Goal: Transaction & Acquisition: Purchase product/service

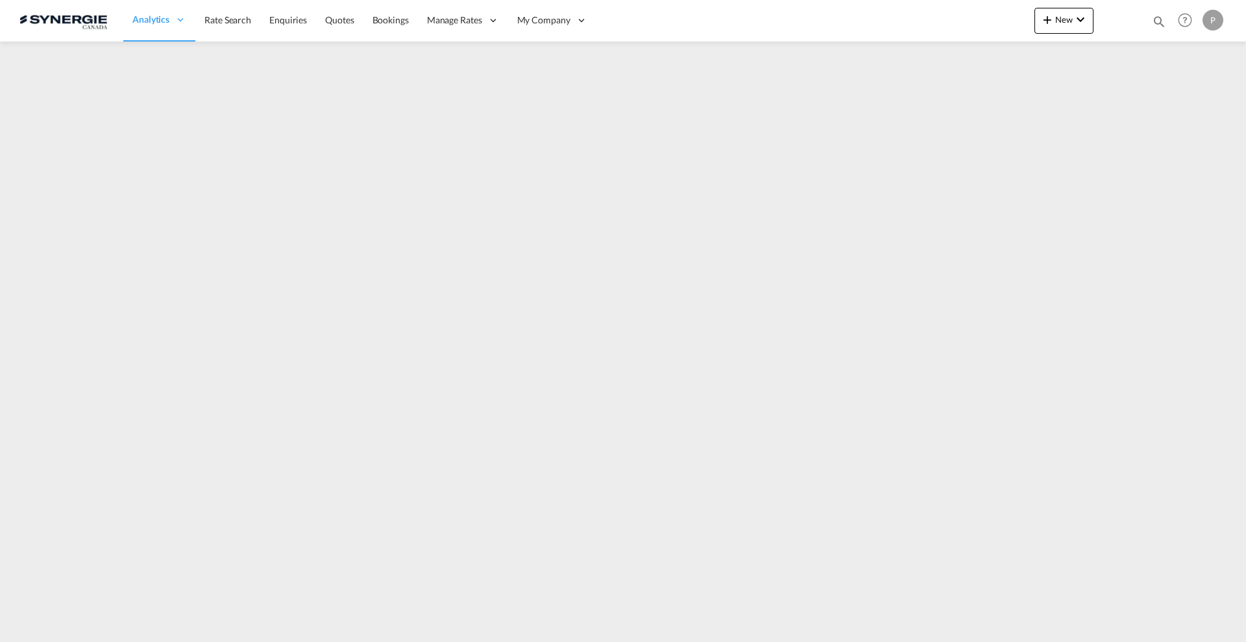
click at [1164, 19] on md-icon "icon-magnify" at bounding box center [1159, 21] width 14 height 14
click at [965, 21] on select "Bookings Quotes Enquiries" at bounding box center [952, 21] width 62 height 23
select select "Quotes"
click at [921, 10] on select "Bookings Quotes Enquiries" at bounding box center [952, 21] width 62 height 23
click at [1016, 21] on input at bounding box center [1061, 21] width 162 height 23
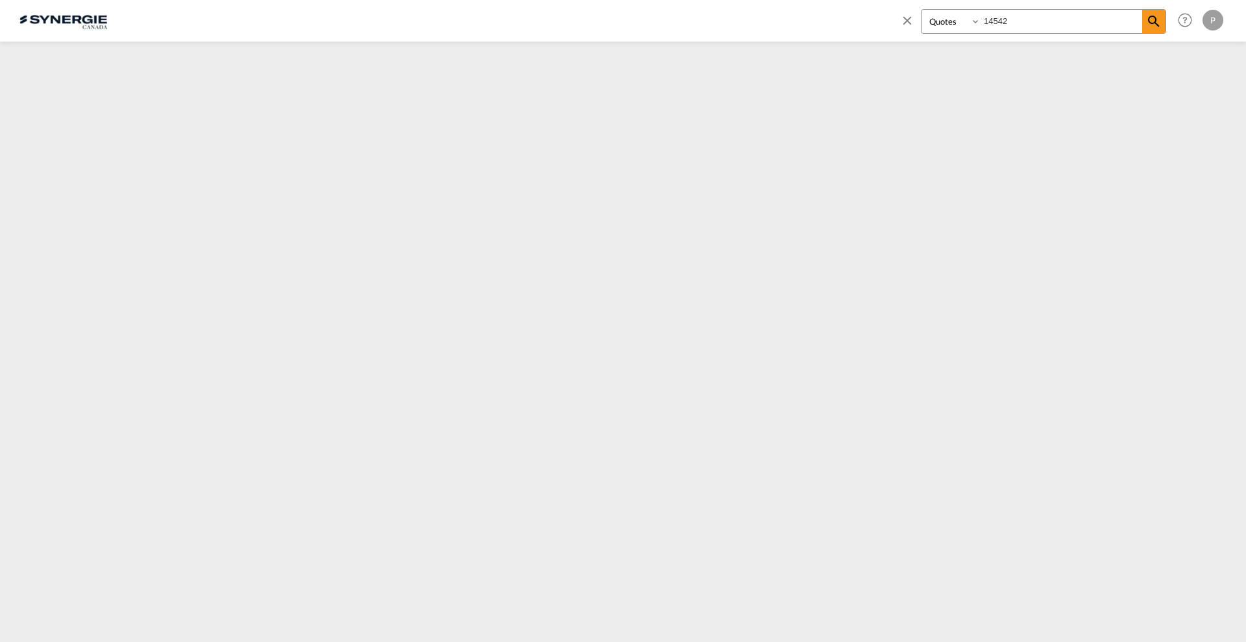
type input "14542"
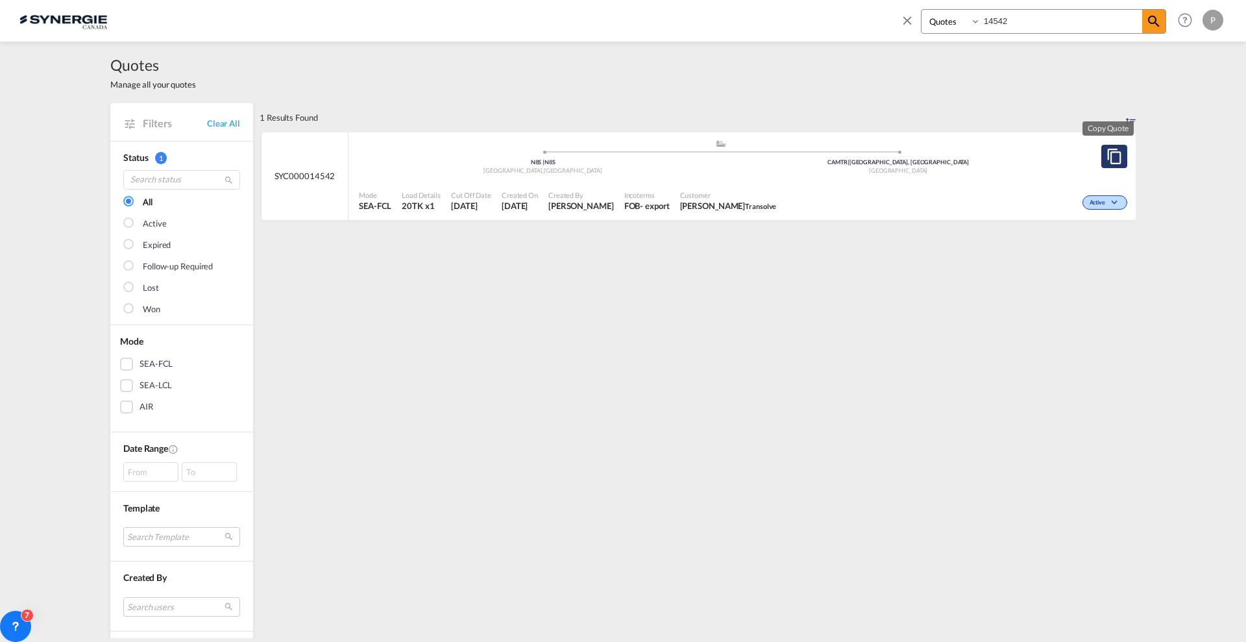
click at [1110, 158] on md-icon "assets/icons/custom/copyQuote.svg" at bounding box center [1114, 157] width 16 height 16
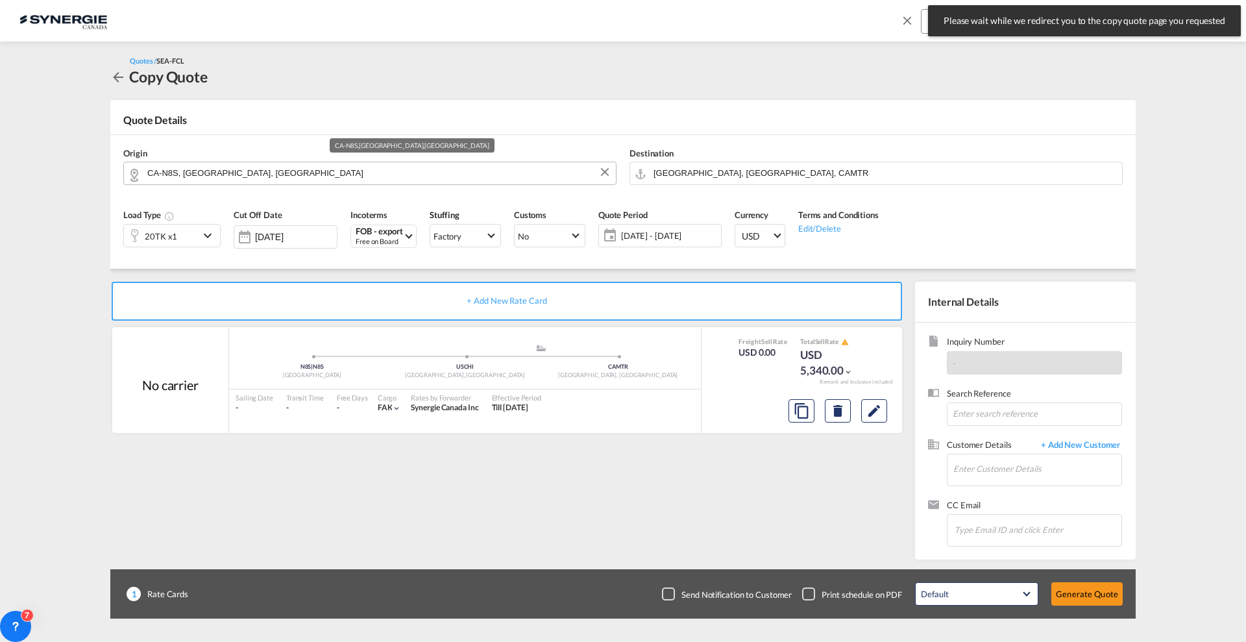
click at [221, 173] on input "CA-N8S, Windsor, Ontario" at bounding box center [378, 173] width 462 height 23
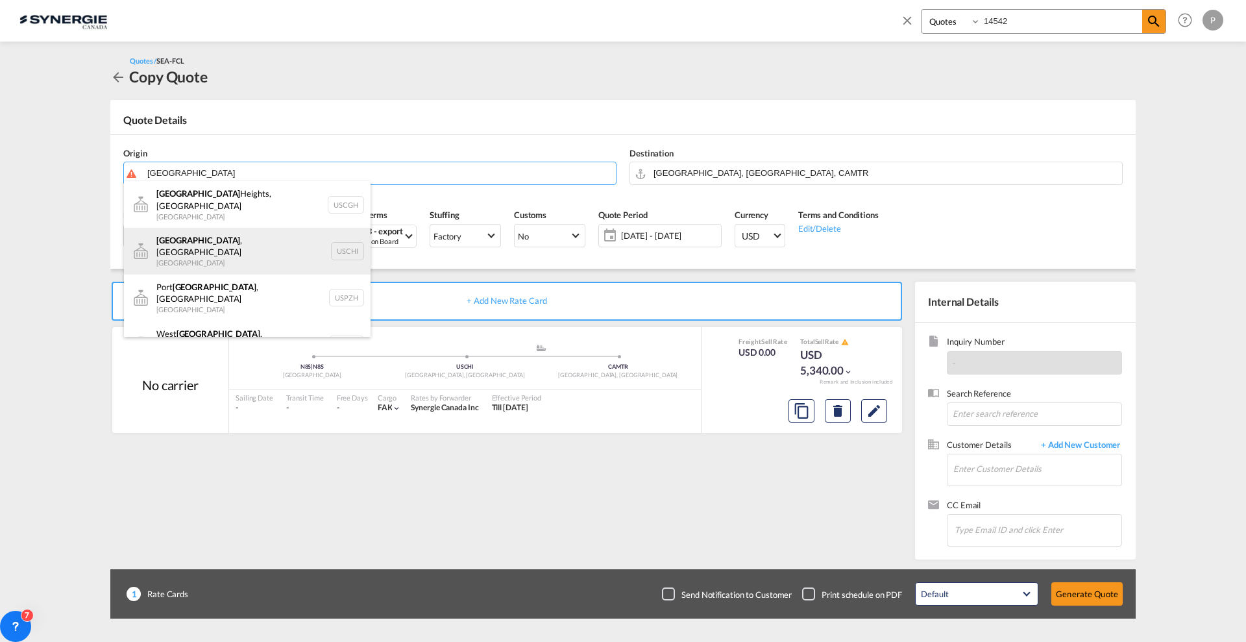
click at [235, 231] on div "Chicago , IL United States USCHI" at bounding box center [247, 251] width 247 height 47
type input "Chicago, IL, USCHI"
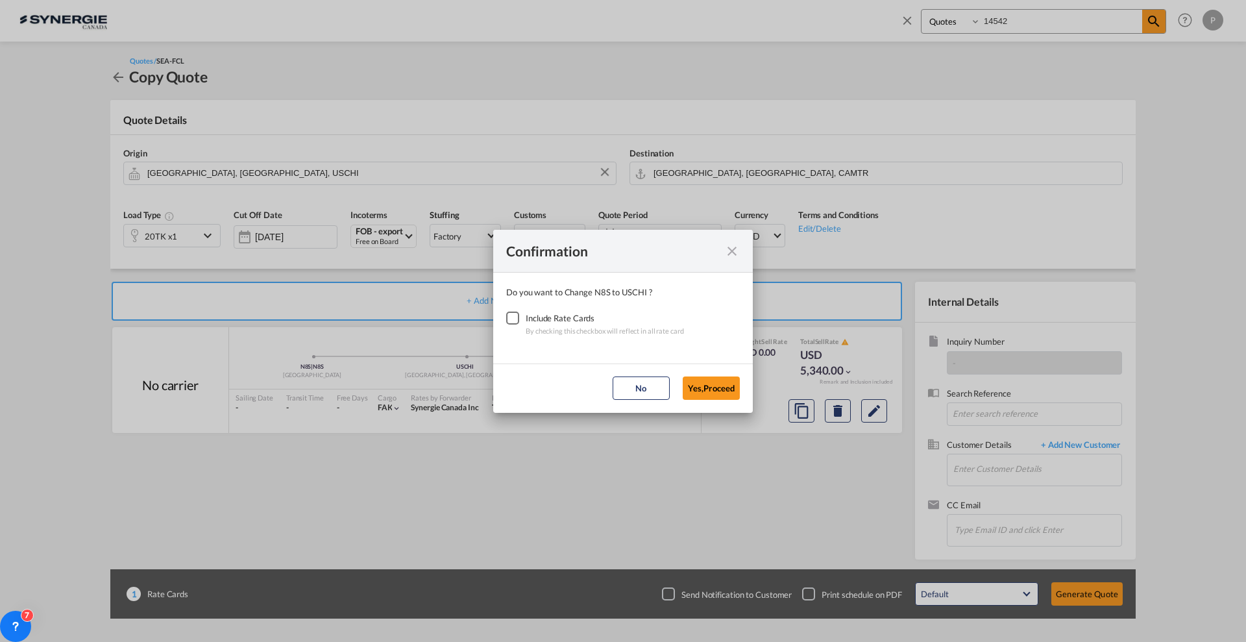
click at [519, 319] on div "Checkbox No Ink" at bounding box center [512, 317] width 13 height 13
click at [721, 390] on button "Yes,Proceed" at bounding box center [711, 387] width 57 height 23
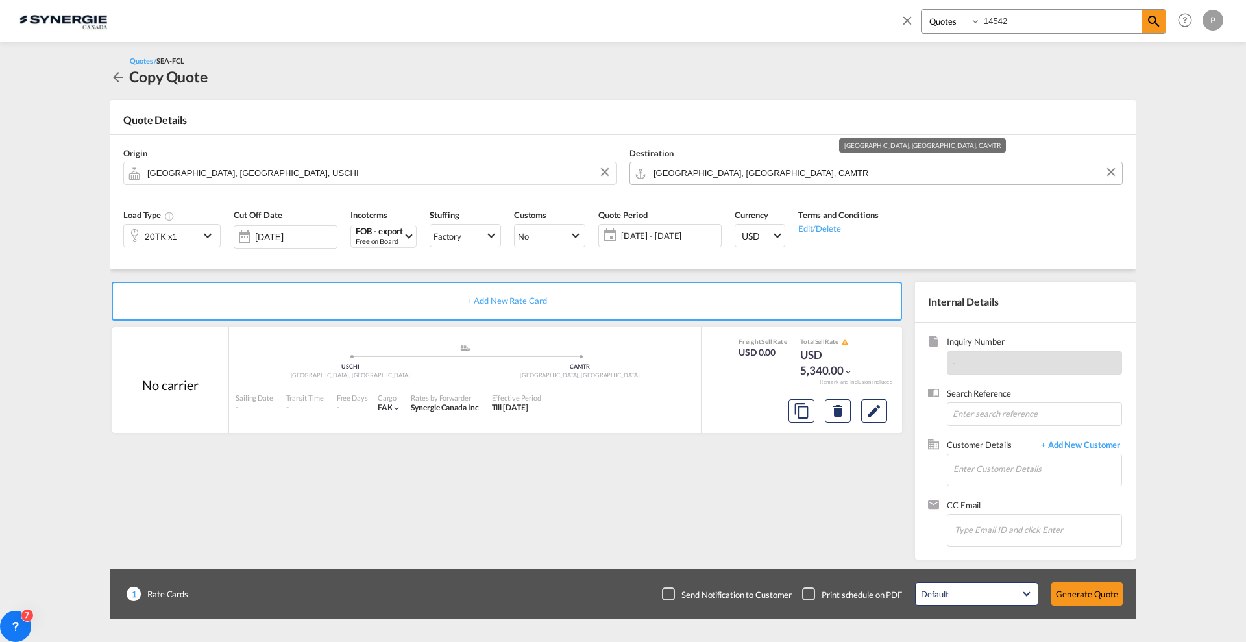
click at [737, 178] on input "Montreal, QC, CAMTR" at bounding box center [884, 173] width 462 height 23
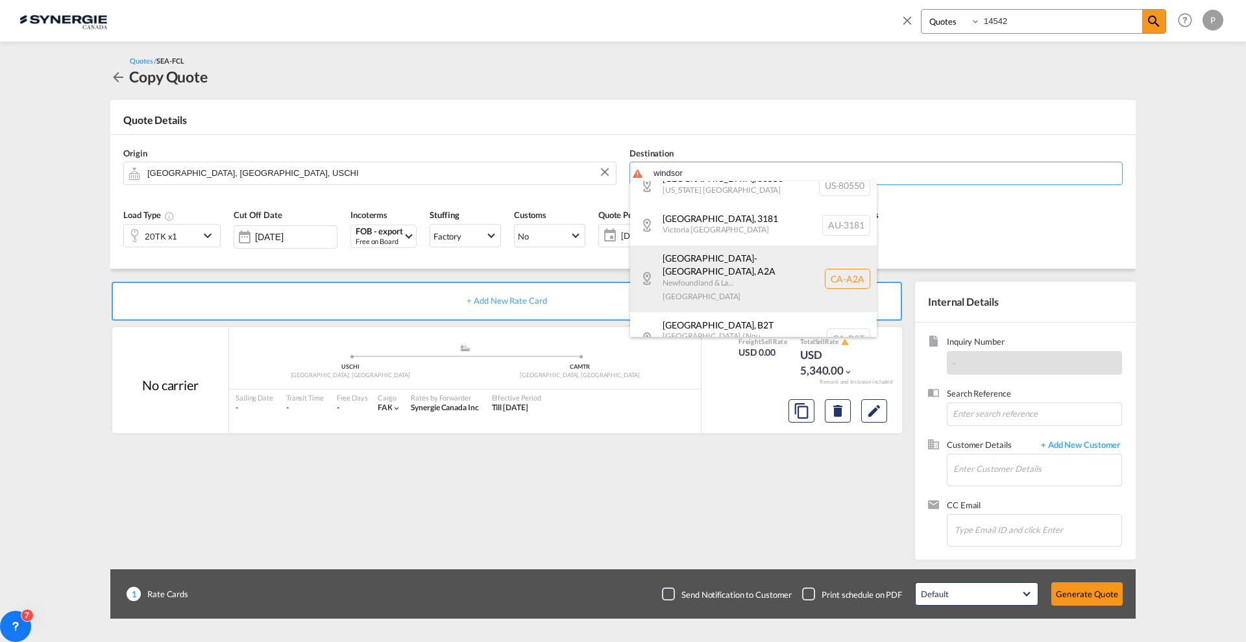
scroll to position [527, 0]
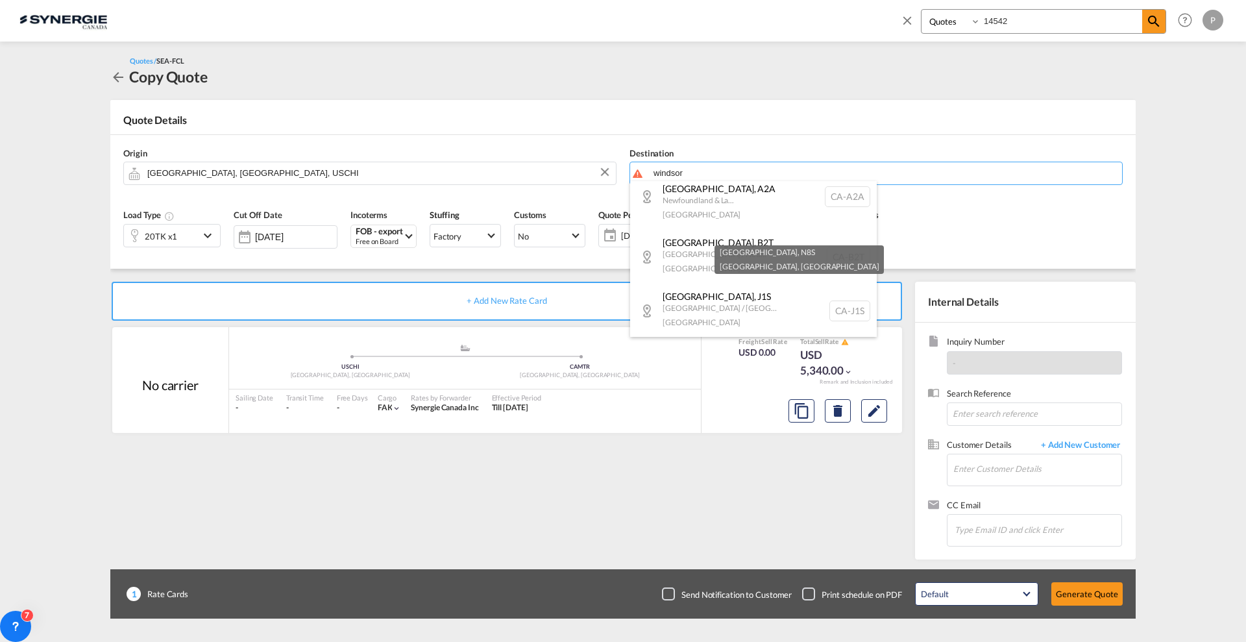
click at [751, 337] on div "Windsor , N8S Ontario Canada CA-N8S" at bounding box center [753, 364] width 247 height 54
type input "CA-N8S, Windsor, Ontario"
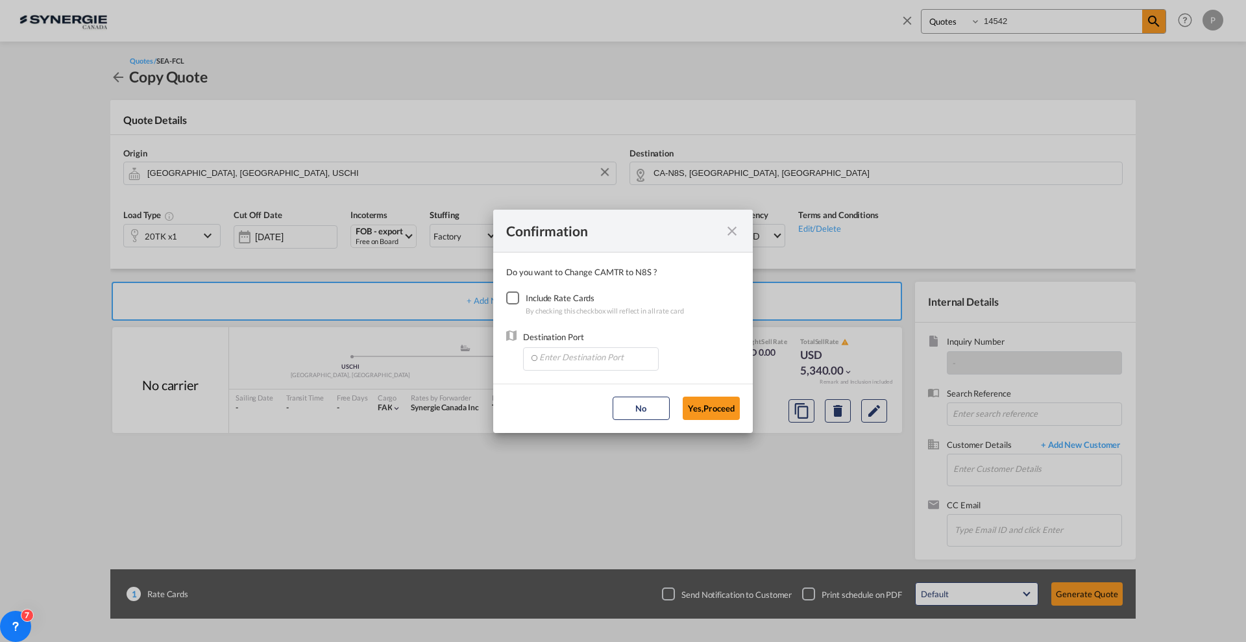
click at [511, 304] on div "Checkbox No Ink" at bounding box center [512, 297] width 13 height 13
click at [545, 359] on input "Enter Destination Port" at bounding box center [593, 357] width 128 height 19
click at [555, 383] on span "CAMIS, [GEOGRAPHIC_DATA], [GEOGRAPHIC_DATA], [GEOGRAPHIC_DATA], [GEOGRAPHIC_DAT…" at bounding box center [790, 386] width 505 height 11
type input "CAMIS, [GEOGRAPHIC_DATA], [GEOGRAPHIC_DATA], [GEOGRAPHIC_DATA], [GEOGRAPHIC_DAT…"
click at [699, 402] on button "Yes,Proceed" at bounding box center [711, 407] width 57 height 23
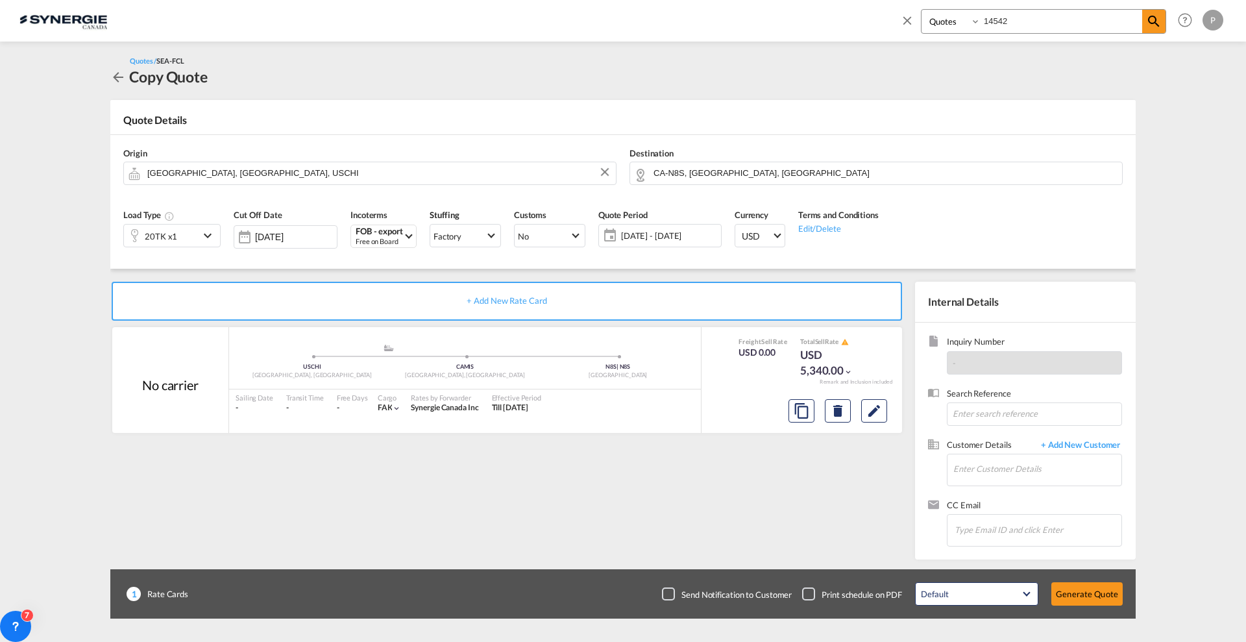
click at [671, 247] on div "04 - 30 Sep 2025 04 - 30 Sep 2025 September January February March April May Ju…" at bounding box center [659, 235] width 123 height 23
click at [671, 236] on span "04 - 30 Sep 2025" at bounding box center [669, 236] width 97 height 12
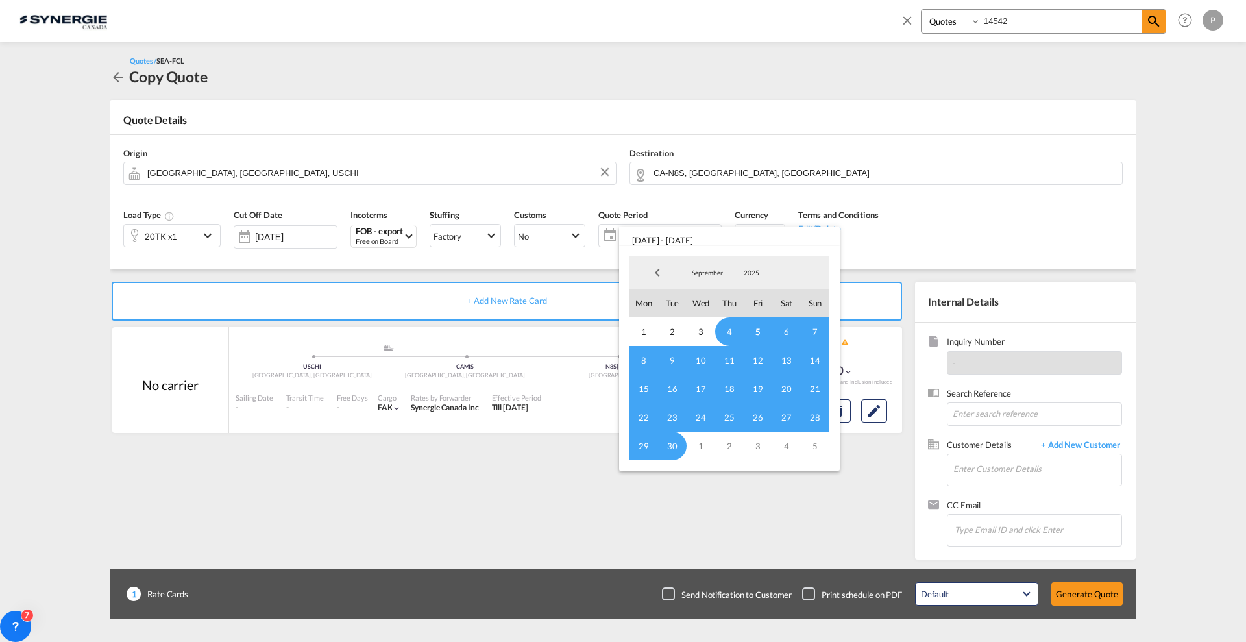
click at [571, 204] on md-backdrop at bounding box center [623, 321] width 1246 height 642
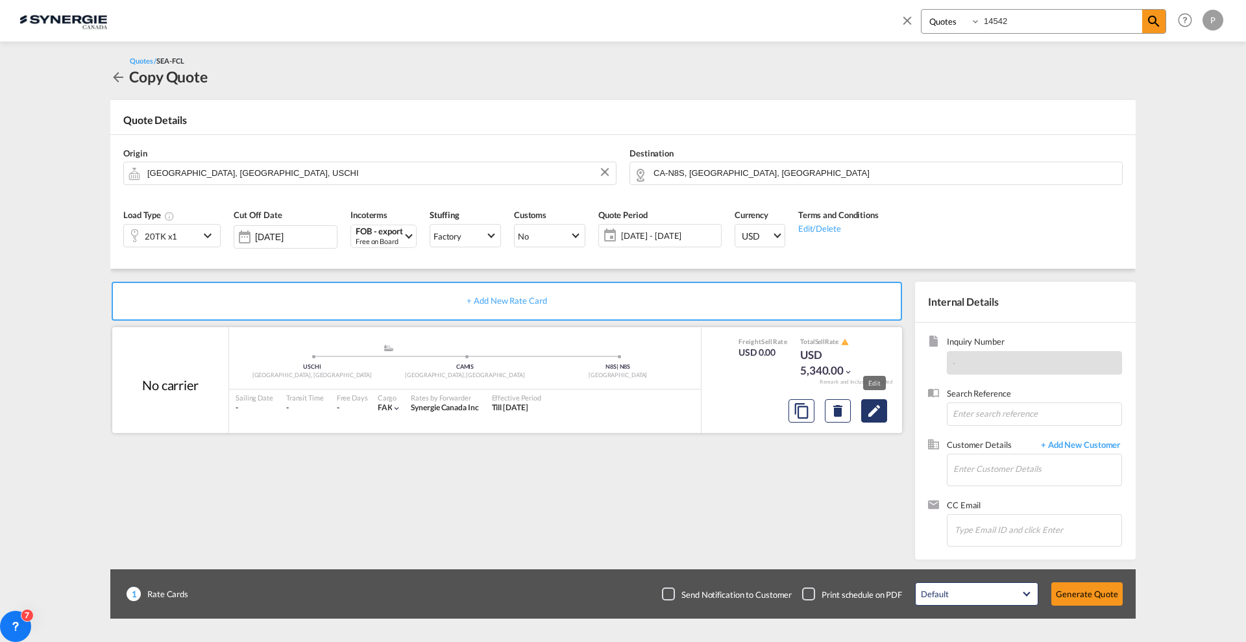
click at [873, 403] on md-icon "Edit" at bounding box center [874, 411] width 16 height 16
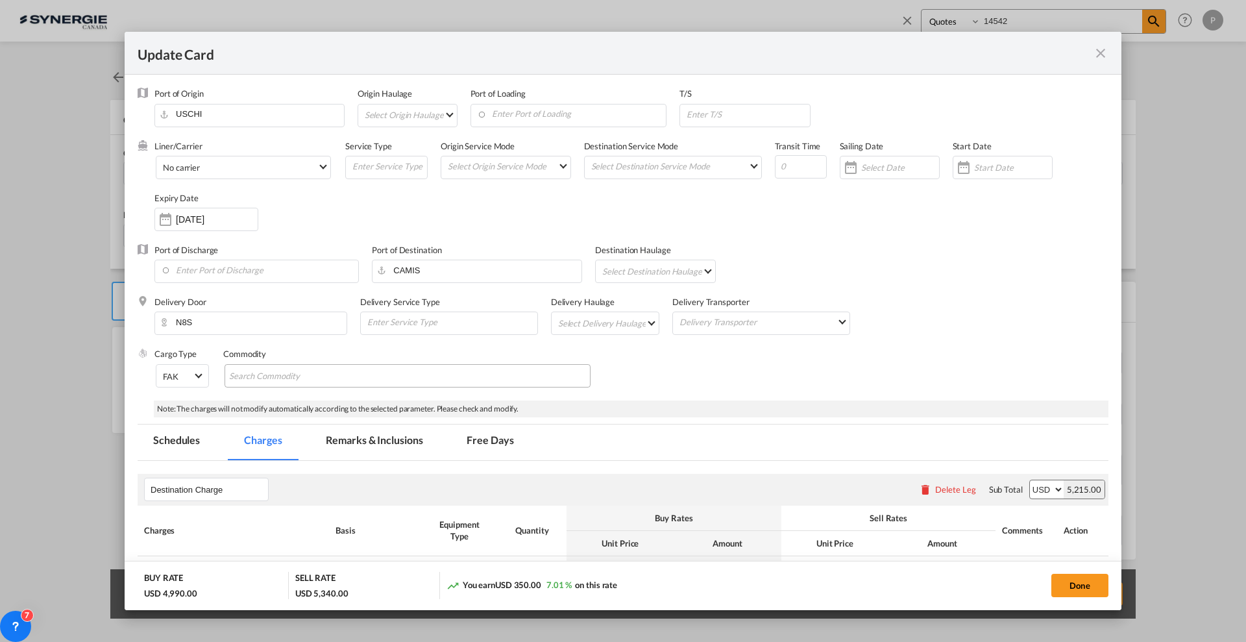
select select "per container"
select select "per B/L"
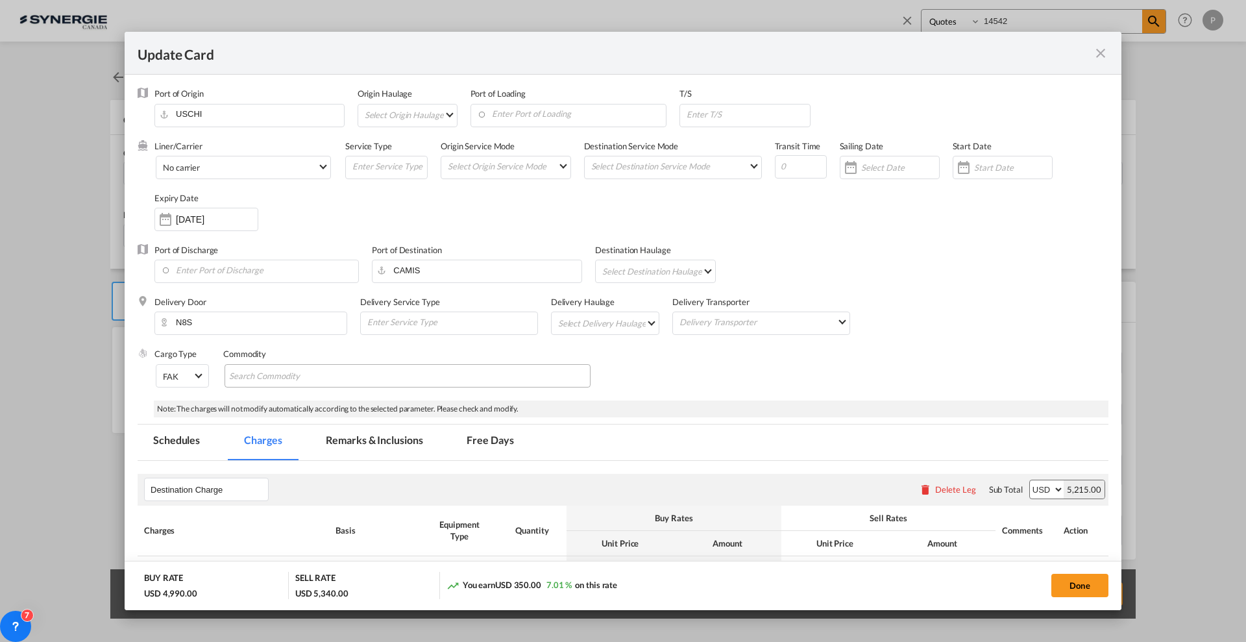
select select "per container"
select select "per shipment"
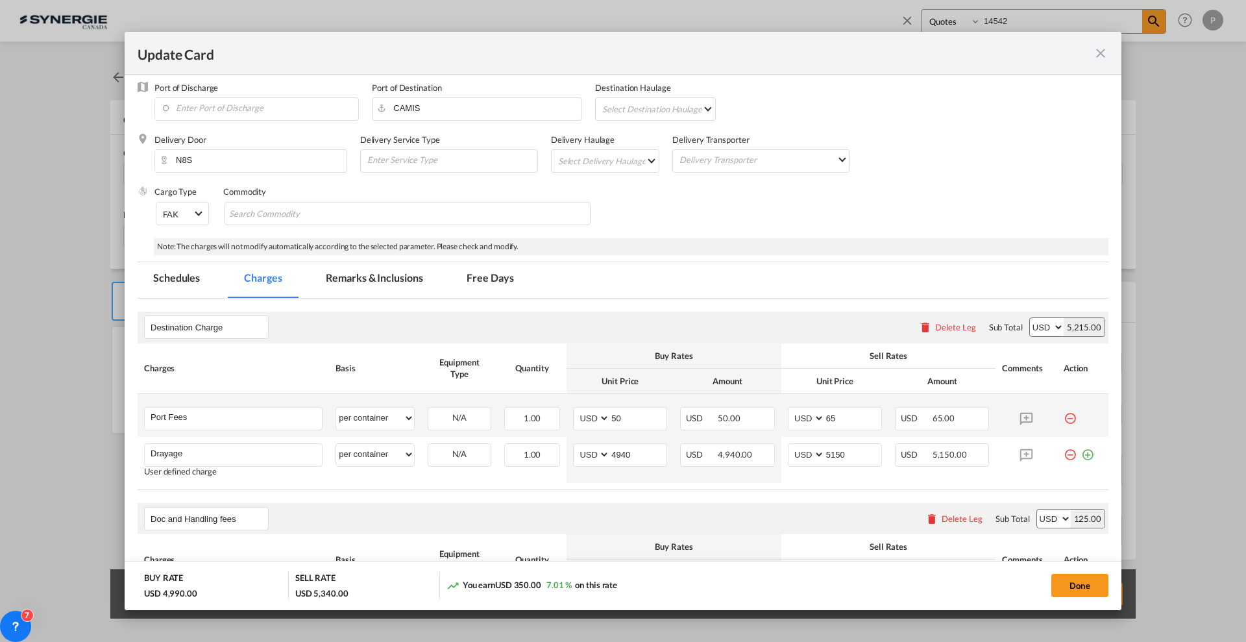
click at [1063, 416] on md-icon "icon-minus-circle-outline red-400-fg" at bounding box center [1069, 413] width 13 height 13
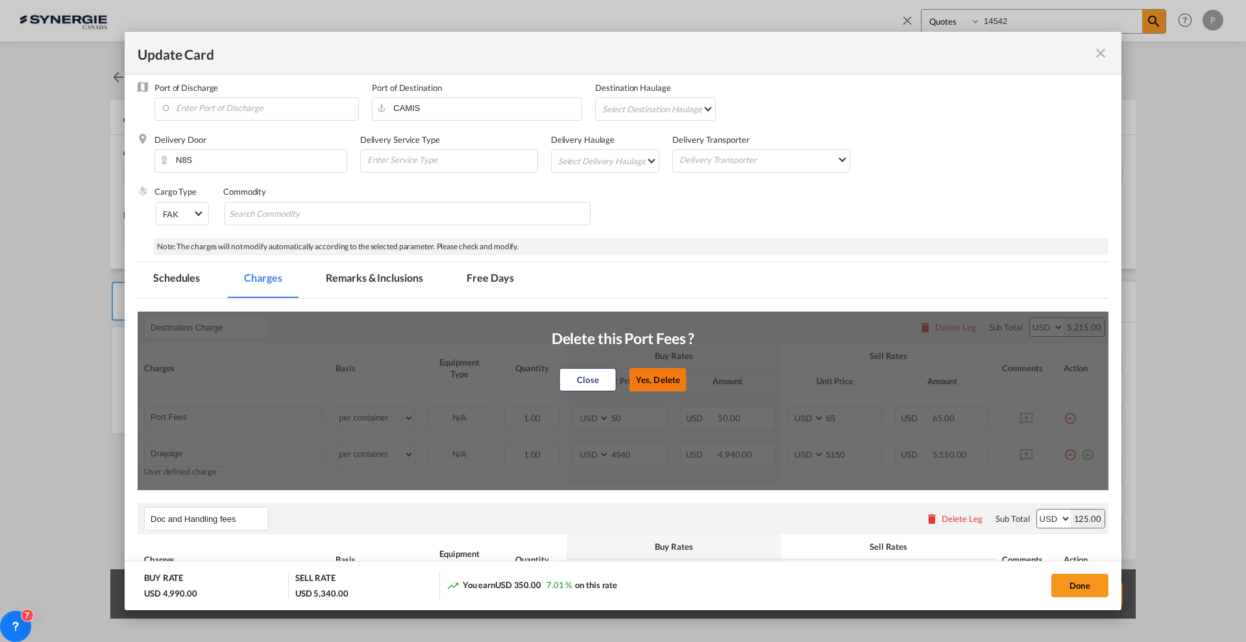
click at [661, 380] on button "Yes, Delete" at bounding box center [657, 378] width 57 height 23
type input "Drayage"
type input "4940"
type input "5150"
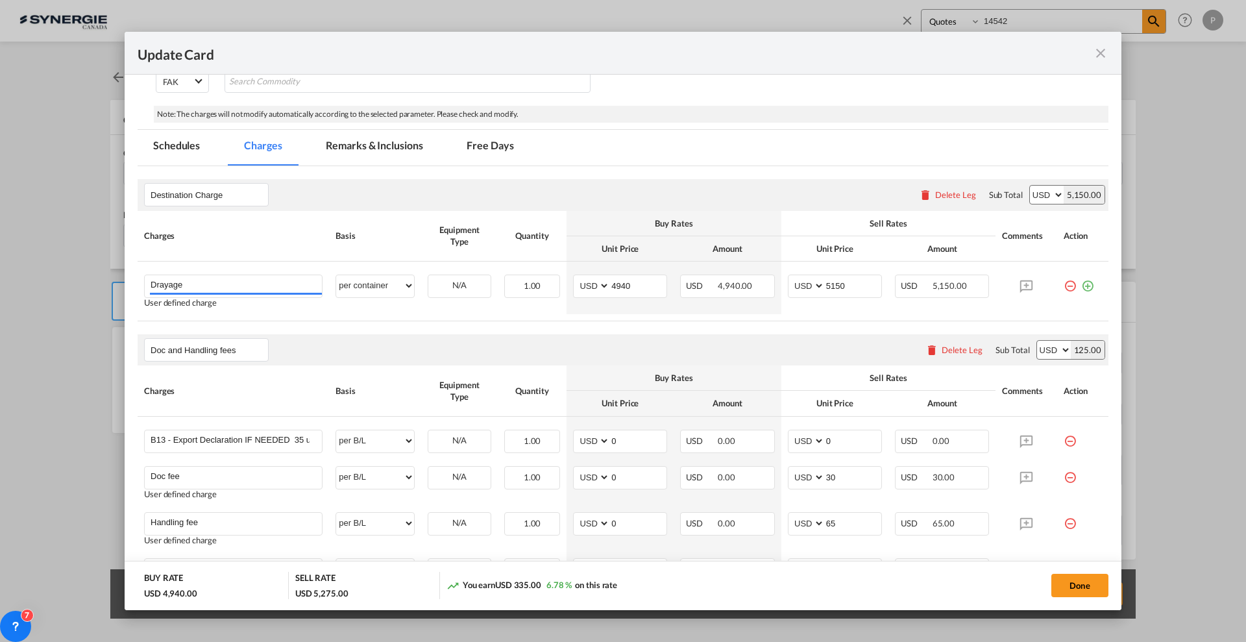
scroll to position [405, 0]
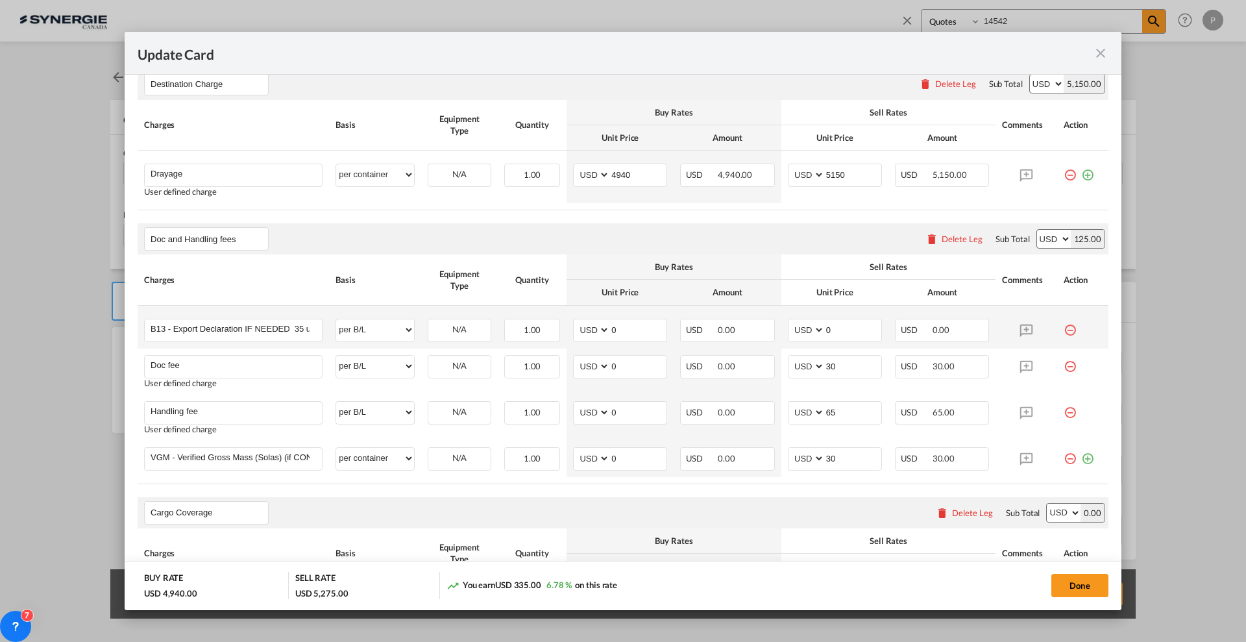
click at [1063, 327] on md-icon "icon-minus-circle-outline red-400-fg" at bounding box center [1069, 325] width 13 height 13
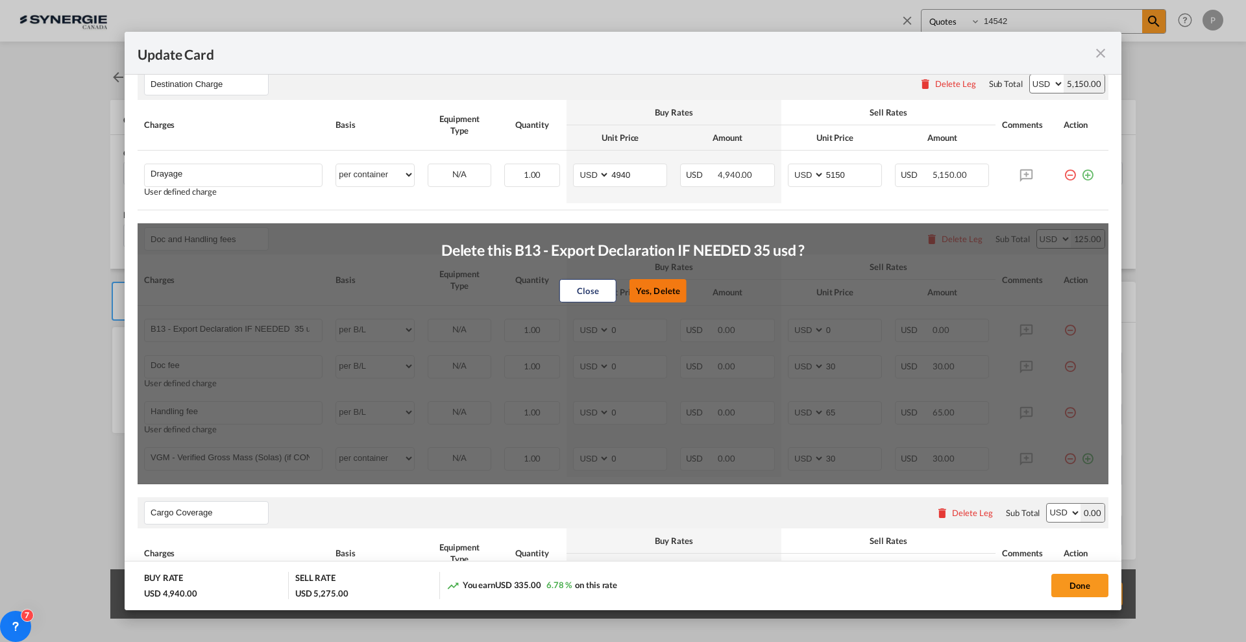
click at [665, 288] on button "Yes, Delete" at bounding box center [657, 290] width 57 height 23
type input "Doc fee"
type input "30"
type input "Handling fee"
type input "65"
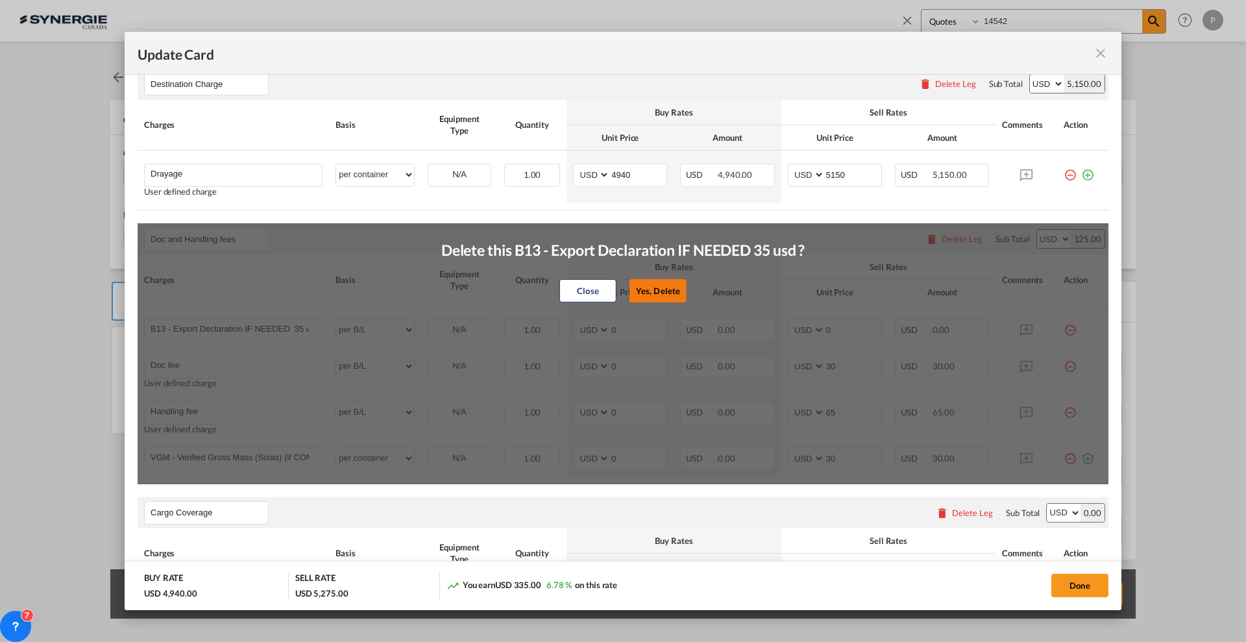
type input "VGM - Verified Gross Mass (Solas) (if CONTAINER SCALING + DECLARATION 180 usd)"
select select "per container"
type input "30"
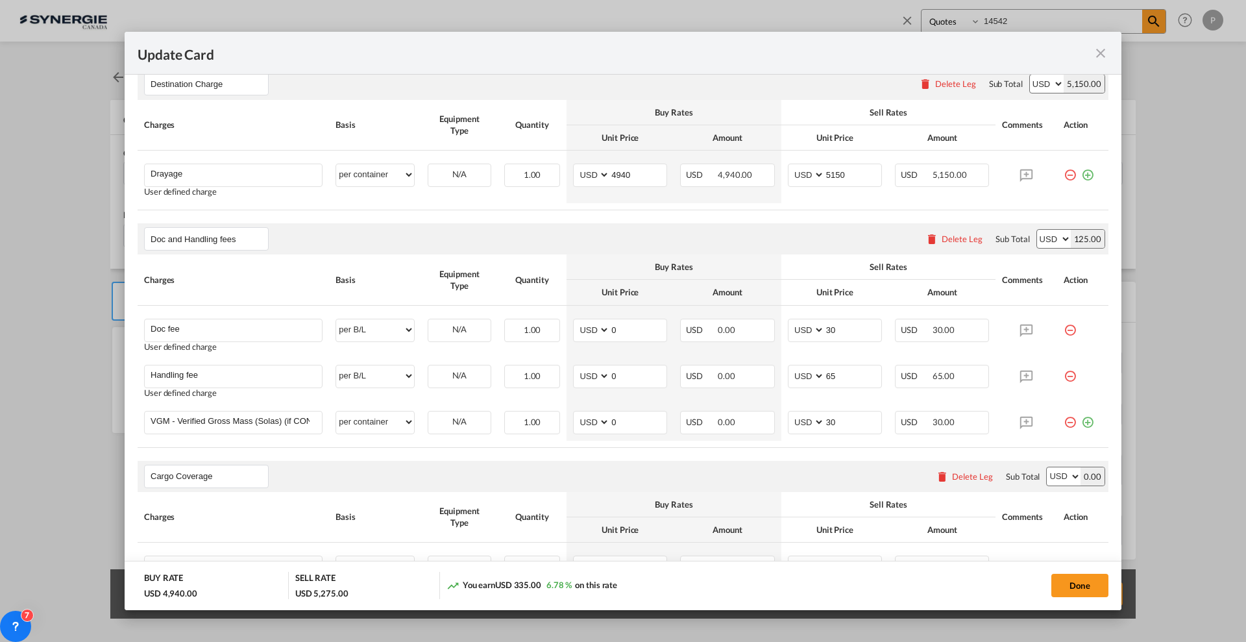
click at [1063, 328] on md-icon "icon-minus-circle-outline red-400-fg" at bounding box center [1069, 325] width 13 height 13
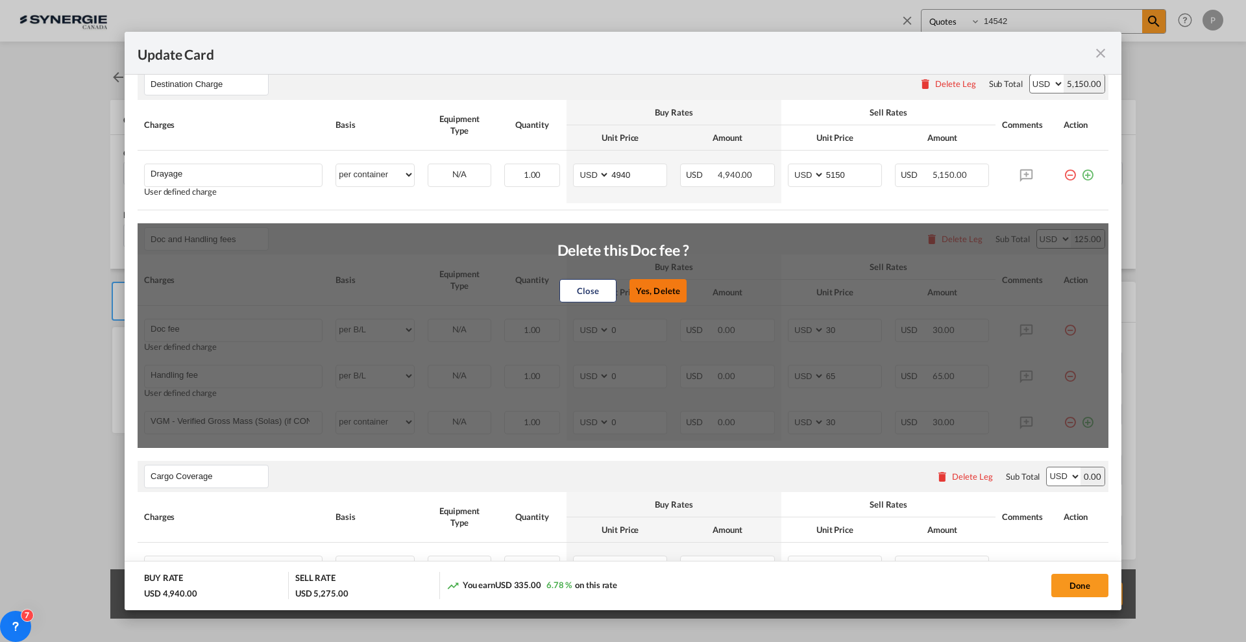
click at [657, 282] on button "Yes, Delete" at bounding box center [657, 290] width 57 height 23
type input "Handling fee"
type input "65"
type input "VGM - Verified Gross Mass (Solas) (if CONTAINER SCALING + DECLARATION 180 usd)"
select select "per container"
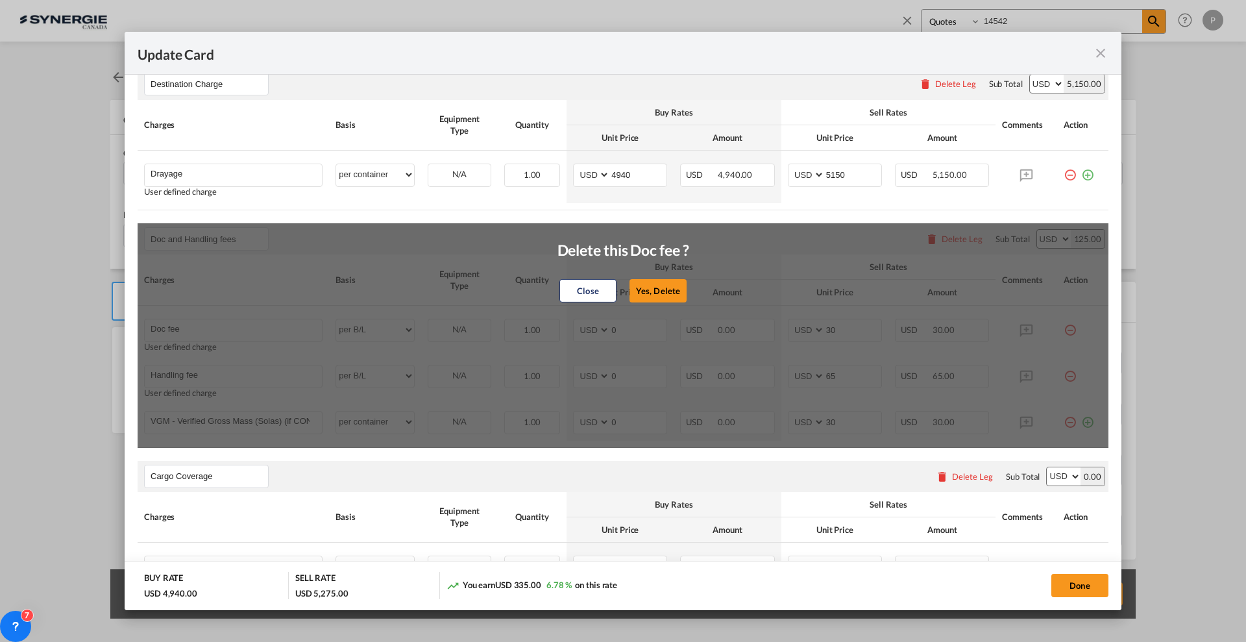
type input "30"
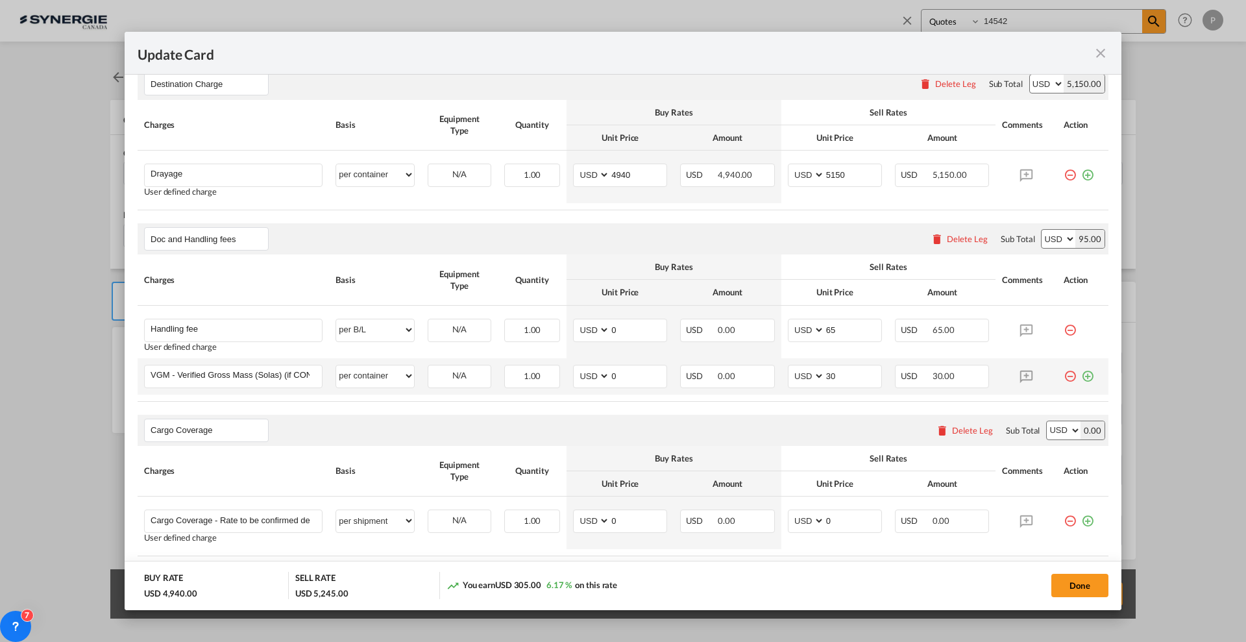
click at [1063, 373] on md-icon "icon-minus-circle-outline red-400-fg" at bounding box center [1069, 371] width 13 height 13
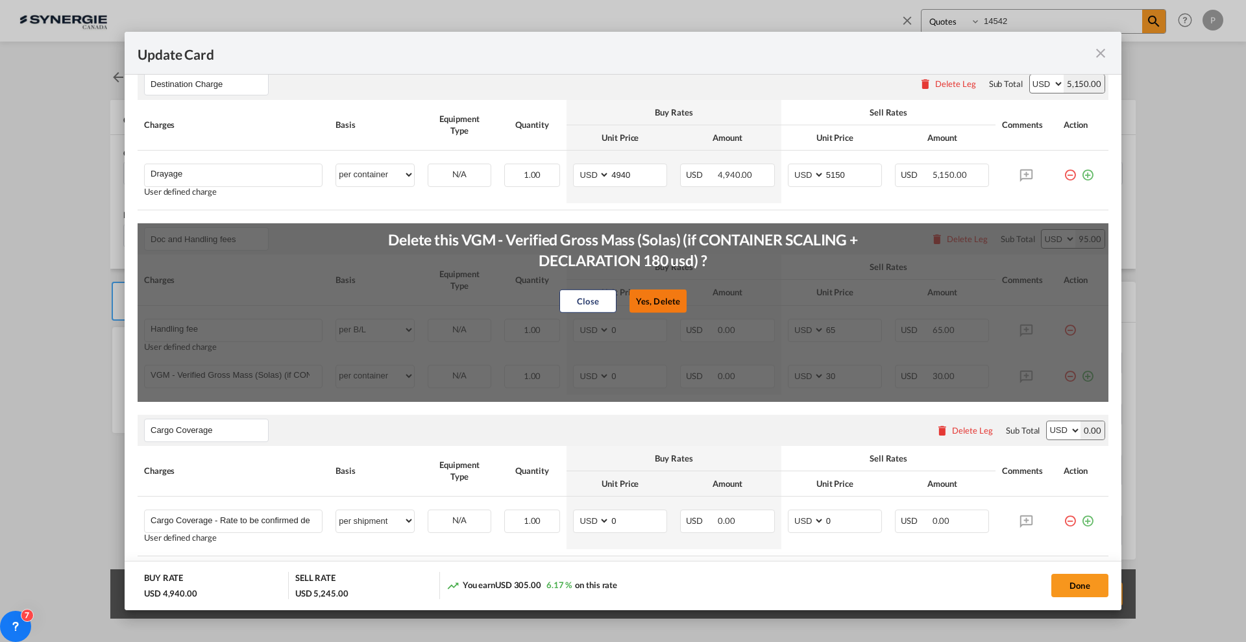
click at [649, 290] on button "Yes, Delete" at bounding box center [657, 300] width 57 height 23
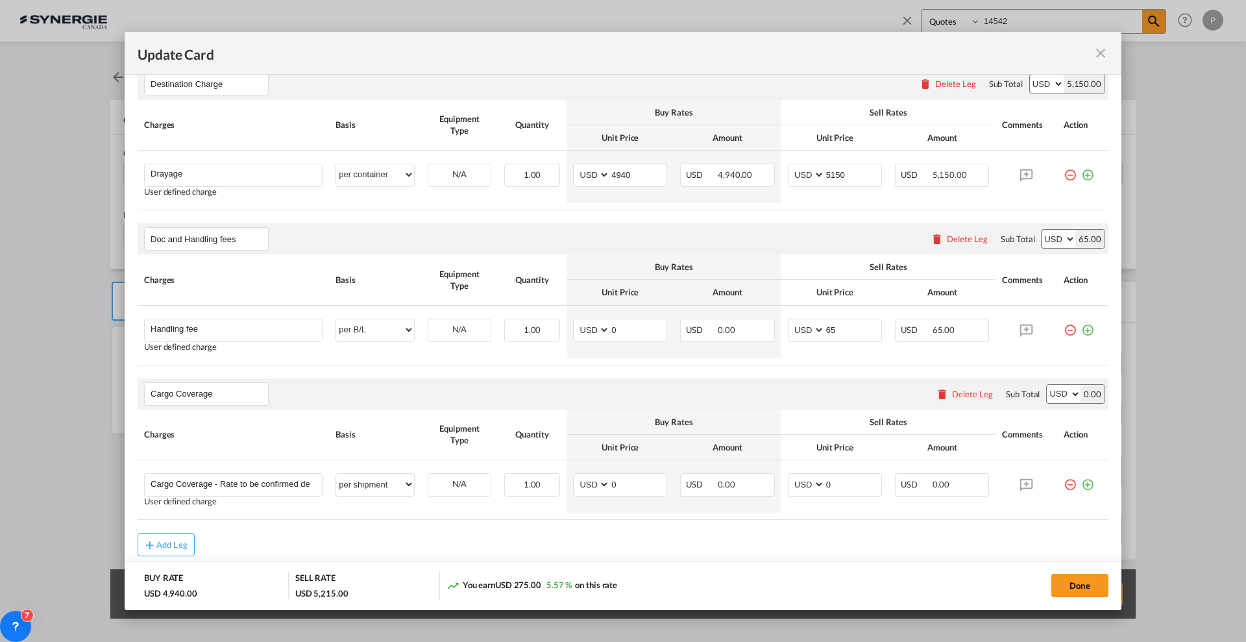
scroll to position [324, 0]
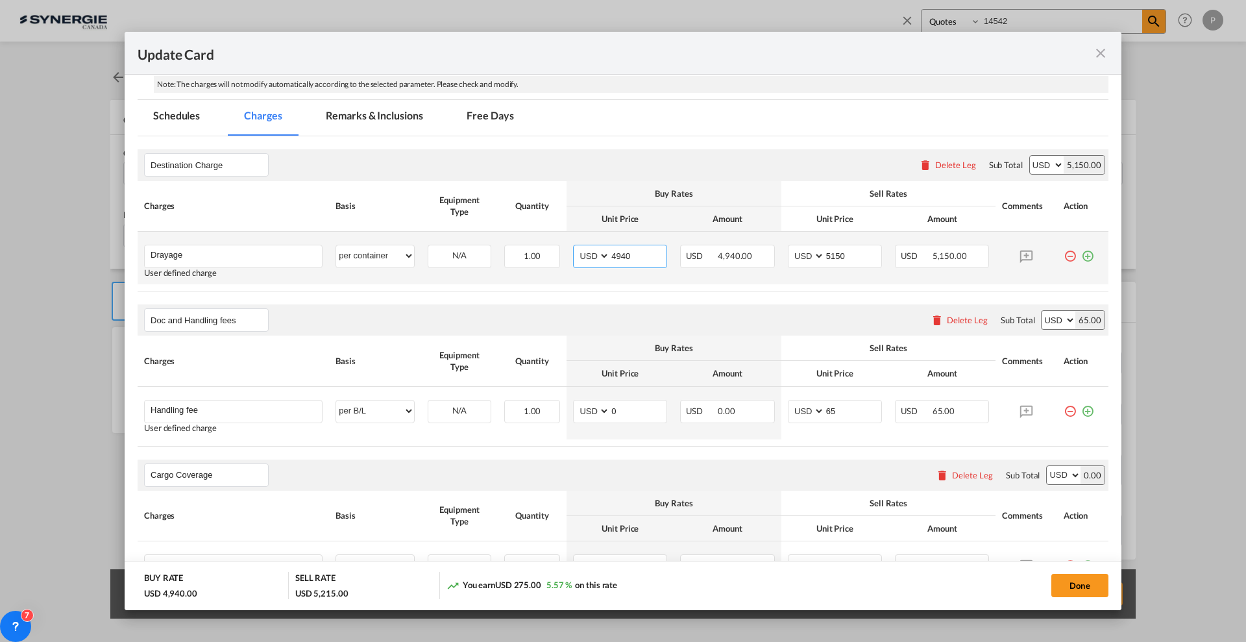
click at [624, 249] on input "4940" at bounding box center [638, 254] width 56 height 19
type input "3192"
type input "3400"
click at [1085, 584] on button "Done" at bounding box center [1079, 585] width 57 height 23
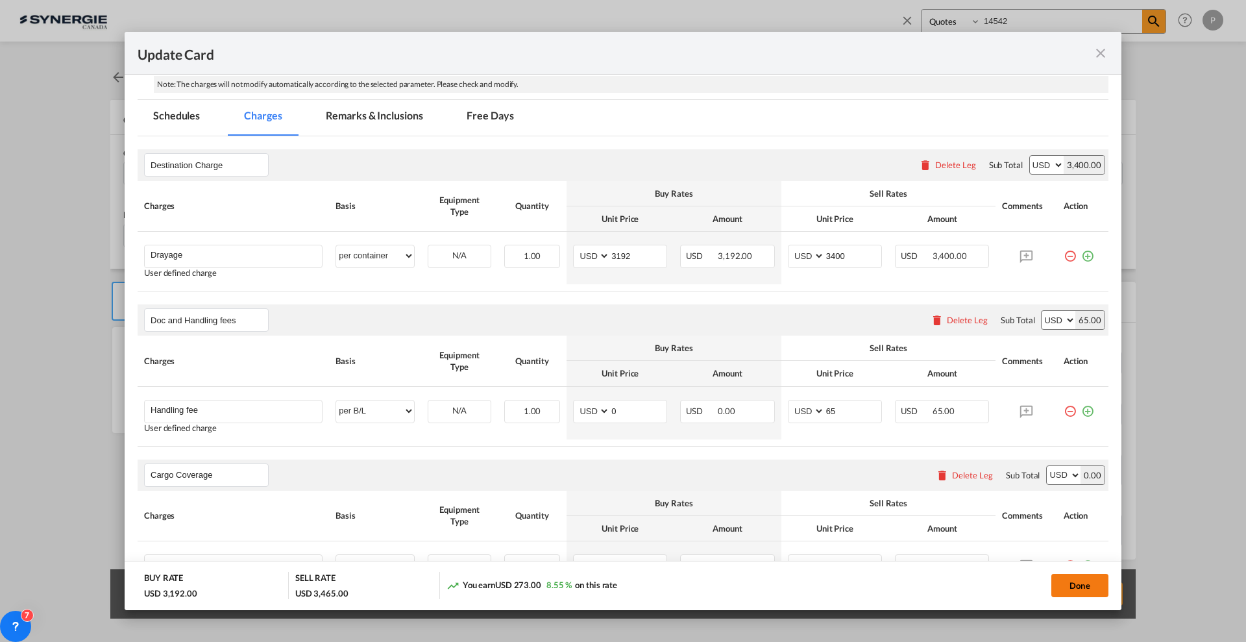
type input "03 Oct 2025"
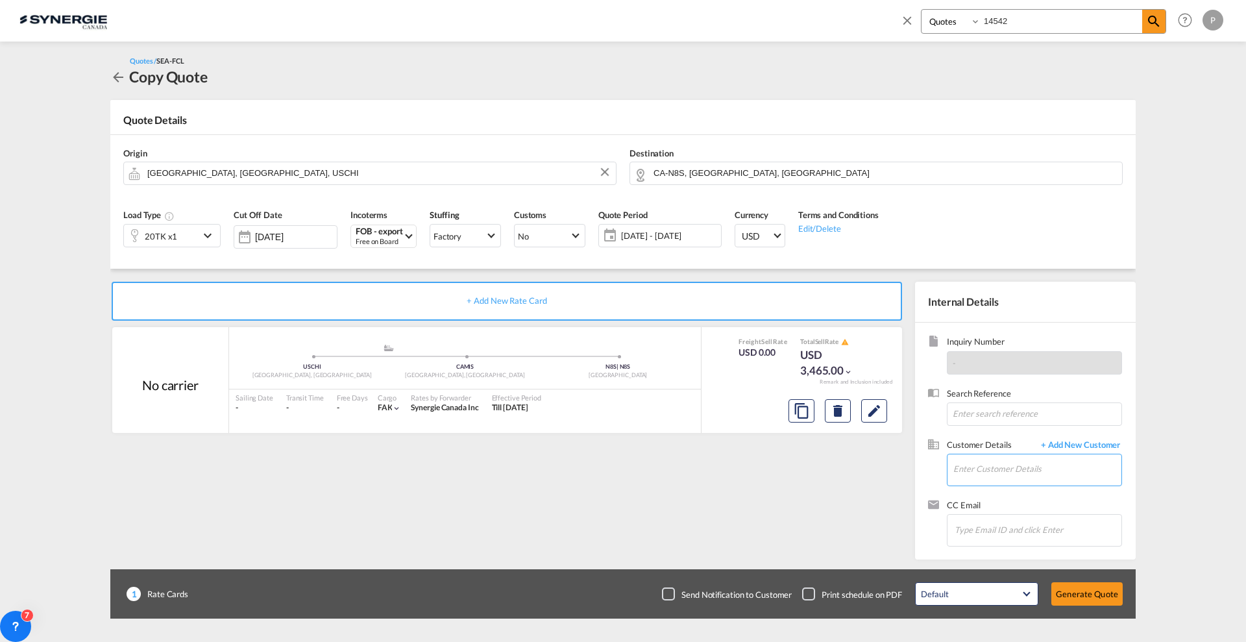
click at [1005, 463] on input "Enter Customer Details" at bounding box center [1037, 468] width 168 height 29
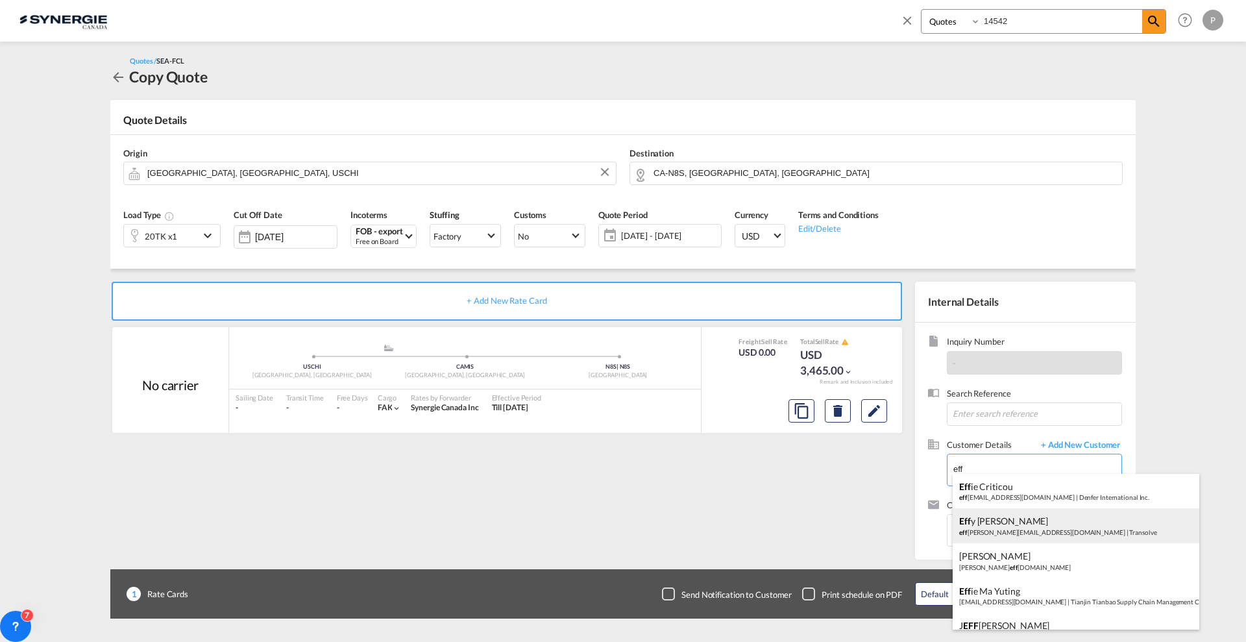
click at [1000, 517] on div "Eff y Xu eff y.xu@transolve.com.au | Transolve" at bounding box center [1075, 525] width 247 height 35
type input "Transolve, Effy Xu, effy.xu@transolve.com.au"
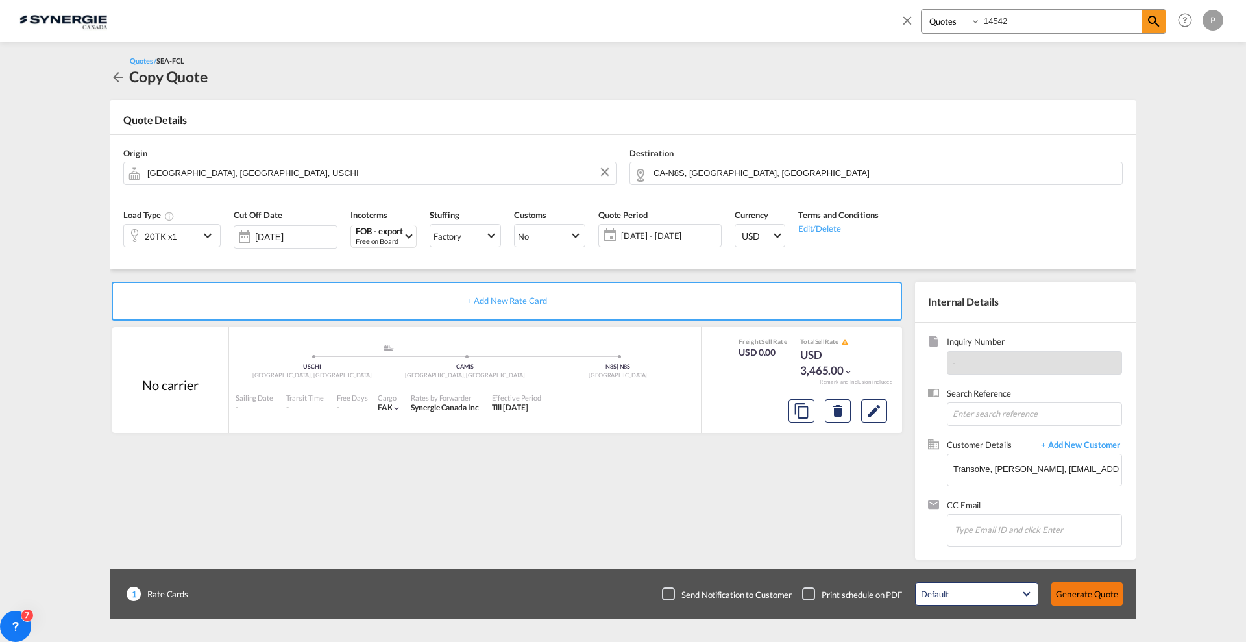
click at [1083, 591] on button "Generate Quote" at bounding box center [1086, 593] width 71 height 23
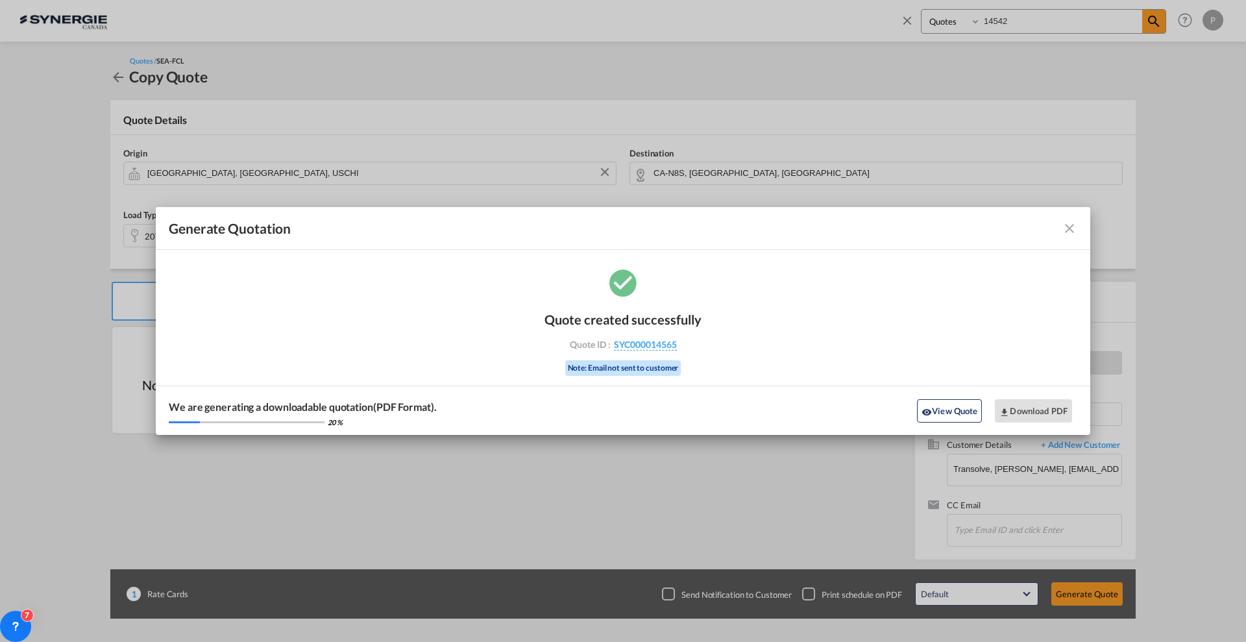
drag, startPoint x: 688, startPoint y: 342, endPoint x: 677, endPoint y: 352, distance: 14.7
click at [677, 352] on div "Quote created successfully Quote ID : SYC000014565 Note: Email not sent to cust…" at bounding box center [622, 342] width 157 height 88
copy div "SYC000014565"
click at [1021, 405] on button "Download PDF" at bounding box center [1033, 410] width 77 height 23
click at [1016, 12] on div "Generate Quotation Quote created successfully Quote ID : SYC000014565 Note: Ema…" at bounding box center [623, 321] width 1246 height 642
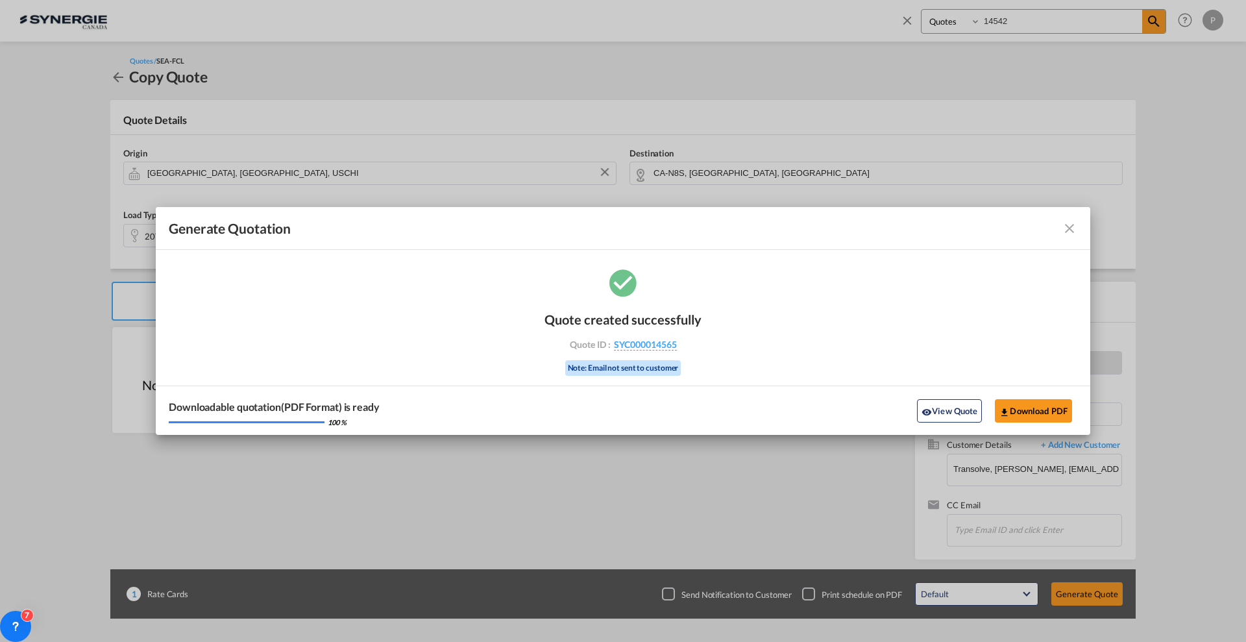
click at [1063, 234] on md-icon "icon-close fg-AAA8AD cursor m-0" at bounding box center [1069, 229] width 16 height 16
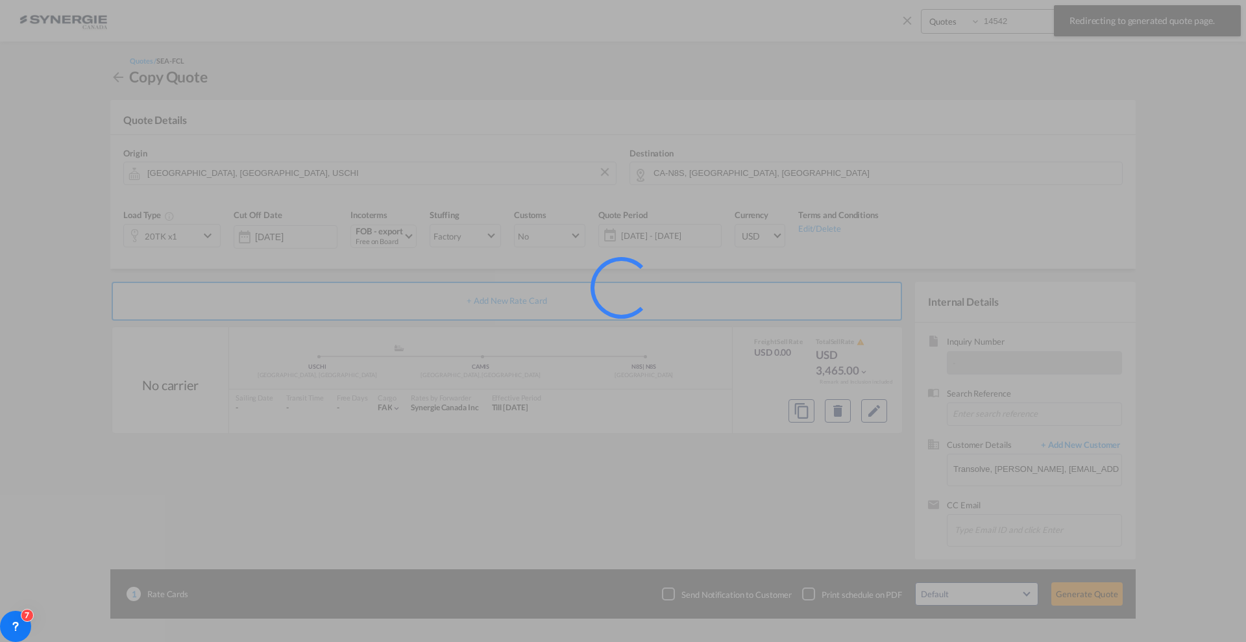
click at [1012, 29] on div at bounding box center [623, 321] width 1246 height 642
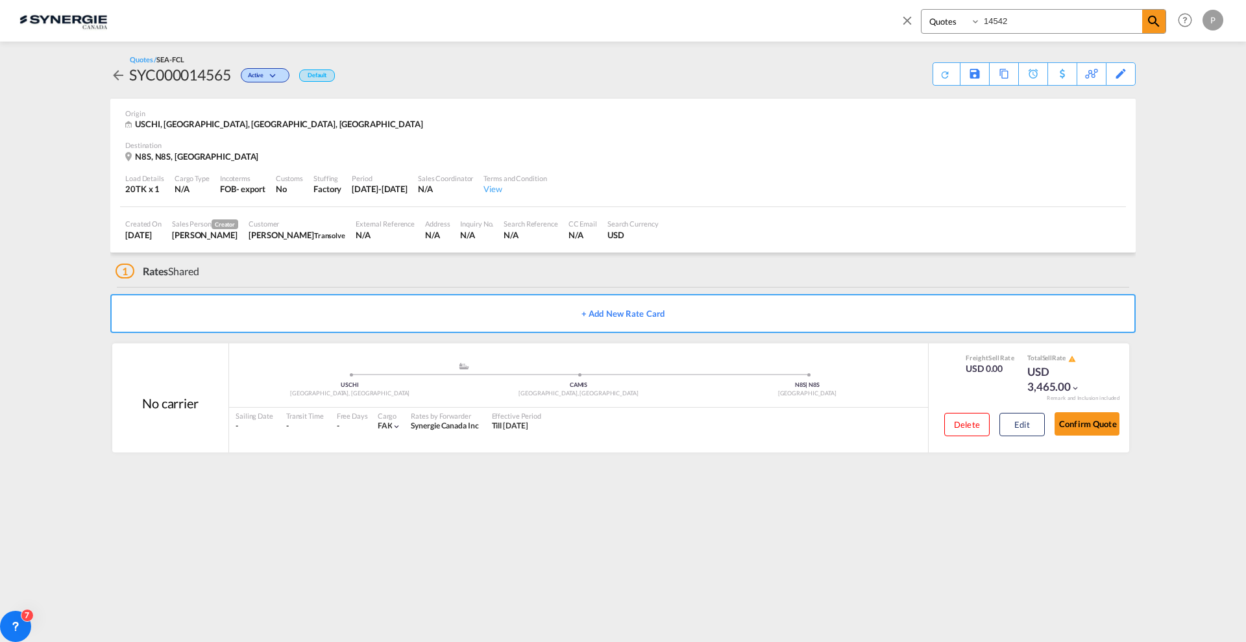
click at [998, 19] on input "14542" at bounding box center [1061, 21] width 162 height 23
paste input "SYC000014524"
click at [1143, 21] on span at bounding box center [1153, 21] width 23 height 23
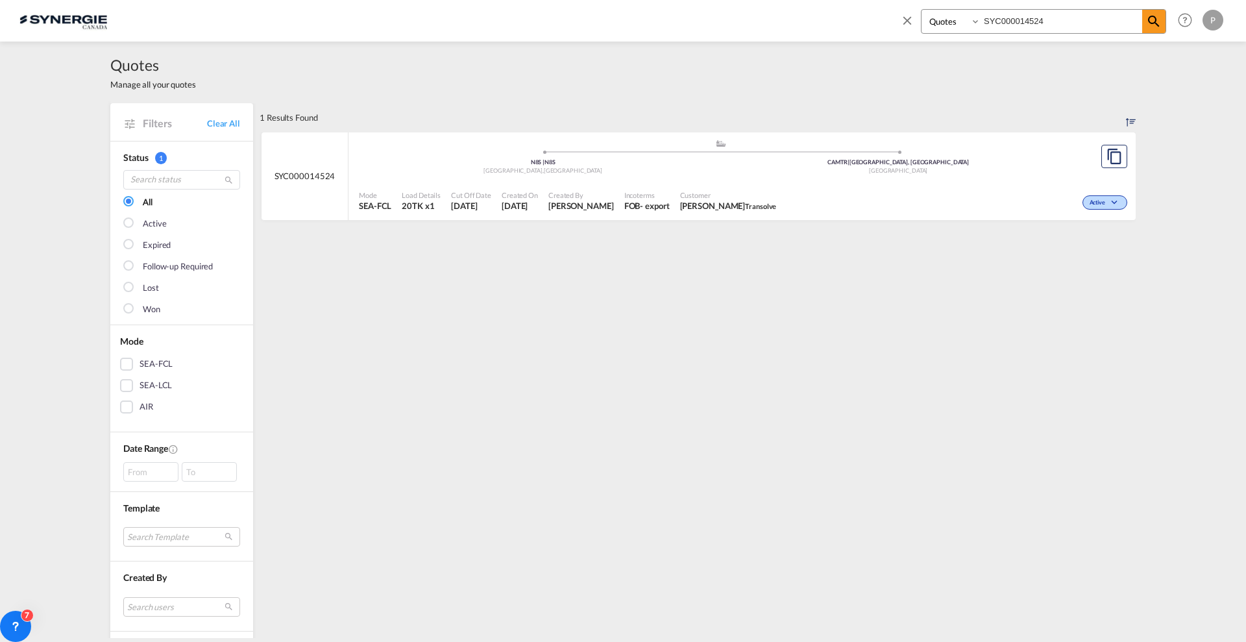
click at [669, 200] on div "- export" at bounding box center [654, 206] width 29 height 12
drag, startPoint x: 1044, startPoint y: 18, endPoint x: 1035, endPoint y: 18, distance: 9.1
click at [1035, 18] on input "SYC000014524" at bounding box center [1061, 21] width 162 height 23
type input "SYC000014565"
click at [679, 176] on div ".a{fill:#aaa8ad;} .a{fill:#aaa8ad;} USCHI | Chicago, IL United States N8S | N8S…" at bounding box center [720, 158] width 723 height 39
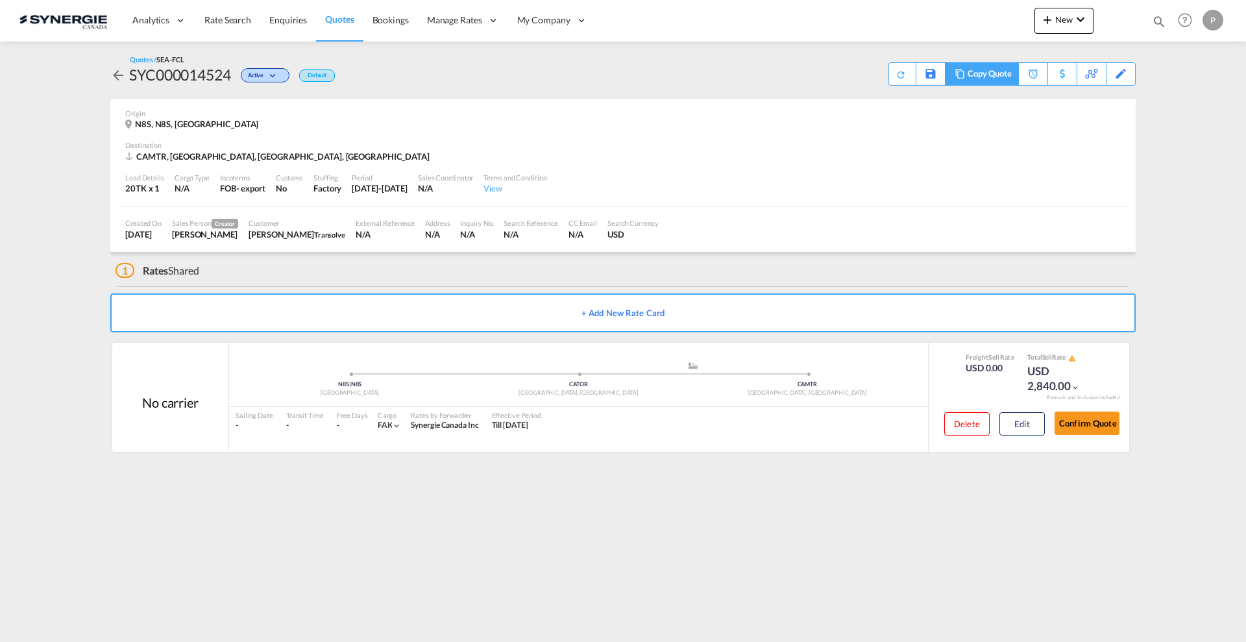
click at [1002, 79] on div "Copy Quote" at bounding box center [989, 74] width 44 height 22
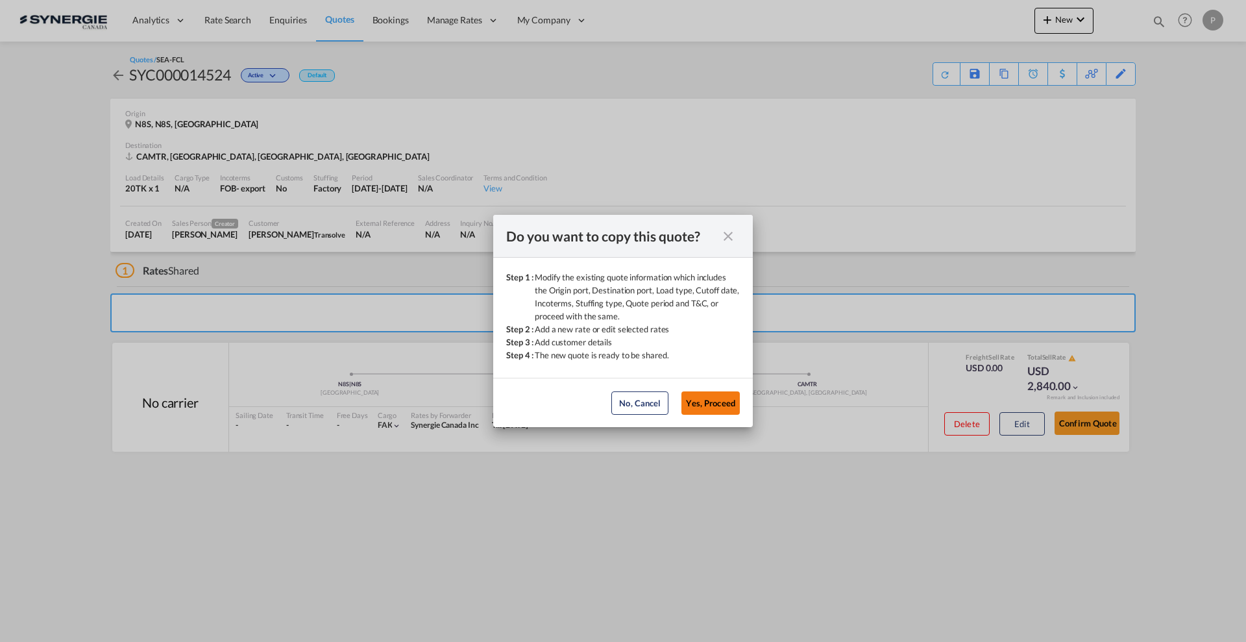
click at [716, 393] on button "Yes, Proceed" at bounding box center [710, 402] width 58 height 23
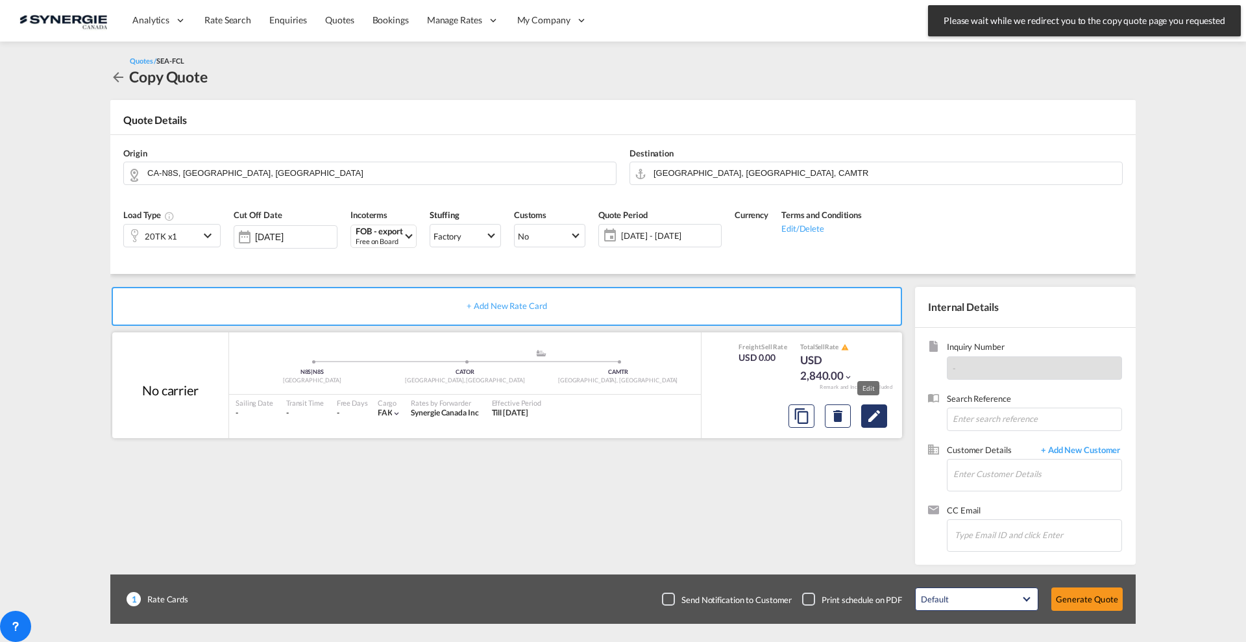
click at [875, 411] on md-icon "Edit" at bounding box center [874, 416] width 16 height 16
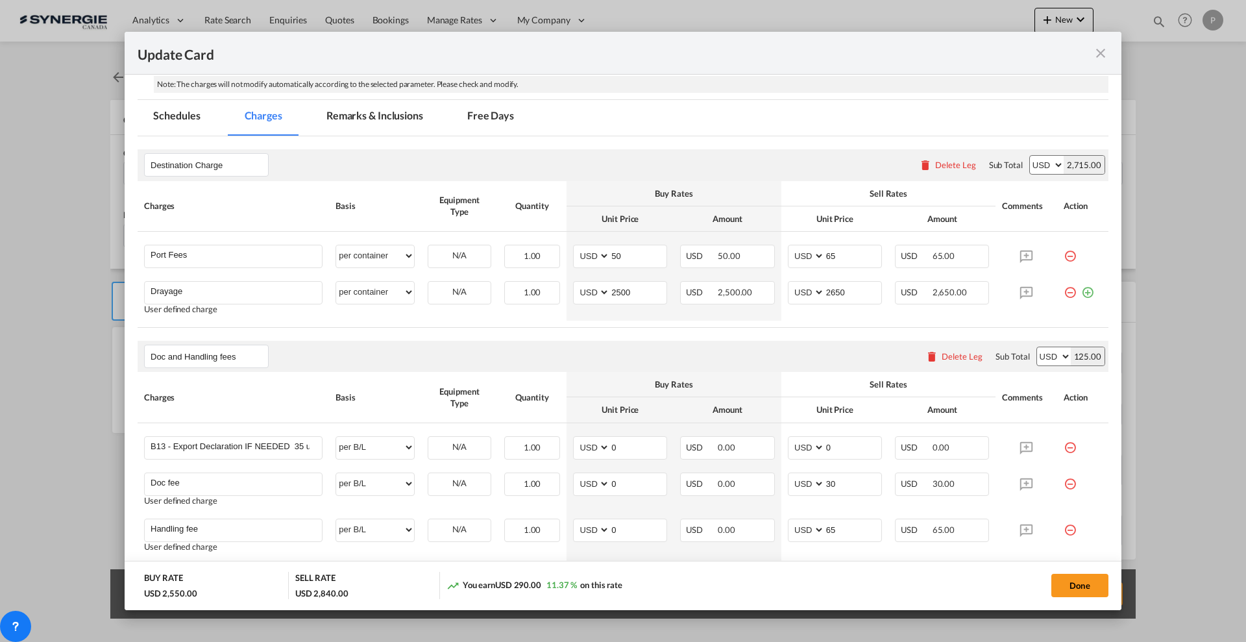
scroll to position [324, 0]
click at [1063, 250] on md-icon "icon-minus-circle-outline red-400-fg" at bounding box center [1069, 251] width 13 height 13
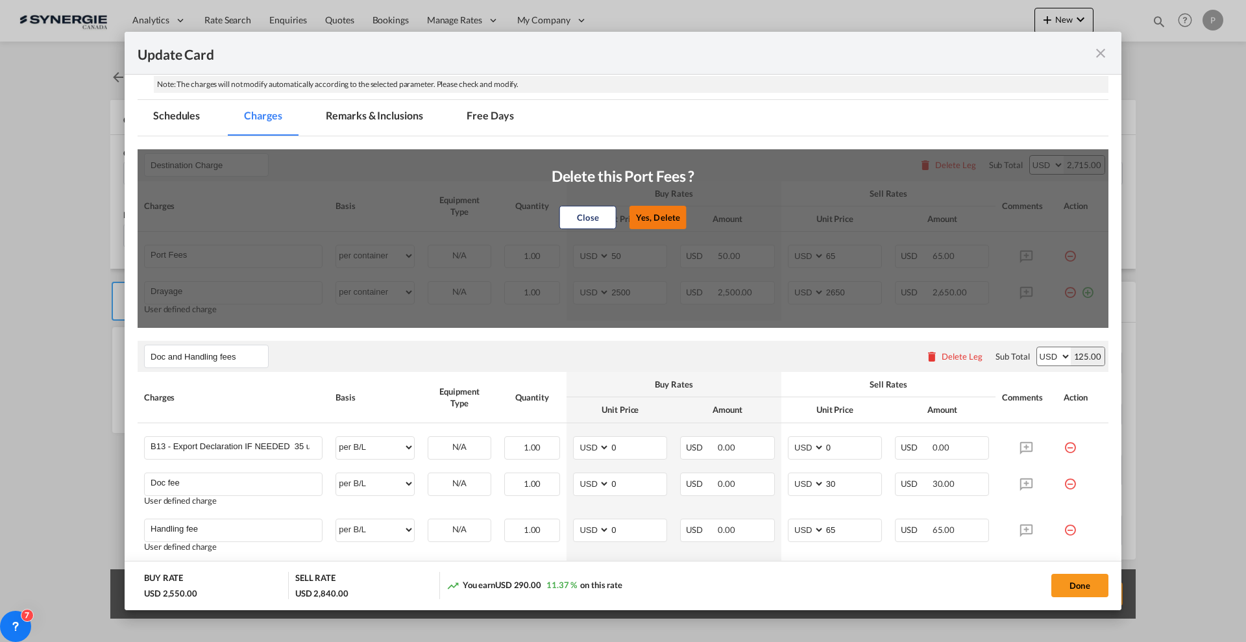
click at [629, 220] on button "Yes, Delete" at bounding box center [657, 216] width 57 height 23
type input "Drayage"
type input "2500"
type input "2650"
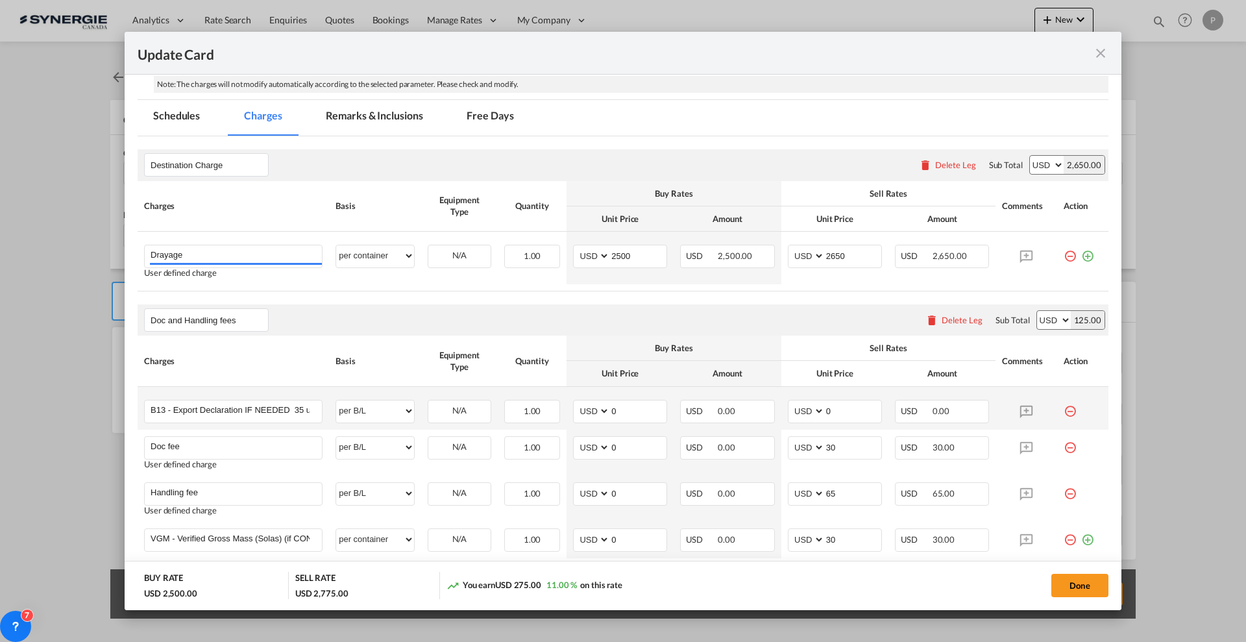
click at [1063, 412] on md-icon "icon-minus-circle-outline red-400-fg" at bounding box center [1069, 406] width 13 height 13
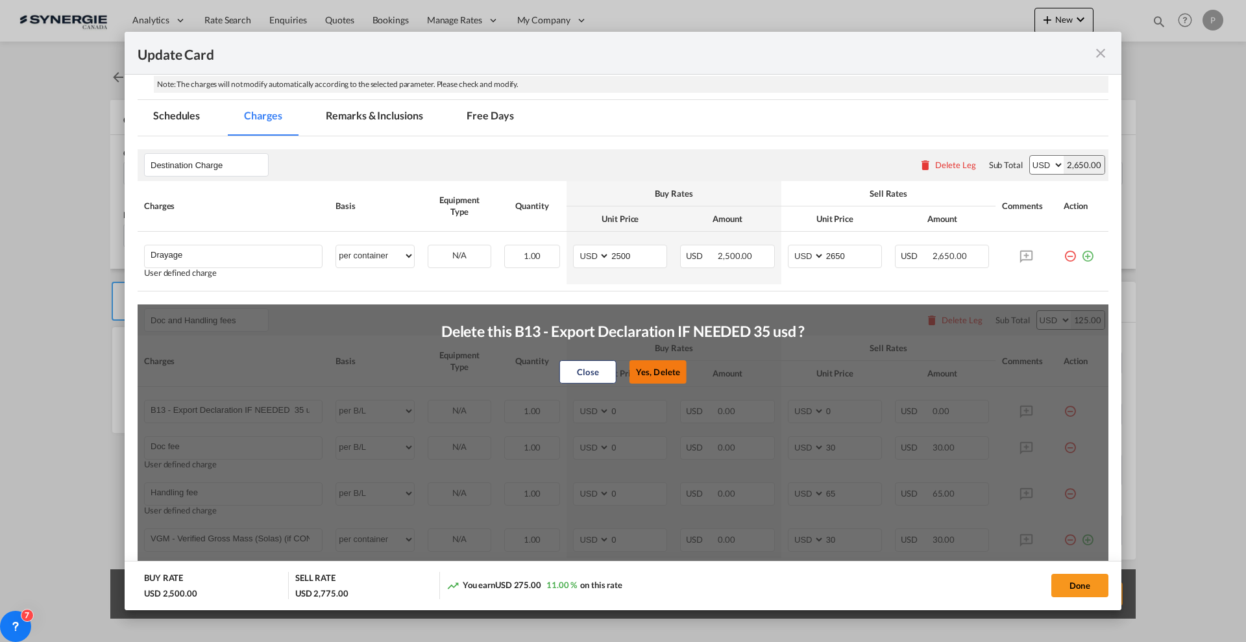
click at [662, 374] on button "Yes, Delete" at bounding box center [657, 371] width 57 height 23
type input "Doc fee"
type input "30"
type input "Handling fee"
type input "65"
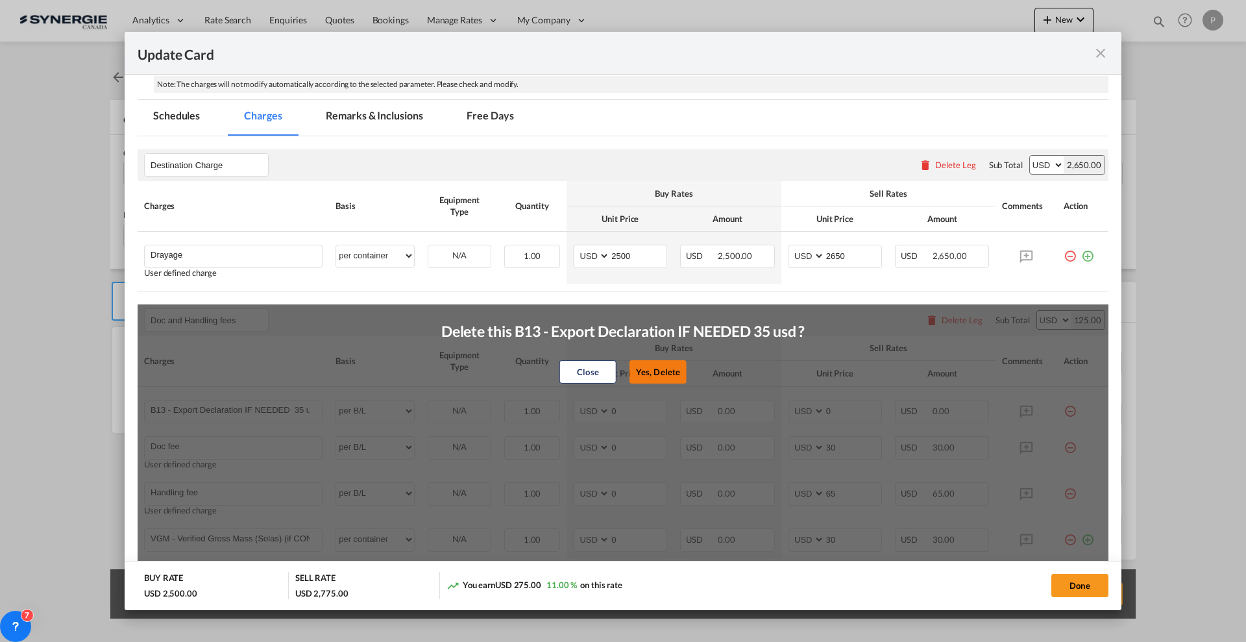
type input "VGM - Verified Gross Mass (Solas) (if CONTAINER SCALING + DECLARATION 180 usd)"
select select "per container"
type input "30"
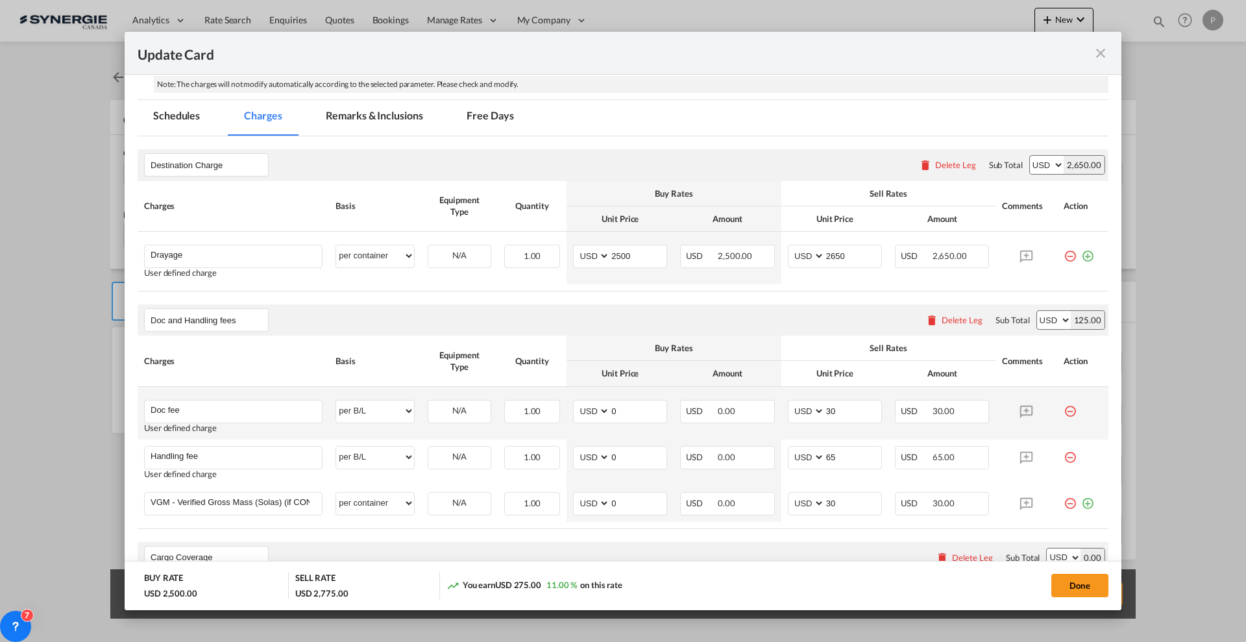
click at [1063, 411] on md-icon "icon-minus-circle-outline red-400-fg" at bounding box center [1069, 406] width 13 height 13
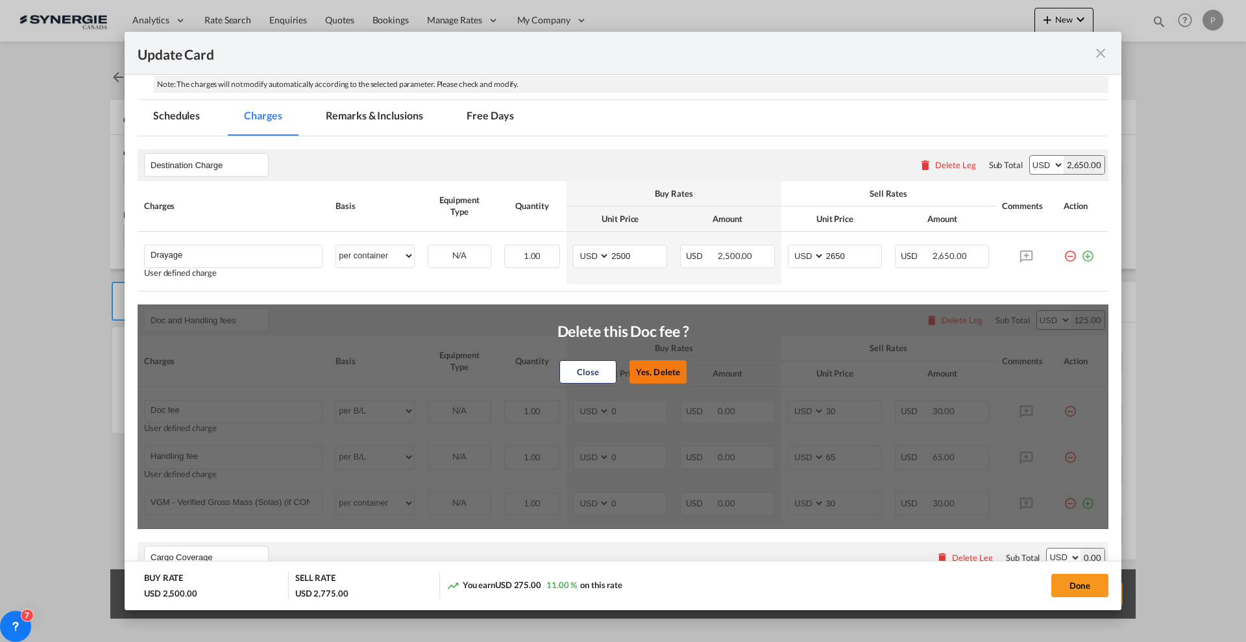
click at [666, 372] on button "Yes, Delete" at bounding box center [657, 371] width 57 height 23
type input "Handling fee"
type input "65"
type input "VGM - Verified Gross Mass (Solas) (if CONTAINER SCALING + DECLARATION 180 usd)"
select select "per container"
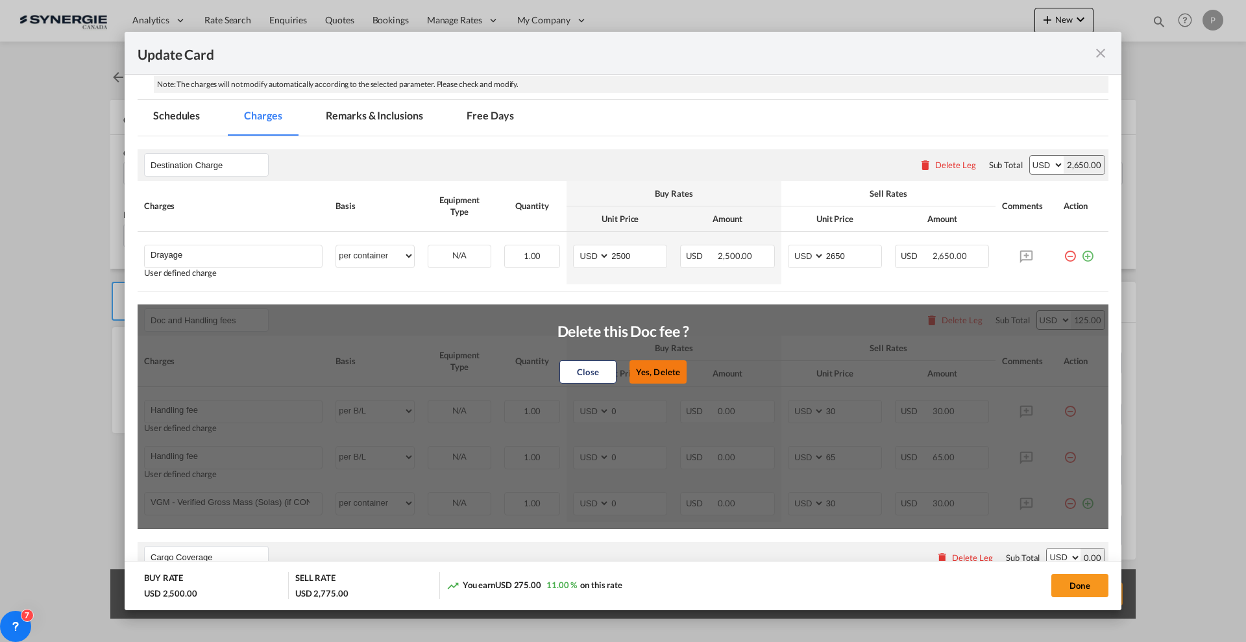
type input "30"
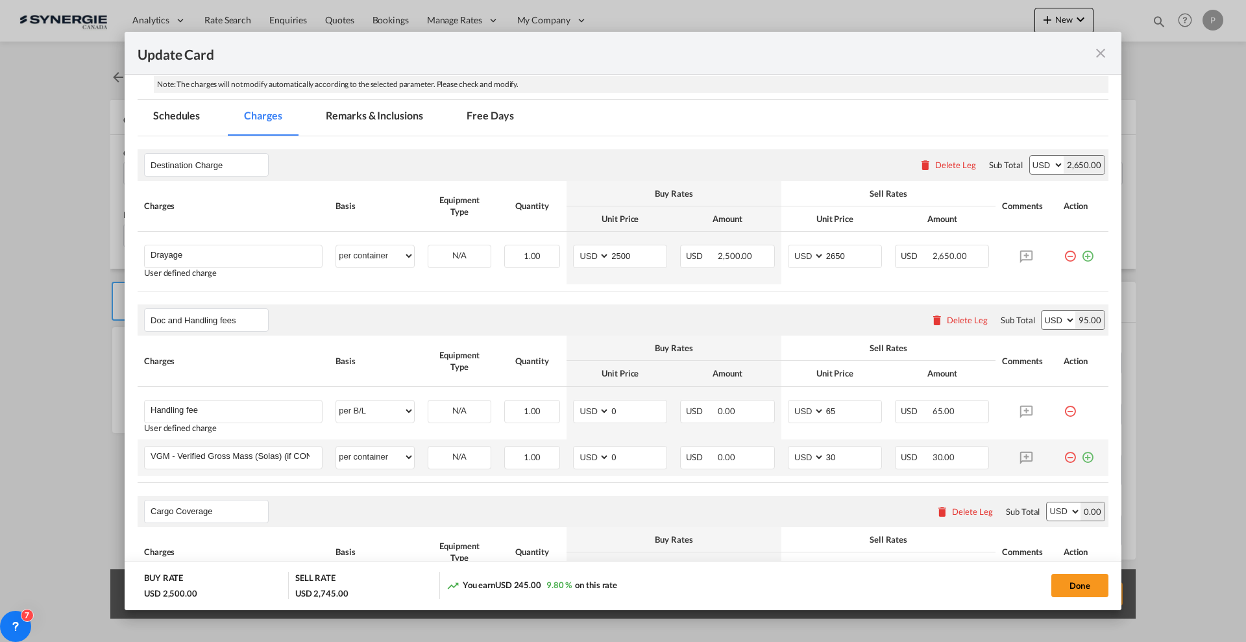
click at [1063, 455] on md-icon "icon-minus-circle-outline red-400-fg" at bounding box center [1069, 452] width 13 height 13
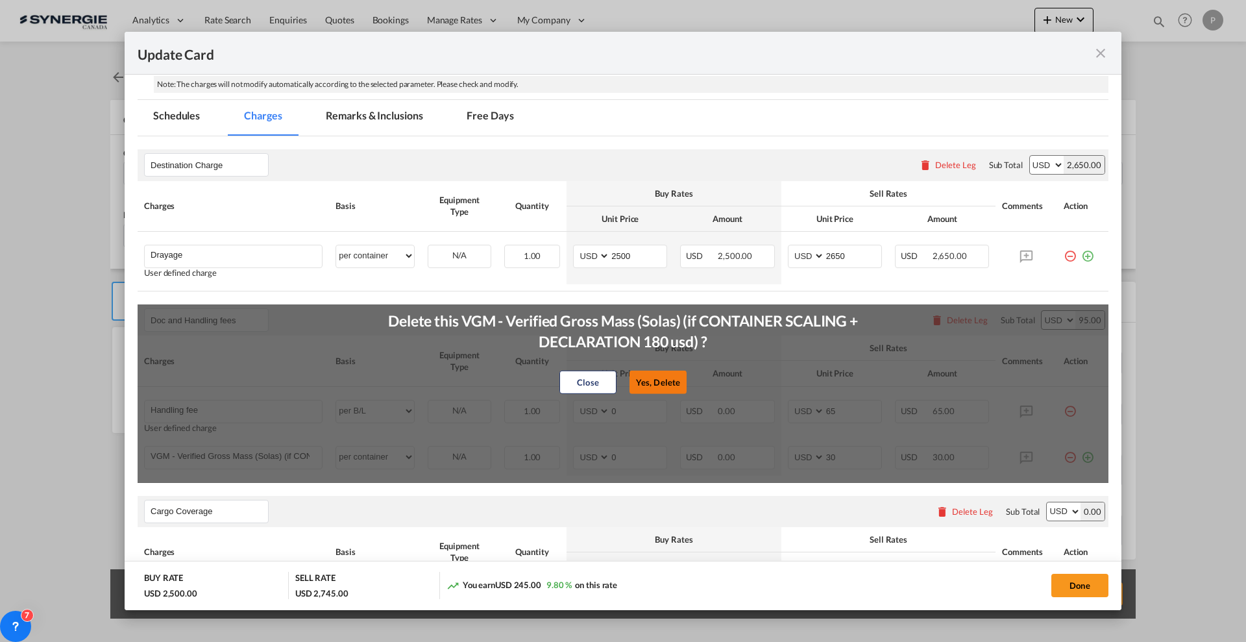
click at [652, 385] on button "Yes, Delete" at bounding box center [657, 381] width 57 height 23
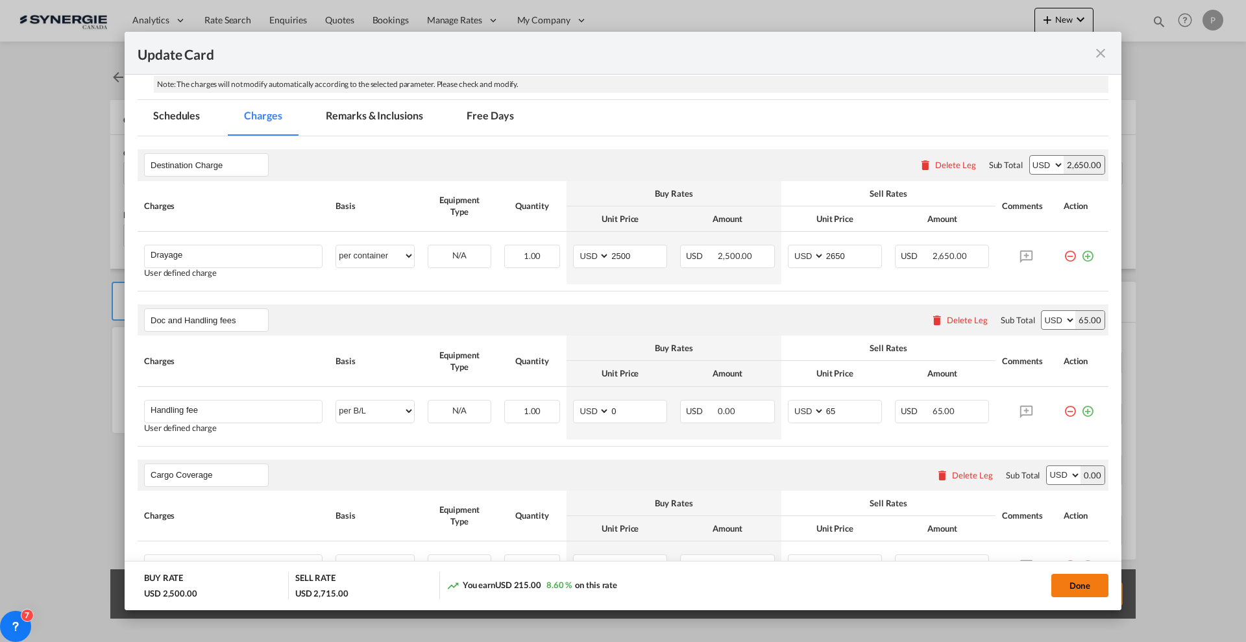
click at [1089, 579] on button "Done" at bounding box center [1079, 585] width 57 height 23
type input "03 Oct 2025"
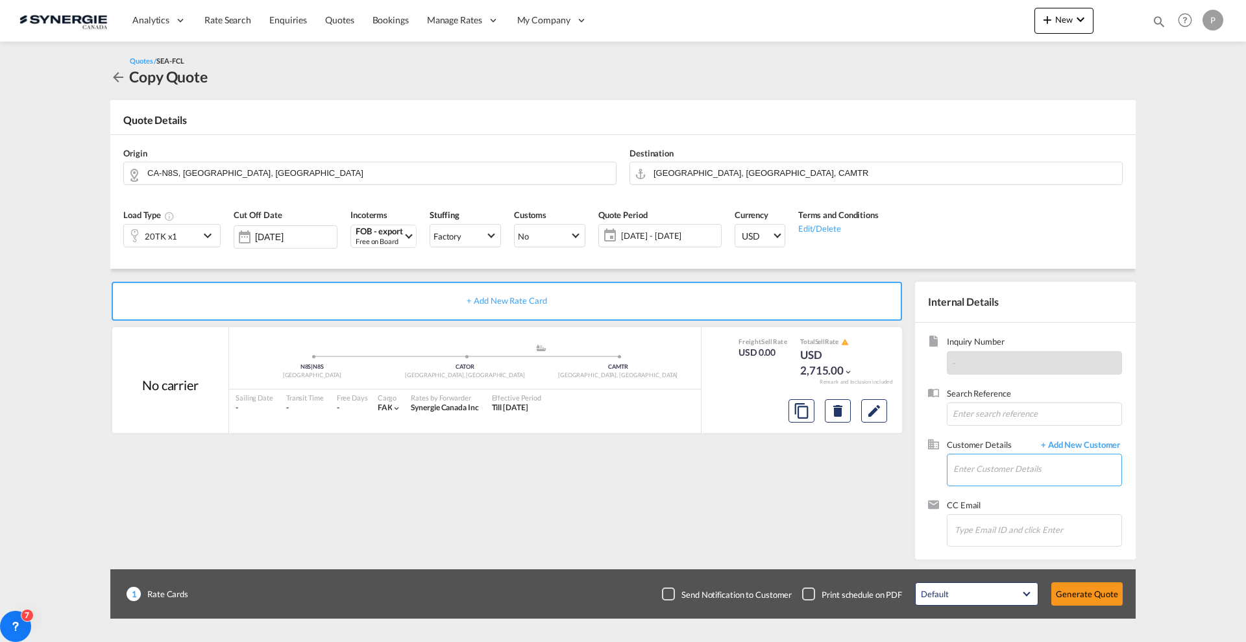
click at [1021, 465] on input "Enter Customer Details" at bounding box center [1037, 468] width 168 height 29
click at [1009, 494] on div "Effy Xu effy .xu@transolve.com.au | Transolve" at bounding box center [1036, 491] width 169 height 35
type input "Transolve, Effy Xu, effy.xu@transolve.com.au"
click at [1092, 590] on button "Generate Quote" at bounding box center [1086, 593] width 71 height 23
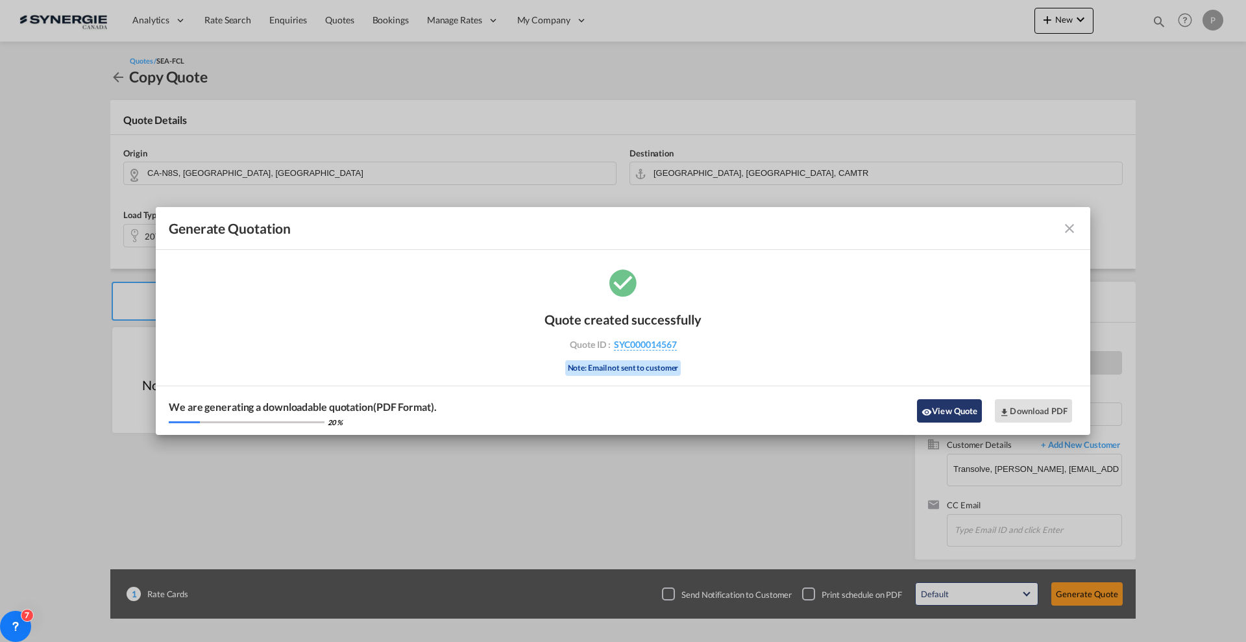
click at [941, 411] on button "View Quote" at bounding box center [949, 410] width 65 height 23
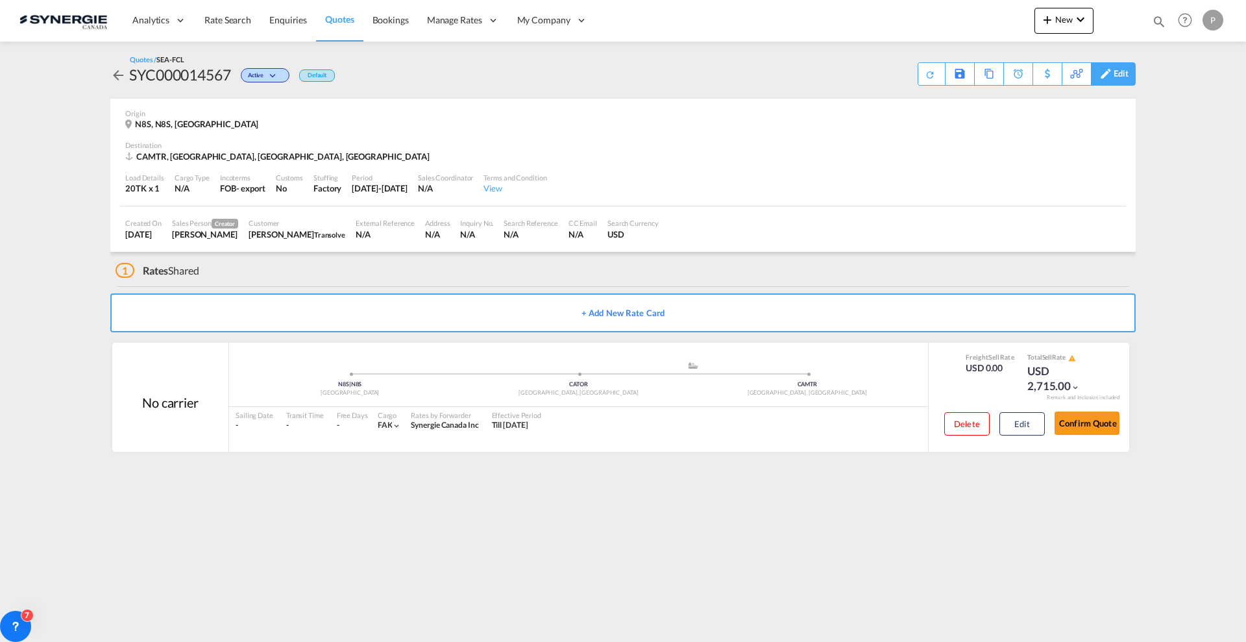
click at [1111, 75] on md-icon at bounding box center [1106, 74] width 16 height 10
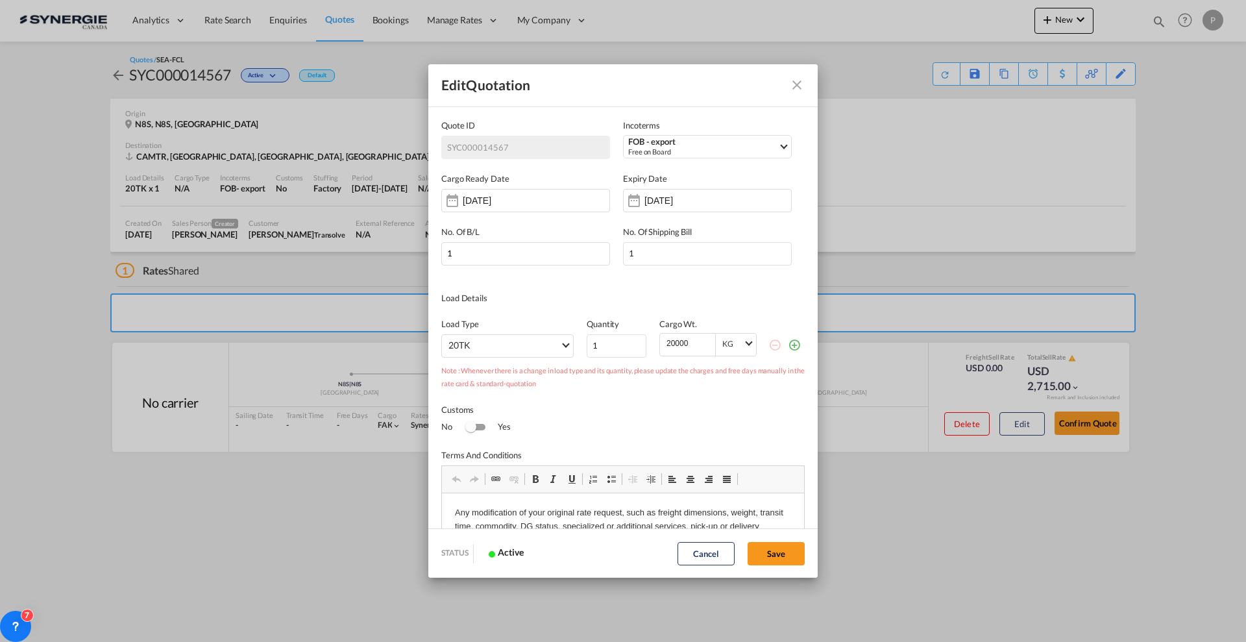
click at [793, 82] on md-icon "Close dialog" at bounding box center [797, 85] width 16 height 16
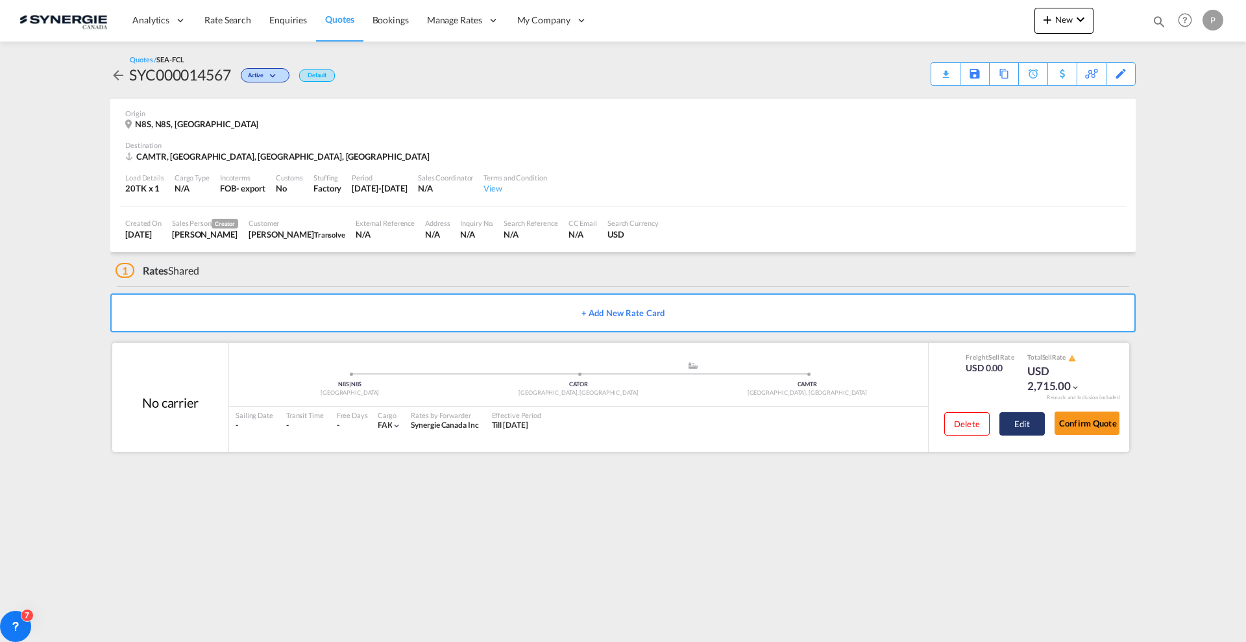
click at [1025, 412] on button "Edit" at bounding box center [1021, 423] width 45 height 23
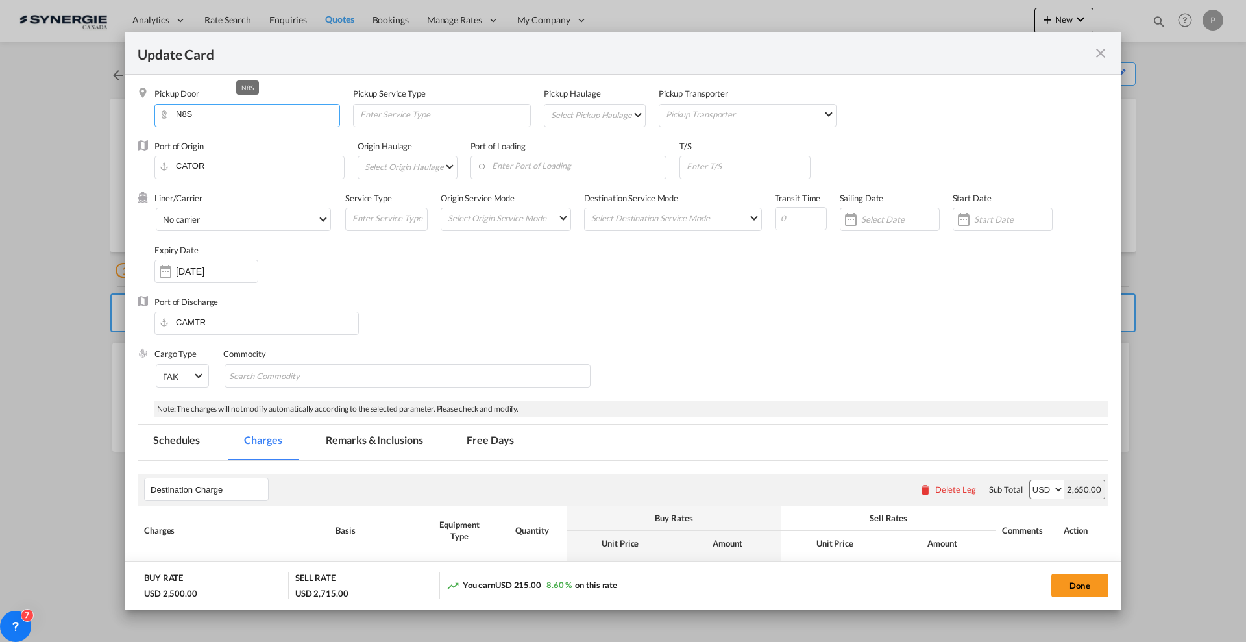
click at [247, 115] on input "N8S" at bounding box center [250, 113] width 178 height 19
click at [228, 157] on input "CATOR" at bounding box center [252, 165] width 183 height 19
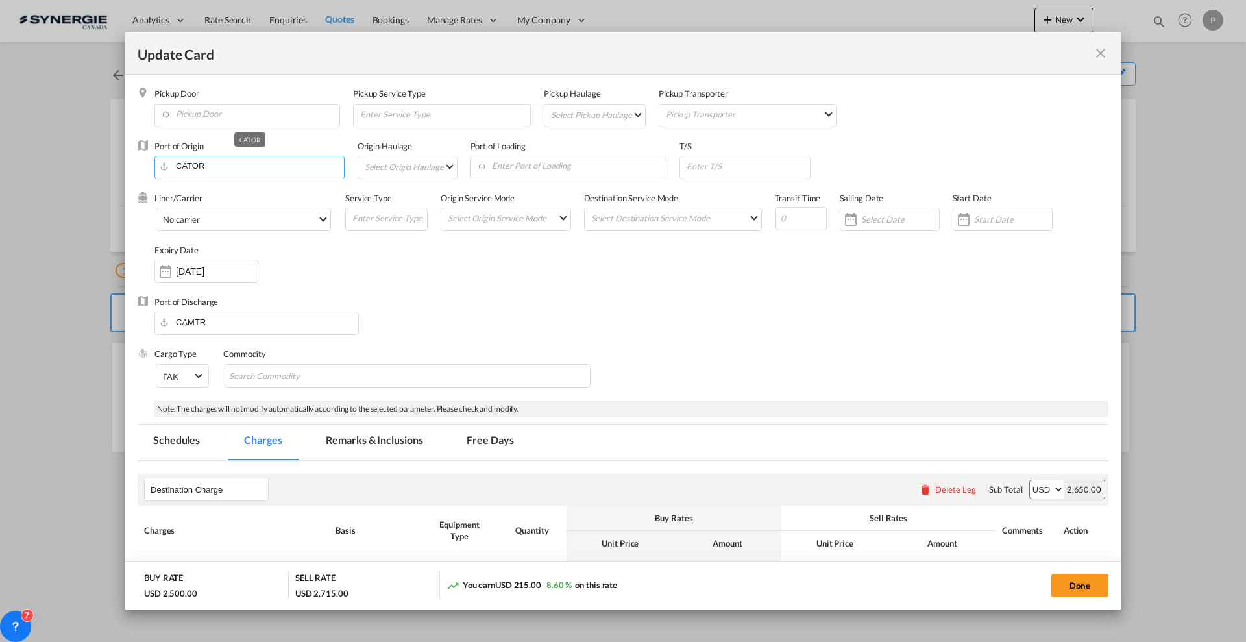
click at [228, 157] on input "CATOR" at bounding box center [252, 165] width 183 height 19
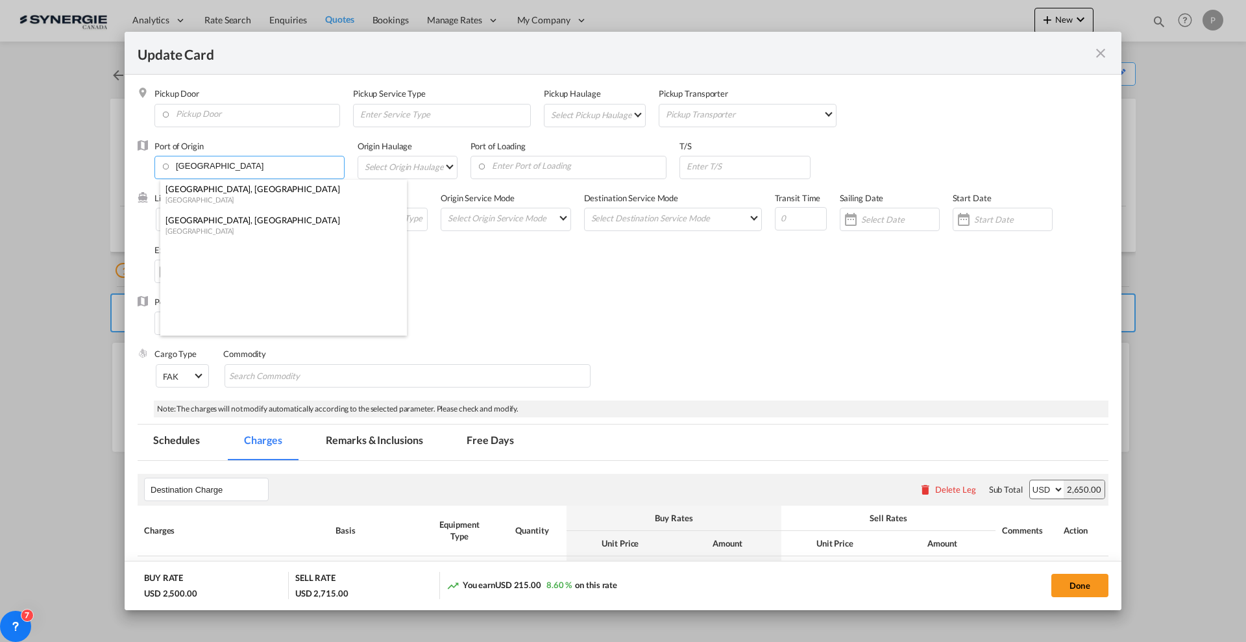
click at [315, 224] on div "[GEOGRAPHIC_DATA], [GEOGRAPHIC_DATA]" at bounding box center [279, 220] width 228 height 12
type input "[GEOGRAPHIC_DATA], [GEOGRAPHIC_DATA], CAMTR"
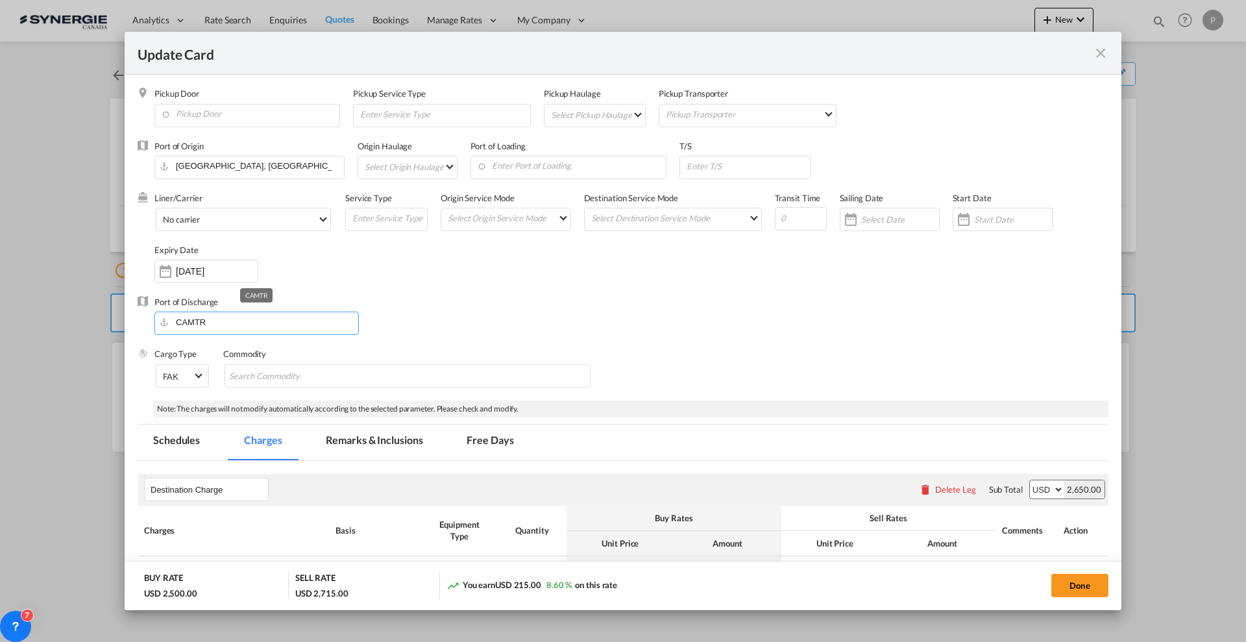
click at [232, 329] on input "CAMTR" at bounding box center [259, 321] width 197 height 19
type input "windos"
click at [1107, 49] on md-icon "icon-close fg-AAA8AD m-0 pointer" at bounding box center [1101, 53] width 16 height 16
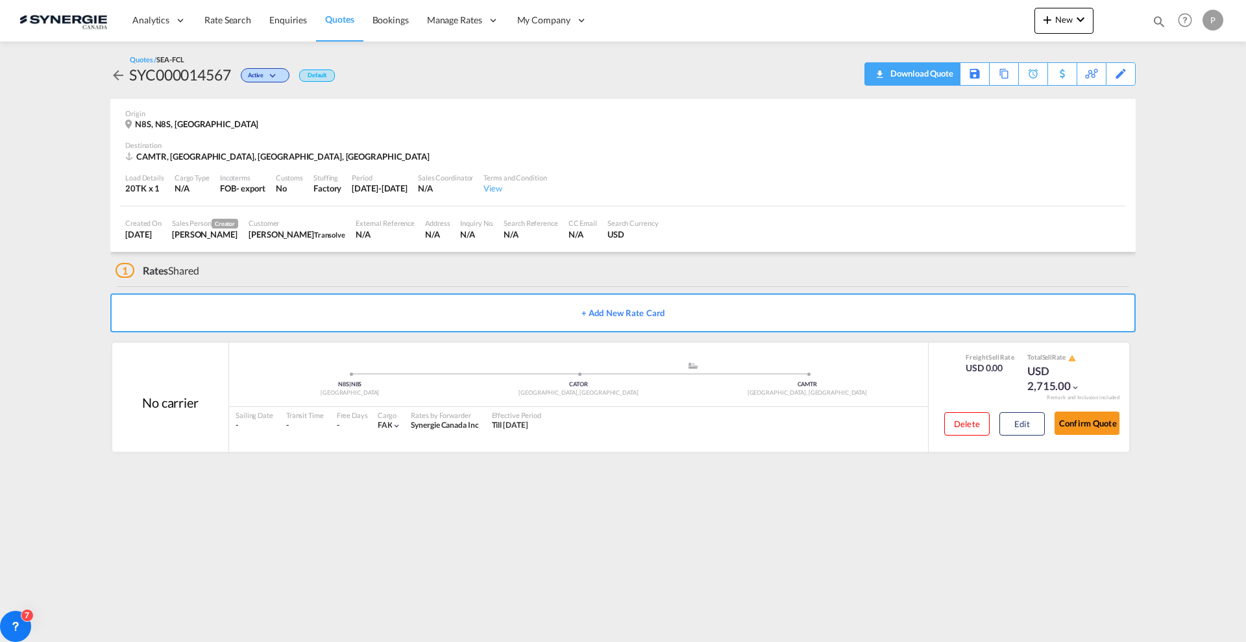
click at [947, 79] on div "Download Quote" at bounding box center [920, 73] width 66 height 21
click at [1016, 417] on button "Edit" at bounding box center [1021, 423] width 45 height 23
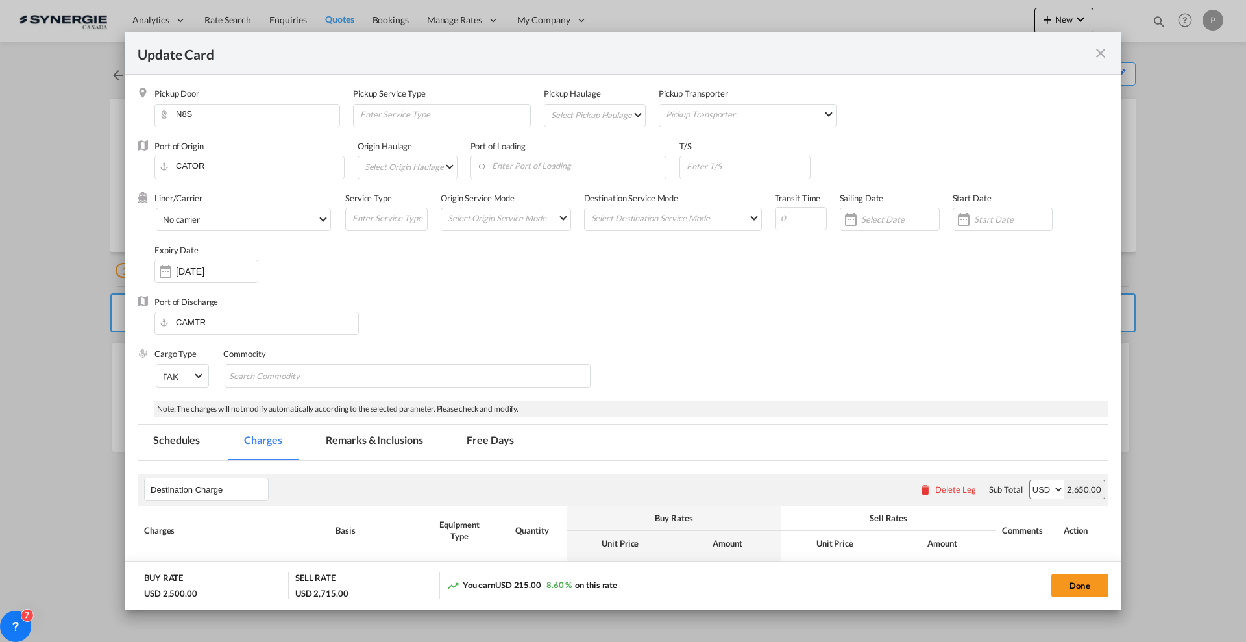
click at [416, 439] on md-tab-item "Remarks & Inclusions" at bounding box center [374, 442] width 128 height 36
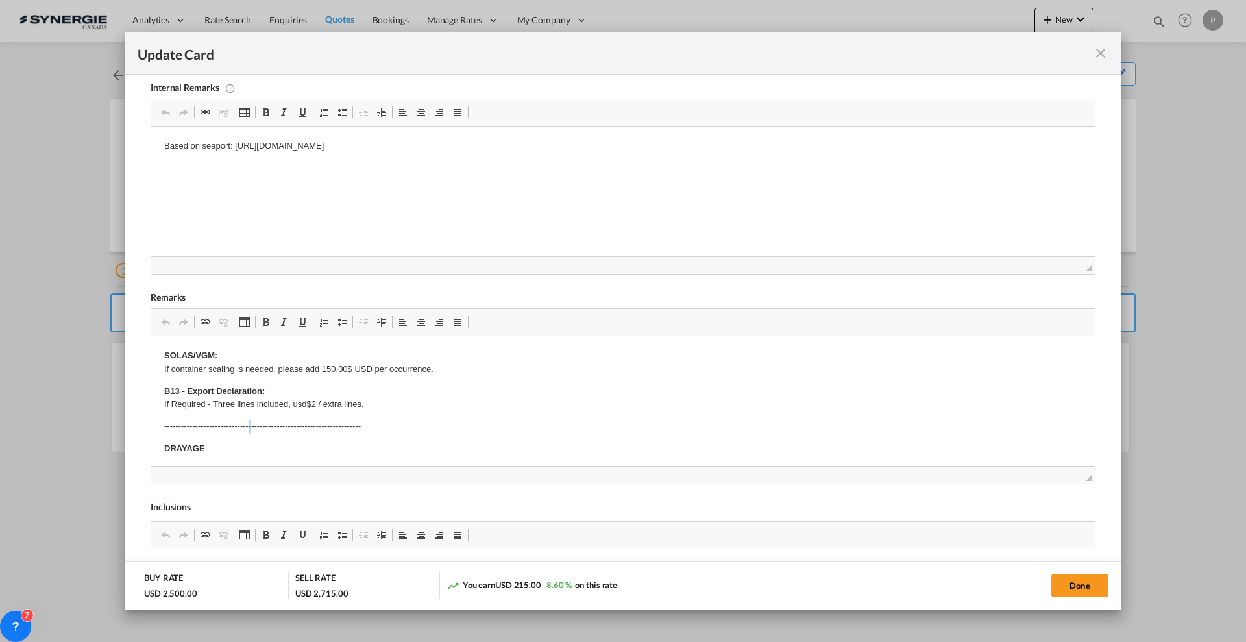
click at [250, 417] on body "SOLAS/VGM: If container scaling is needed, please add 150.00$ USD per occurrenc…" at bounding box center [622, 535] width 917 height 373
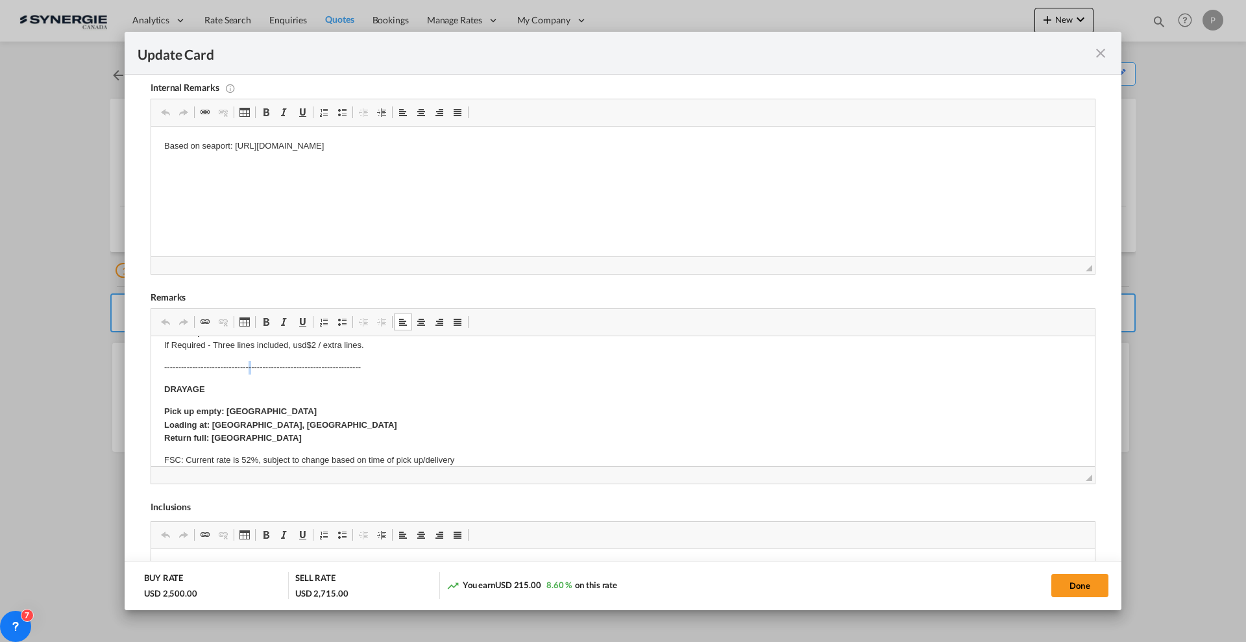
scroll to position [81, 0]
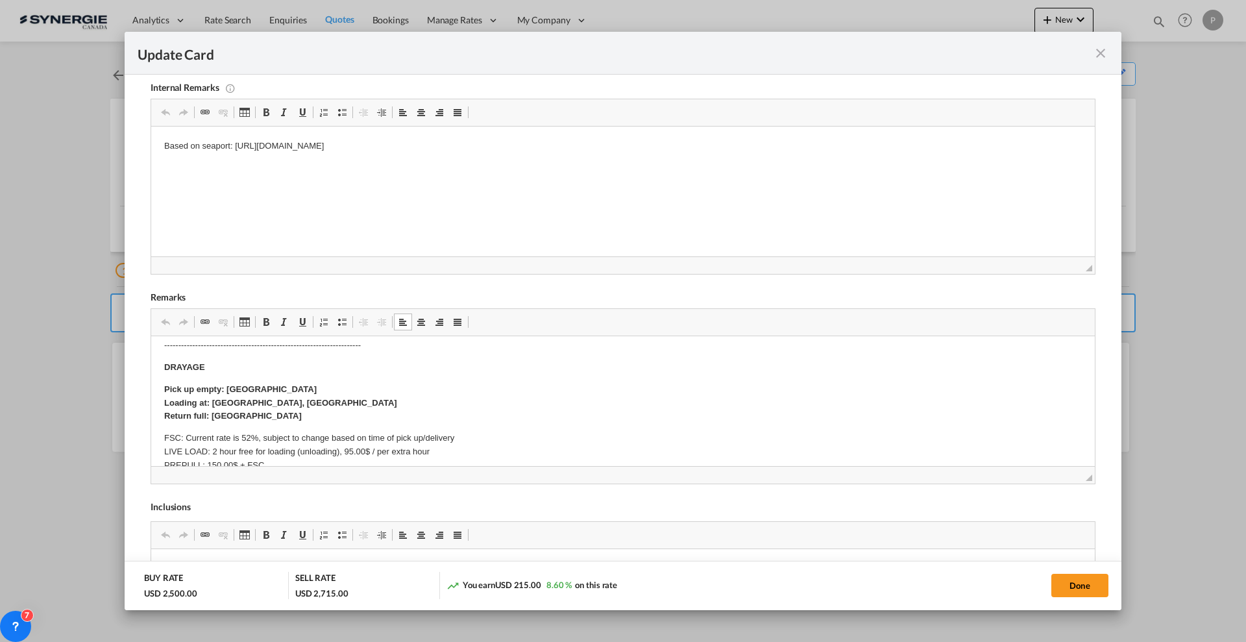
click at [249, 415] on strong "Pick up empty: Montreal Depot Loading at: Windsor, ON Return full: Montreal Port" at bounding box center [280, 402] width 233 height 37
click at [1078, 581] on button "Done" at bounding box center [1079, 585] width 57 height 23
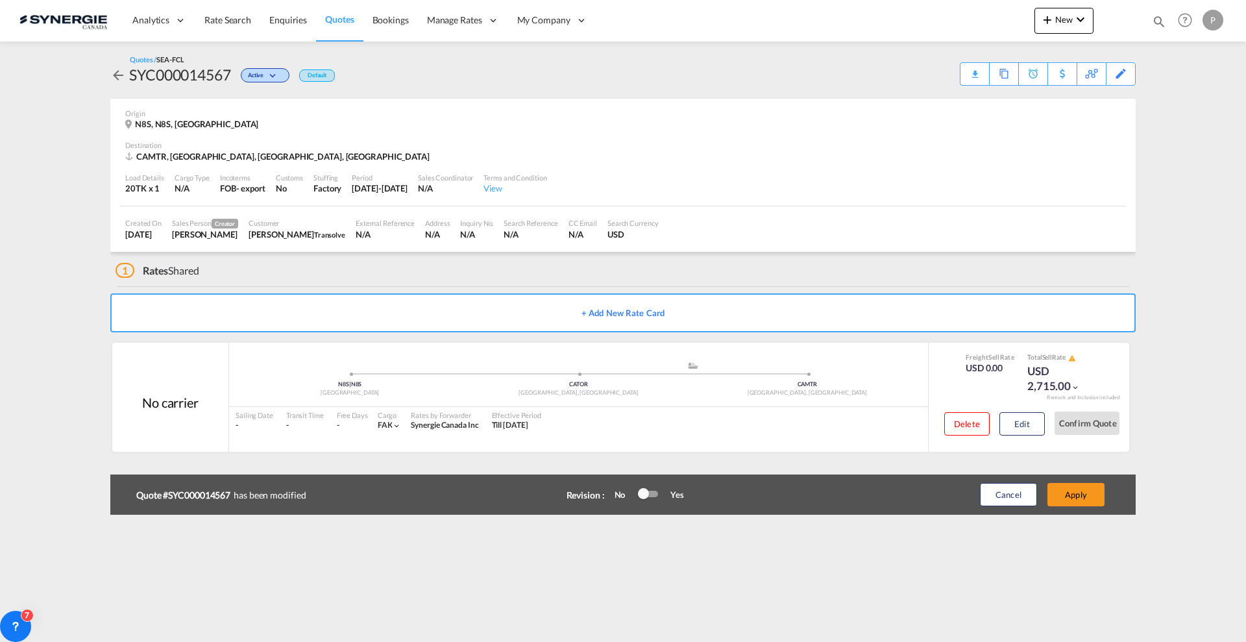
type input "03 Oct 2025"
click at [1087, 493] on button "Apply" at bounding box center [1075, 494] width 57 height 23
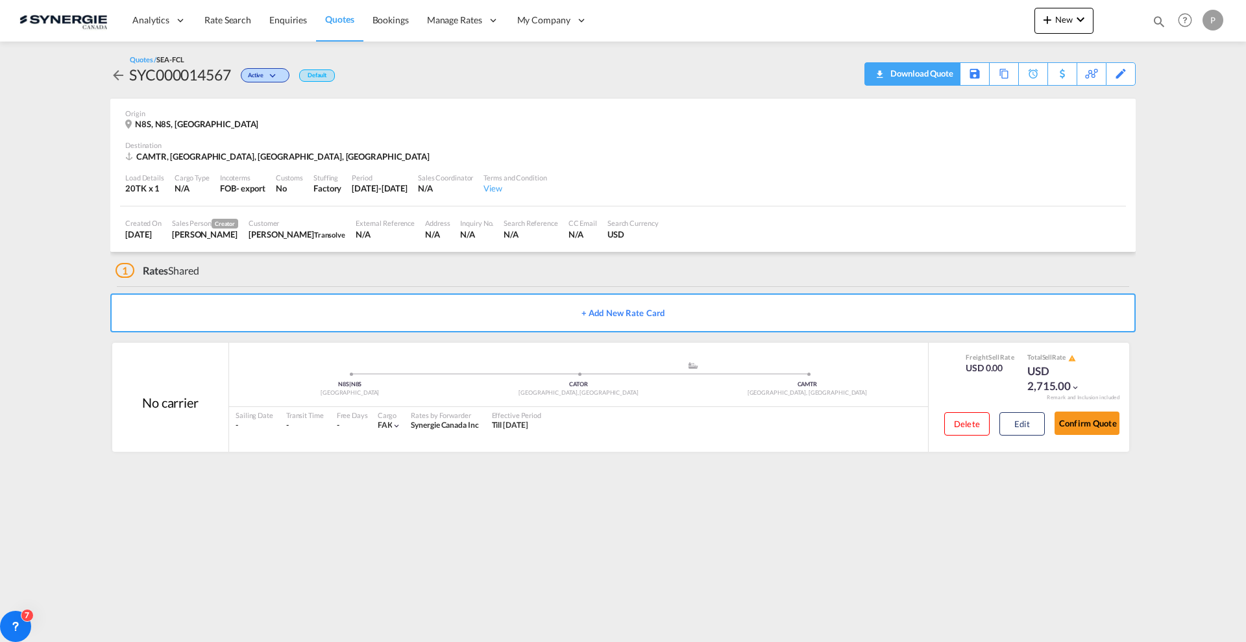
click at [938, 73] on div "Download Quote" at bounding box center [920, 73] width 66 height 21
click at [1156, 23] on md-icon "icon-magnify" at bounding box center [1159, 21] width 14 height 14
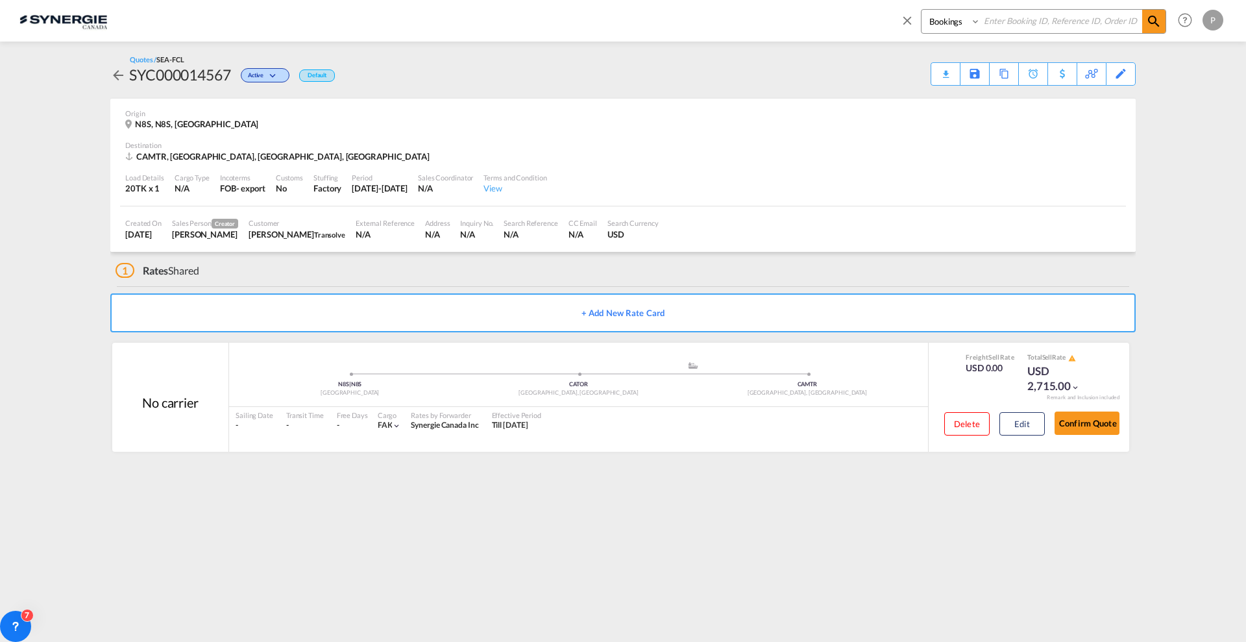
click at [921, 26] on select "Bookings Quotes Enquiries" at bounding box center [952, 21] width 62 height 23
select select "Quotes"
click at [921, 10] on select "Bookings Quotes Enquiries" at bounding box center [952, 21] width 62 height 23
click at [985, 10] on input at bounding box center [1061, 21] width 162 height 23
paste input "SYC000013547"
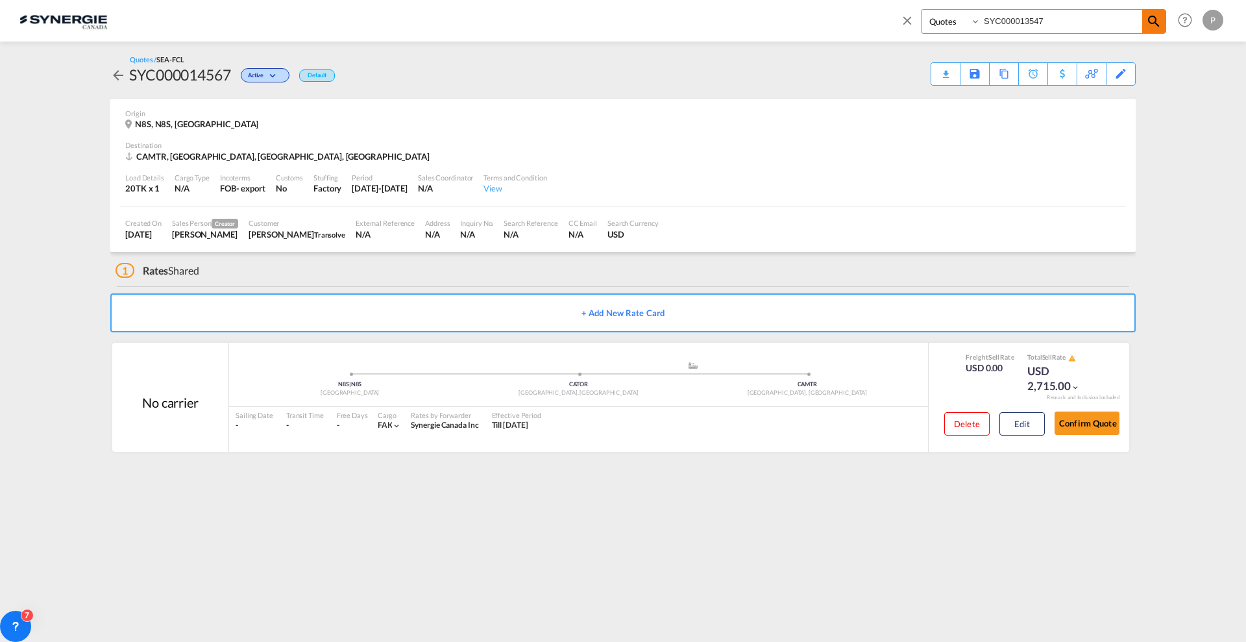
type input "SYC000013547"
click at [1154, 16] on md-icon "icon-magnify" at bounding box center [1154, 22] width 16 height 16
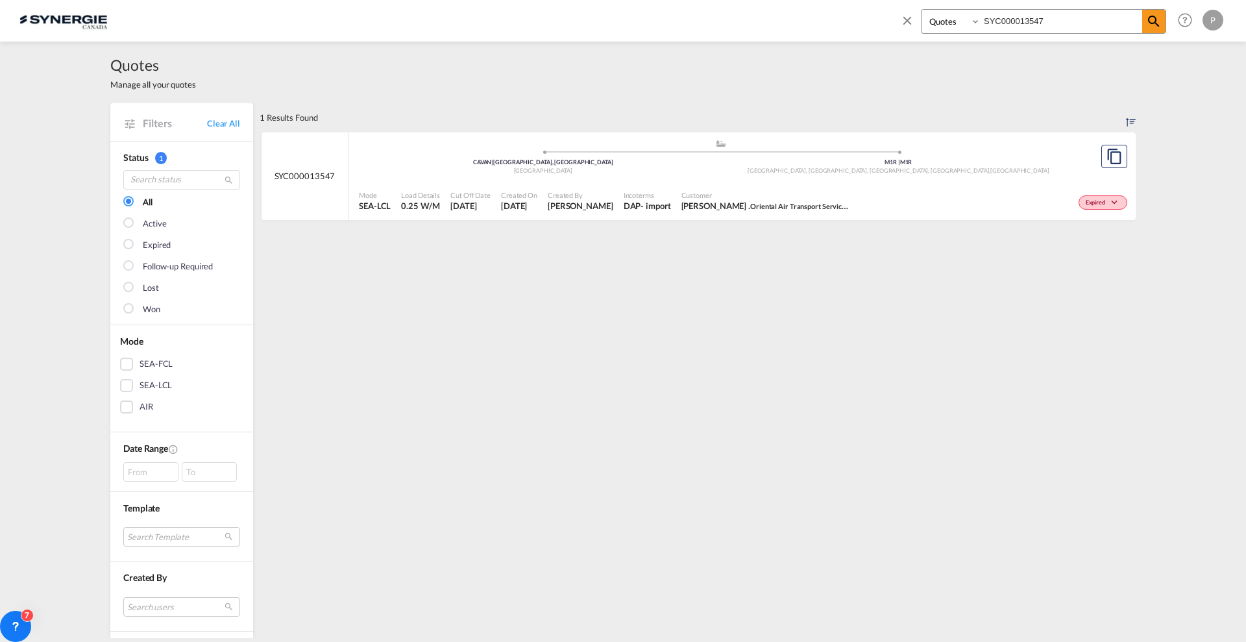
click at [795, 176] on div ".a{fill:#aaa8ad;} .a{fill:#aaa8ad;} CAVAN | Vancouver, BC Canada M1R | M1R Nort…" at bounding box center [720, 158] width 723 height 39
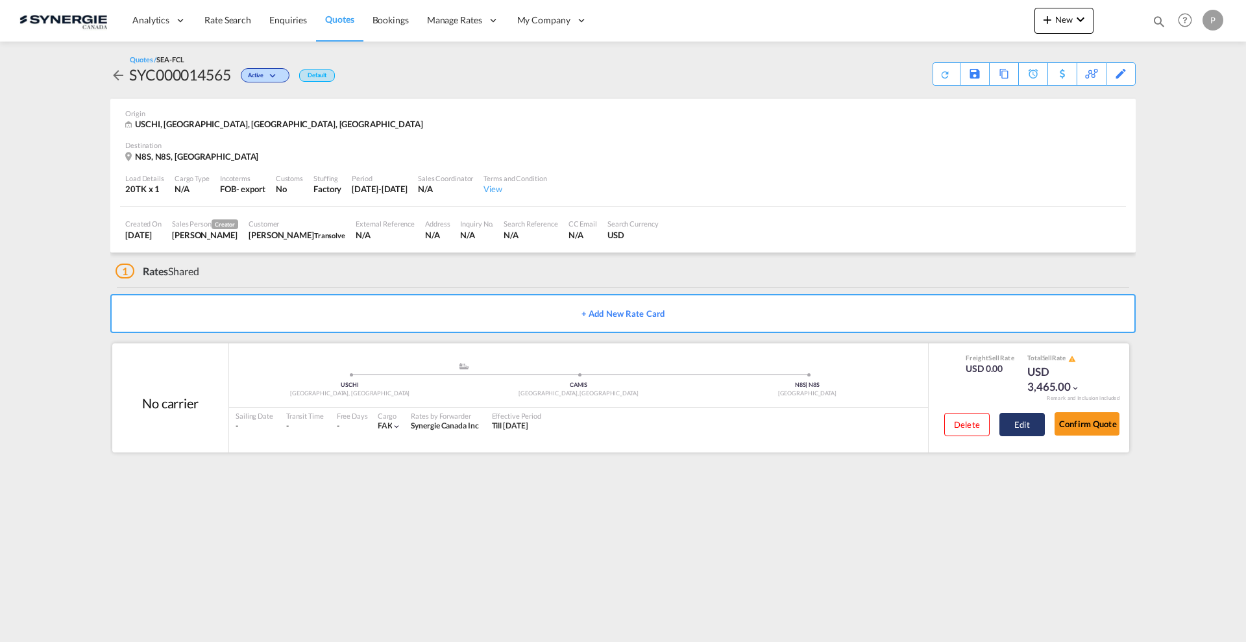
click at [1019, 431] on button "Edit" at bounding box center [1021, 424] width 45 height 23
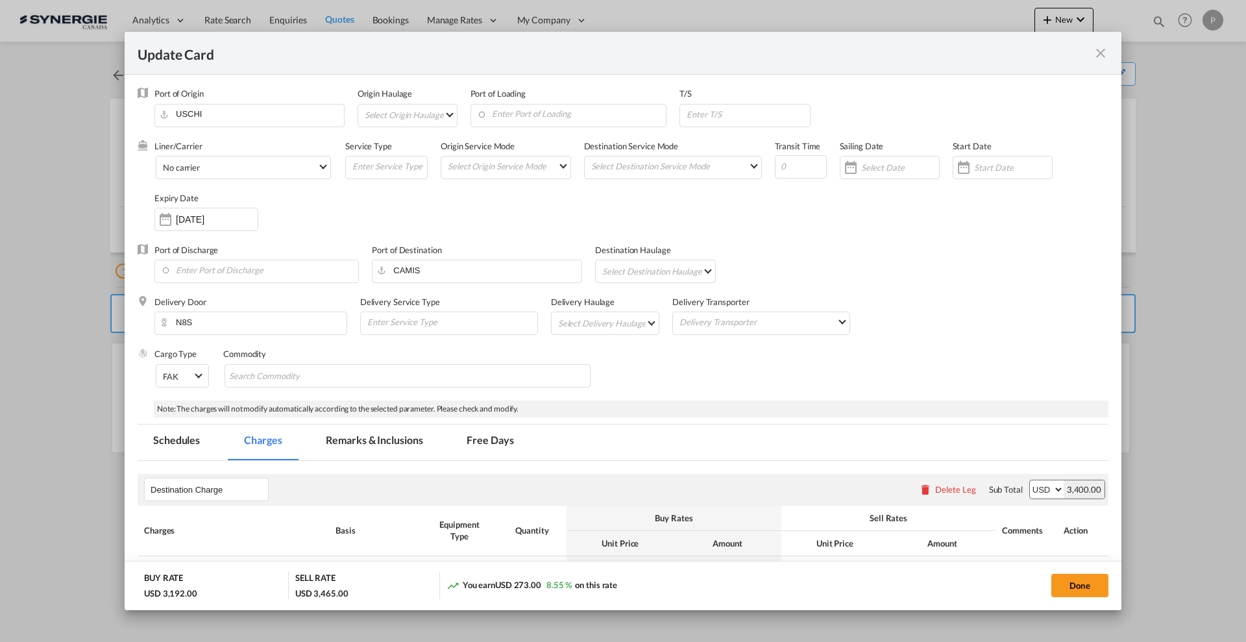
select select "per container"
select select "per B/L"
select select "per shipment"
click at [405, 433] on md-tab-item "Remarks & Inclusions" at bounding box center [374, 442] width 128 height 36
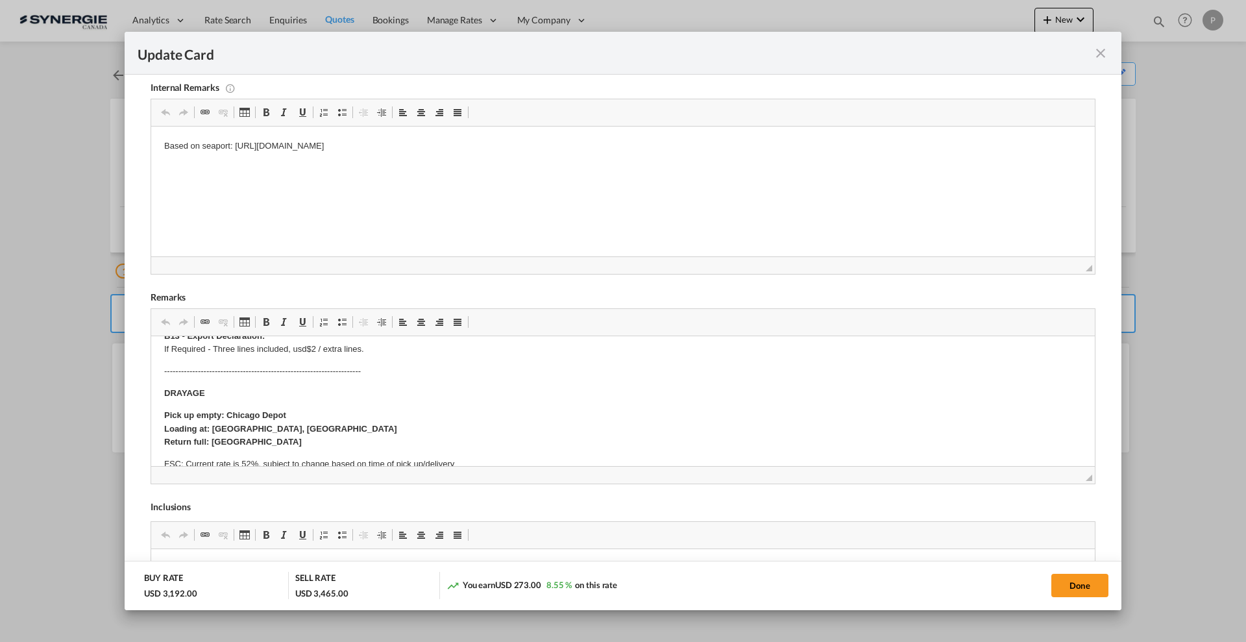
scroll to position [81, 0]
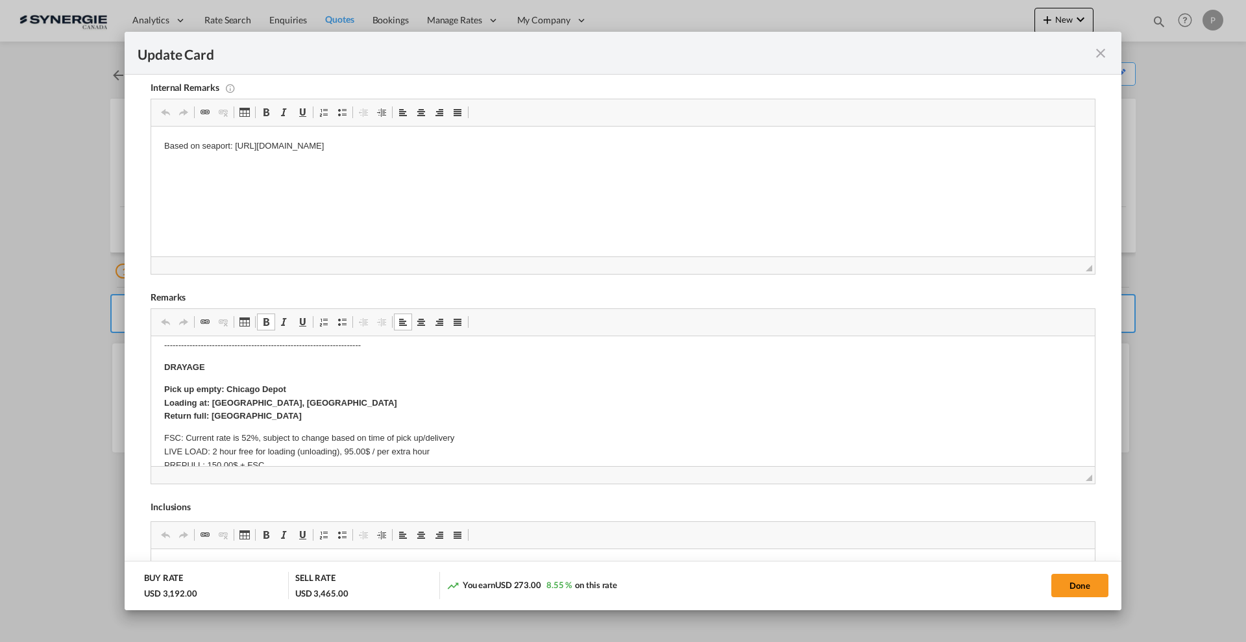
click at [271, 413] on body "SOLAS/VGM: If container scaling is needed, please add 150.00$ USD per occurrenc…" at bounding box center [622, 454] width 917 height 373
click at [256, 413] on strong "Pick up empty: Chicago Depot Loading at: Windsor, ON Return full: Montreal Port" at bounding box center [280, 402] width 233 height 37
click at [311, 411] on p "Pick up empty: Chicago Depot Loading at: Windsor, ON Return full: Montreal Port" at bounding box center [622, 403] width 917 height 40
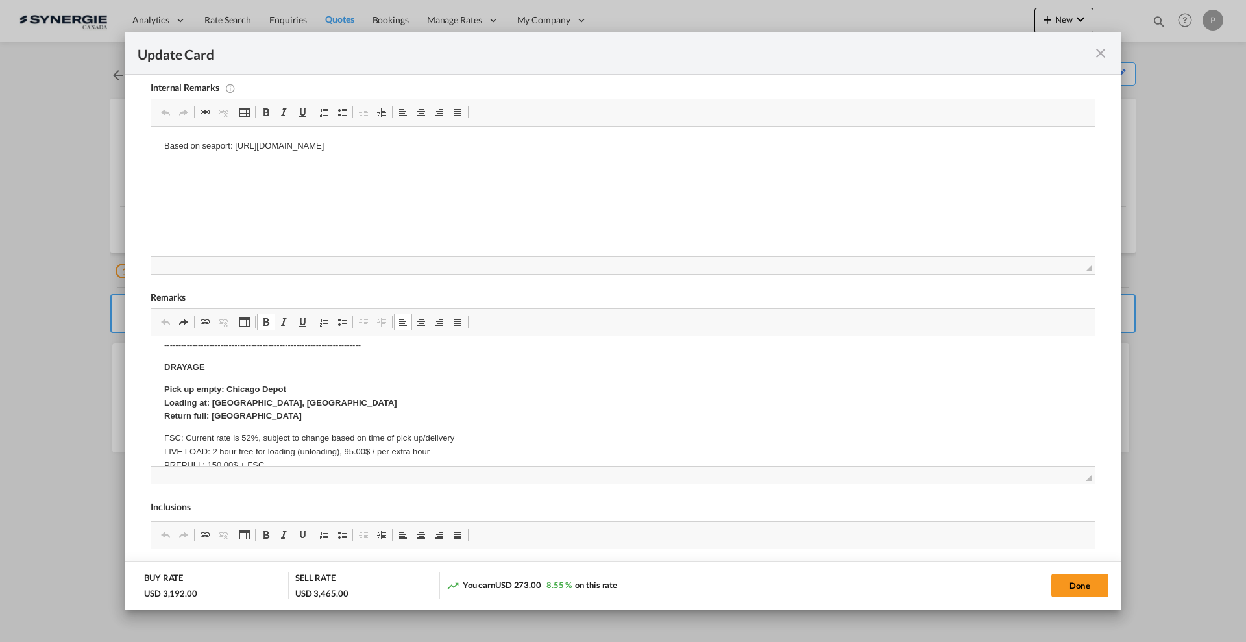
click at [256, 412] on strong "Pick up empty: Chicago Depot Loading at: Windsor, ON Return full: Montreal Port" at bounding box center [280, 402] width 233 height 37
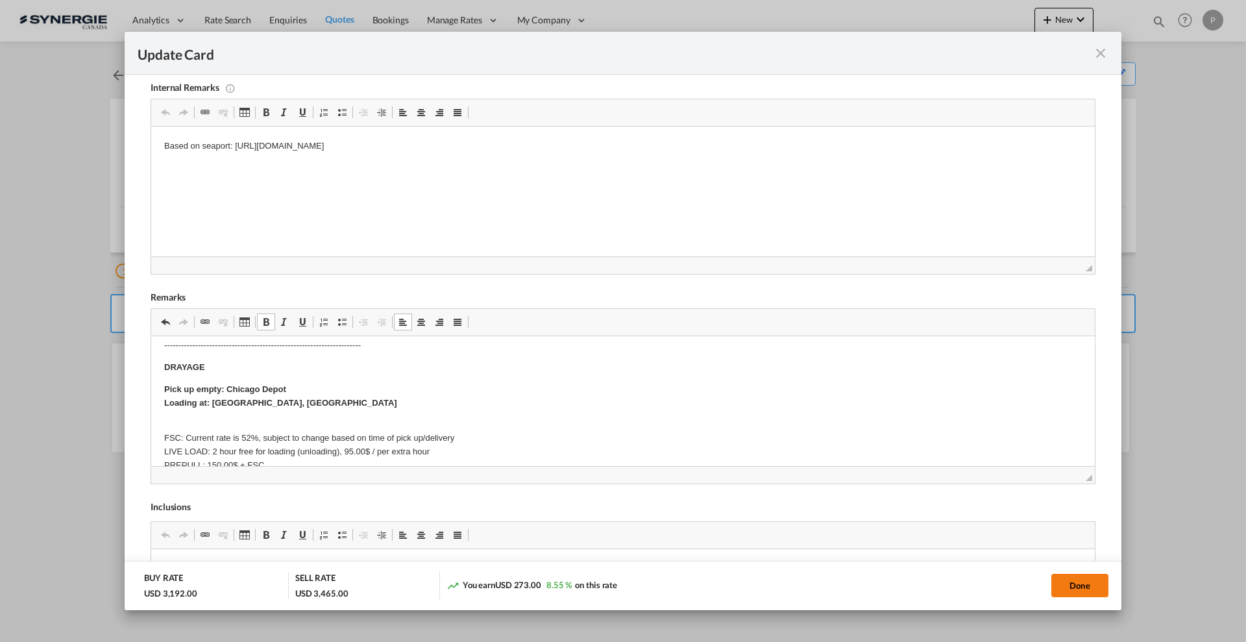
click at [1082, 589] on button "Done" at bounding box center [1079, 585] width 57 height 23
type input "03 Oct 2025"
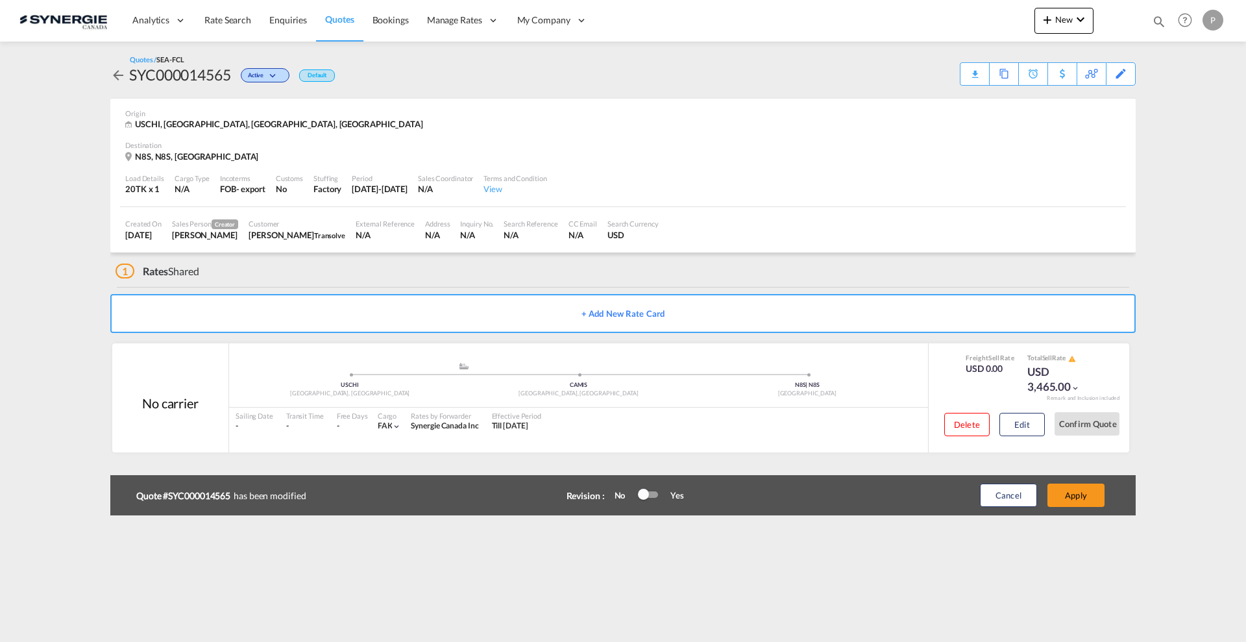
scroll to position [153, 0]
click at [1069, 490] on button "Apply" at bounding box center [1075, 494] width 57 height 23
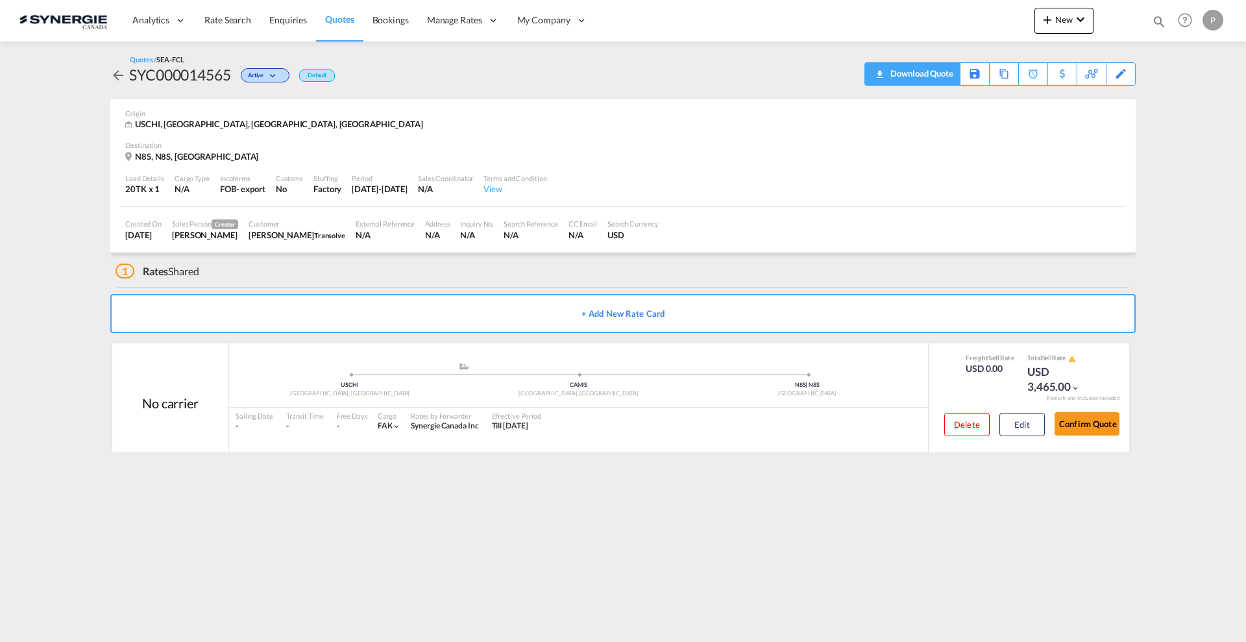
click at [941, 80] on div "Download Quote" at bounding box center [920, 73] width 66 height 21
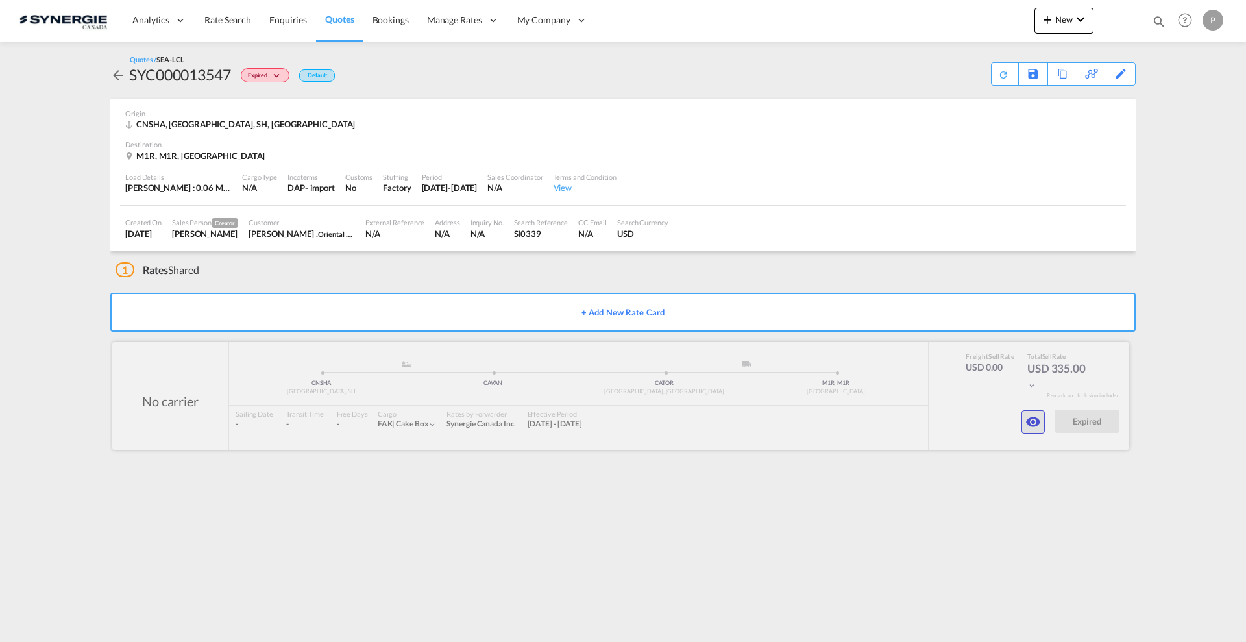
click at [1030, 424] on md-icon "icon-eye" at bounding box center [1033, 422] width 16 height 16
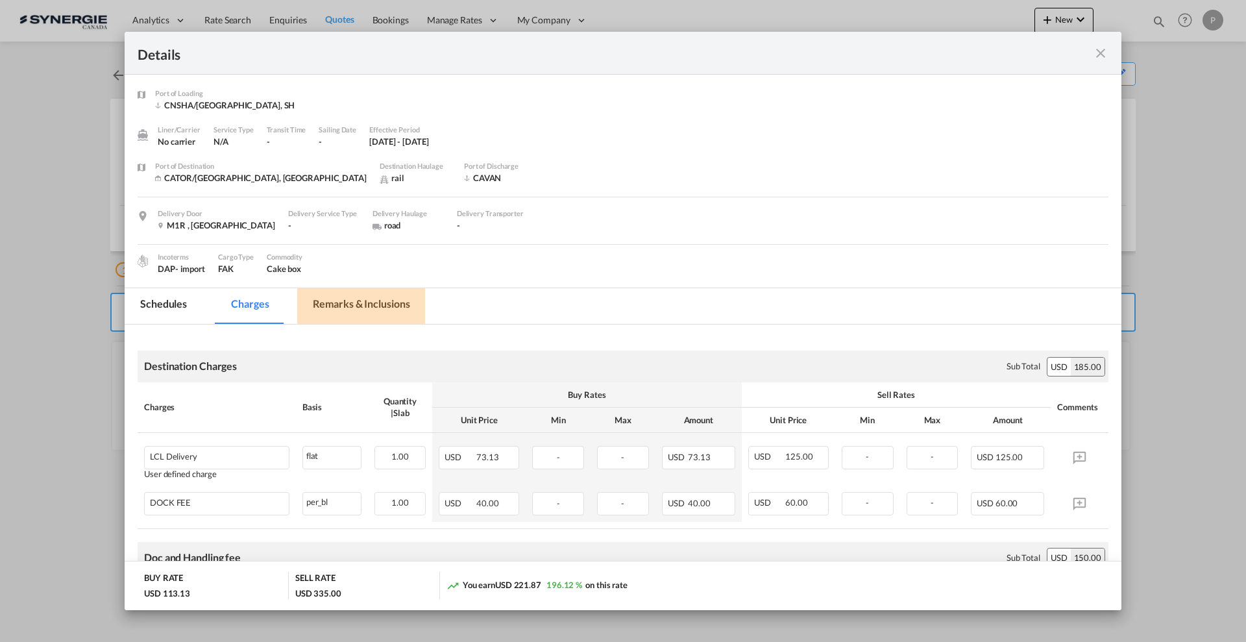
click at [385, 303] on md-tab-item "Remarks & Inclusions" at bounding box center [361, 306] width 128 height 36
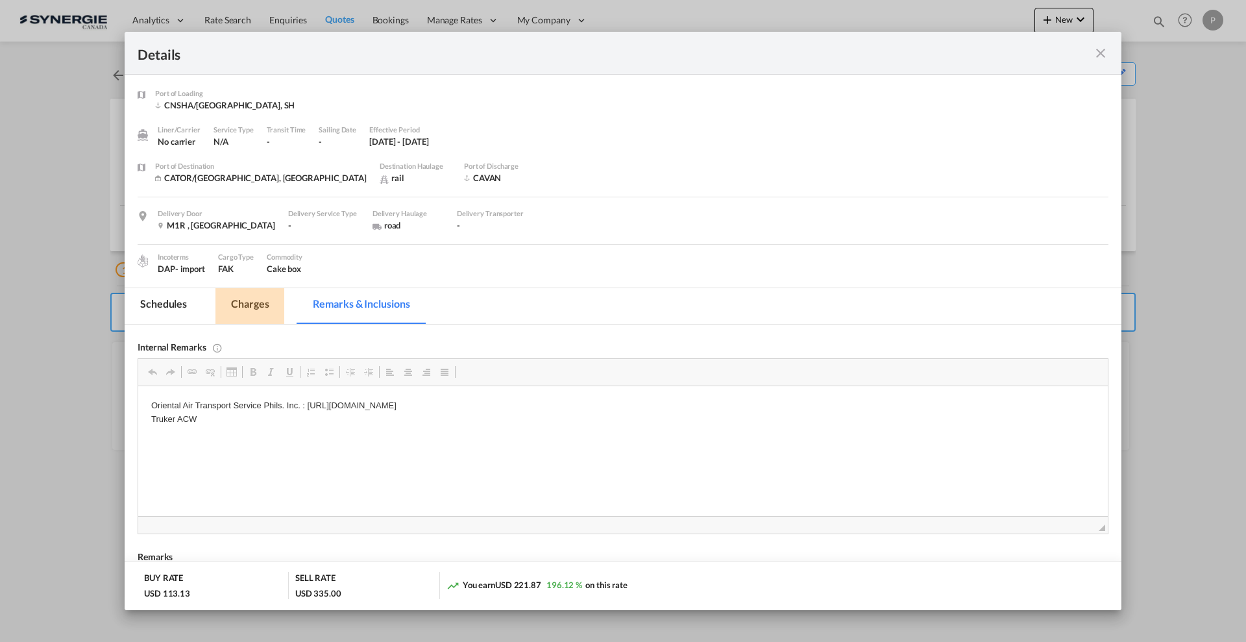
click at [269, 296] on md-tab-item "Charges" at bounding box center [249, 306] width 69 height 36
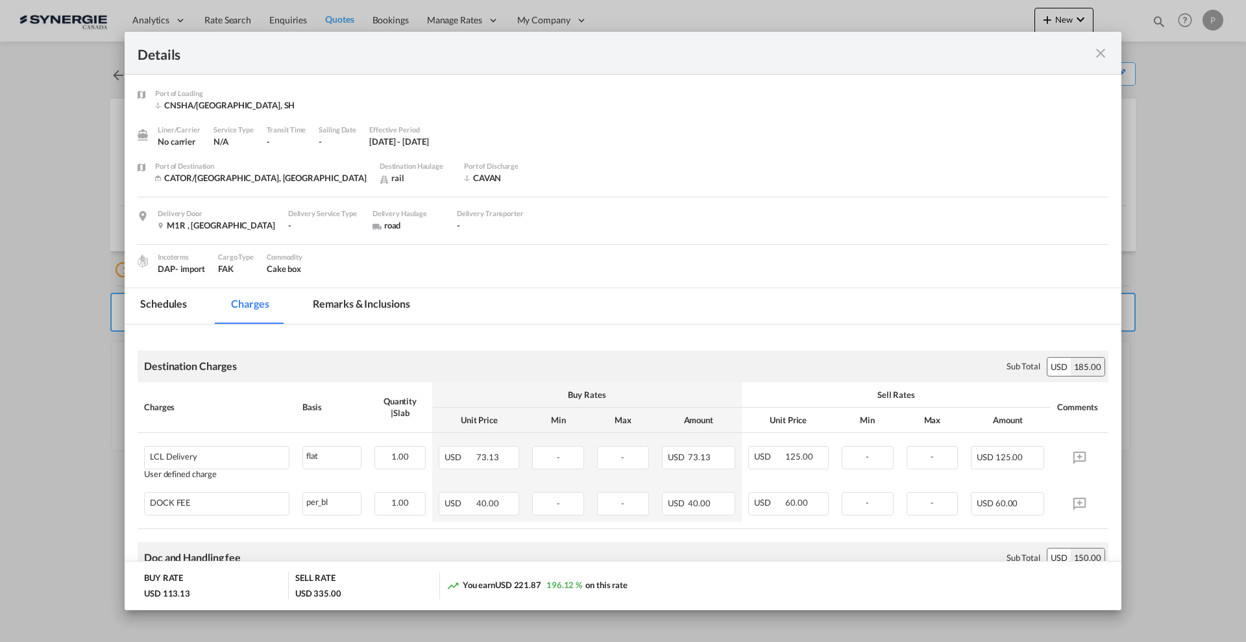
click at [1097, 51] on md-icon "icon-close fg-AAA8AD m-0 cursor" at bounding box center [1101, 53] width 16 height 16
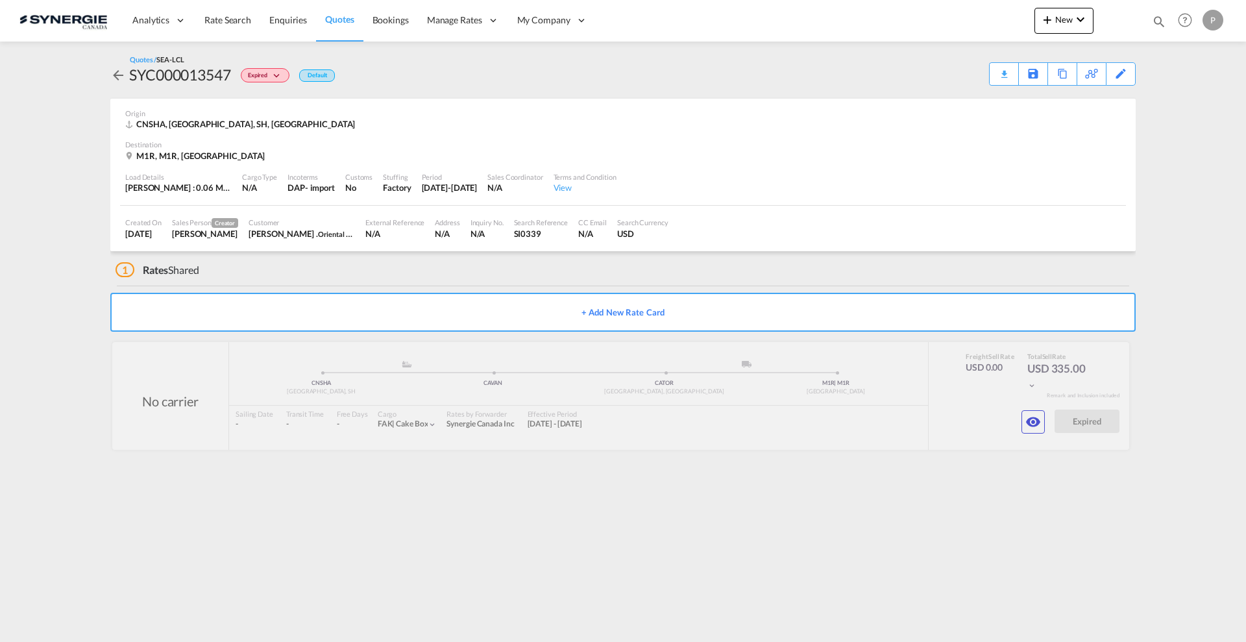
click at [204, 71] on div "SYC000013547" at bounding box center [180, 74] width 102 height 21
copy div "SYC000013547"
click at [1157, 19] on md-icon "icon-magnify" at bounding box center [1159, 21] width 14 height 14
drag, startPoint x: 949, startPoint y: 20, endPoint x: 949, endPoint y: 30, distance: 9.7
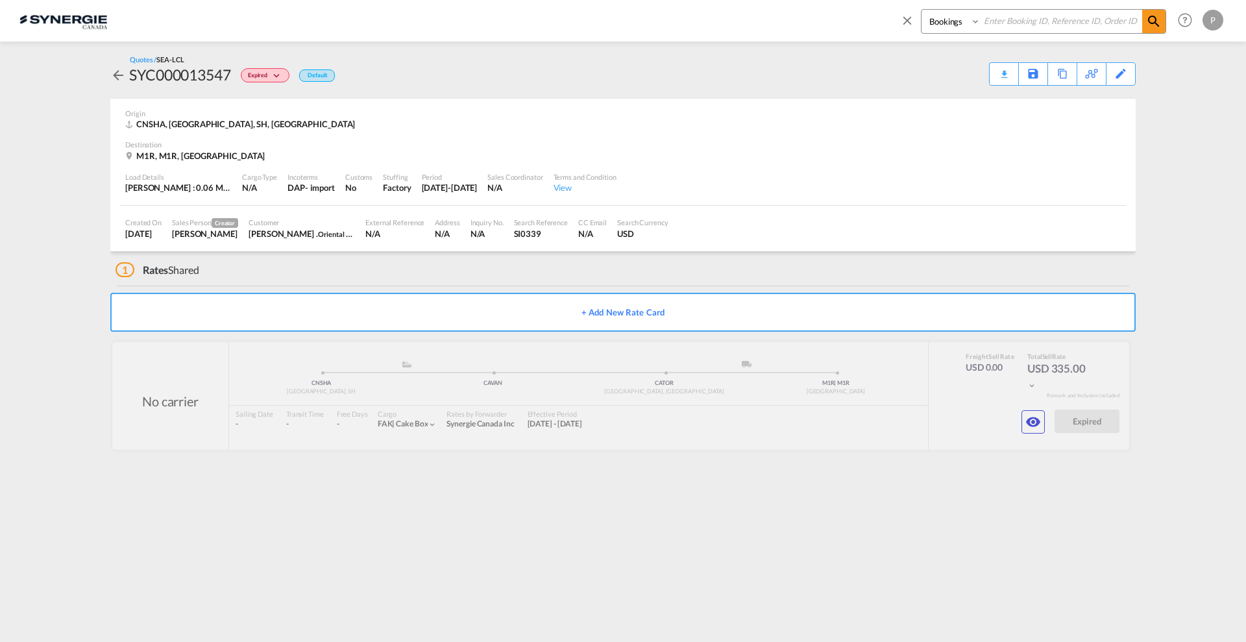
click at [949, 20] on select "Bookings Quotes Enquiries" at bounding box center [952, 21] width 62 height 23
select select "Quotes"
click at [921, 10] on select "Bookings Quotes Enquiries" at bounding box center [952, 21] width 62 height 23
click at [1016, 31] on input at bounding box center [1061, 21] width 162 height 23
paste input "SYC000014554"
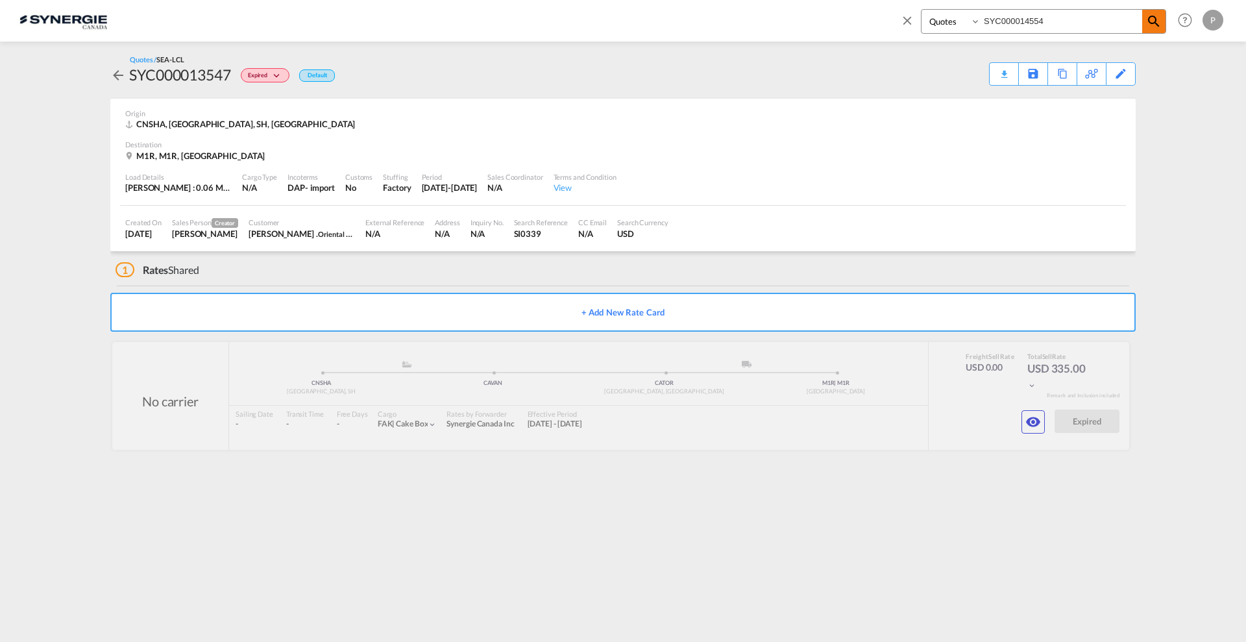
type input "SYC000014554"
click at [1152, 21] on md-icon "icon-magnify" at bounding box center [1154, 22] width 16 height 16
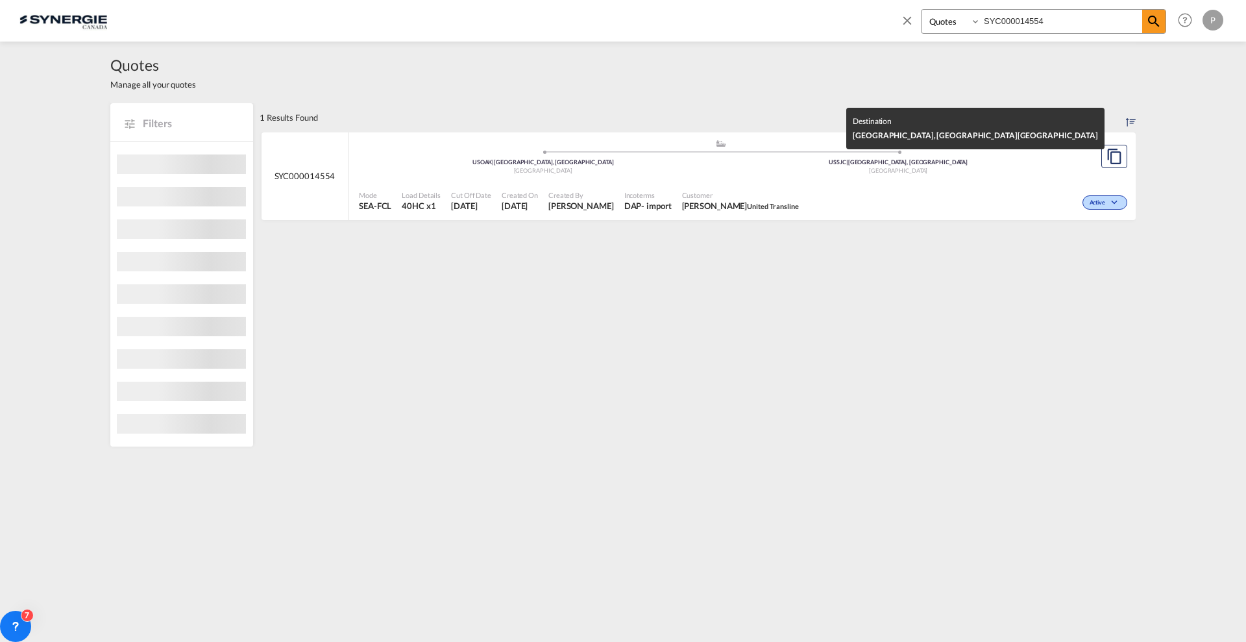
click at [864, 174] on div "[GEOGRAPHIC_DATA]" at bounding box center [899, 171] width 356 height 8
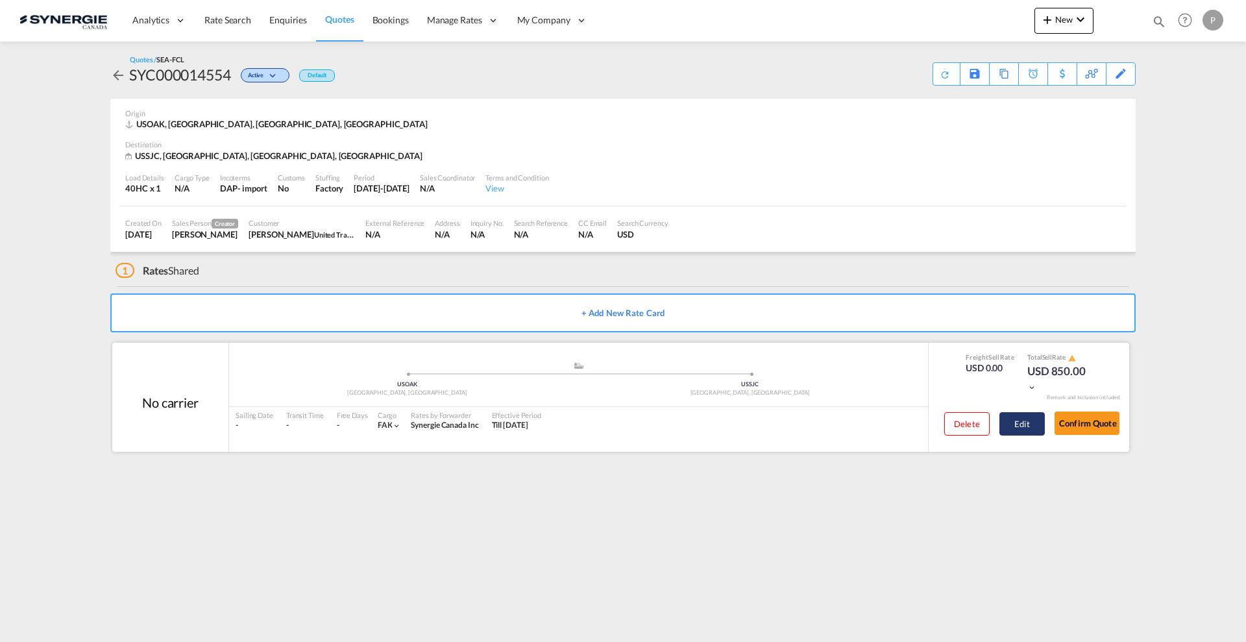
click at [1022, 422] on button "Edit" at bounding box center [1021, 423] width 45 height 23
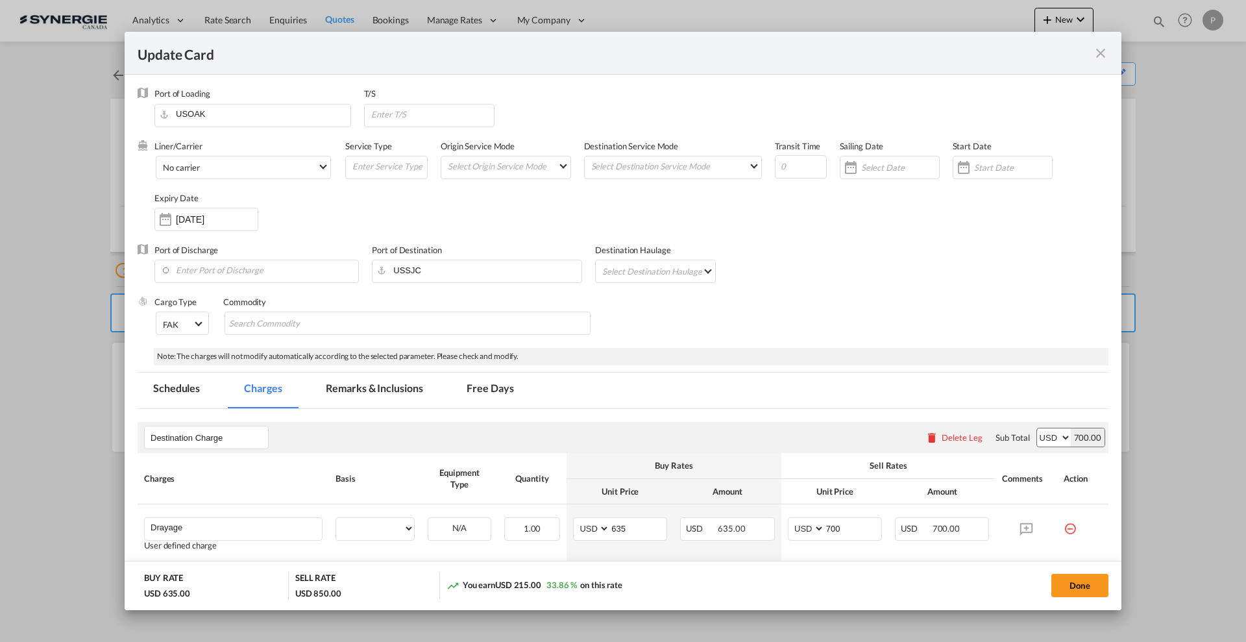
select select "per container"
select select "per B/L"
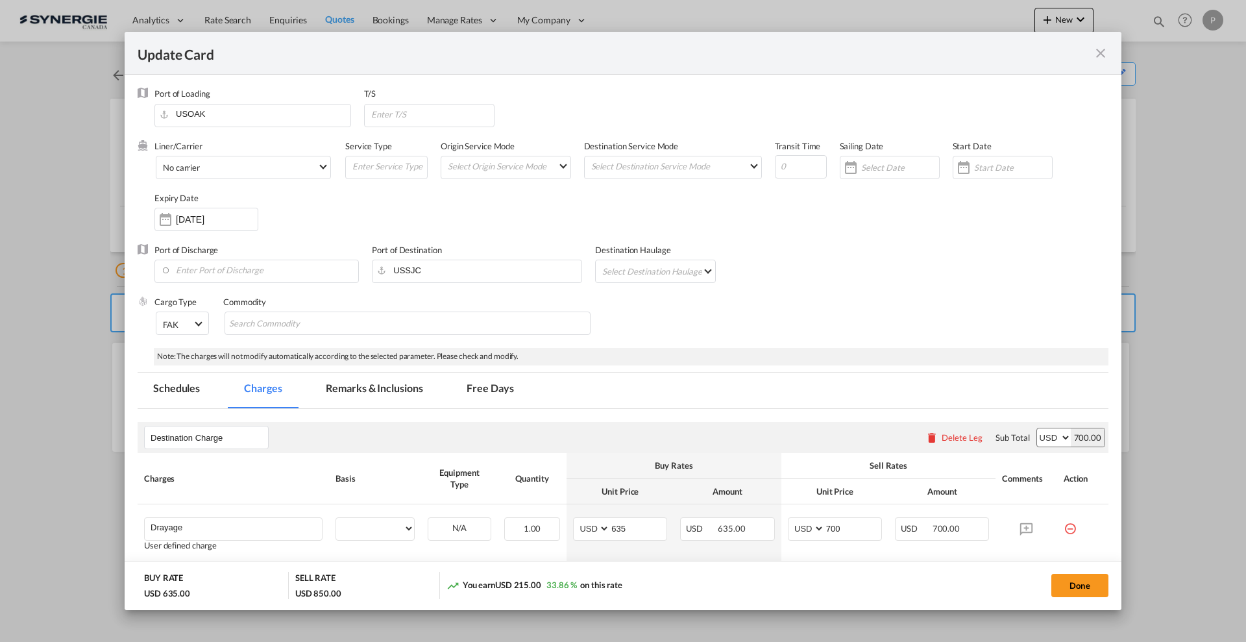
select select "per shipment"
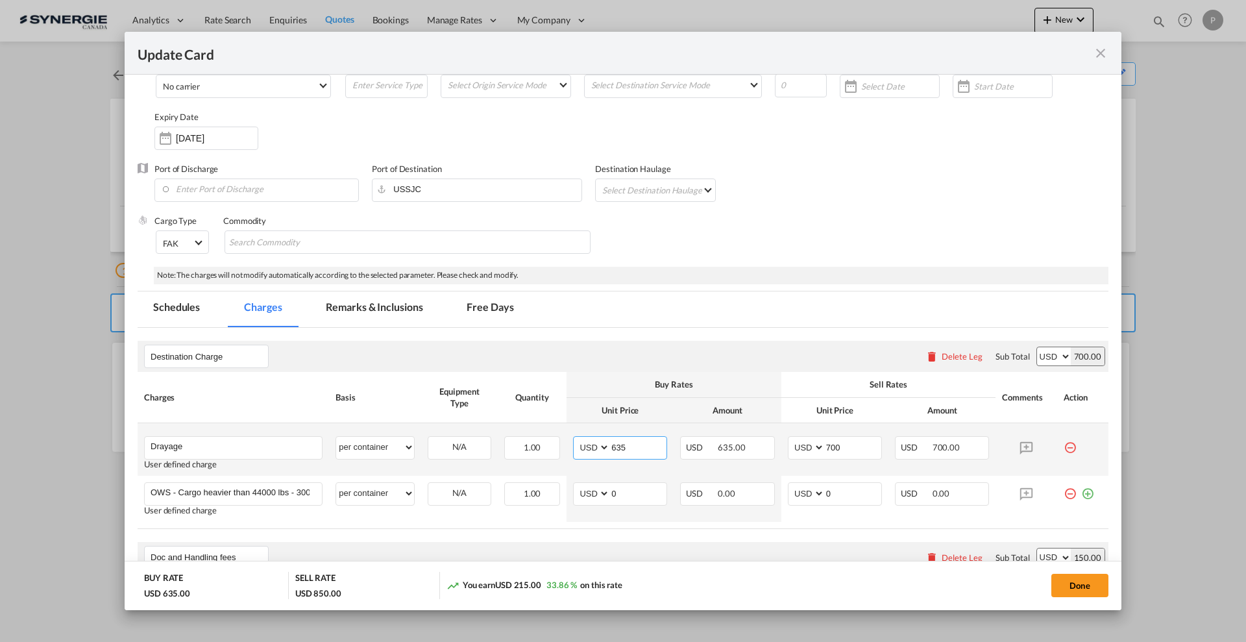
click at [631, 442] on input "635" at bounding box center [638, 446] width 56 height 19
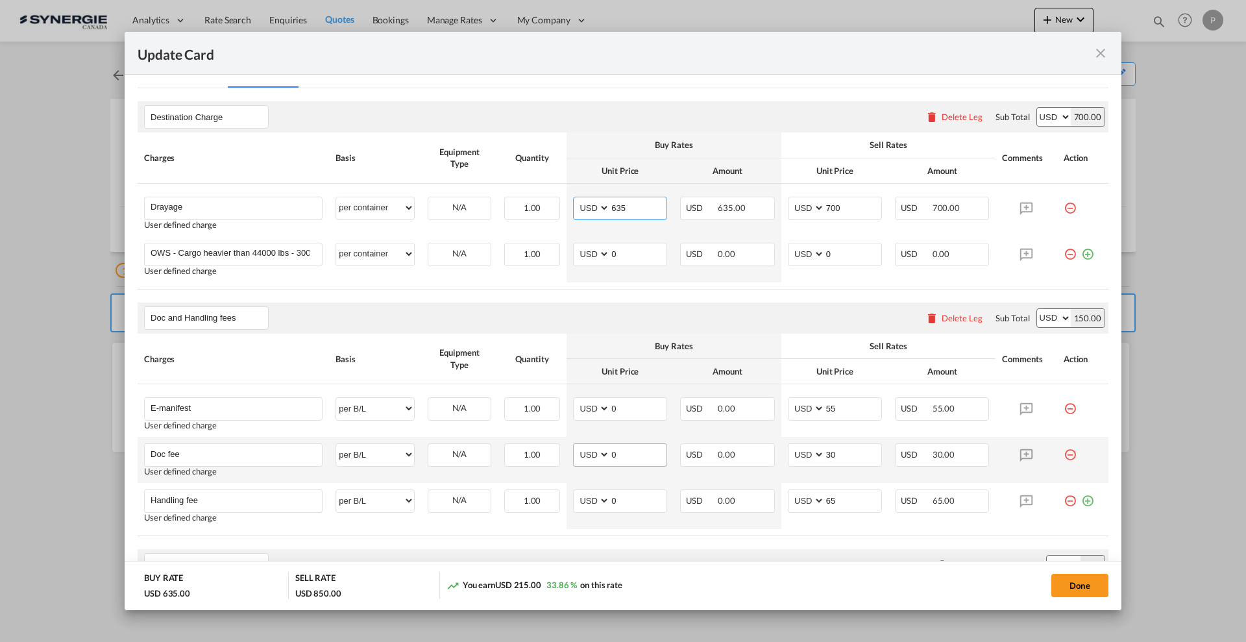
scroll to position [324, 0]
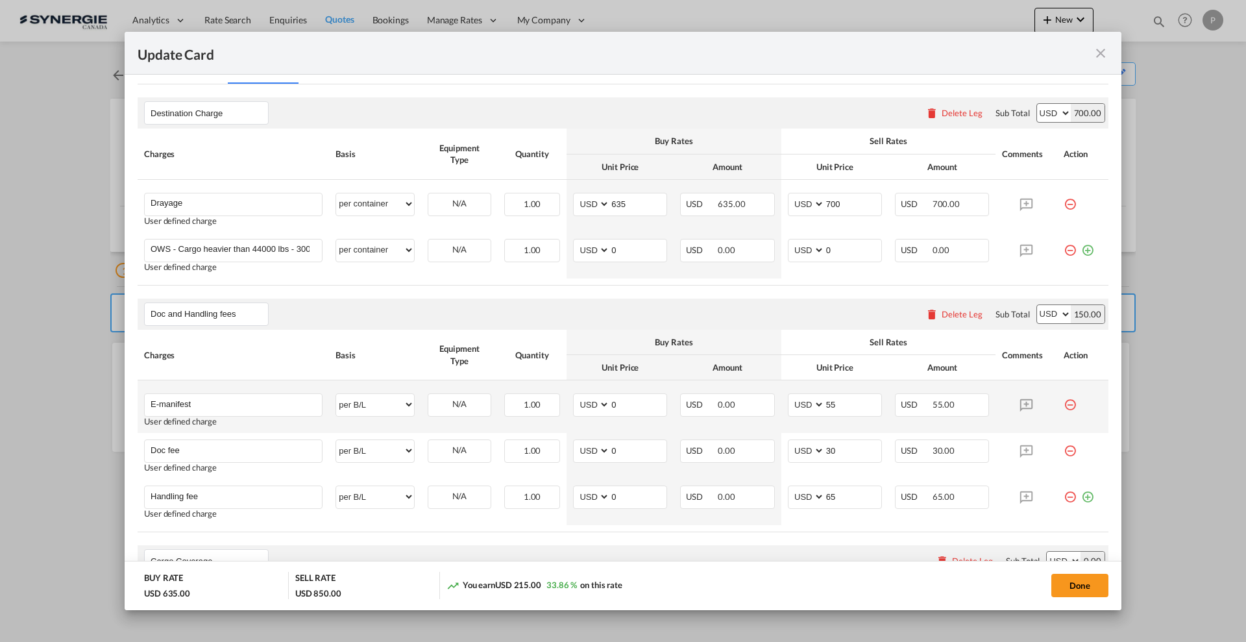
click at [1063, 405] on md-icon "icon-minus-circle-outline red-400-fg" at bounding box center [1069, 399] width 13 height 13
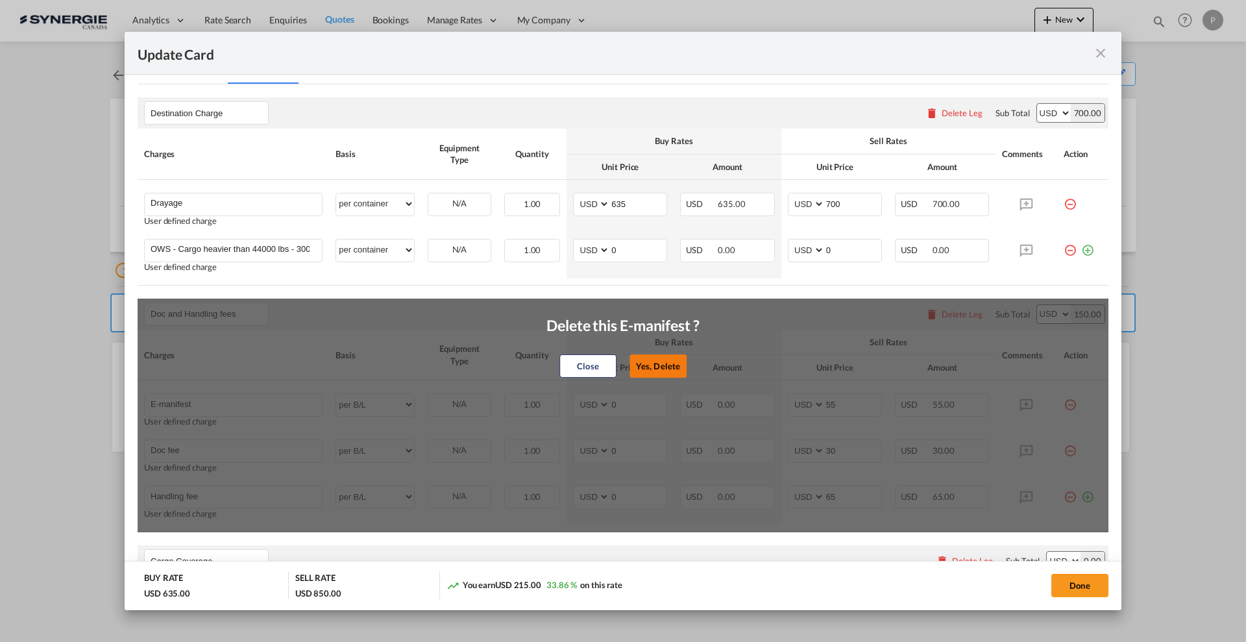
click at [645, 363] on button "Yes, Delete" at bounding box center [657, 365] width 57 height 23
type input "Doc fee"
type input "30"
type input "Handling fee"
type input "65"
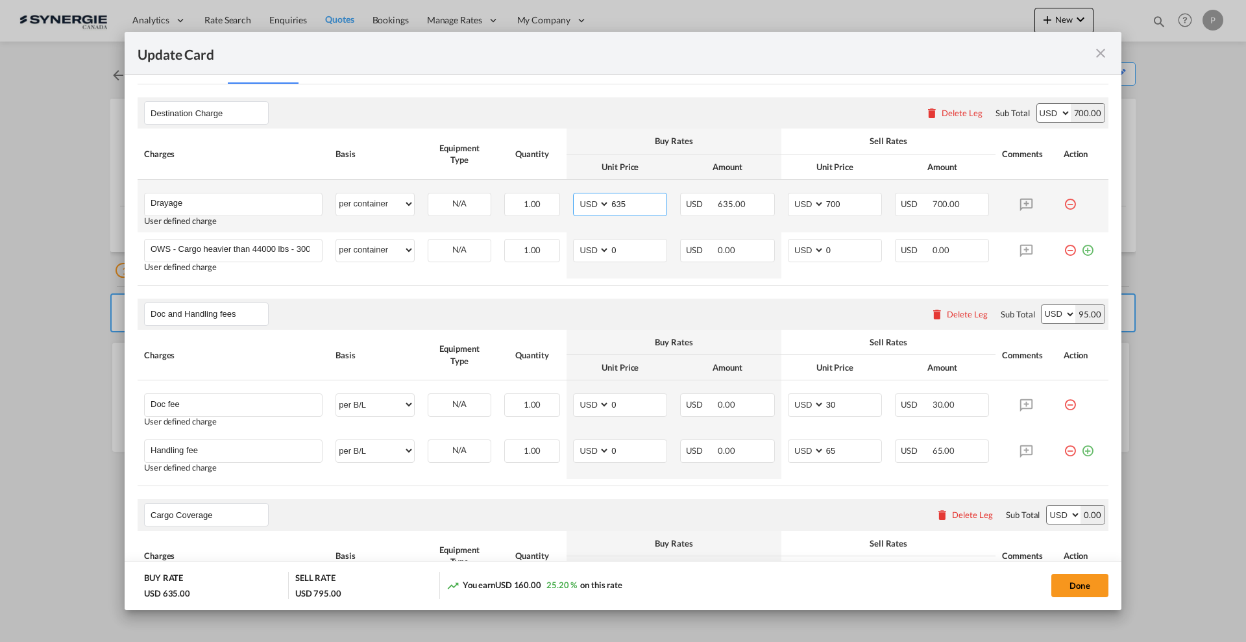
click at [631, 204] on input "635" at bounding box center [638, 202] width 56 height 19
type input "700"
click at [831, 200] on input "700" at bounding box center [853, 202] width 56 height 19
click at [827, 197] on input "700" at bounding box center [853, 202] width 56 height 19
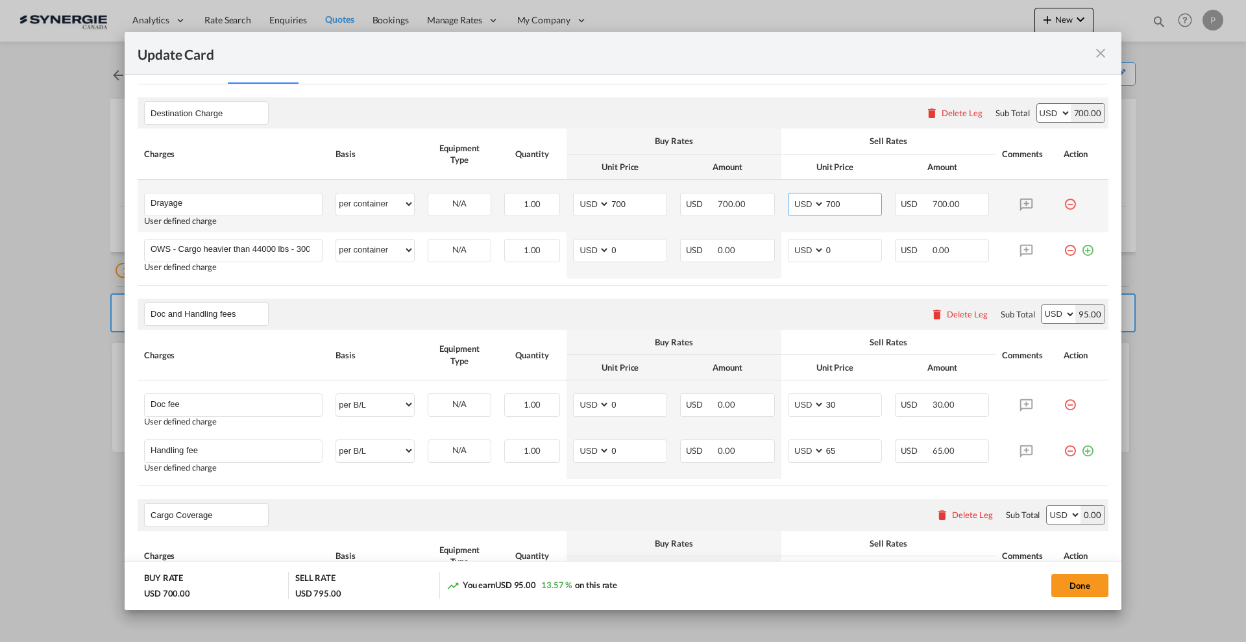
click at [827, 197] on input "700" at bounding box center [853, 202] width 56 height 19
type input "800"
click at [958, 311] on div "Delete Leg" at bounding box center [967, 314] width 41 height 10
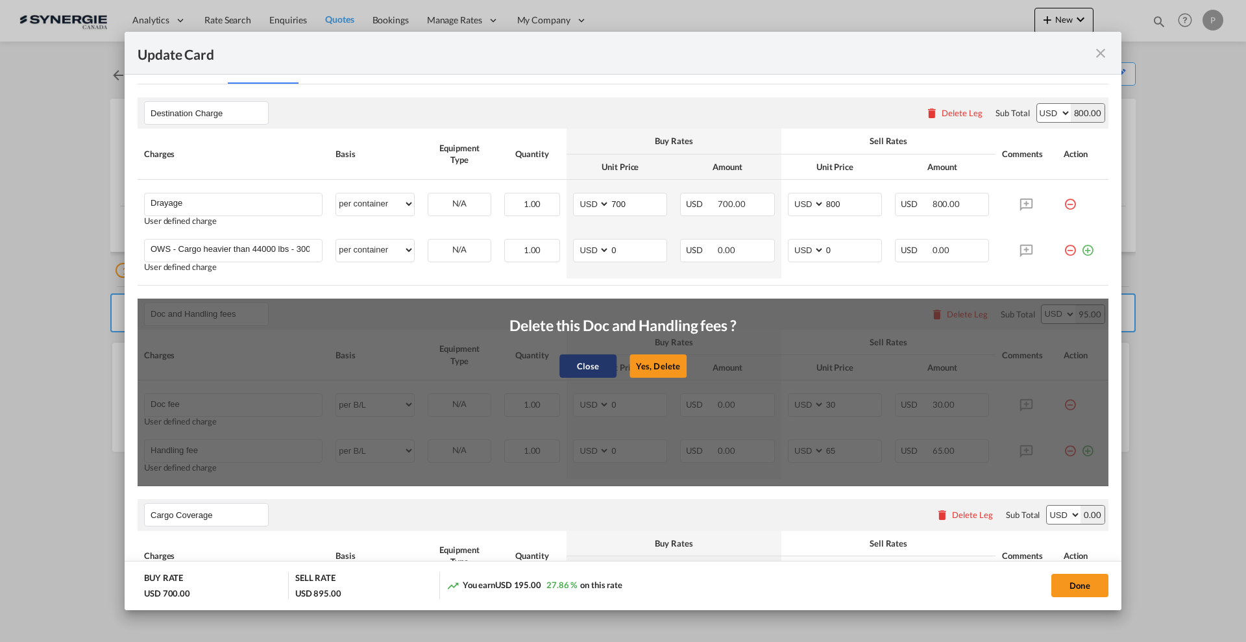
click at [584, 363] on button "Close" at bounding box center [587, 365] width 57 height 23
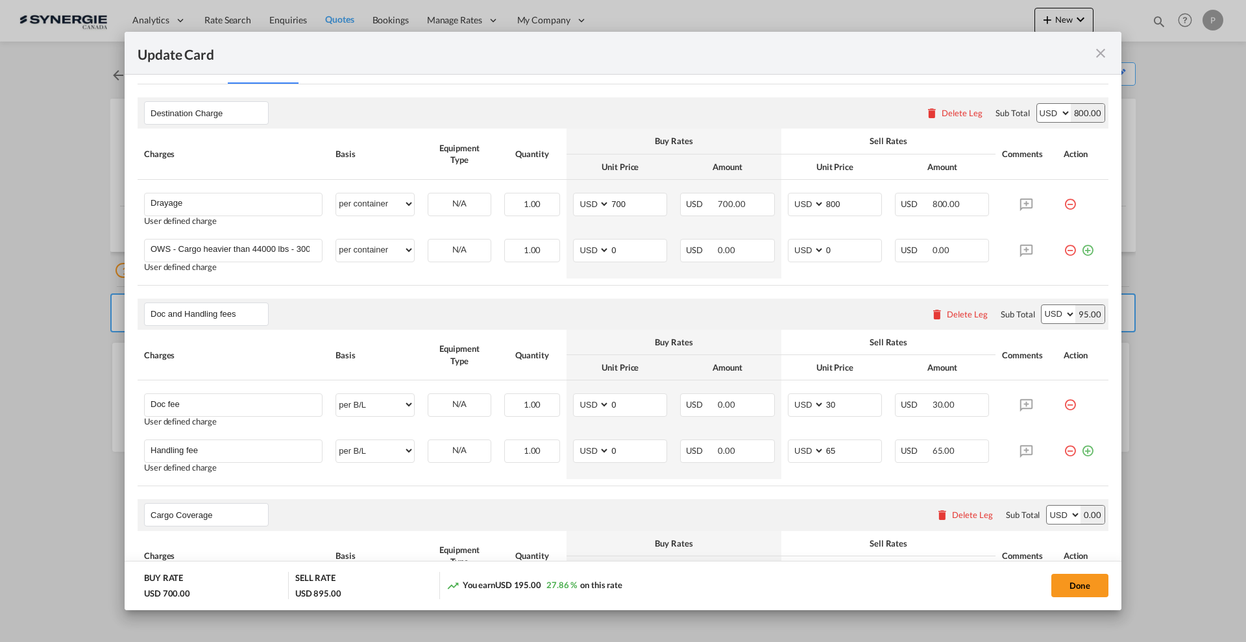
click at [958, 317] on div "Delete Leg" at bounding box center [967, 314] width 41 height 10
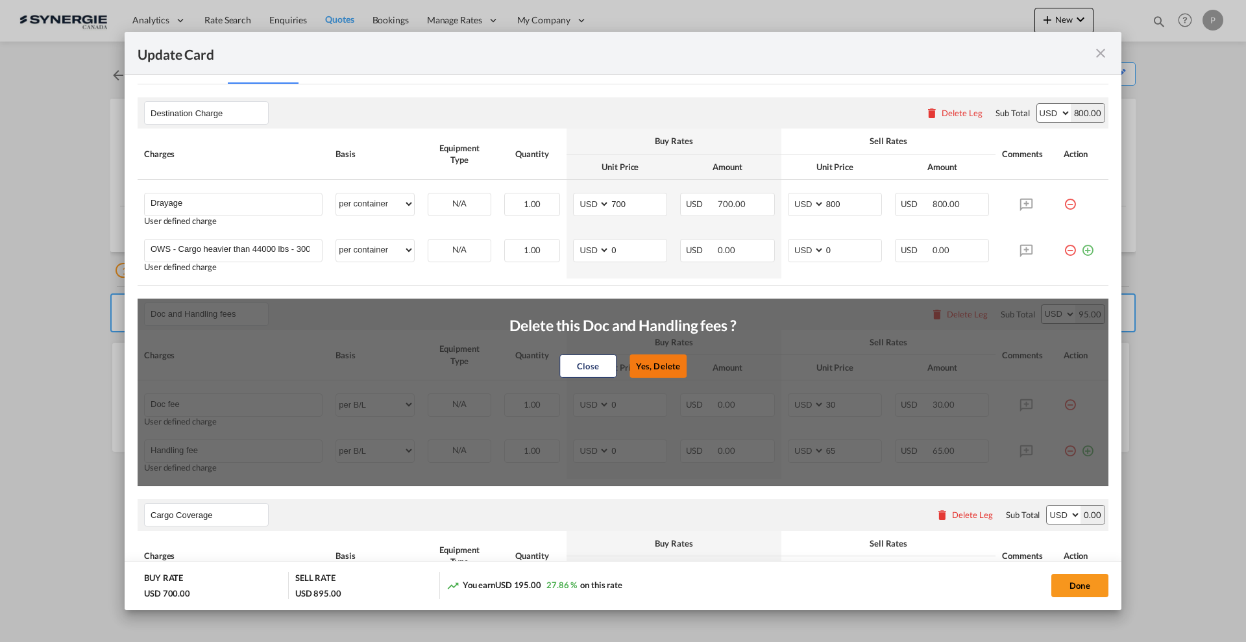
click at [670, 361] on button "Yes, Delete" at bounding box center [657, 365] width 57 height 23
type input "Cargo Coverage"
type input "Cargo Coverage - Rate to be confirmed depending on commodity and value Min 50 U…"
select select "per shipment"
type input "0"
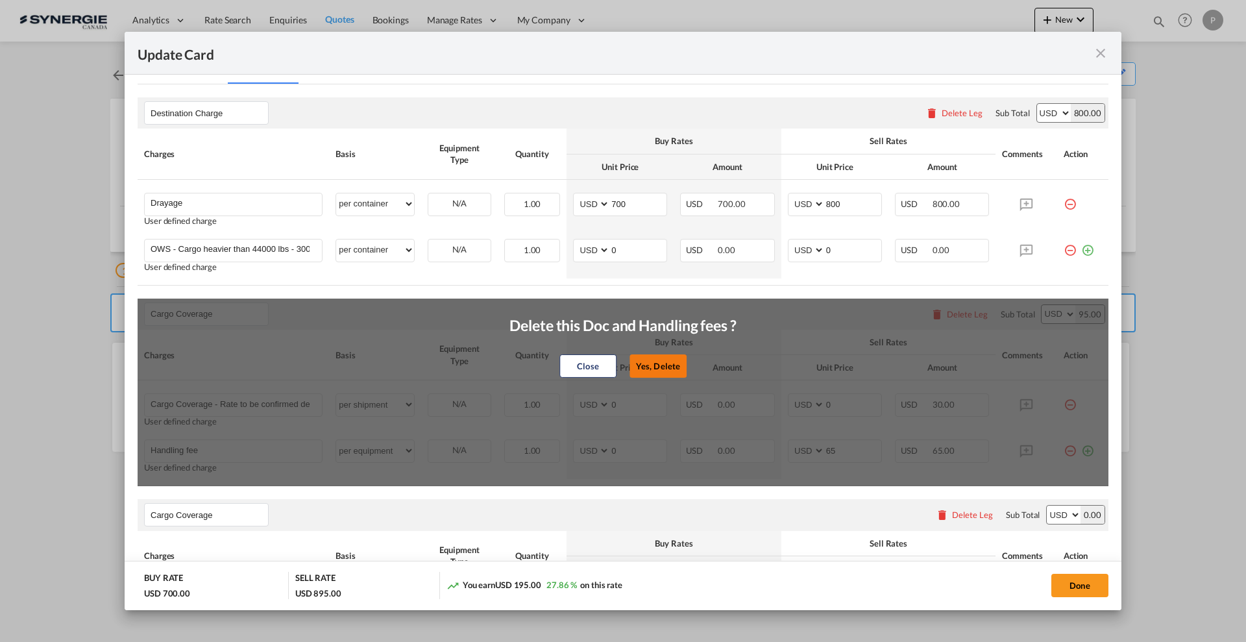
scroll to position [291, 0]
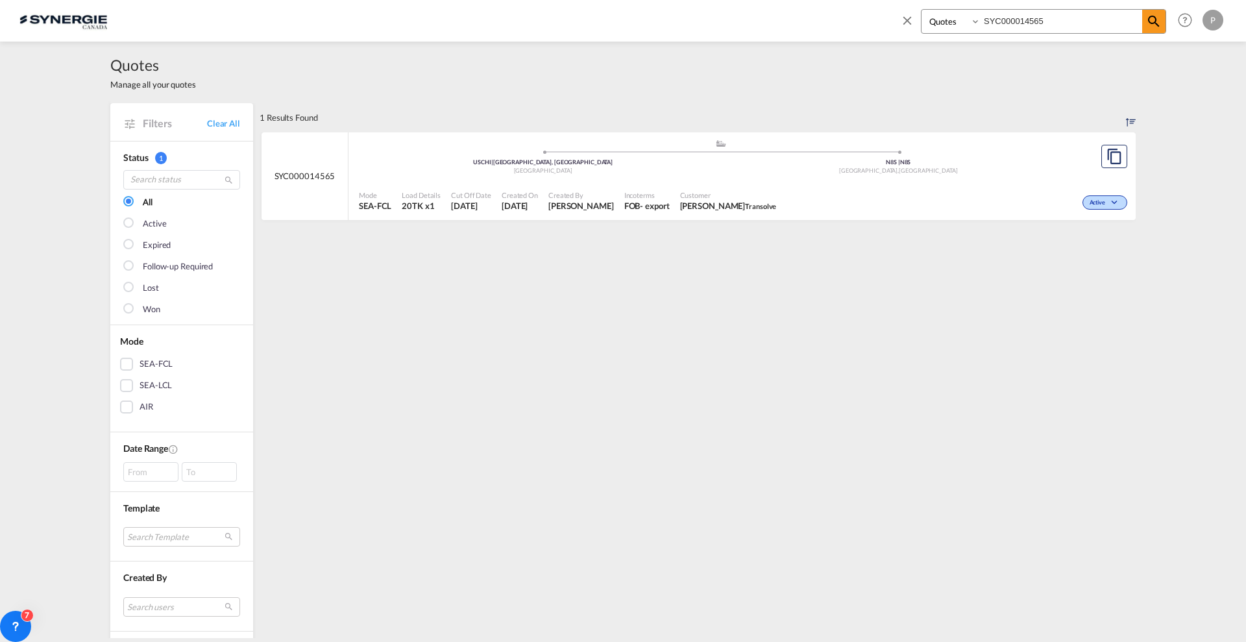
select select "Quotes"
click at [1048, 19] on input "SYC000014565" at bounding box center [1061, 21] width 162 height 23
drag, startPoint x: 1022, startPoint y: 16, endPoint x: 1076, endPoint y: 17, distance: 53.2
click at [1076, 17] on input "SYC000014 565" at bounding box center [1061, 21] width 162 height 23
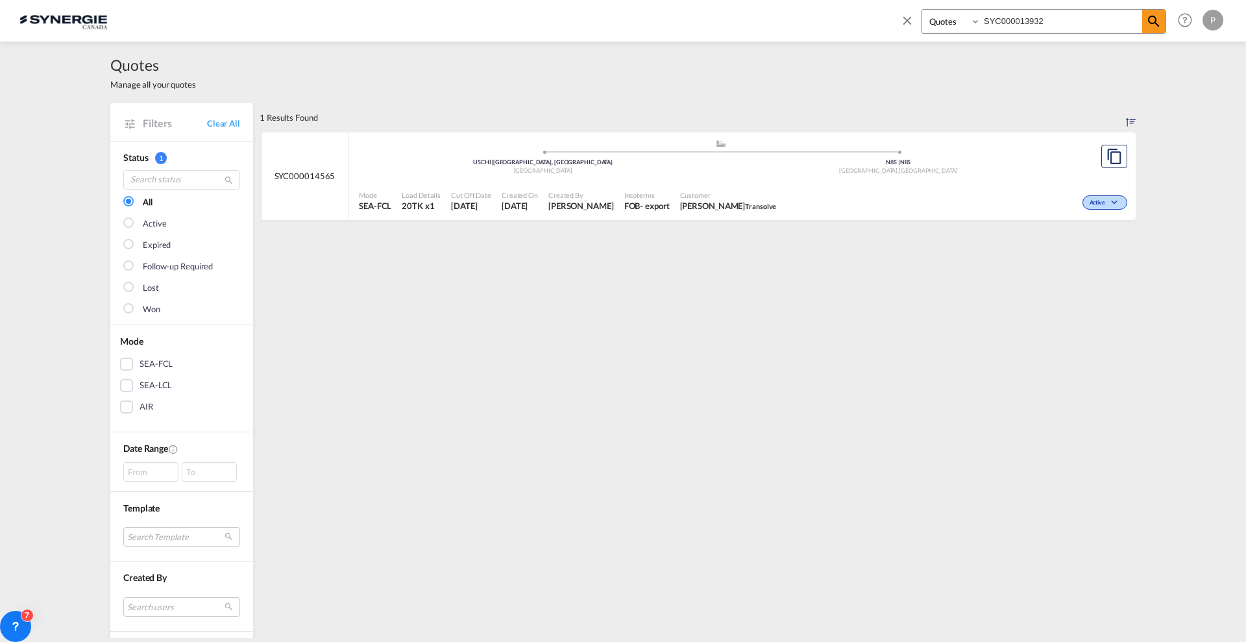
type input "SYC000013932"
click at [1111, 162] on md-icon "assets/icons/custom/copyQuote.svg" at bounding box center [1114, 157] width 16 height 16
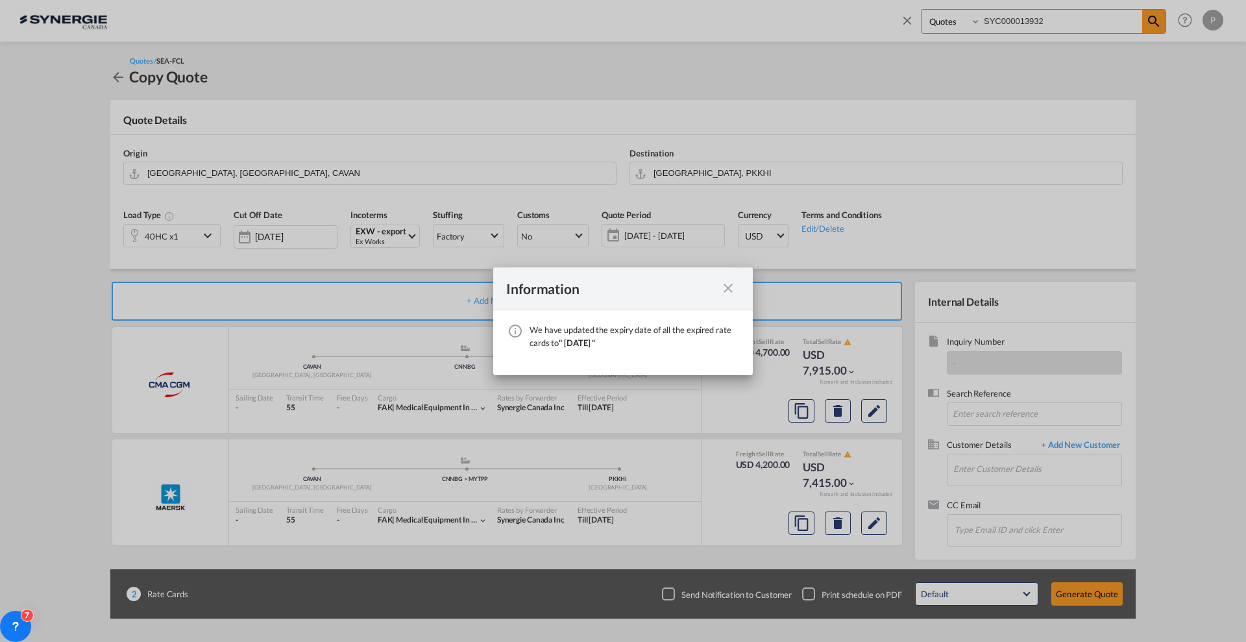
click at [721, 285] on md-icon "icon-close fg-AAA8AD cursor" at bounding box center [728, 288] width 16 height 16
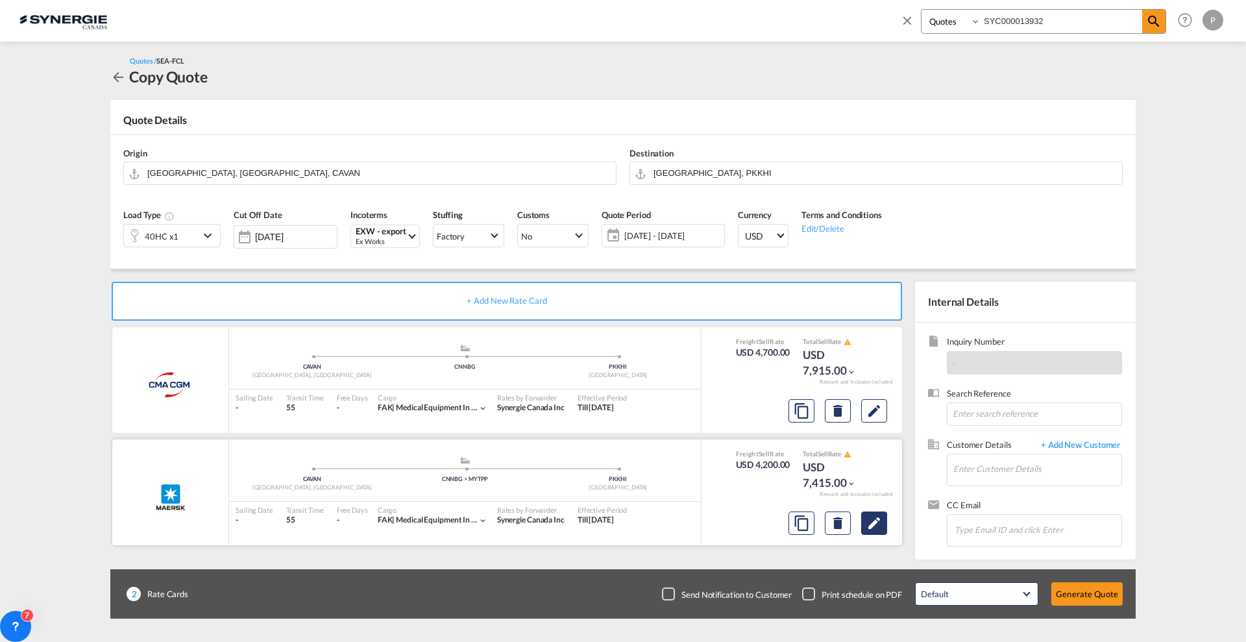
click at [880, 531] on button "Edit" at bounding box center [874, 522] width 26 height 23
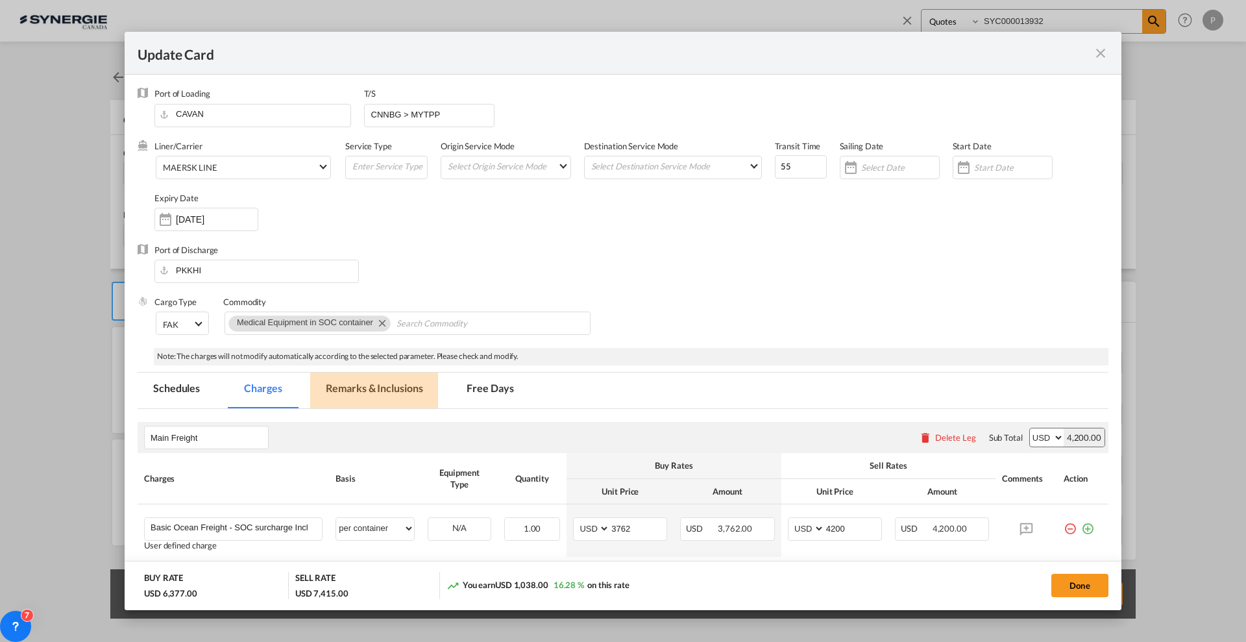
click at [404, 387] on md-tab-item "Remarks & Inclusions" at bounding box center [374, 390] width 128 height 36
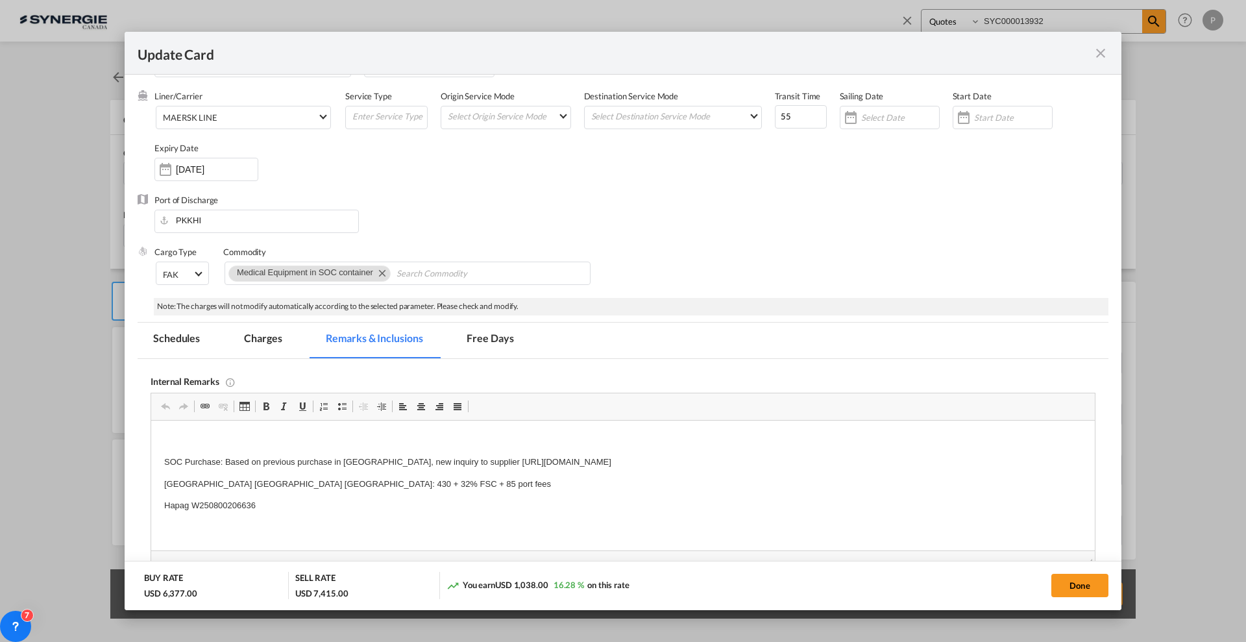
scroll to position [81, 0]
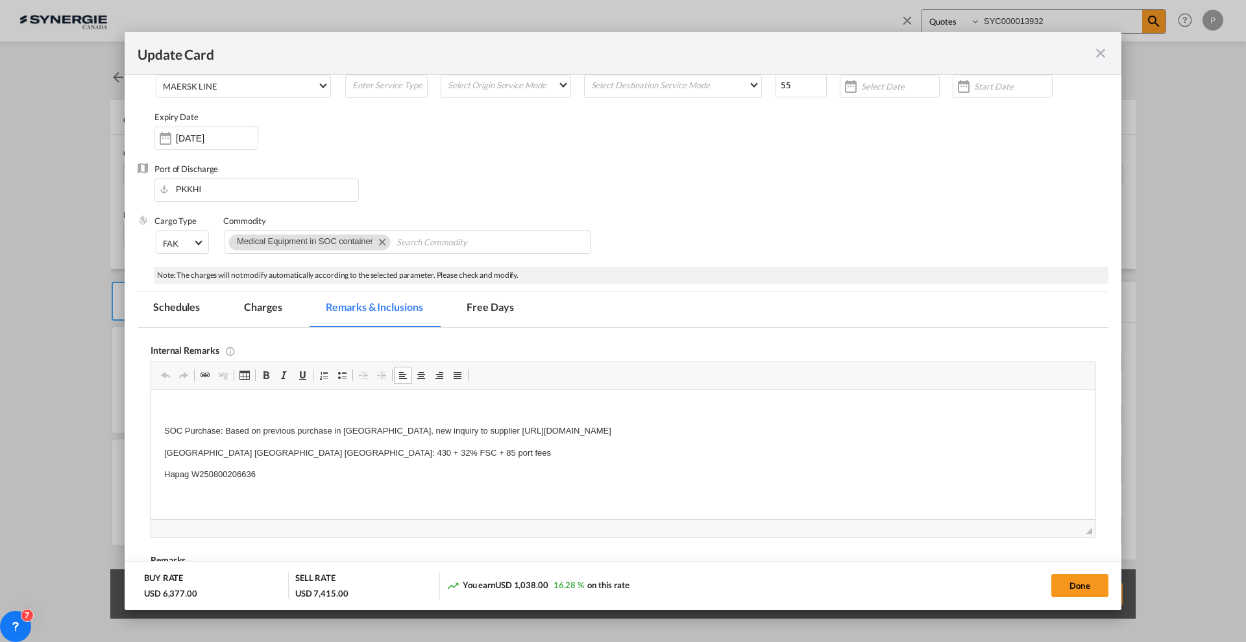
drag, startPoint x: 838, startPoint y: 427, endPoint x: 538, endPoint y: 421, distance: 299.8
drag, startPoint x: 473, startPoint y: 428, endPoint x: 910, endPoint y: 433, distance: 436.7
click at [910, 433] on p "SOC Purchase: Based on previous purchase in [GEOGRAPHIC_DATA], new inquiry to s…" at bounding box center [622, 431] width 917 height 14
copy p "[URL][DOMAIN_NAME]"
click at [258, 315] on md-tab-item "Charges" at bounding box center [262, 309] width 69 height 36
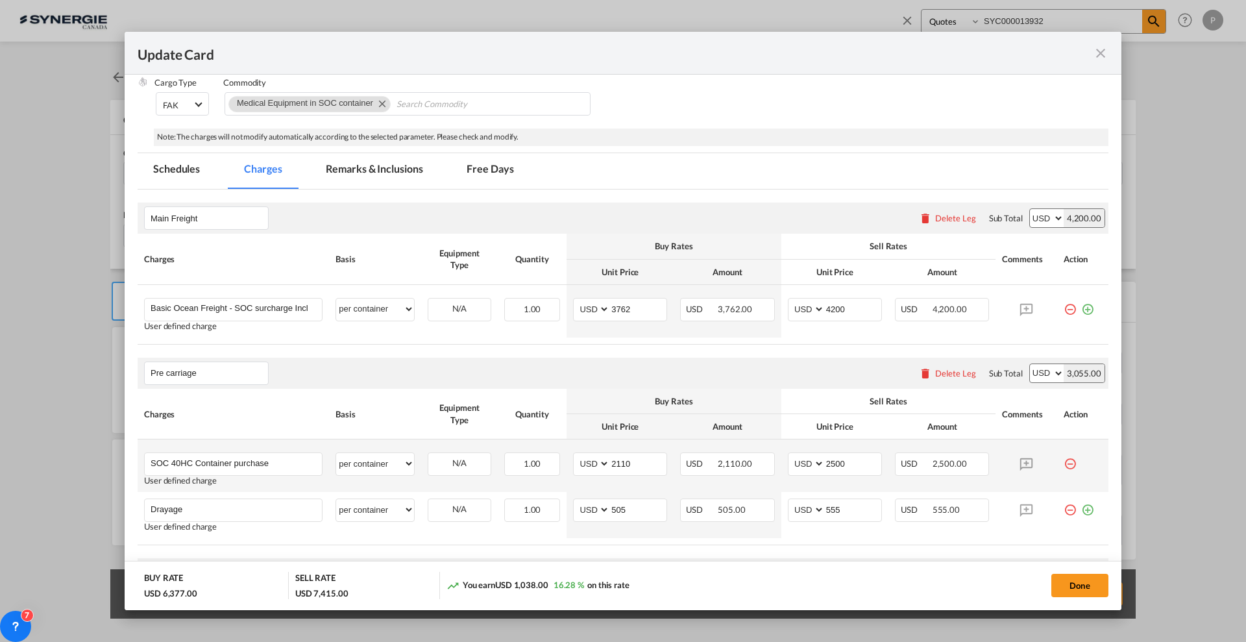
scroll to position [243, 0]
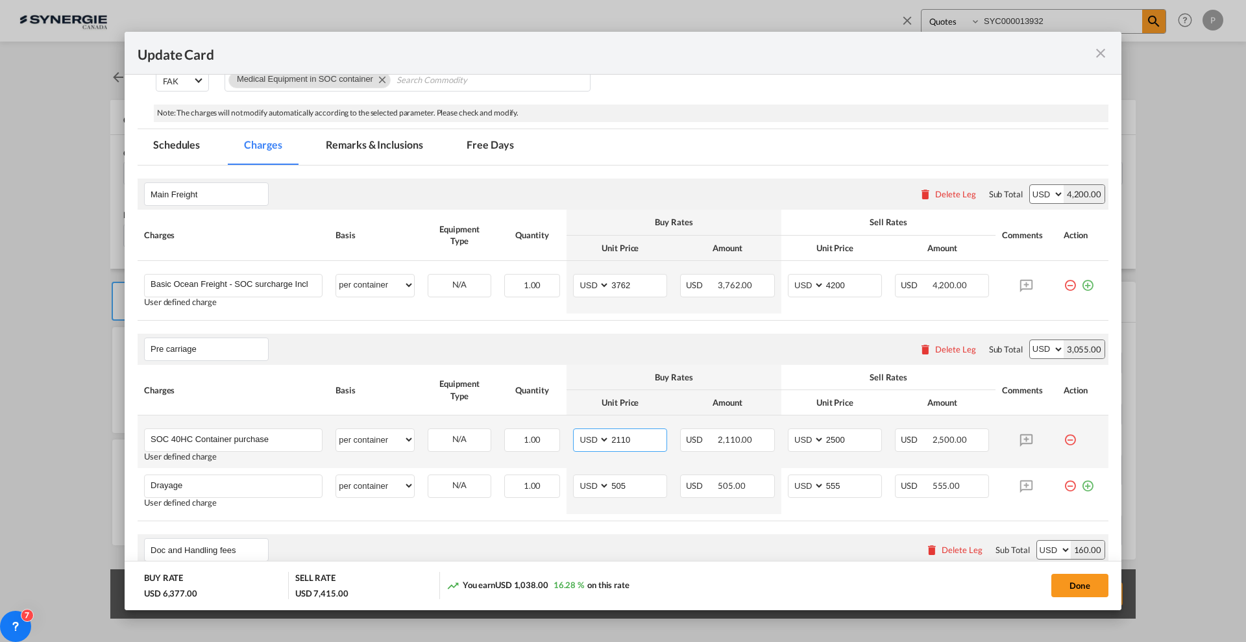
click at [625, 435] on input "2110" at bounding box center [638, 438] width 56 height 19
type input "2365"
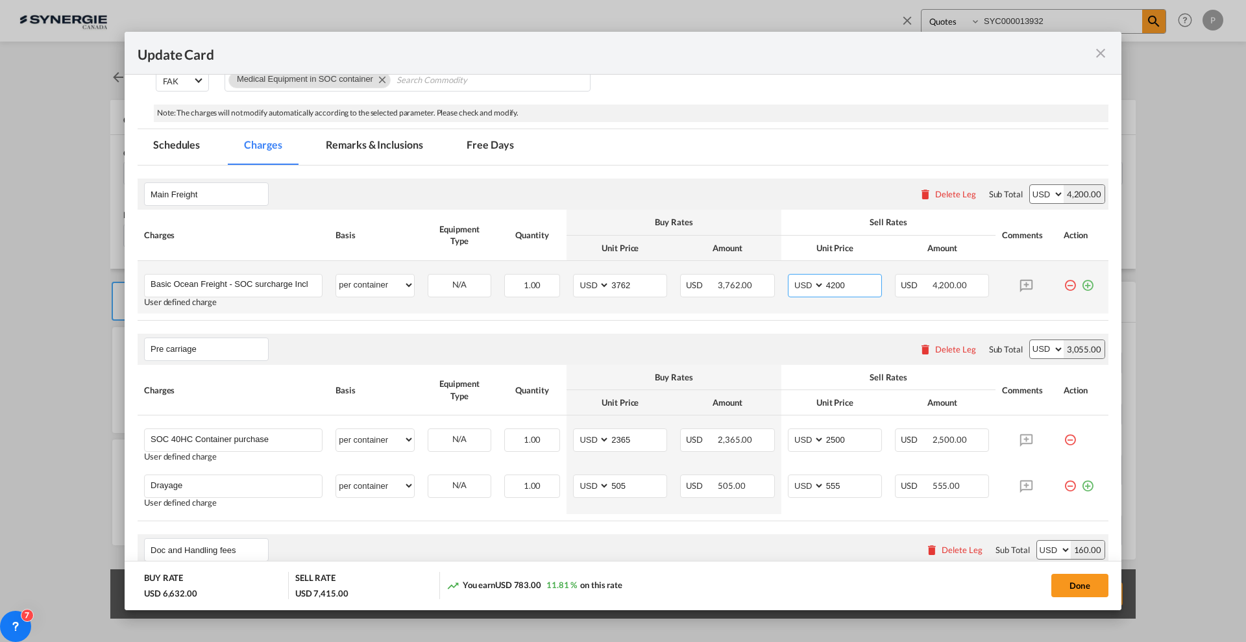
drag, startPoint x: 819, startPoint y: 282, endPoint x: 862, endPoint y: 284, distance: 42.8
click at [862, 284] on input "4200" at bounding box center [853, 283] width 56 height 19
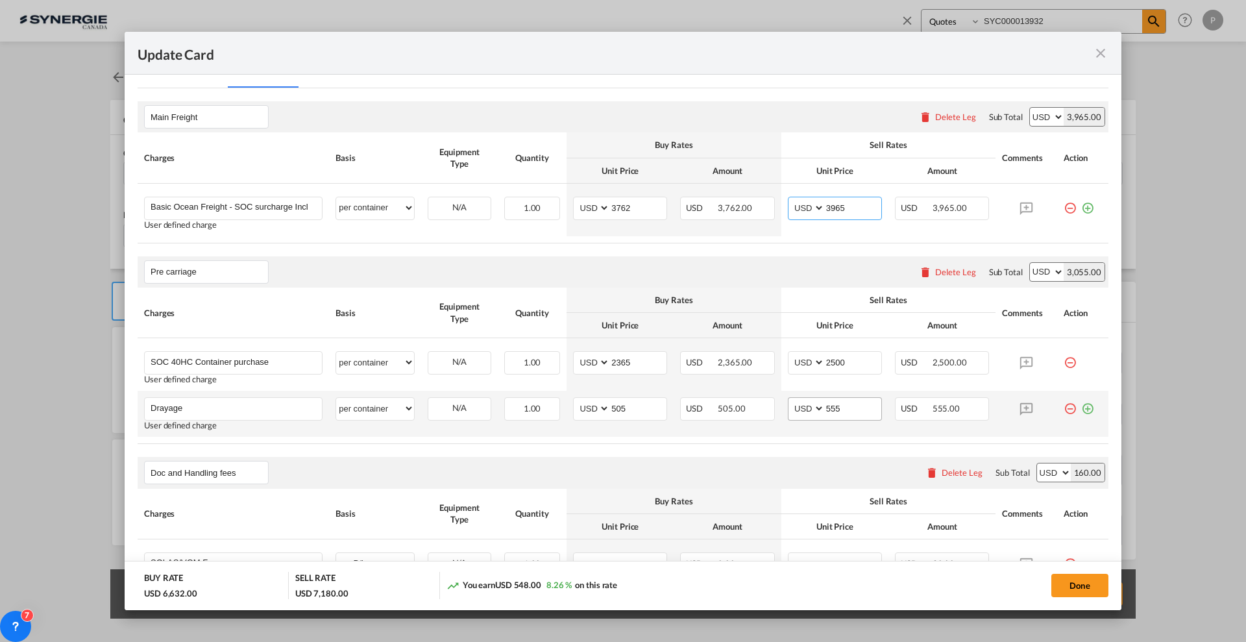
scroll to position [405, 0]
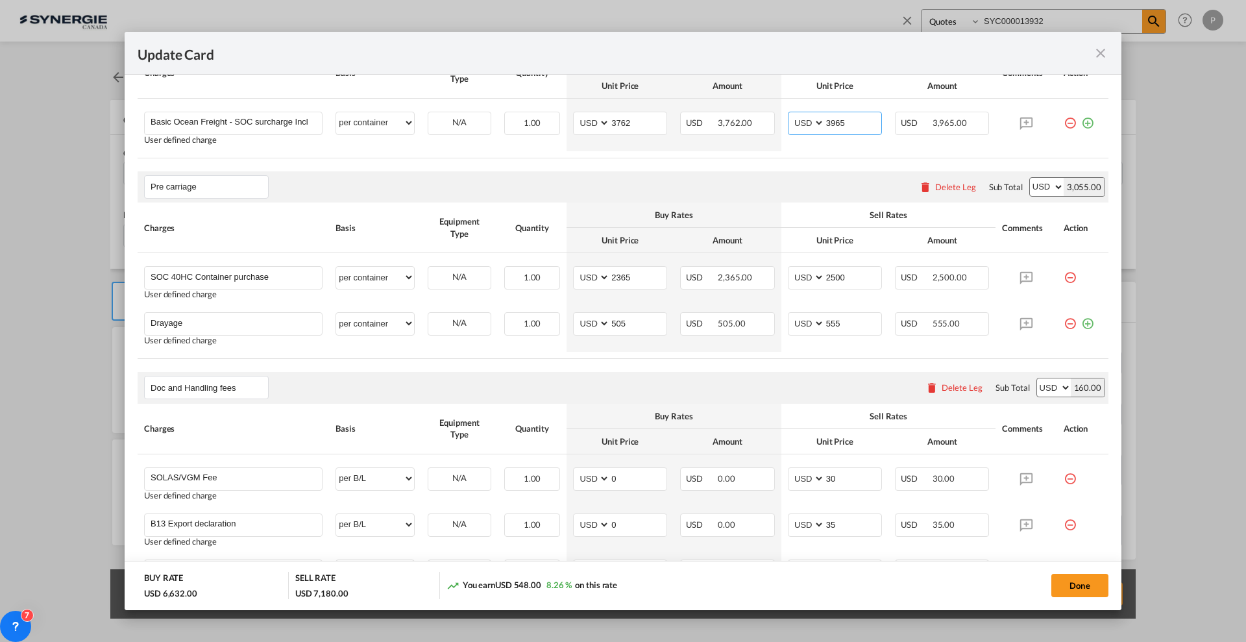
type input "3965"
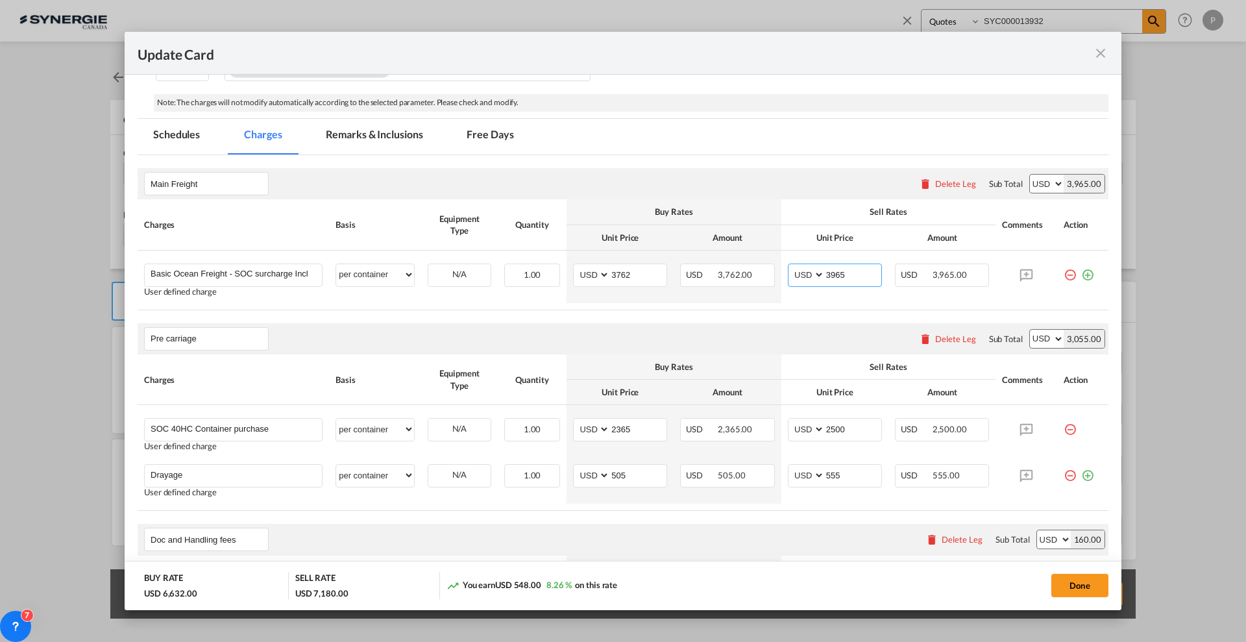
scroll to position [162, 0]
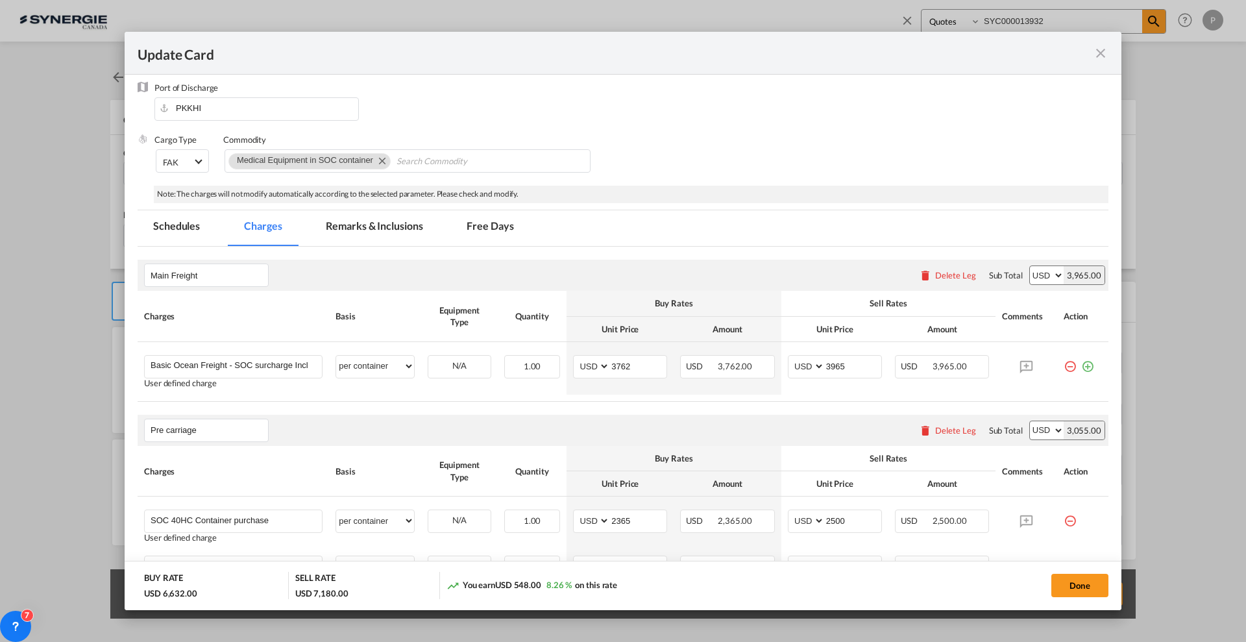
click at [352, 221] on md-tab-item "Remarks & Inclusions" at bounding box center [374, 228] width 128 height 36
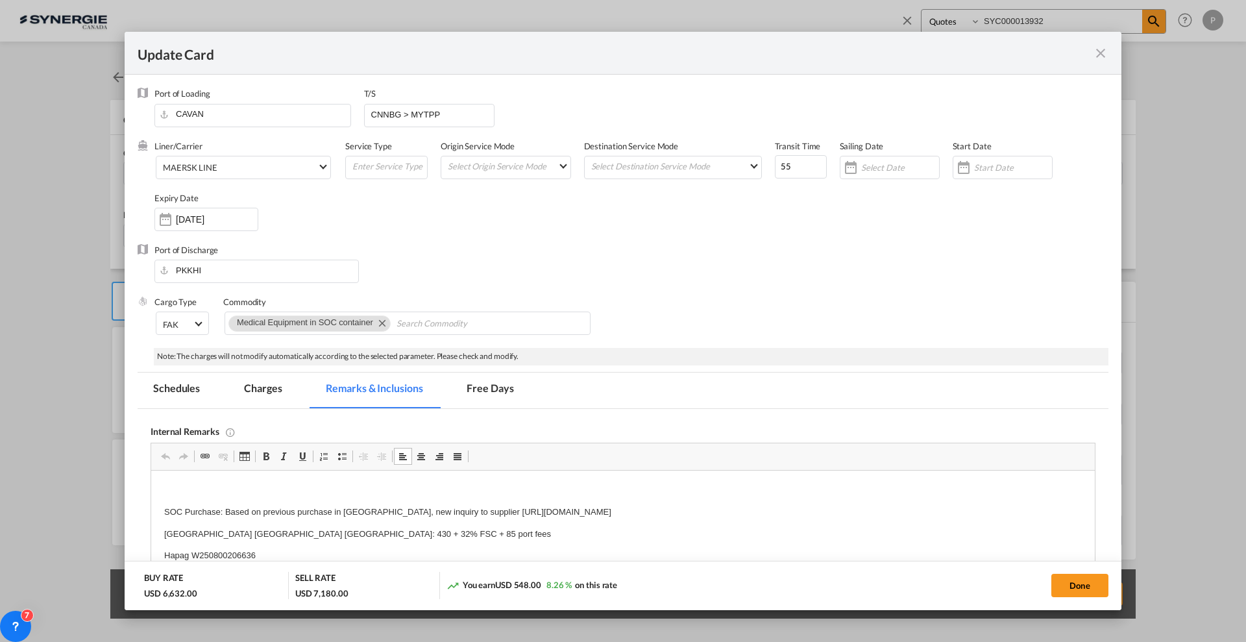
scroll to position [81, 0]
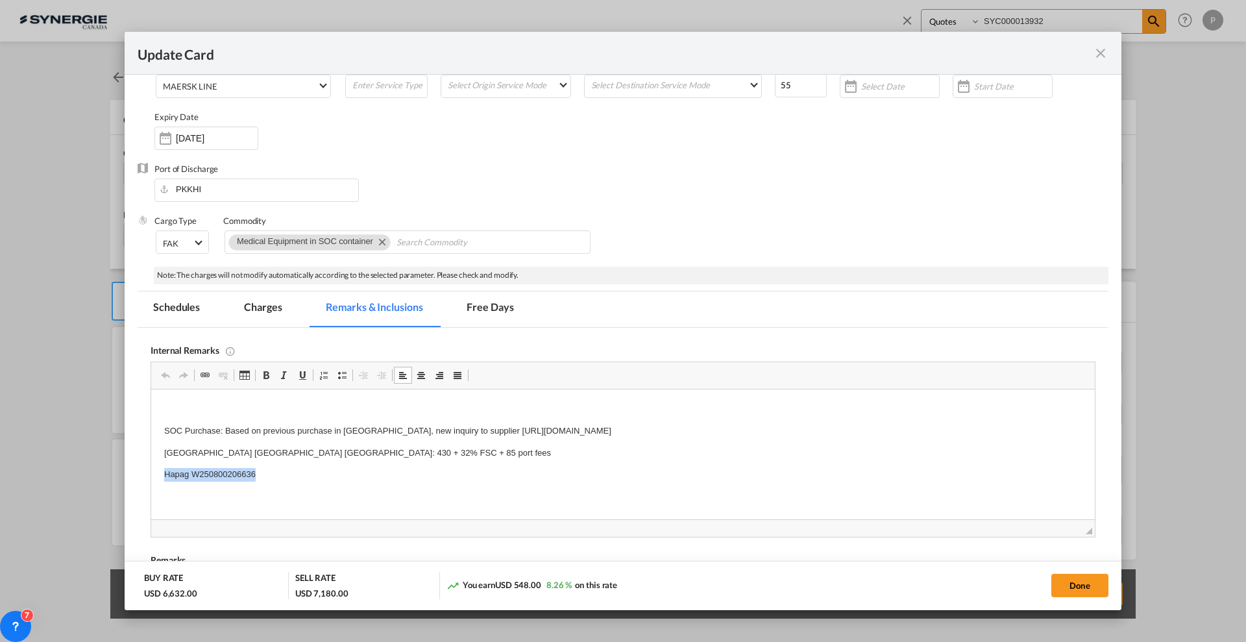
drag, startPoint x: 261, startPoint y: 472, endPoint x: 161, endPoint y: 470, distance: 100.6
click at [161, 470] on html "SOC Purchase: Based on previous purchase in [GEOGRAPHIC_DATA], new inquiry to s…" at bounding box center [622, 452] width 943 height 127
click at [268, 301] on md-tab-item "Charges" at bounding box center [262, 309] width 69 height 36
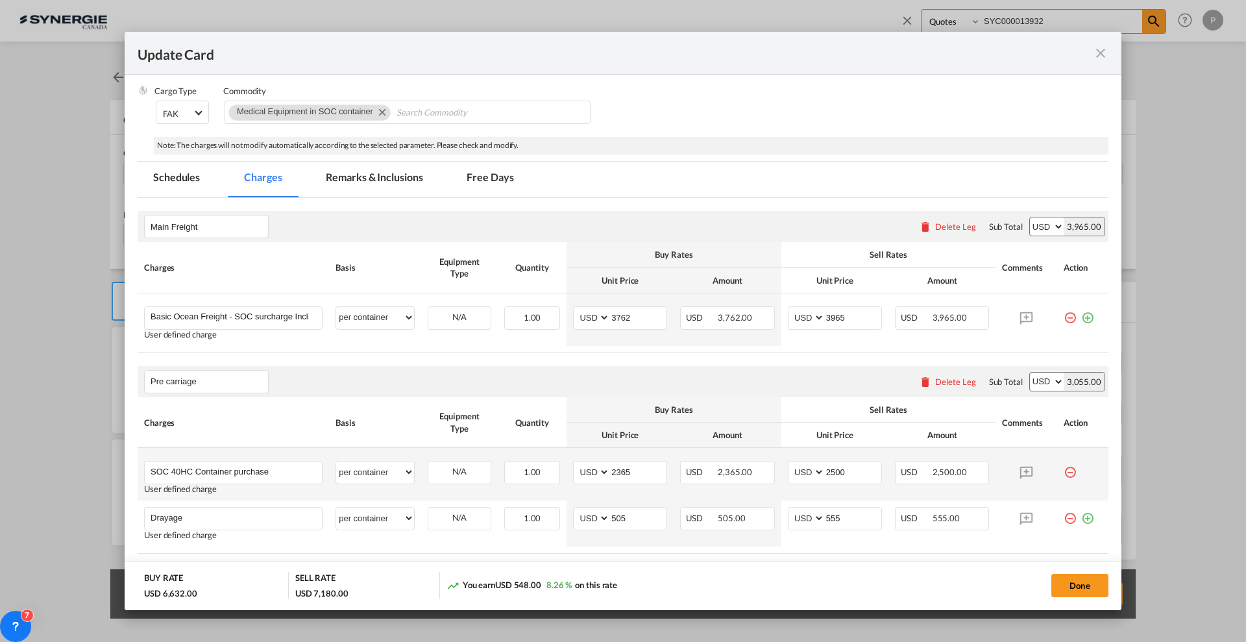
scroll to position [243, 0]
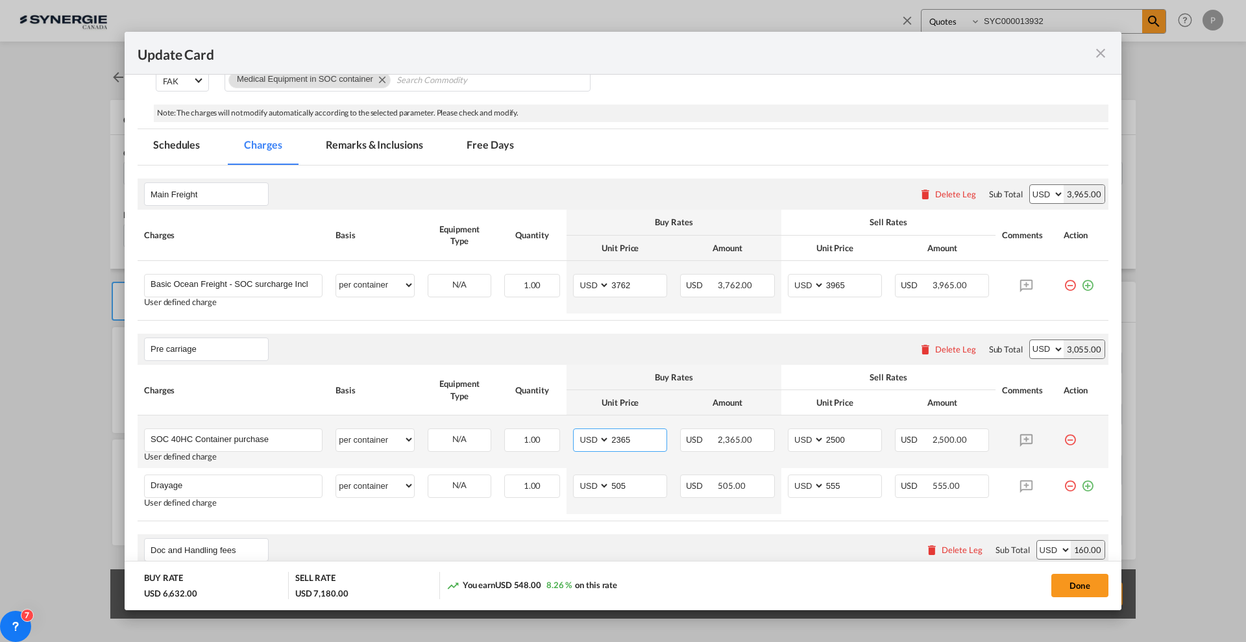
click at [623, 433] on input "2365" at bounding box center [638, 438] width 56 height 19
paste input "[URL][DOMAIN_NAME]"
type input "2365"
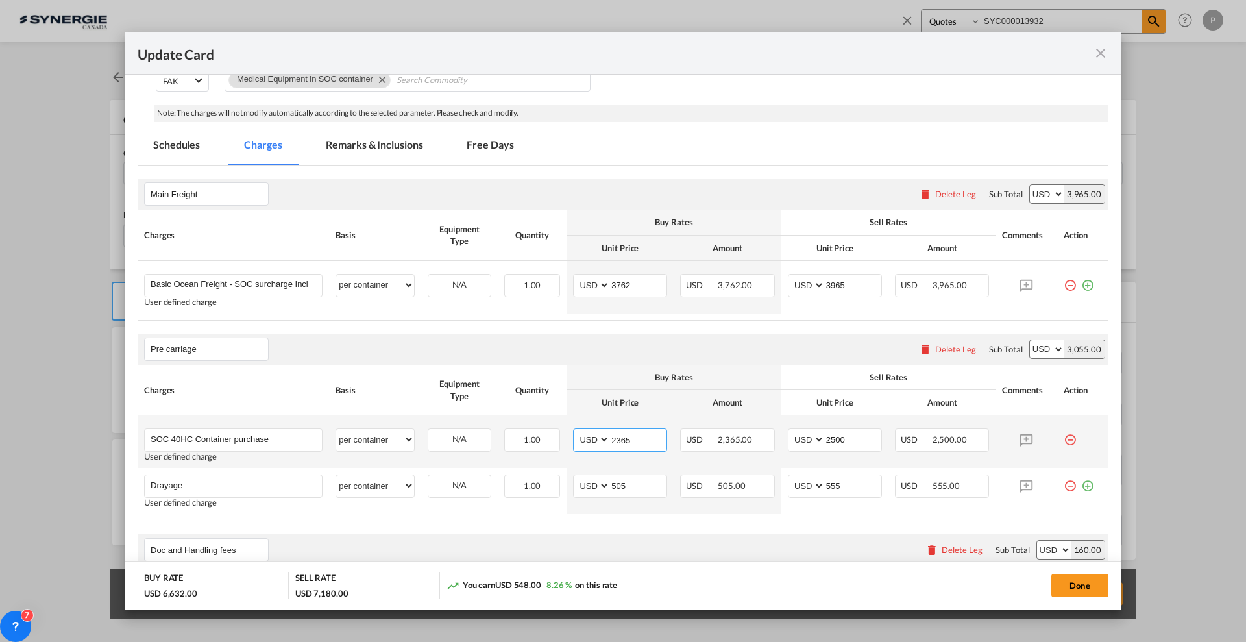
scroll to position [0, 0]
click at [1057, 585] on button "Done" at bounding box center [1079, 585] width 57 height 23
type input "[DATE]"
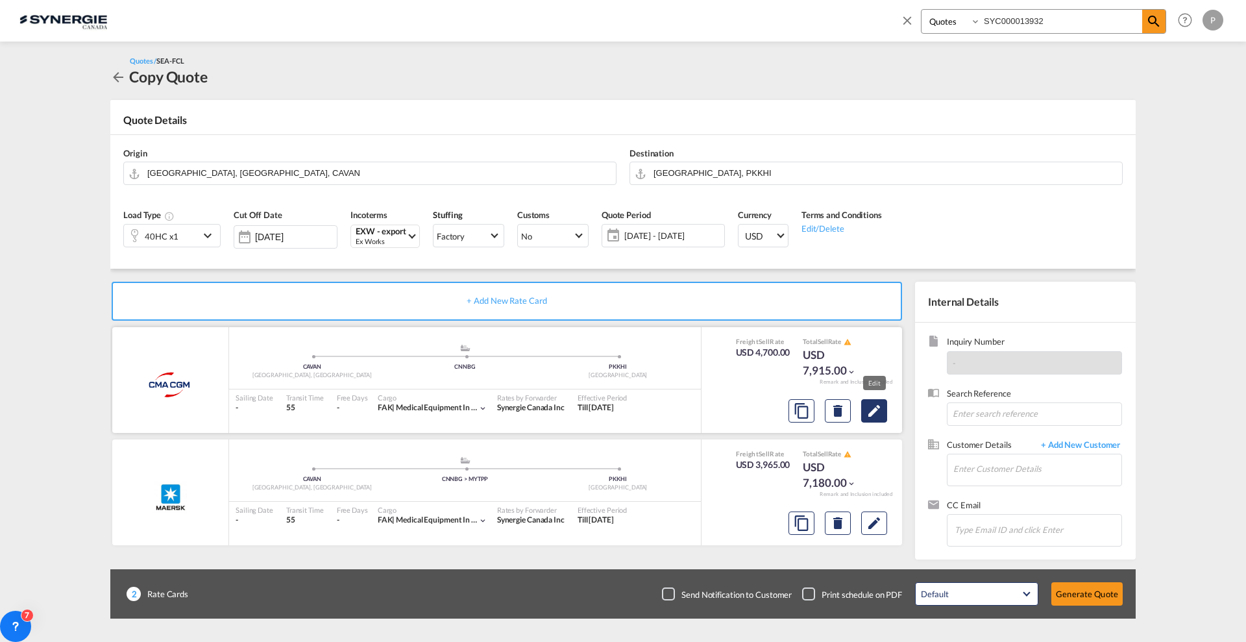
click at [876, 409] on md-icon "Edit" at bounding box center [874, 411] width 16 height 16
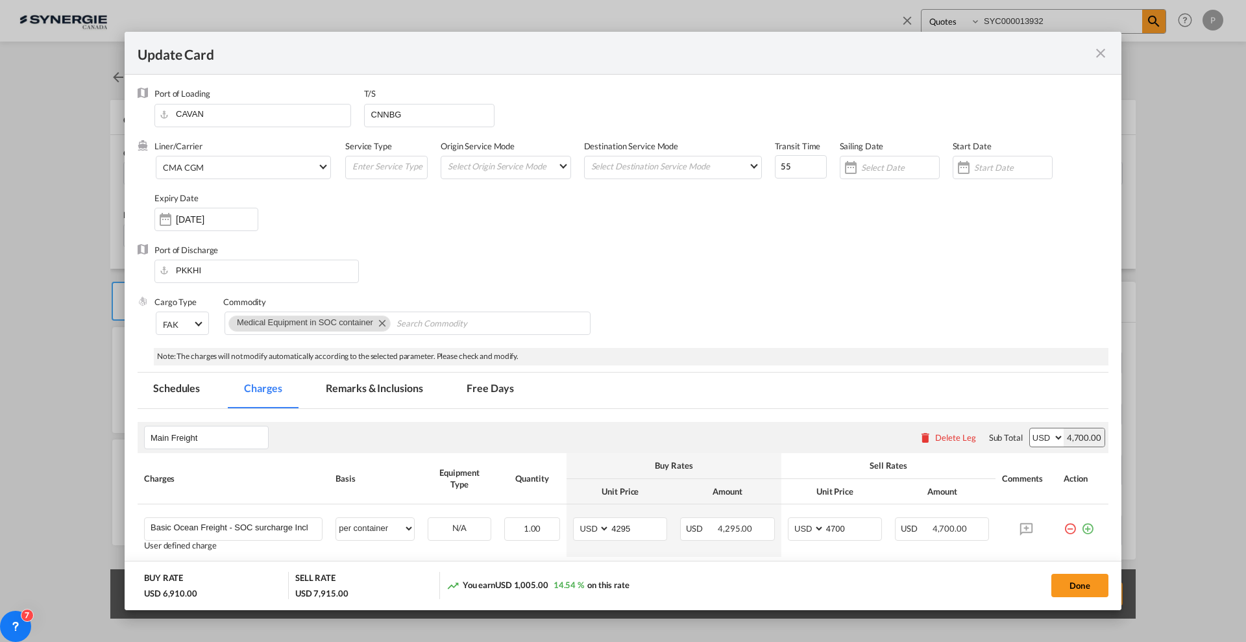
click at [394, 382] on md-tab-item "Remarks & Inclusions" at bounding box center [374, 390] width 128 height 36
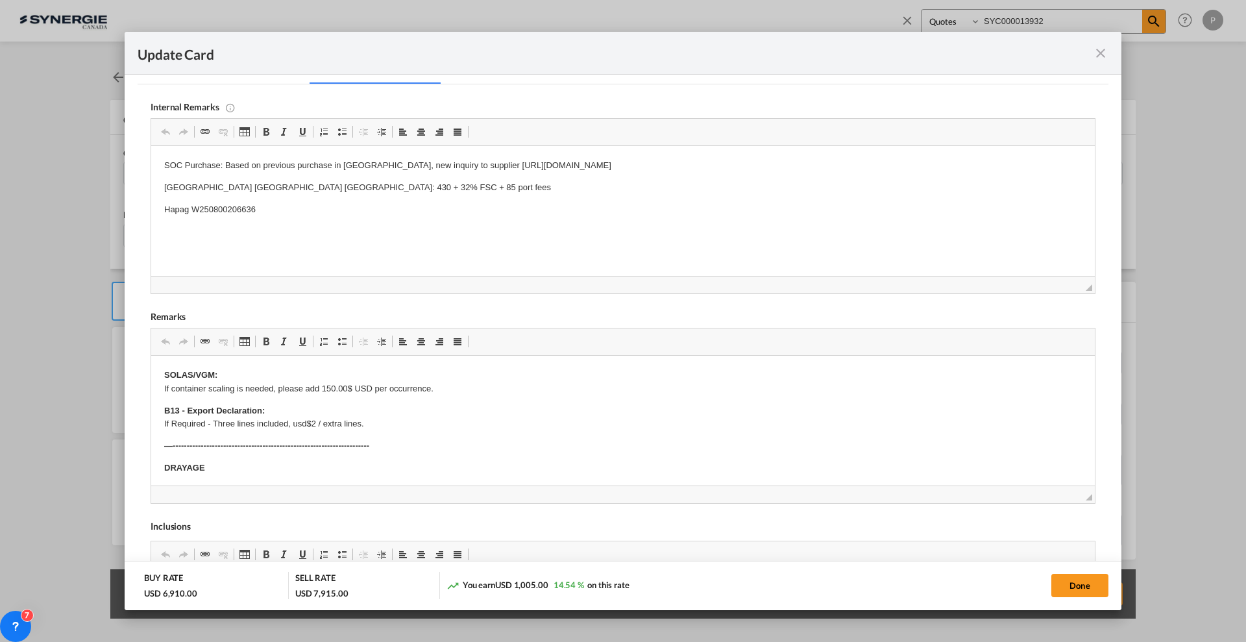
scroll to position [243, 0]
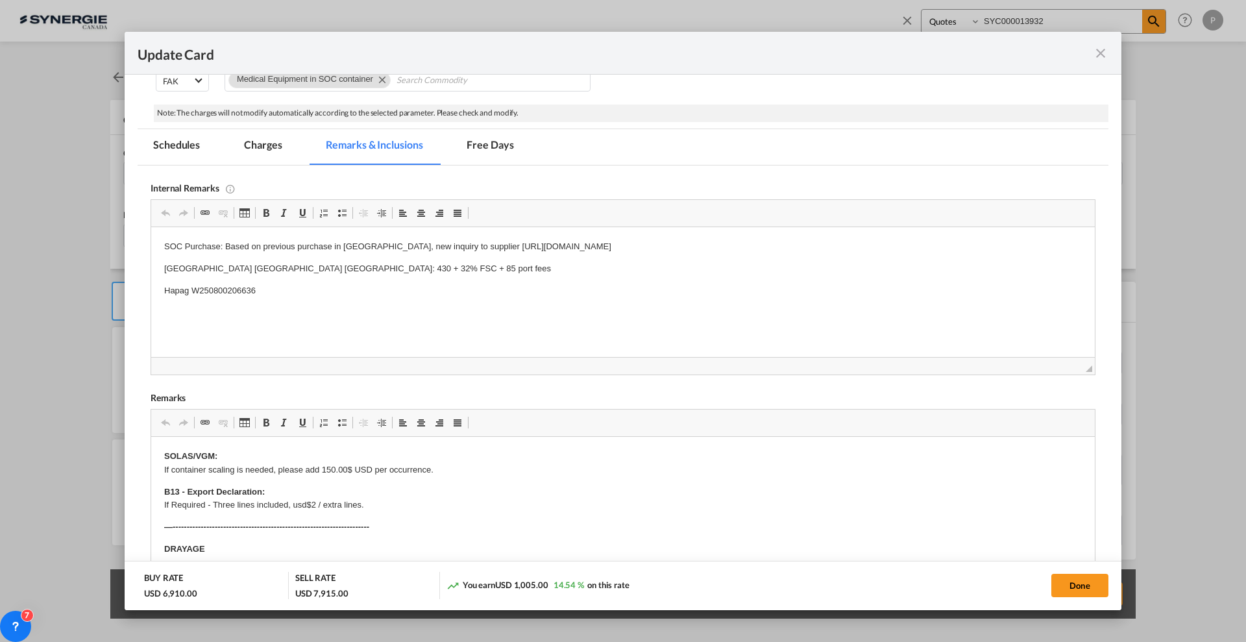
drag, startPoint x: 334, startPoint y: 77, endPoint x: 367, endPoint y: 198, distance: 125.1
click at [259, 151] on md-tab-item "Charges" at bounding box center [262, 147] width 69 height 36
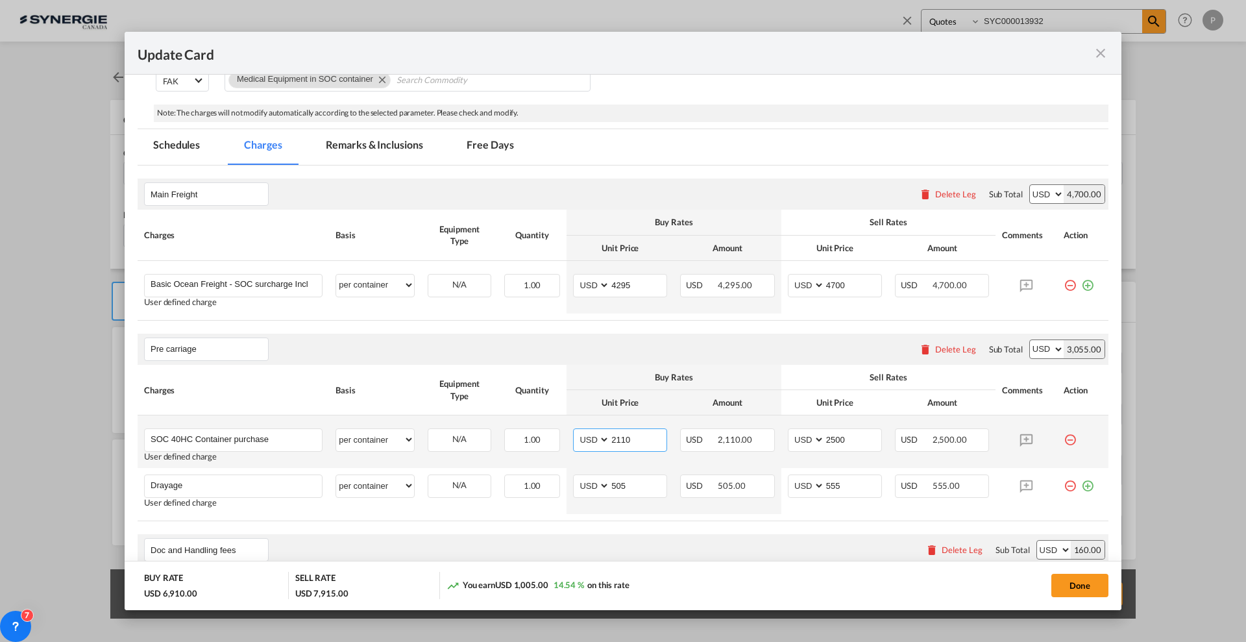
click at [638, 439] on input "2110" at bounding box center [638, 438] width 56 height 19
paste input "365"
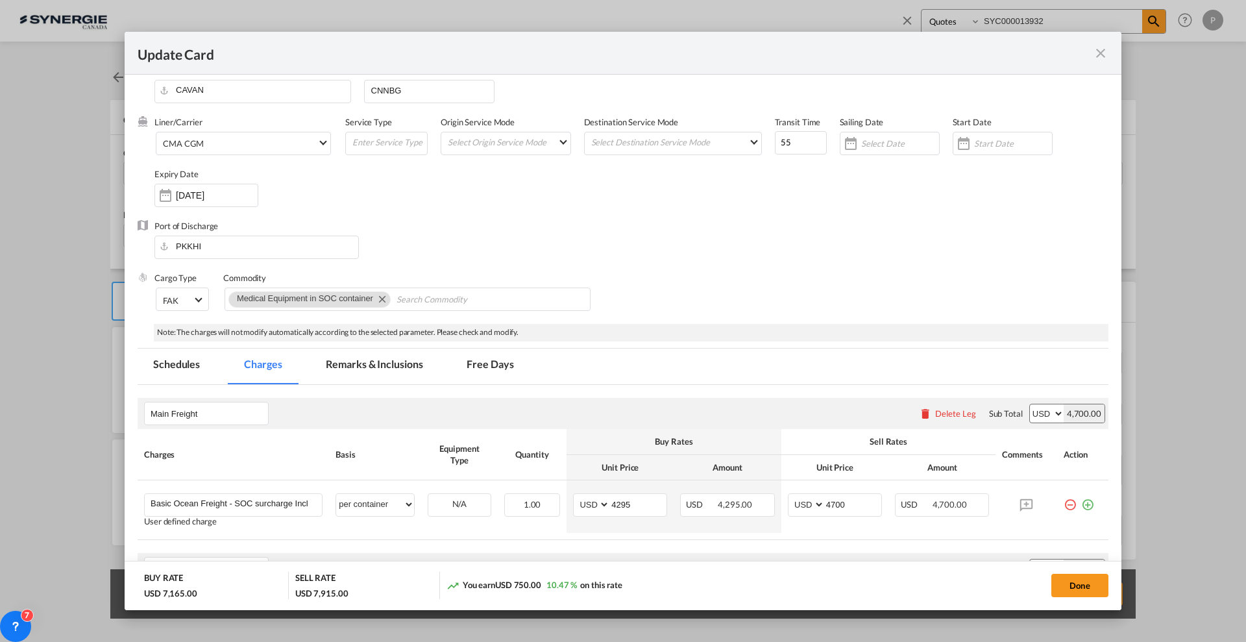
scroll to position [0, 0]
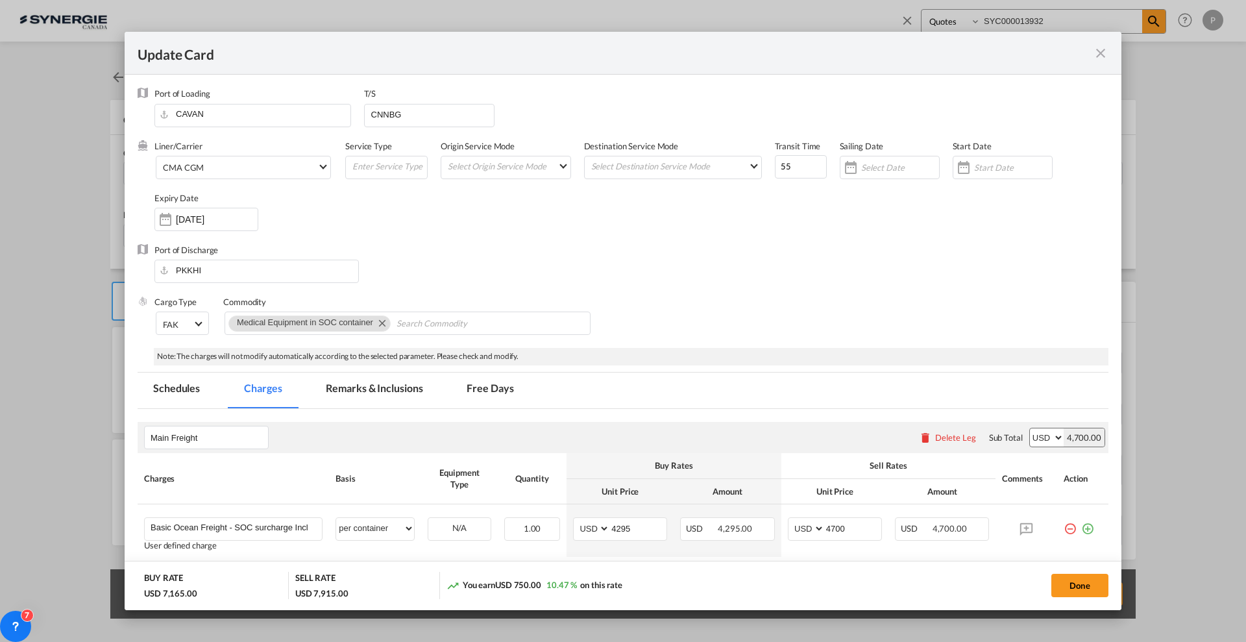
type input "2365"
click at [631, 528] on input "4295" at bounding box center [638, 527] width 56 height 19
type input "4291"
click at [835, 528] on input "4700" at bounding box center [853, 527] width 56 height 19
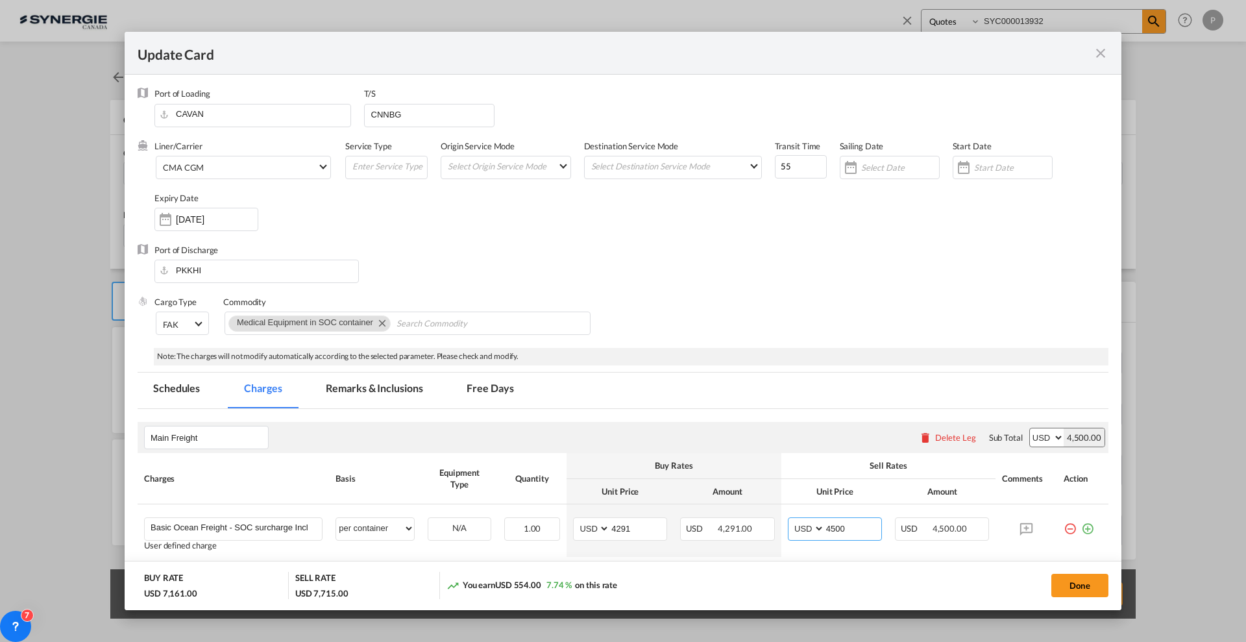
type input "4500"
click at [808, 399] on md-tabs-canvas "Schedules Charges Remarks & Inclusions Free Days Schedules Charges Remarks & In…" at bounding box center [623, 390] width 971 height 36
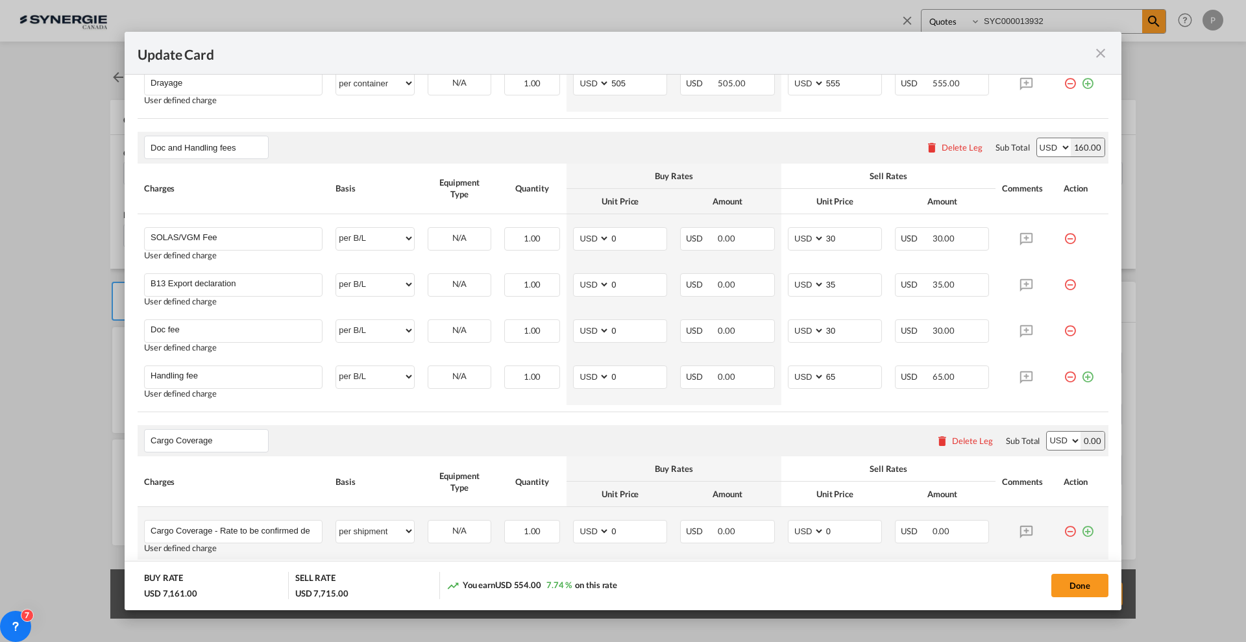
scroll to position [649, 0]
drag, startPoint x: 1061, startPoint y: 585, endPoint x: 1045, endPoint y: 574, distance: 19.1
click at [1061, 585] on button "Done" at bounding box center [1079, 585] width 57 height 23
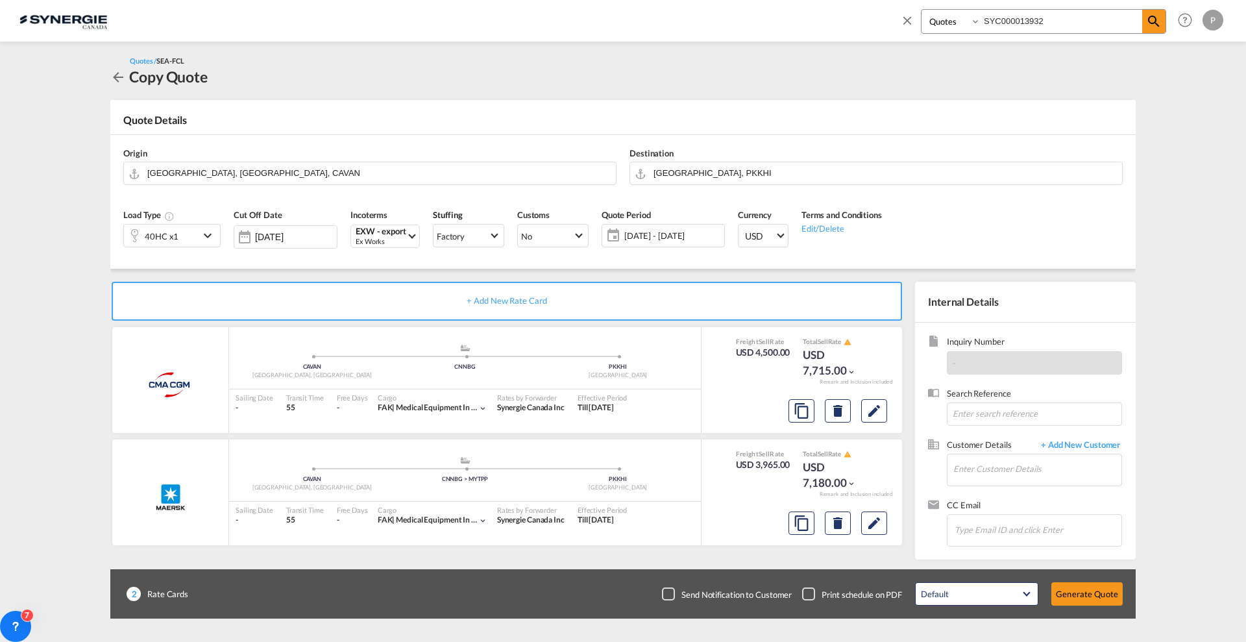
type input "[DATE]"
click at [979, 485] on md-autocomplete at bounding box center [1036, 470] width 169 height 32
click at [986, 476] on input "Enter Customer Details" at bounding box center [1037, 468] width 168 height 29
paste input "[EMAIL_ADDRESS][PERSON_NAME][DOMAIN_NAME]"
drag, startPoint x: 998, startPoint y: 455, endPoint x: 998, endPoint y: 471, distance: 16.2
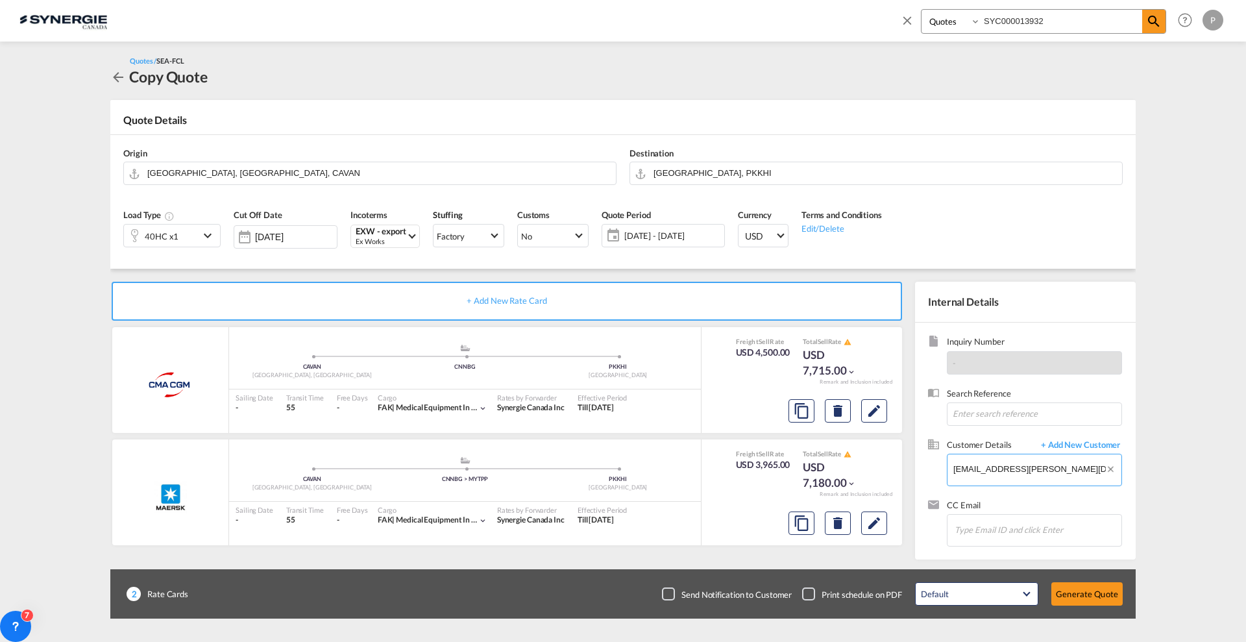
click at [998, 455] on input "[EMAIL_ADDRESS][PERSON_NAME][DOMAIN_NAME]" at bounding box center [1037, 468] width 168 height 29
click at [999, 471] on input "[EMAIL_ADDRESS][PERSON_NAME][DOMAIN_NAME]" at bounding box center [1037, 468] width 168 height 29
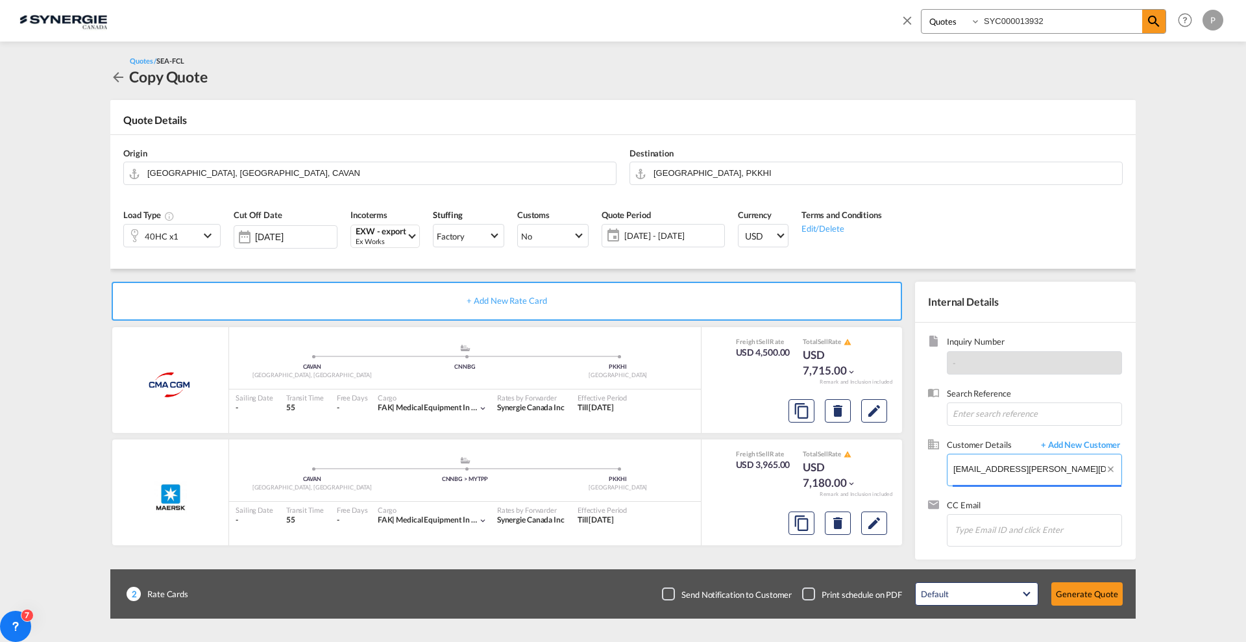
paste input "samim.zemarai"
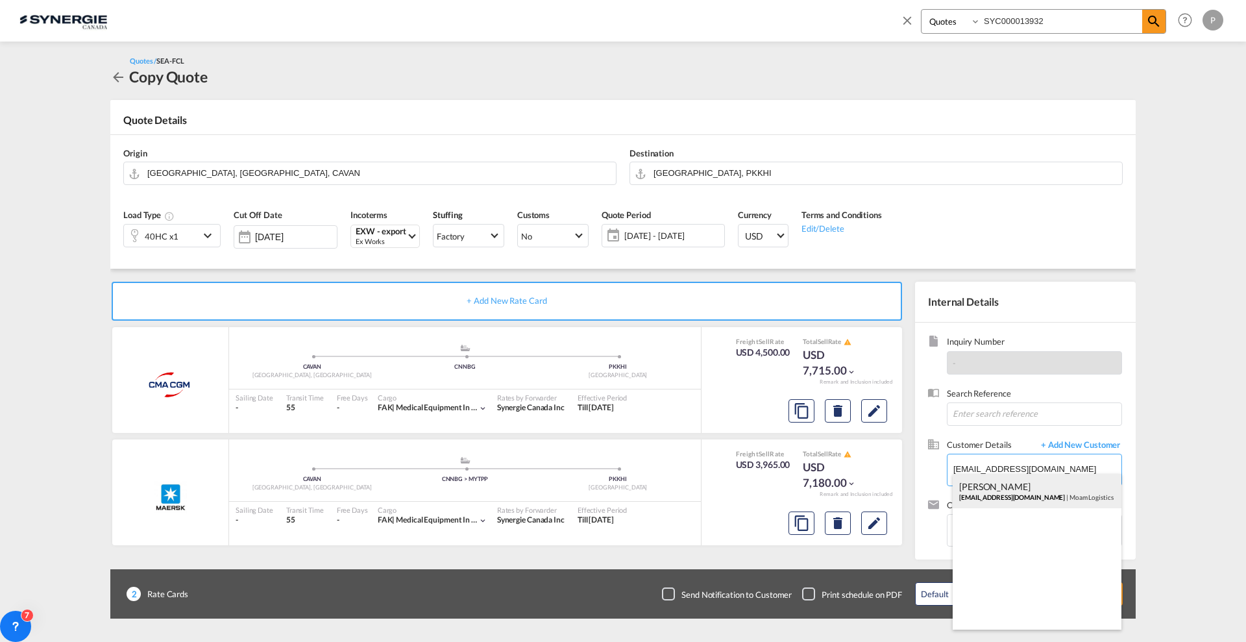
click at [1002, 496] on div "Samim Zemarai [EMAIL_ADDRESS][DOMAIN_NAME] | Moam Logistics" at bounding box center [1036, 491] width 169 height 35
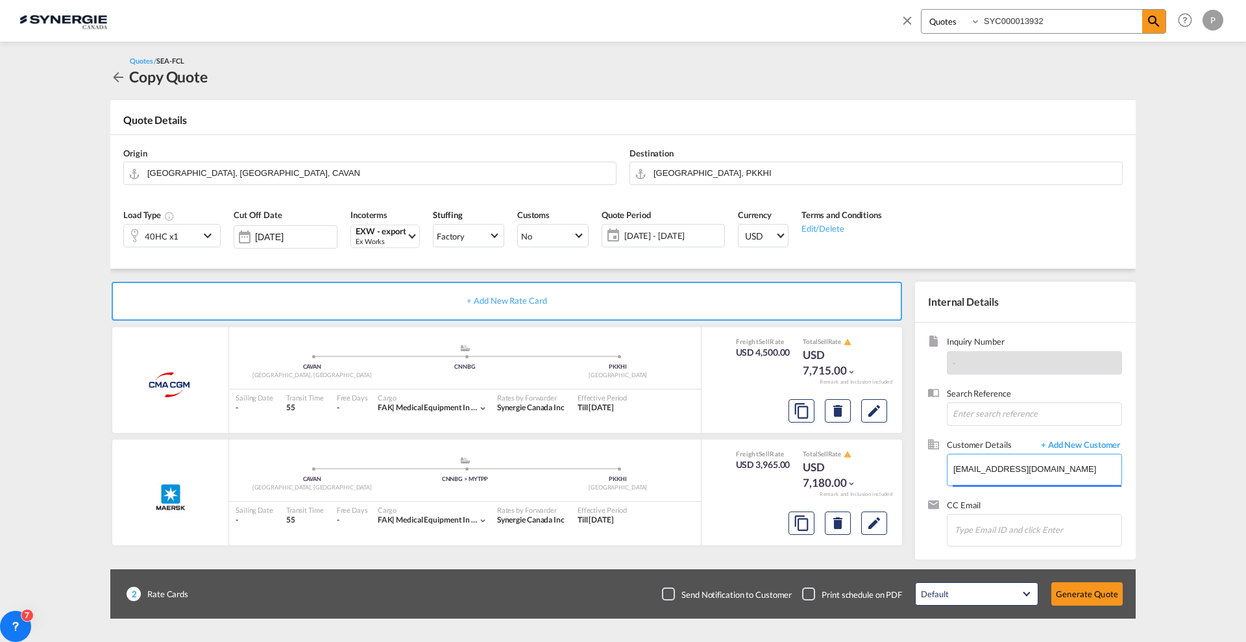
type input "Moam Logistics, [PERSON_NAME], [PERSON_NAME][EMAIL_ADDRESS][DOMAIN_NAME]"
click at [1094, 588] on button "Generate Quote" at bounding box center [1086, 593] width 71 height 23
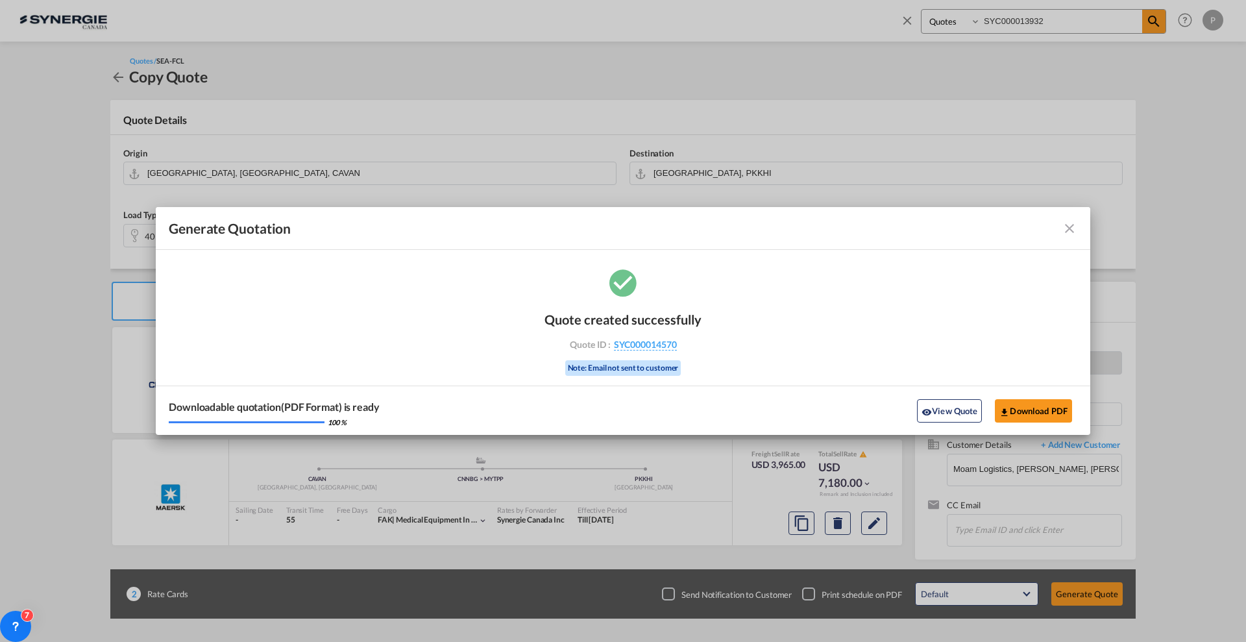
click at [775, 360] on div "Quote created successfully Quote ID : SYC000014570 Note: Email not sent to cust…" at bounding box center [623, 350] width 934 height 169
drag, startPoint x: 720, startPoint y: 344, endPoint x: 681, endPoint y: 353, distance: 40.6
click at [681, 353] on div "Quote created successfully Quote ID : SYC000014570 Note: Email not sent to cust…" at bounding box center [623, 350] width 934 height 169
copy div "SYC000014570"
click at [1032, 413] on button "Download PDF" at bounding box center [1033, 410] width 77 height 23
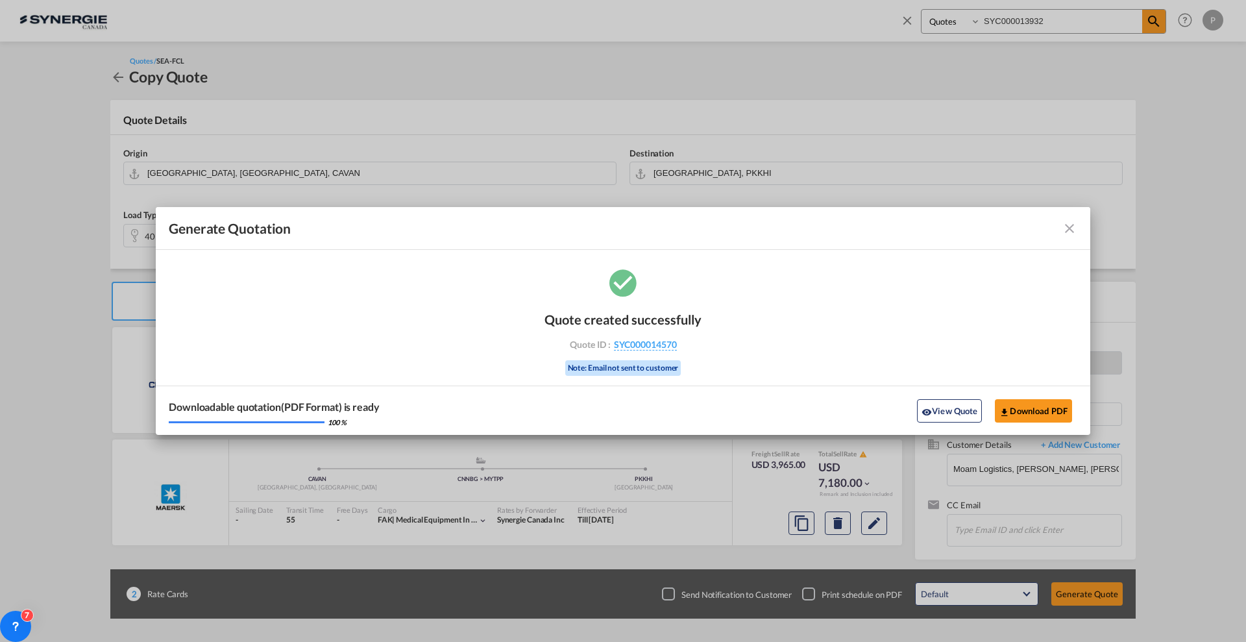
click at [1068, 230] on md-icon "icon-close fg-AAA8AD cursor m-0" at bounding box center [1069, 229] width 16 height 16
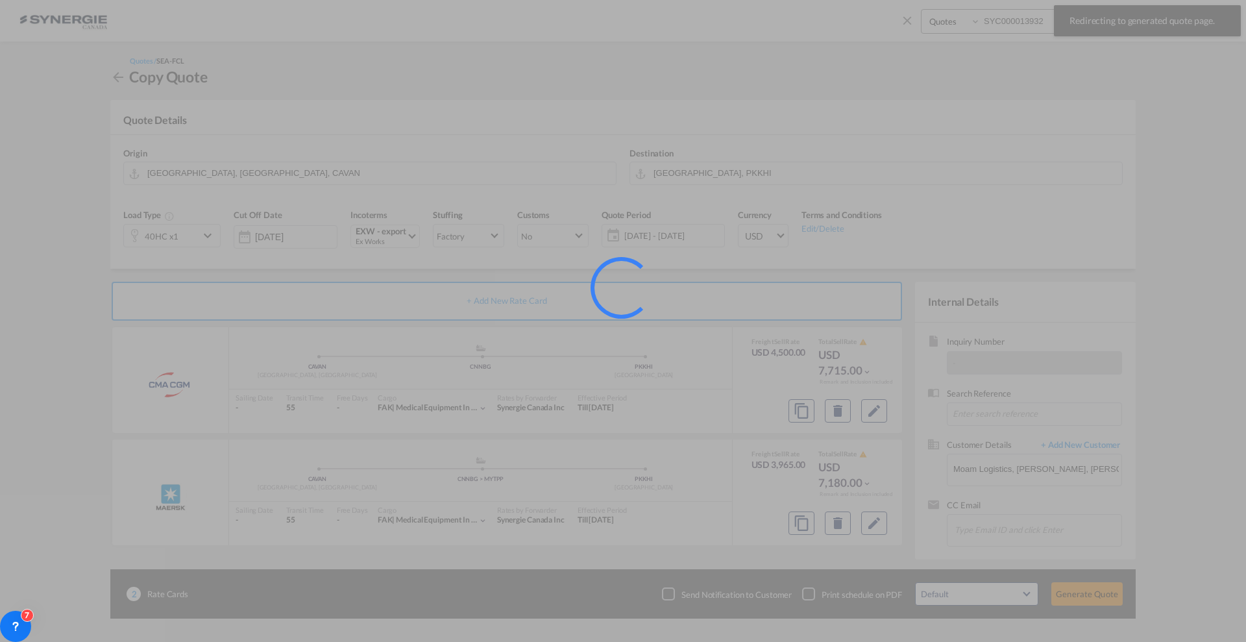
click at [1021, 20] on div at bounding box center [623, 321] width 1246 height 642
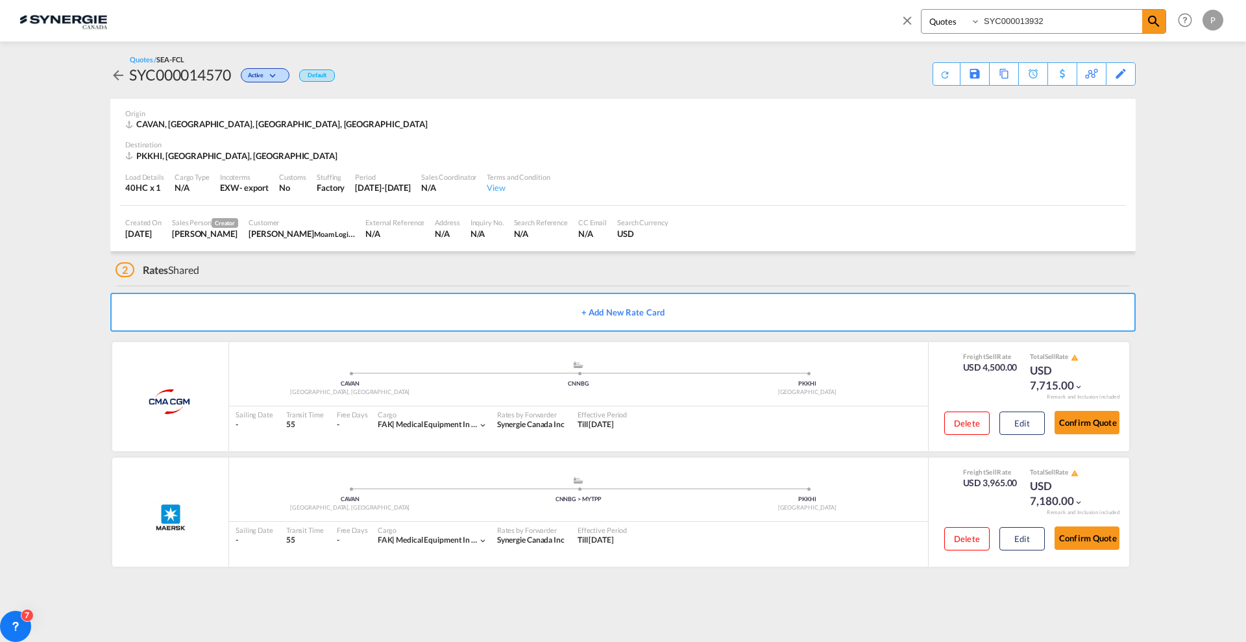
click at [1007, 15] on input "SYC000013932" at bounding box center [1061, 21] width 162 height 23
paste input "4081"
type input "SYC000014081"
click at [1159, 25] on md-icon "icon-magnify" at bounding box center [1154, 22] width 16 height 16
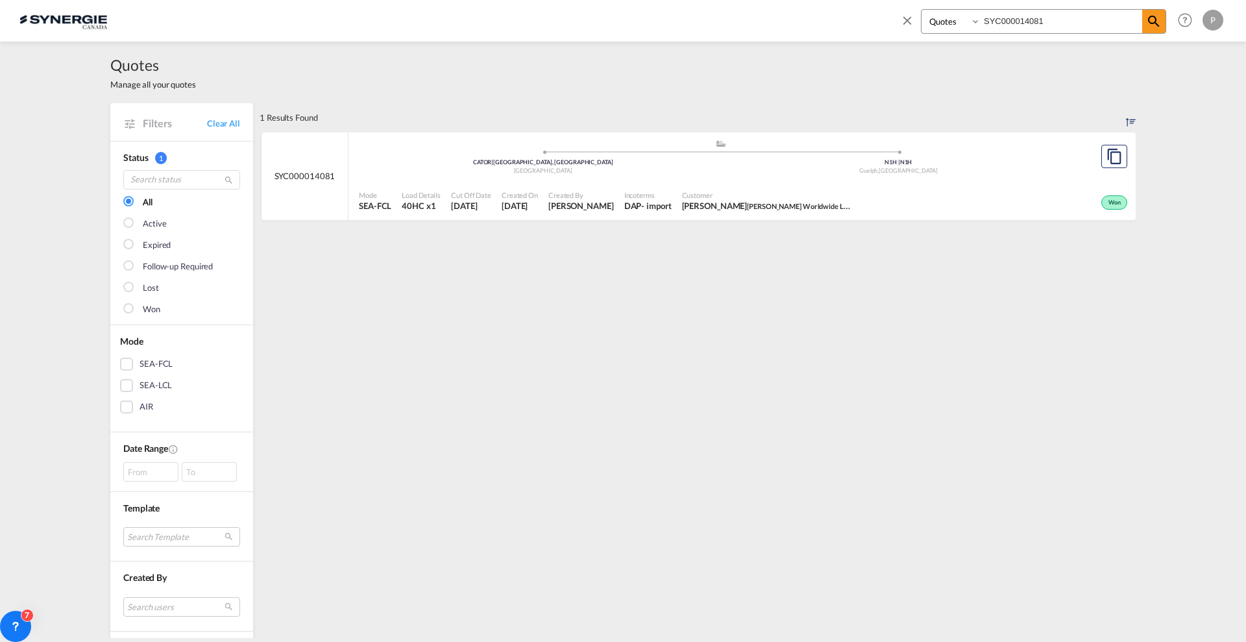
click at [939, 176] on div ".a{fill:#aaa8ad;} .a{fill:#aaa8ad;} CATOR | [GEOGRAPHIC_DATA], ON Canada N1H | …" at bounding box center [720, 158] width 723 height 39
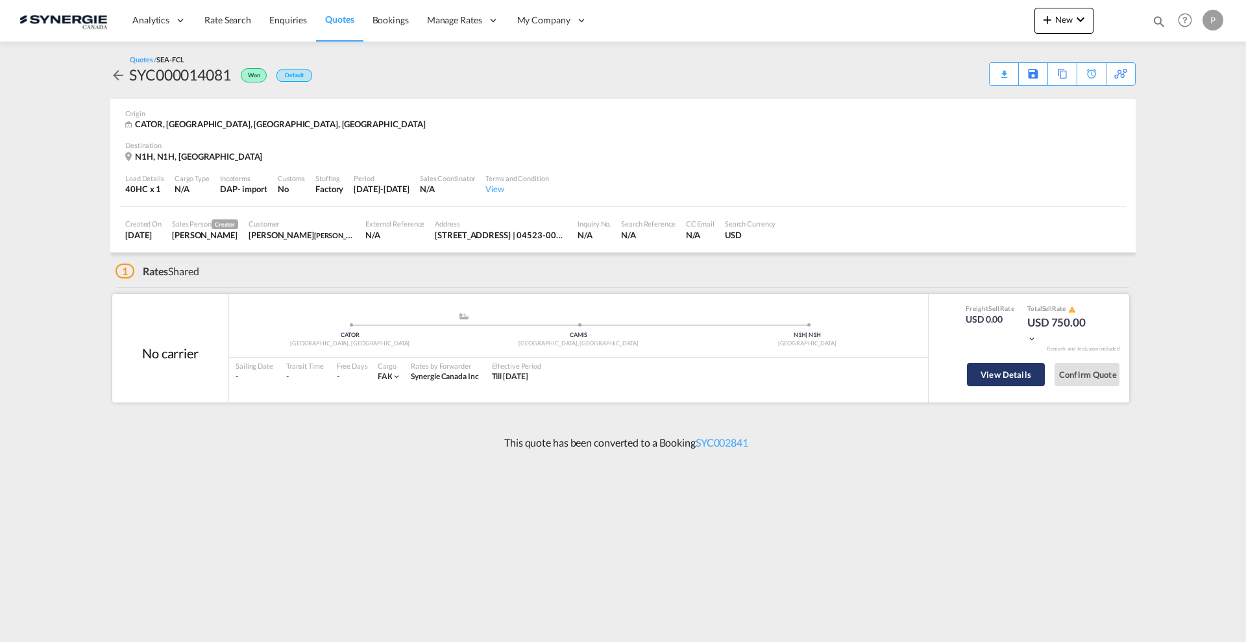
click at [996, 377] on button "View Details" at bounding box center [1006, 374] width 78 height 23
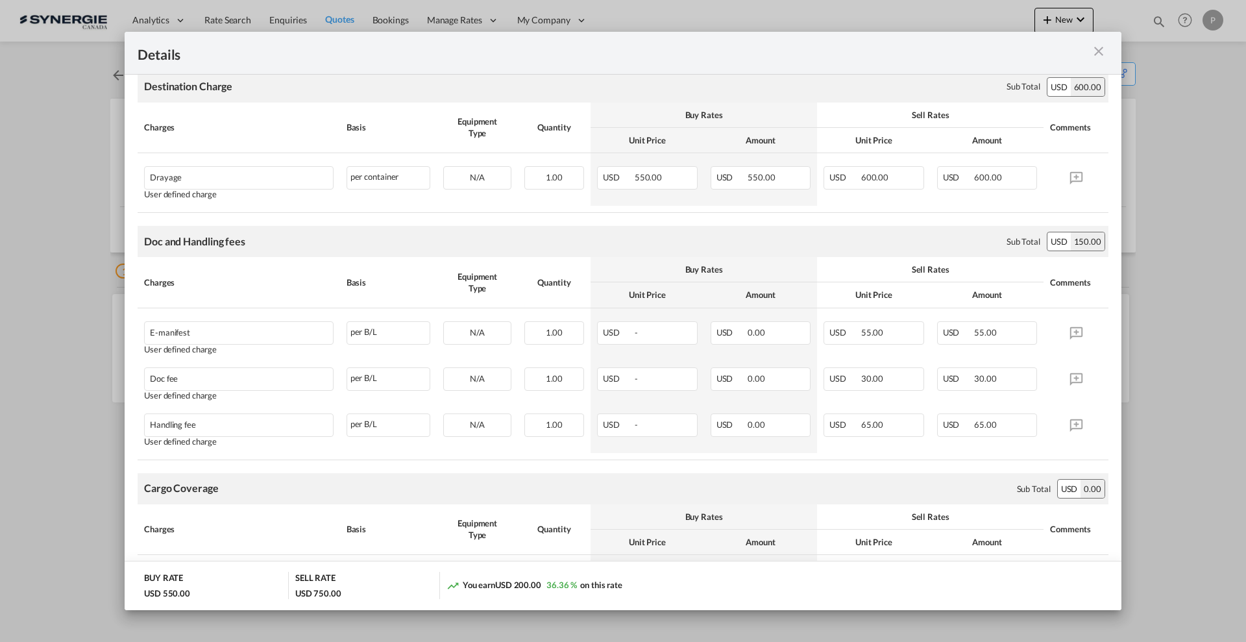
scroll to position [197, 0]
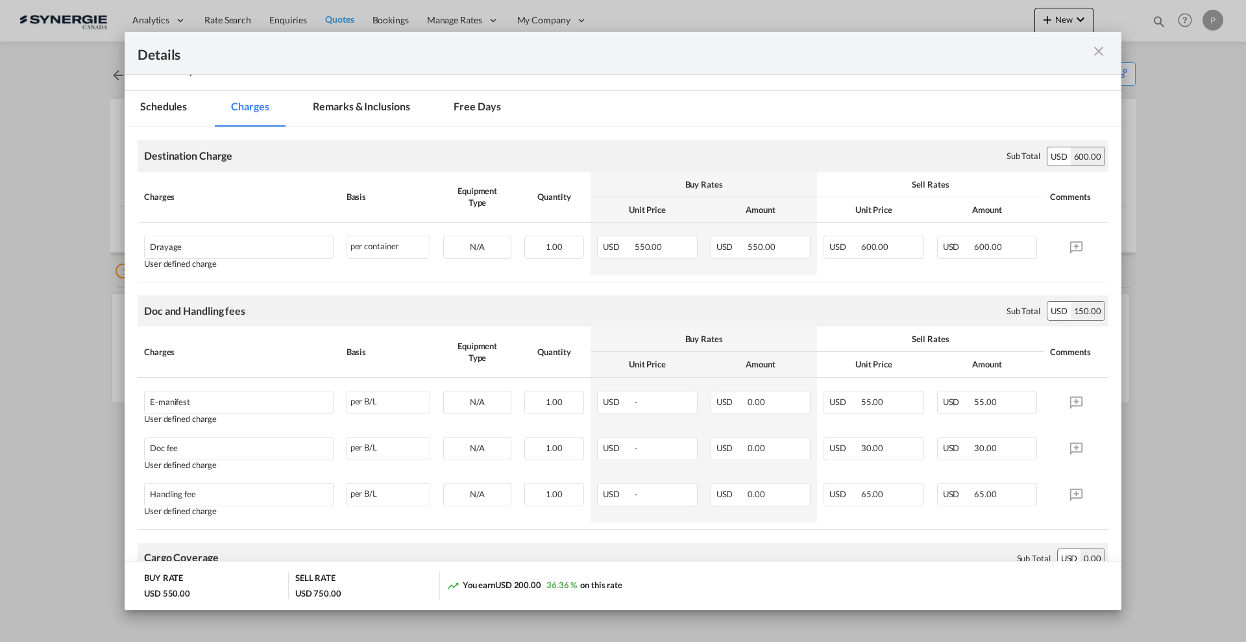
click at [1100, 46] on md-icon "icon-close m-3 fg-AAA8AD cursor" at bounding box center [1099, 51] width 16 height 16
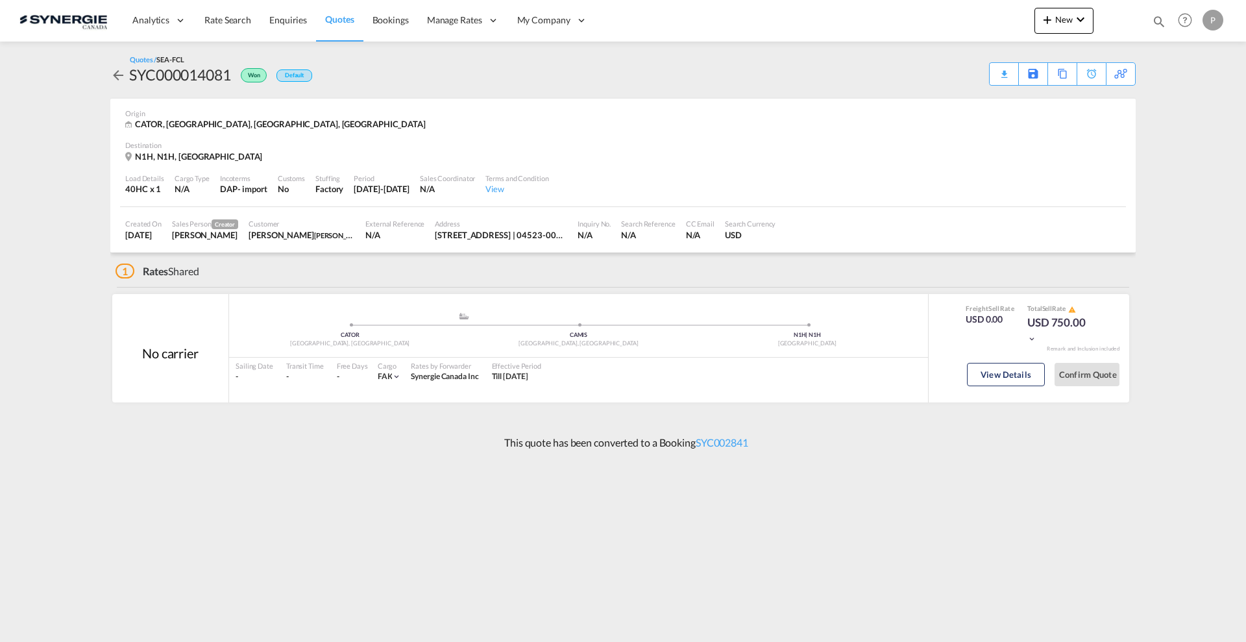
click at [1159, 28] on md-icon "icon-magnify" at bounding box center [1159, 21] width 14 height 14
click at [962, 25] on select "Bookings Quotes Enquiries" at bounding box center [952, 21] width 62 height 23
select select "Quotes"
click at [921, 10] on select "Bookings Quotes Enquiries" at bounding box center [952, 21] width 62 height 23
click at [994, 23] on input at bounding box center [1061, 21] width 162 height 23
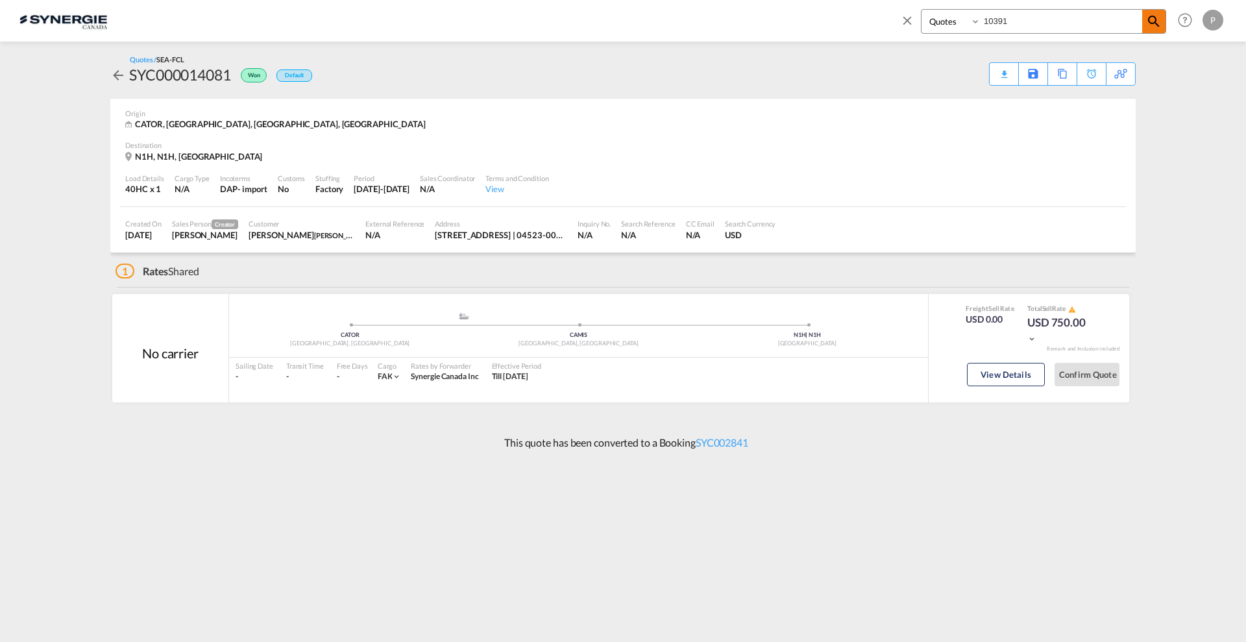
type input "10391"
click at [1148, 30] on span at bounding box center [1153, 21] width 23 height 23
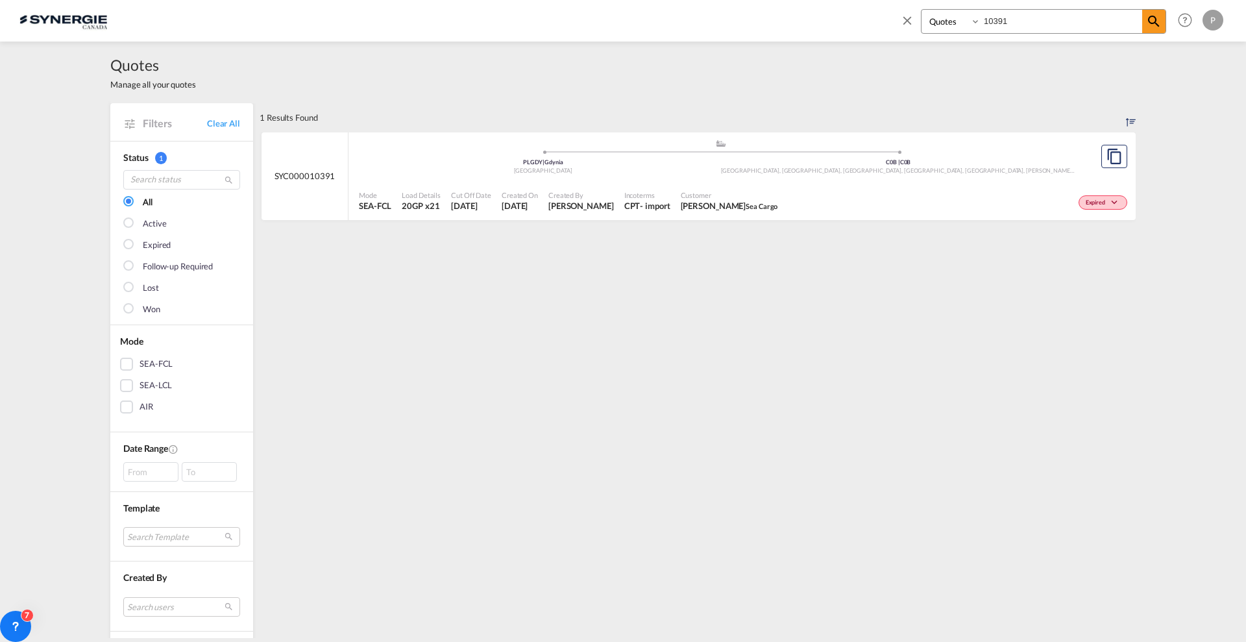
click at [682, 178] on div ".a{fill:#aaa8ad;} .a{fill:#aaa8ad;} PLGDY | Gdynia Poland C0B | C0B Albany, PE,…" at bounding box center [720, 160] width 723 height 42
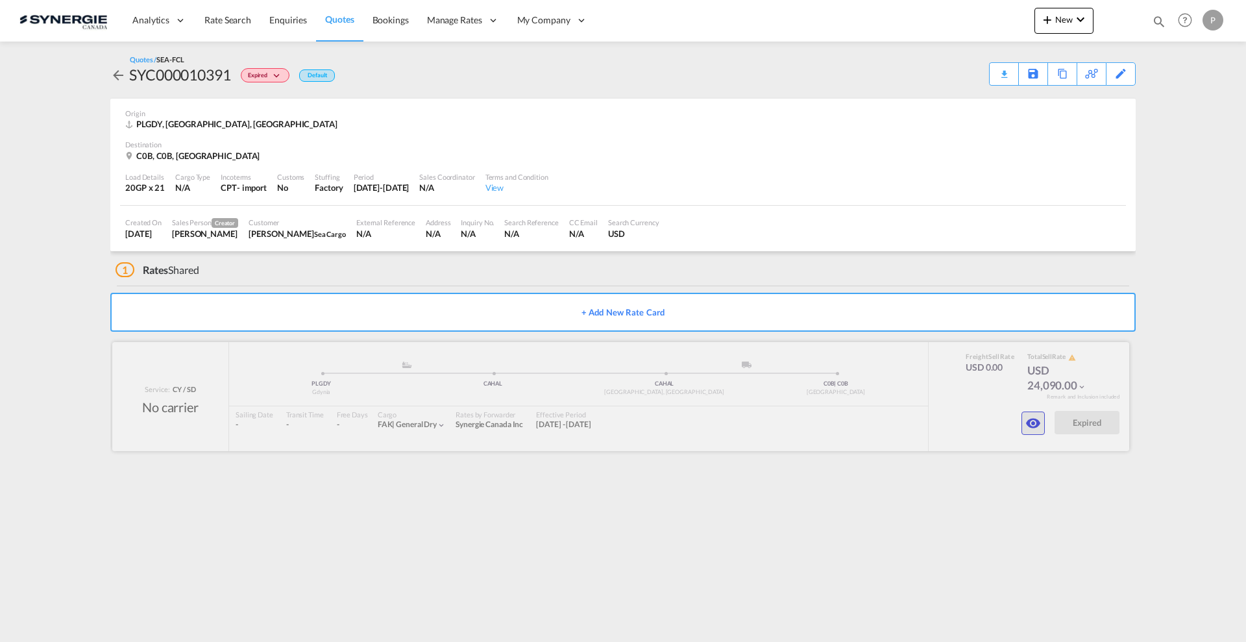
click at [1038, 418] on md-icon "icon-eye" at bounding box center [1033, 423] width 16 height 16
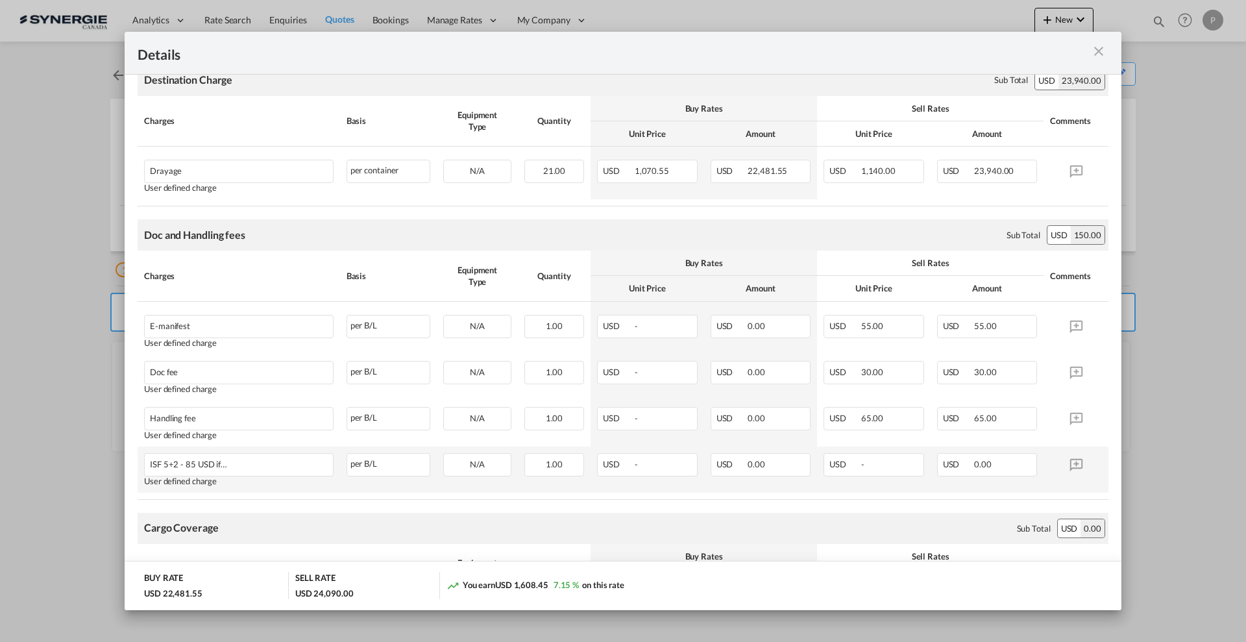
scroll to position [162, 0]
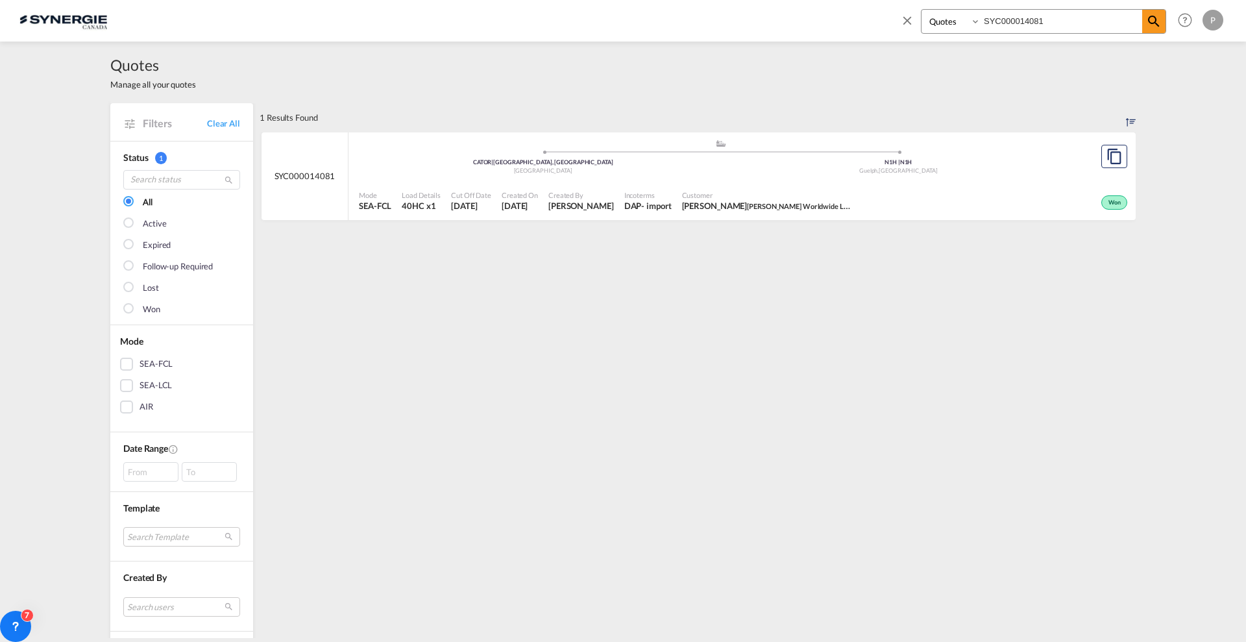
select select "Quotes"
click at [906, 22] on md-icon "icon-close" at bounding box center [907, 20] width 14 height 14
click at [1087, 34] on md-menu "New Rates Ratecard Ratesheet Quote Bookings" at bounding box center [1063, 24] width 59 height 32
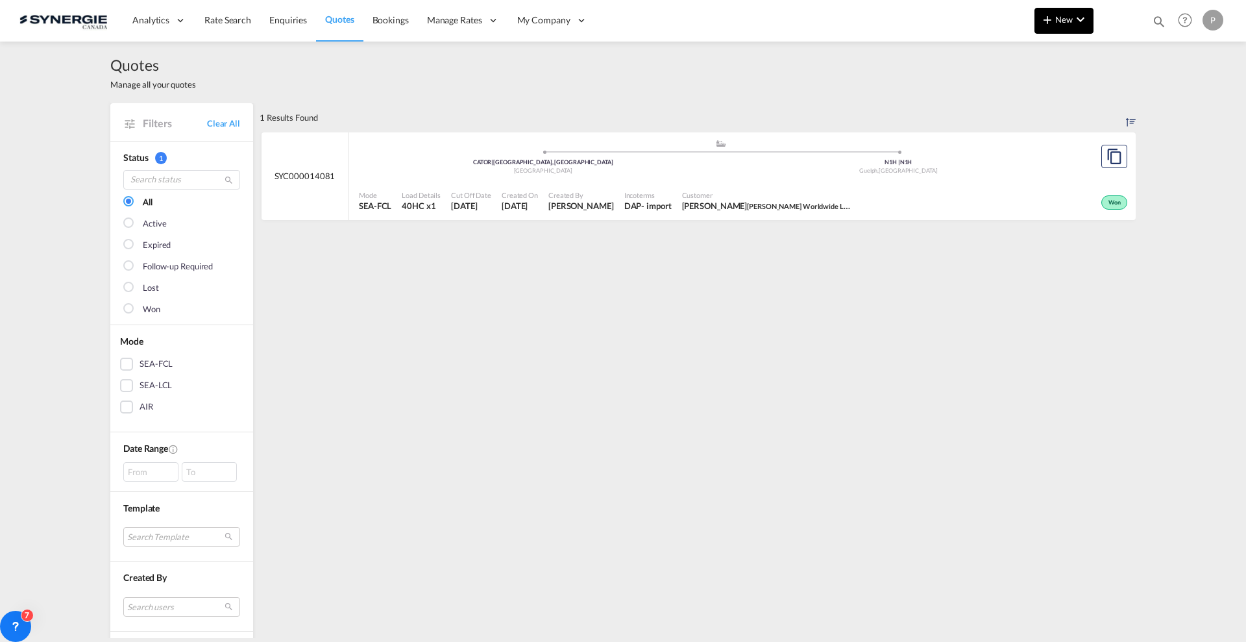
click at [1082, 25] on md-icon "icon-chevron-down" at bounding box center [1080, 20] width 16 height 16
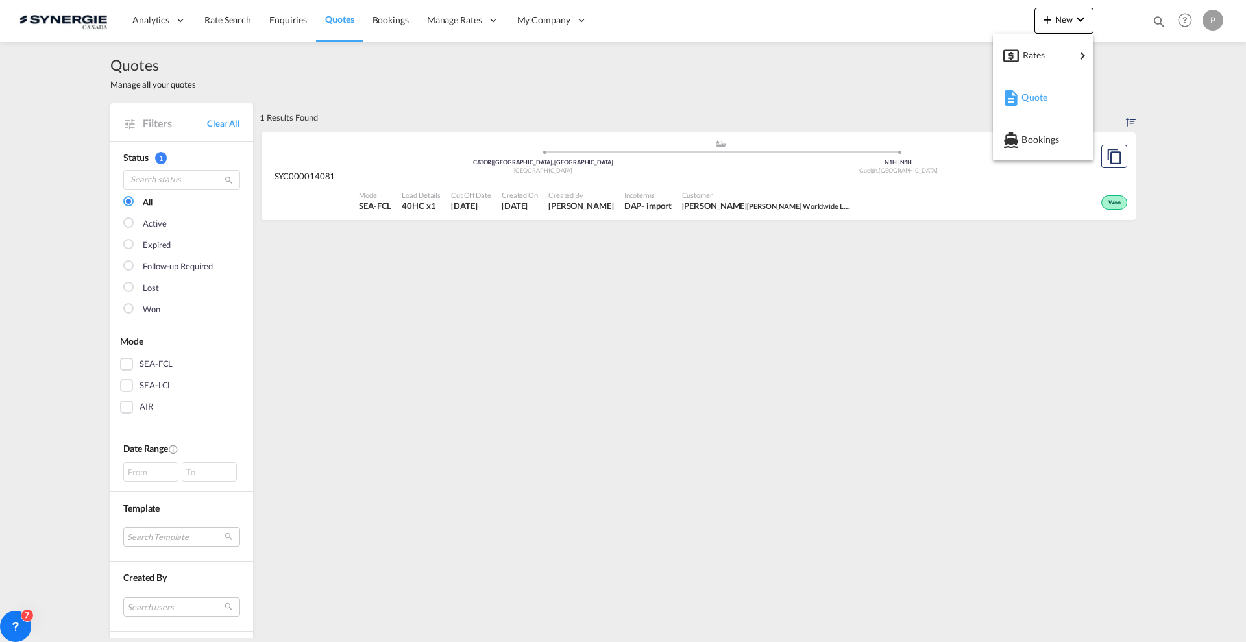
click at [1025, 91] on span "Quote" at bounding box center [1028, 97] width 14 height 26
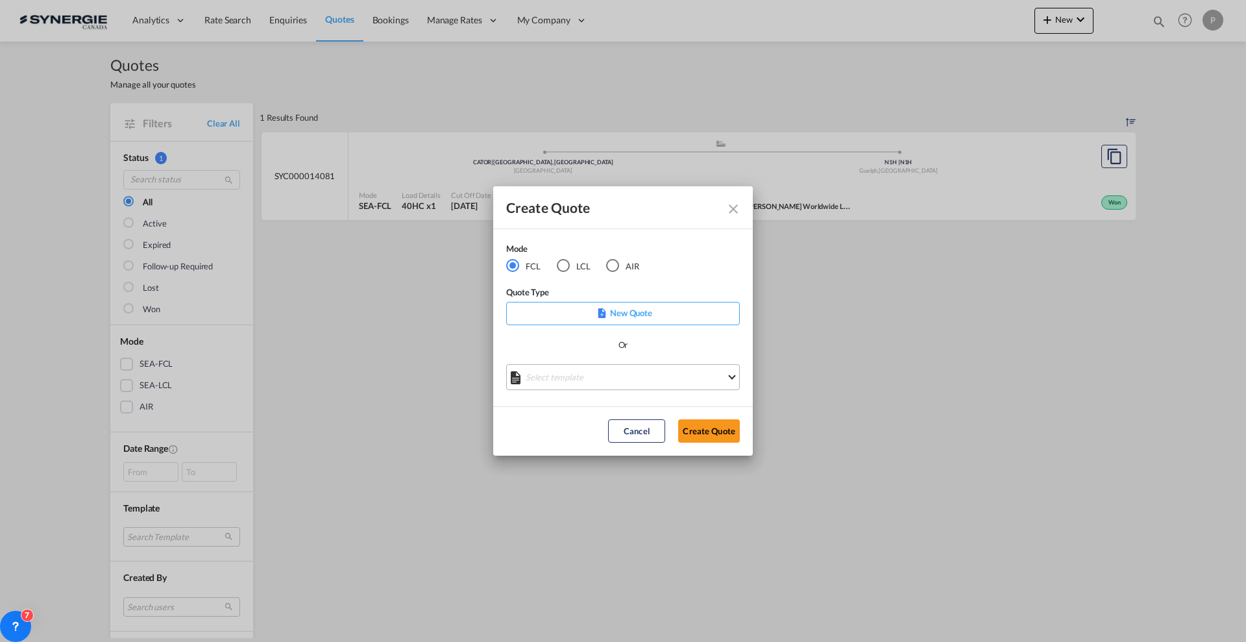
click at [568, 380] on md-select "Select template *NEW* FCL FREEHAND / DAP [PERSON_NAME] | [DATE] *NEW* Import FC…" at bounding box center [623, 377] width 234 height 26
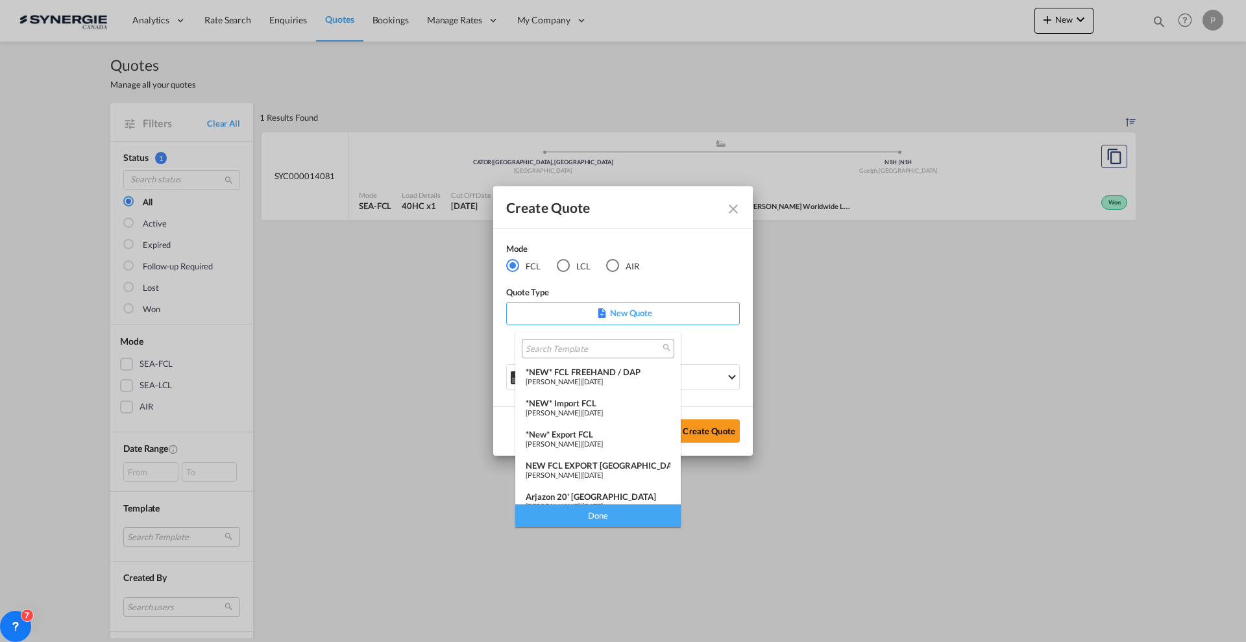
click at [570, 370] on div "*NEW* FCL FREEHAND / DAP" at bounding box center [598, 372] width 145 height 10
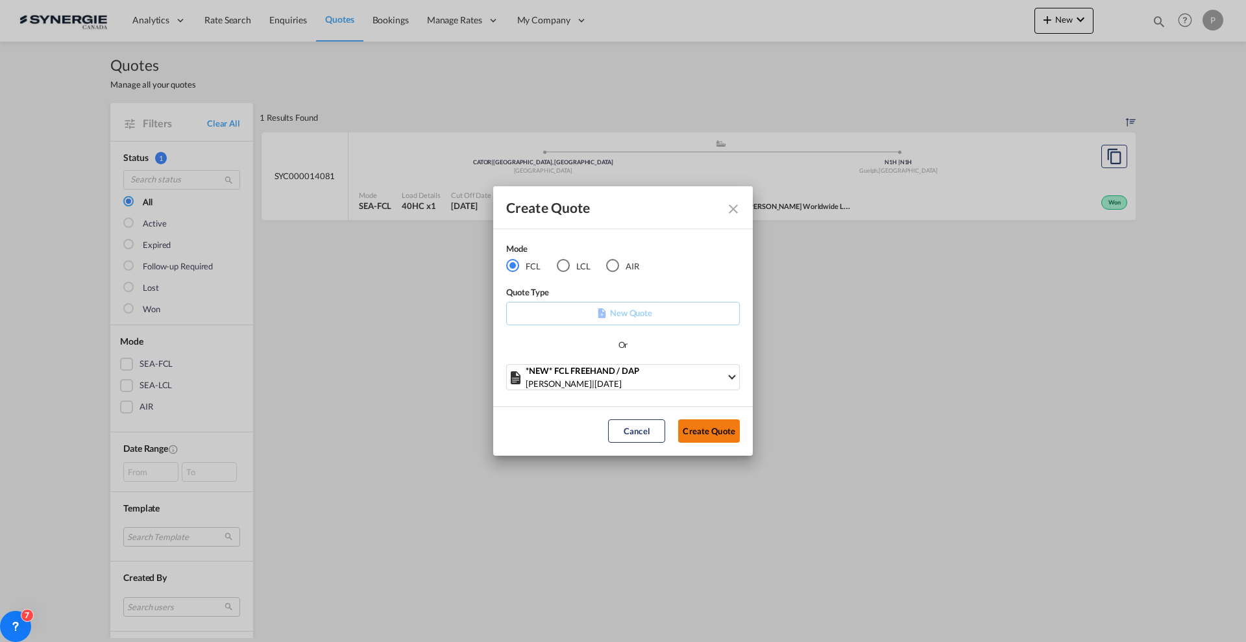
click at [717, 438] on button "Create Quote" at bounding box center [709, 430] width 62 height 23
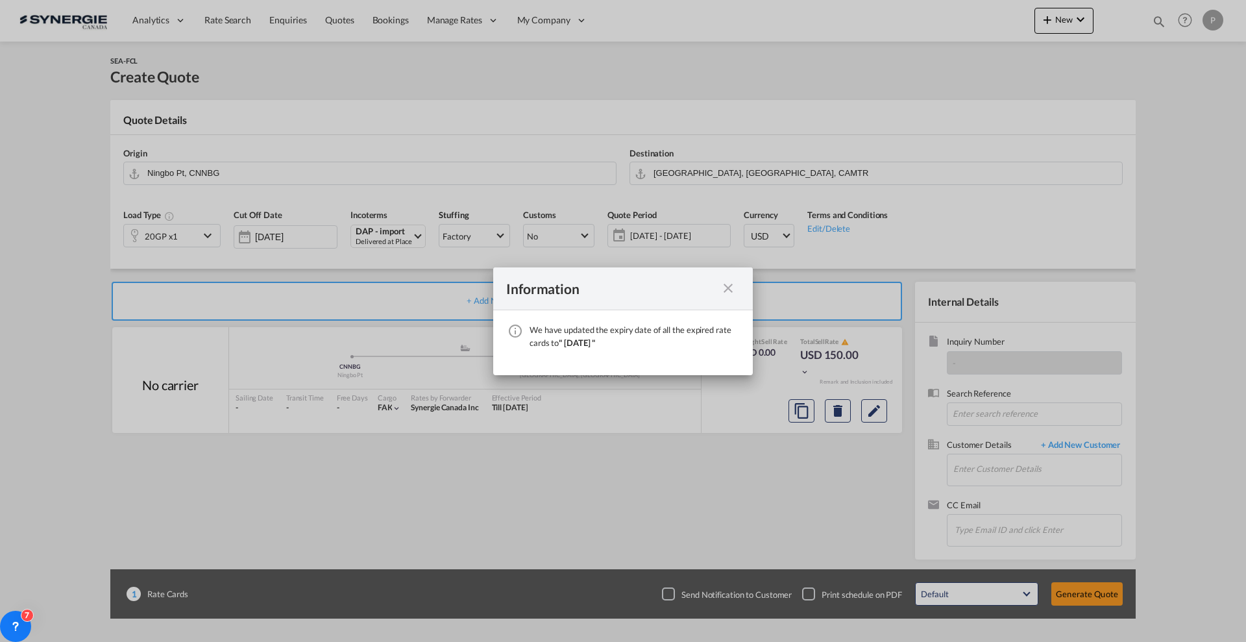
click at [729, 289] on md-icon "icon-close fg-AAA8AD cursor" at bounding box center [728, 288] width 16 height 16
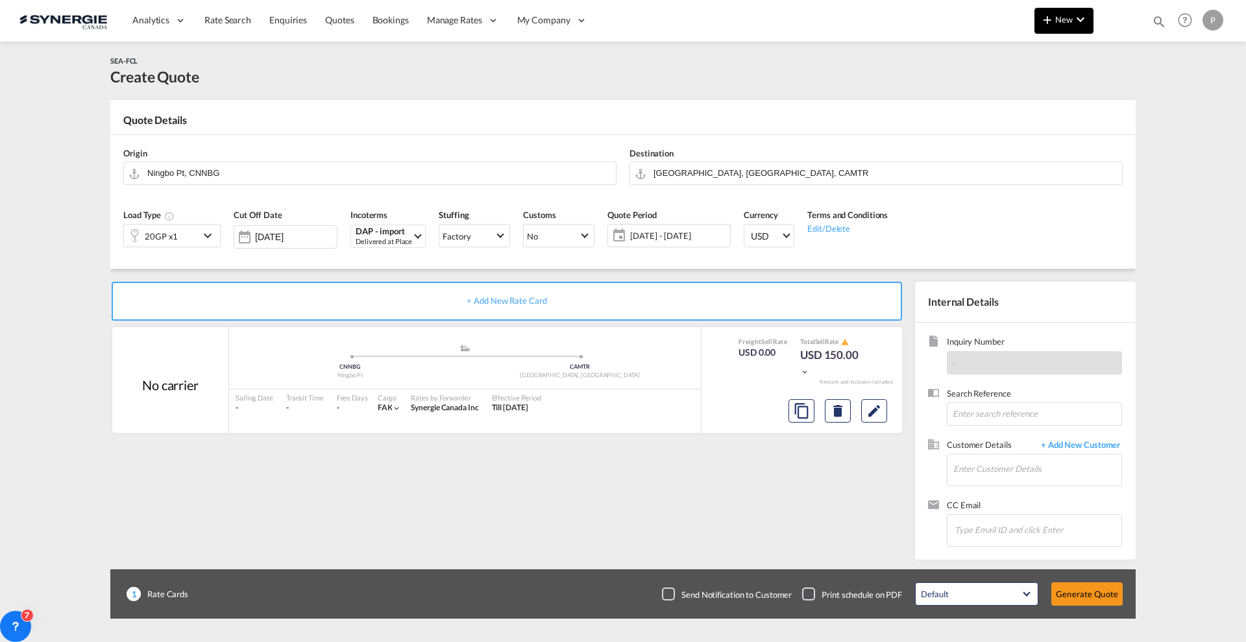
click at [1072, 8] on button "New" at bounding box center [1063, 21] width 59 height 26
click at [1035, 101] on span "Quote" at bounding box center [1028, 97] width 14 height 26
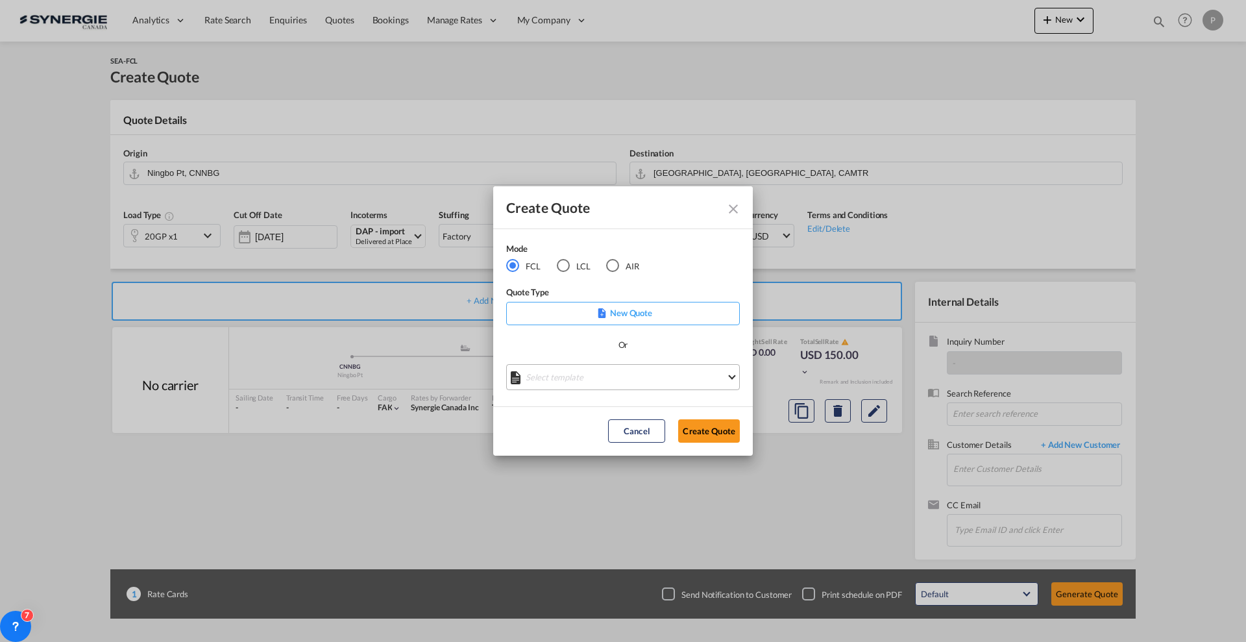
click at [594, 376] on md-select "Select template *NEW* FCL FREEHAND / DAP [PERSON_NAME] | [DATE] *NEW* Import FC…" at bounding box center [623, 377] width 234 height 26
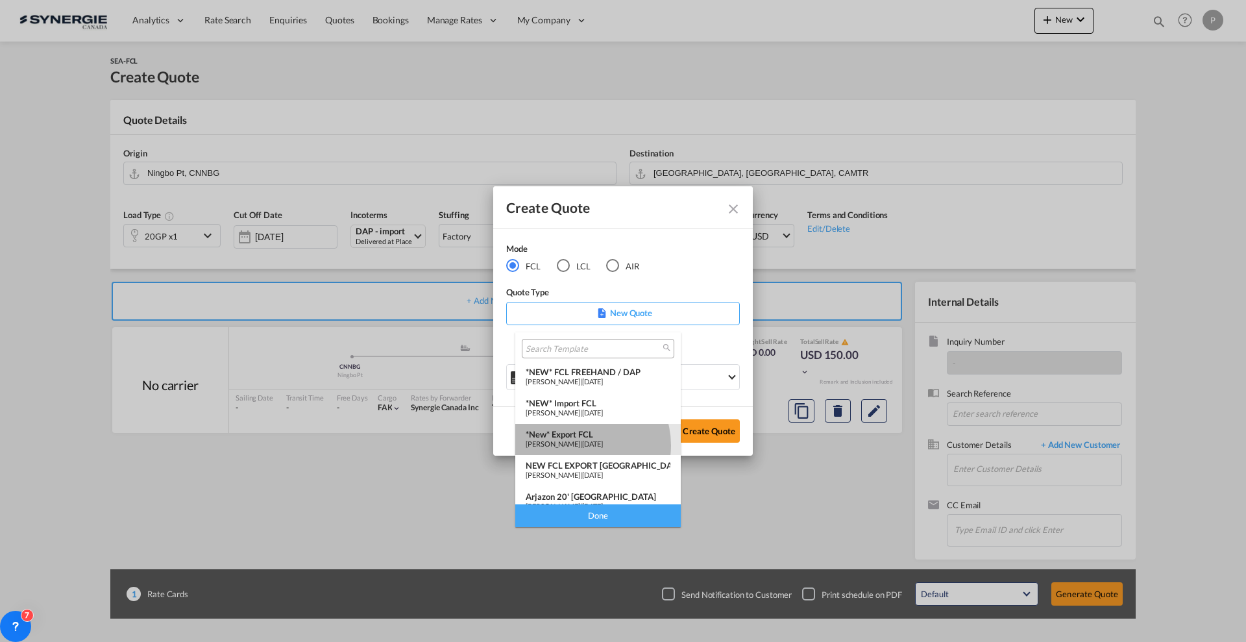
click at [580, 445] on span "[PERSON_NAME]" at bounding box center [553, 443] width 54 height 8
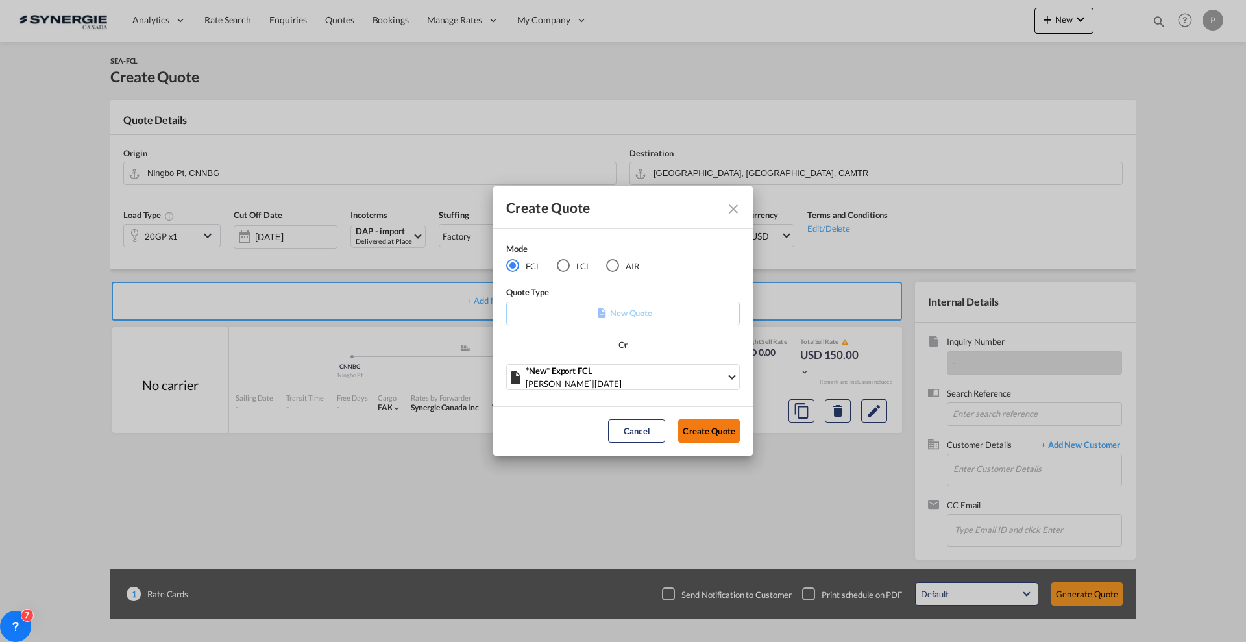
click at [696, 434] on button "Create Quote" at bounding box center [709, 430] width 62 height 23
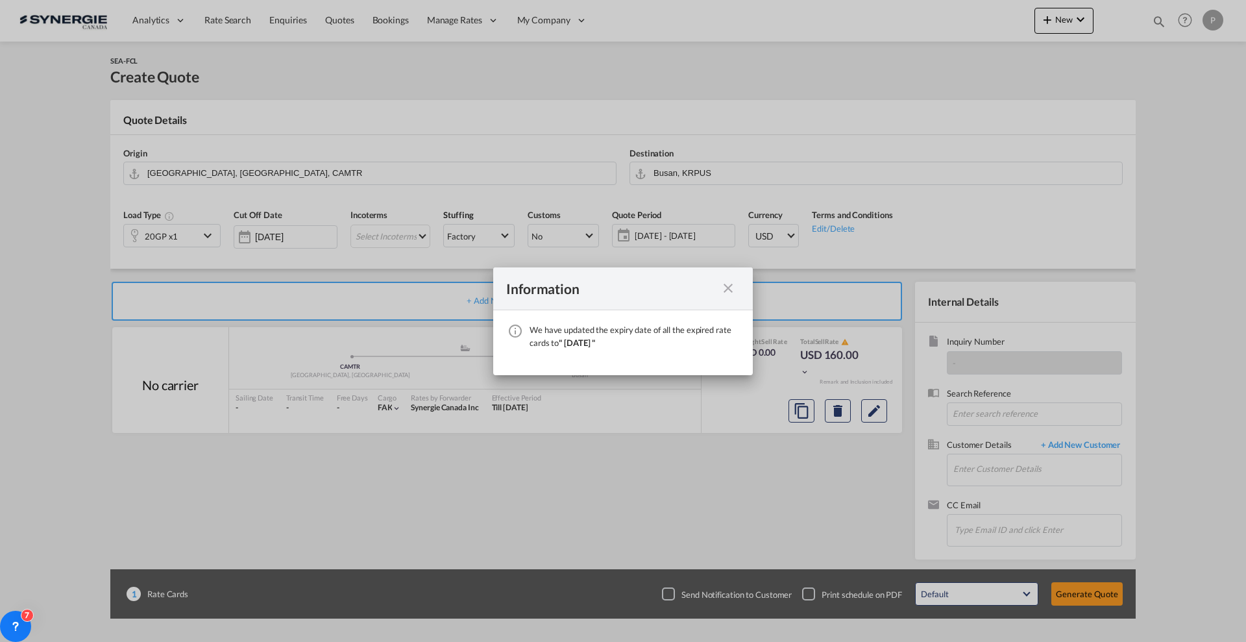
click at [727, 296] on div "Information" at bounding box center [623, 288] width 260 height 43
click at [727, 293] on md-icon "icon-close fg-AAA8AD cursor" at bounding box center [728, 288] width 16 height 16
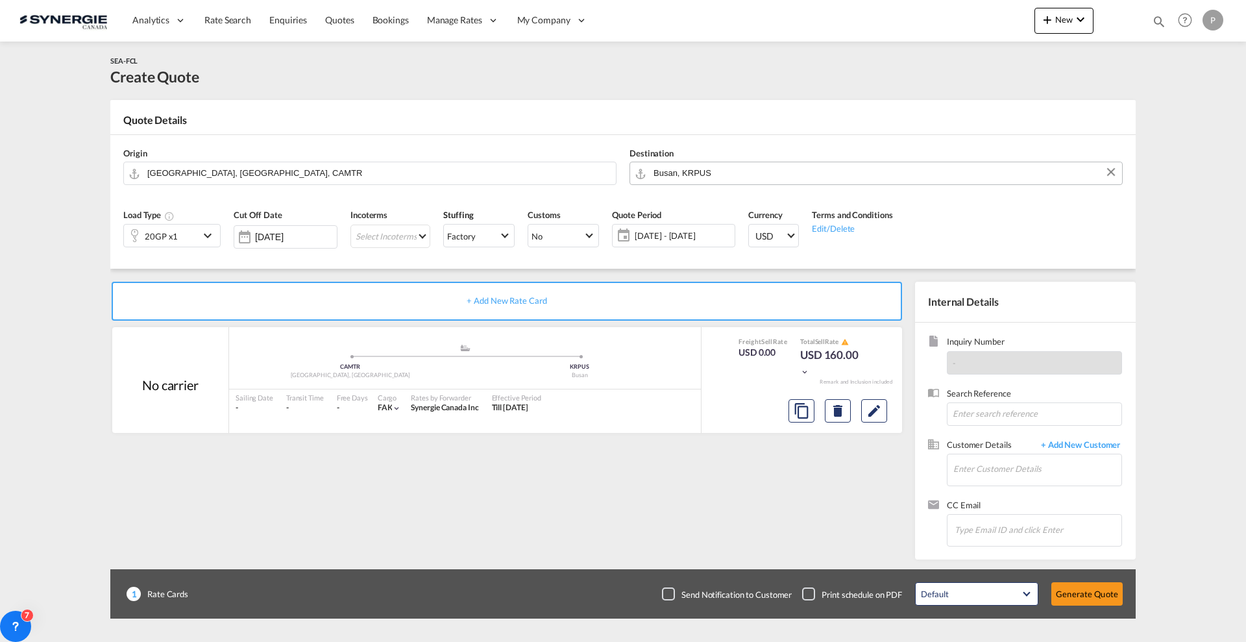
click at [715, 163] on input "Busan, KRPUS" at bounding box center [884, 173] width 462 height 23
click at [245, 176] on input "[GEOGRAPHIC_DATA], [GEOGRAPHIC_DATA], CAMTR" at bounding box center [378, 173] width 462 height 23
click at [720, 172] on input "Busan, KRPUS" at bounding box center [884, 173] width 462 height 23
click at [393, 180] on input "[GEOGRAPHIC_DATA], [GEOGRAPHIC_DATA], CAMTR" at bounding box center [378, 173] width 462 height 23
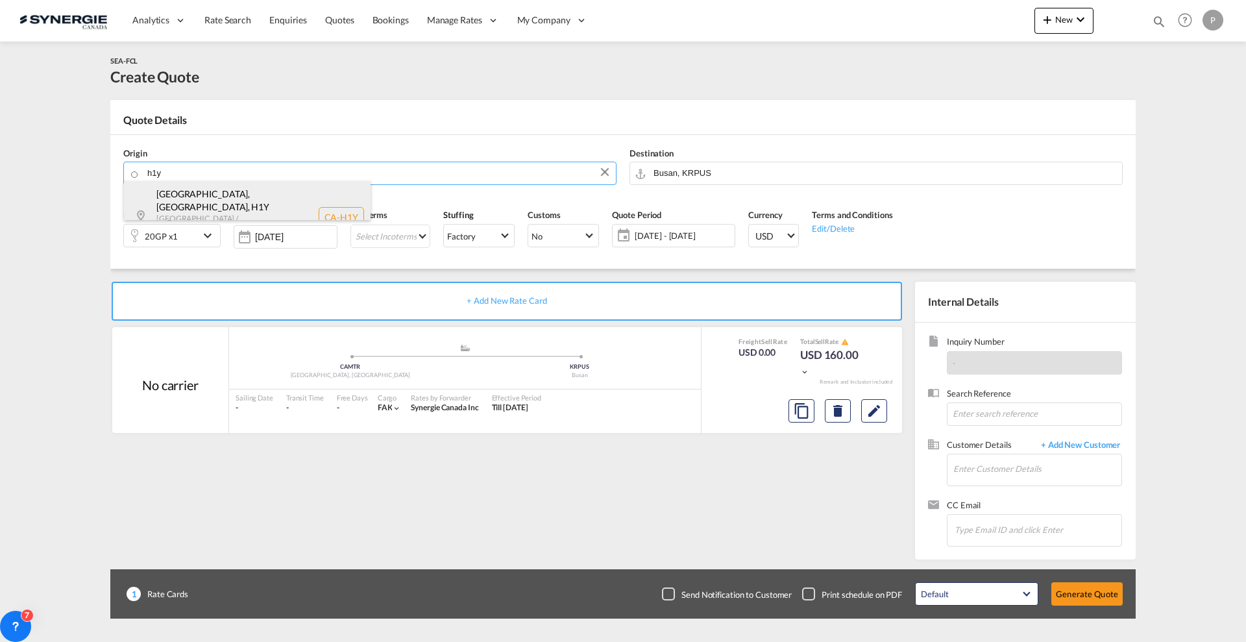
click at [241, 195] on div "[GEOGRAPHIC_DATA], [GEOGRAPHIC_DATA] , H1Y [GEOGRAPHIC_DATA] / [GEOGRAPHIC_DATA…" at bounding box center [247, 216] width 247 height 71
type input "CA-[GEOGRAPHIC_DATA], [GEOGRAPHIC_DATA], [GEOGRAPHIC_DATA], [GEOGRAPHIC_DATA] /…"
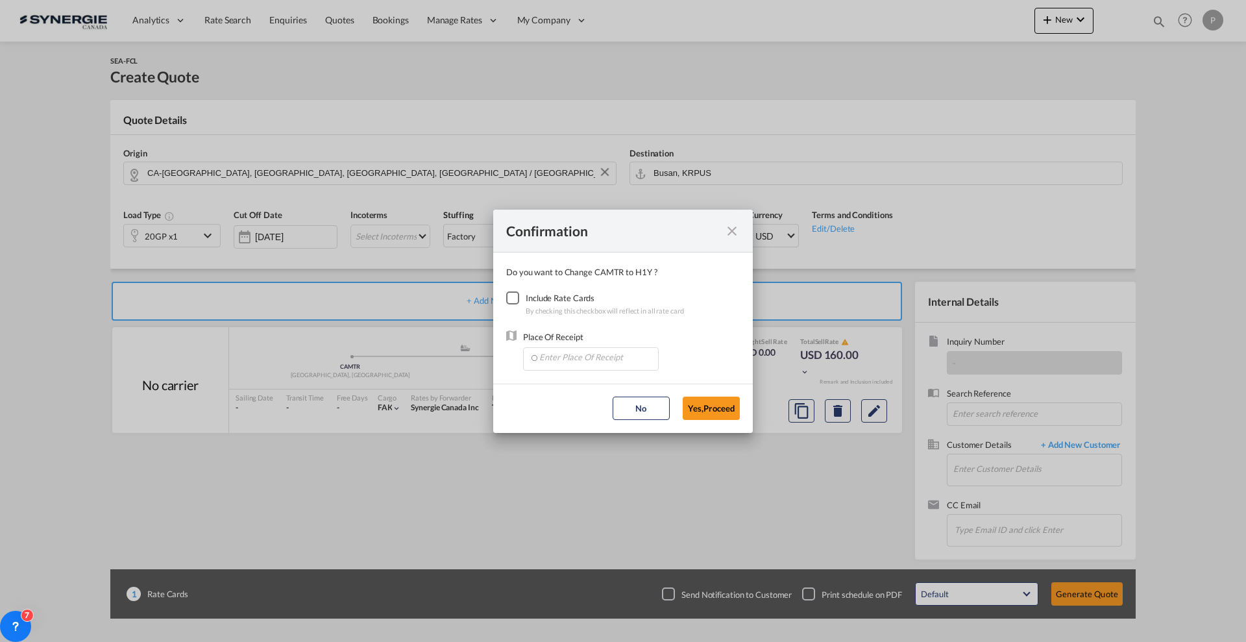
click at [519, 304] on div "Checkbox No Ink" at bounding box center [512, 297] width 13 height 13
click at [573, 365] on input "Enter Place Of Receipt" at bounding box center [593, 357] width 128 height 19
click at [579, 361] on input "contre" at bounding box center [593, 357] width 128 height 19
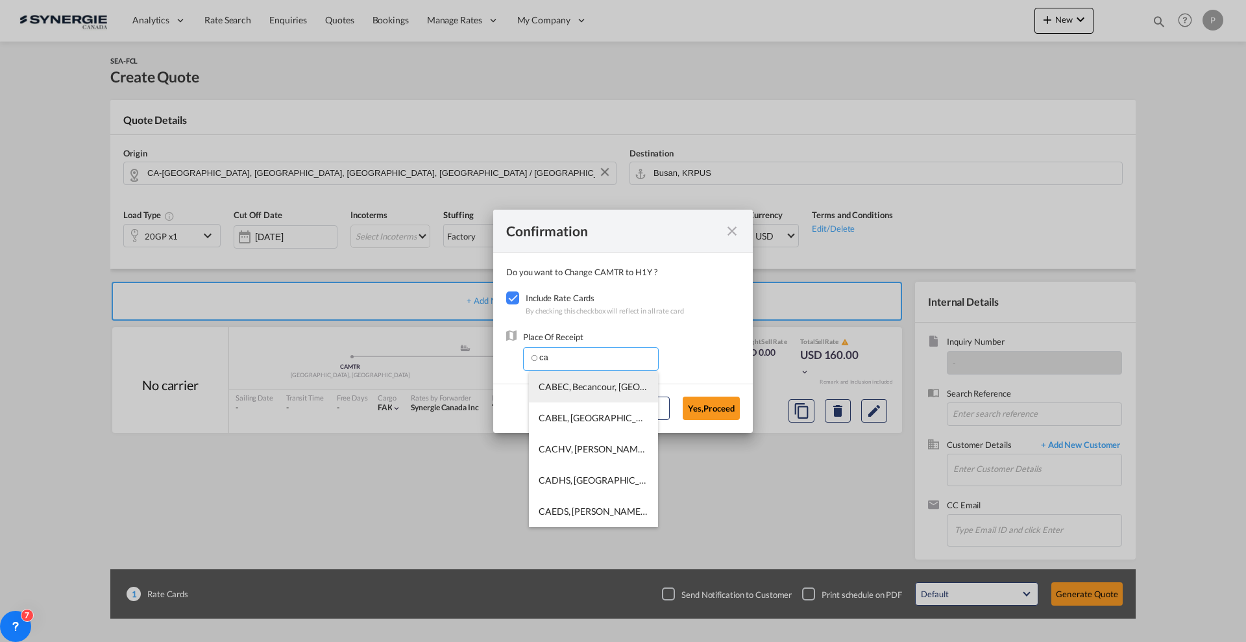
click at [597, 383] on span "CABEC, Becancour, [GEOGRAPHIC_DATA], [GEOGRAPHIC_DATA], [GEOGRAPHIC_DATA], [GEO…" at bounding box center [767, 386] width 458 height 11
type input "CABEC, Becancour, [GEOGRAPHIC_DATA], [GEOGRAPHIC_DATA], [GEOGRAPHIC_DATA], [GEO…"
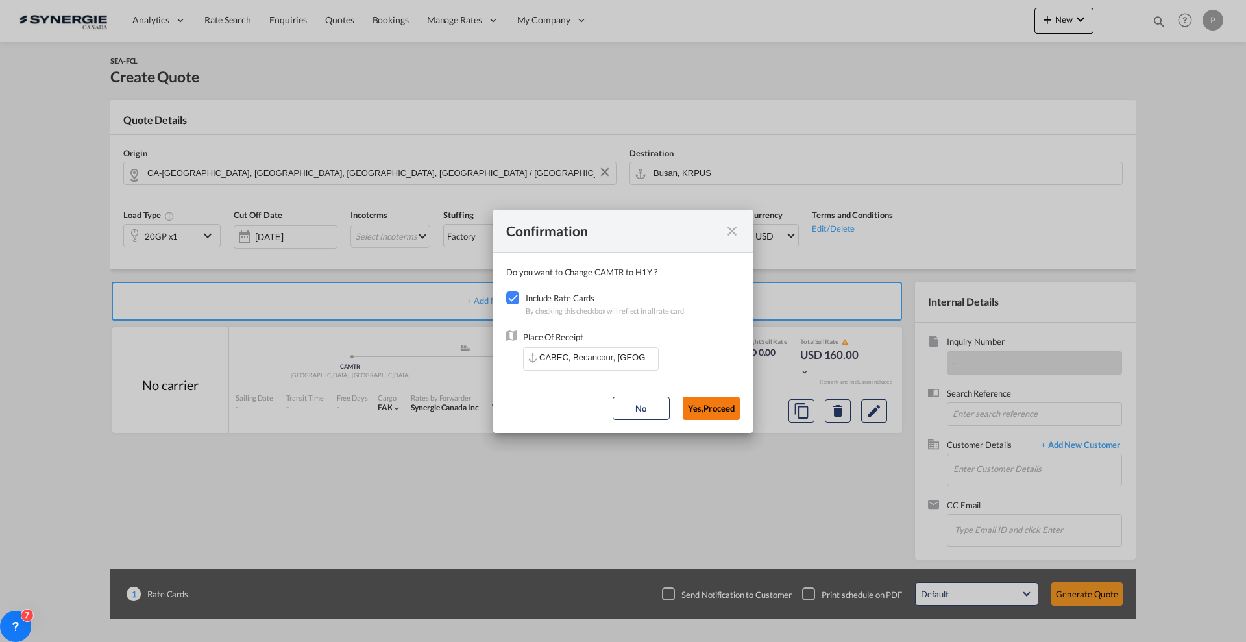
click at [718, 408] on button "Yes,Proceed" at bounding box center [711, 407] width 57 height 23
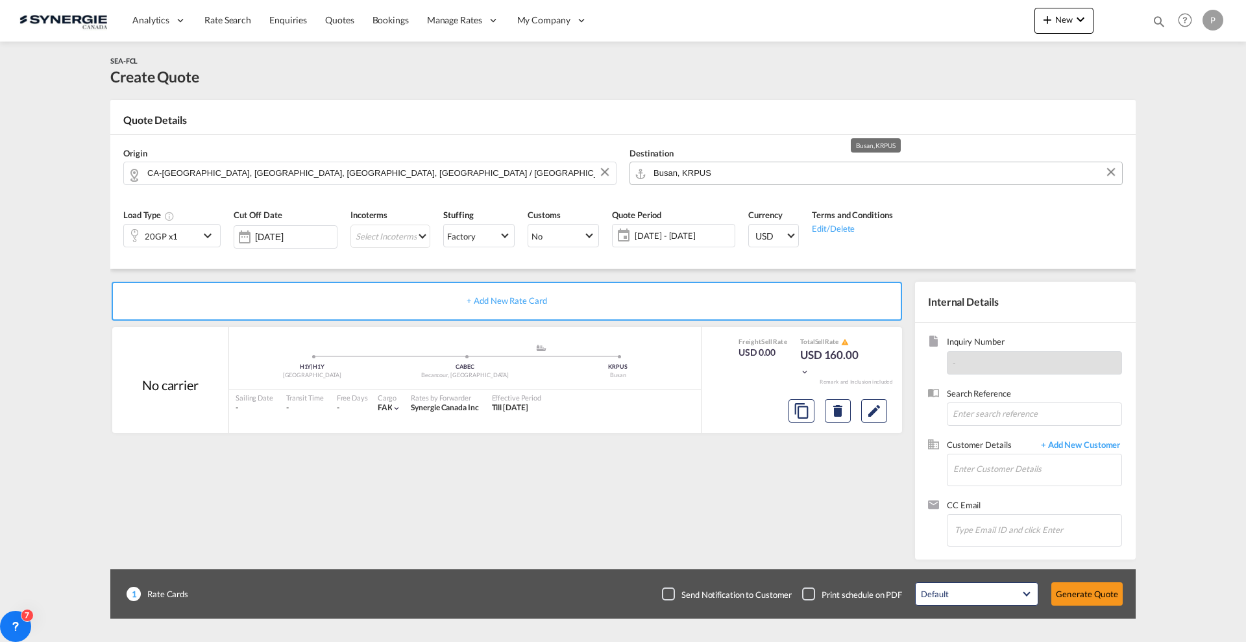
click at [678, 172] on input "Busan, KRPUS" at bounding box center [884, 173] width 462 height 23
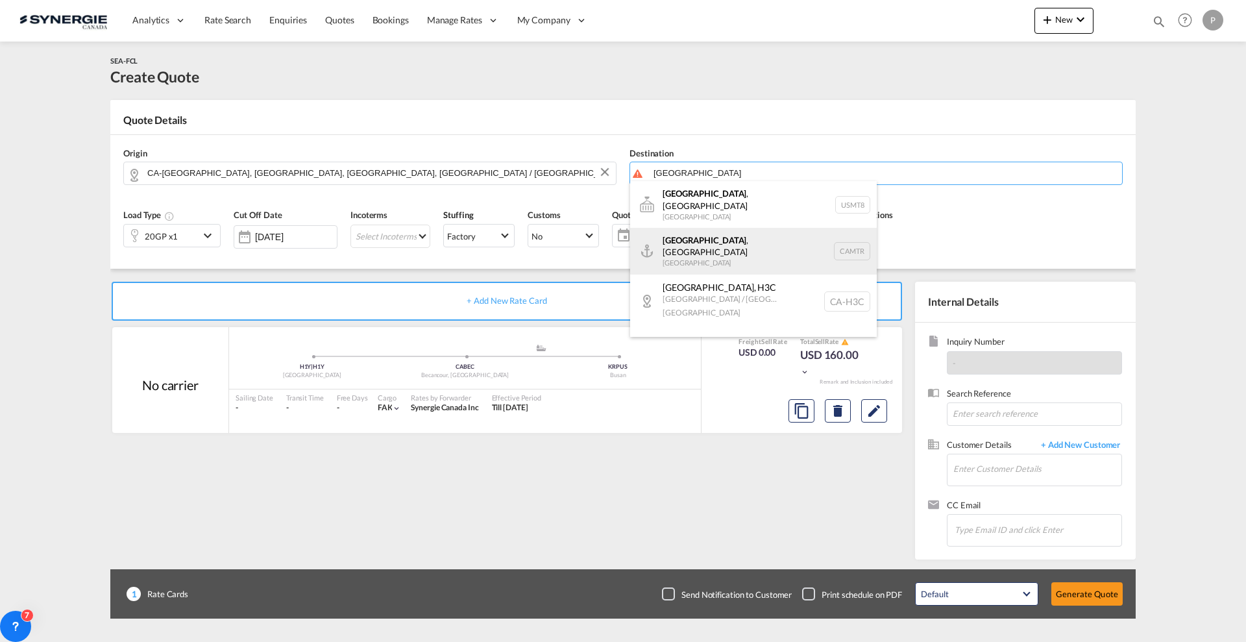
click at [679, 239] on div "[GEOGRAPHIC_DATA] , [GEOGRAPHIC_DATA] [GEOGRAPHIC_DATA] CAMTR" at bounding box center [753, 251] width 247 height 47
type input "[GEOGRAPHIC_DATA], [GEOGRAPHIC_DATA], CAMTR"
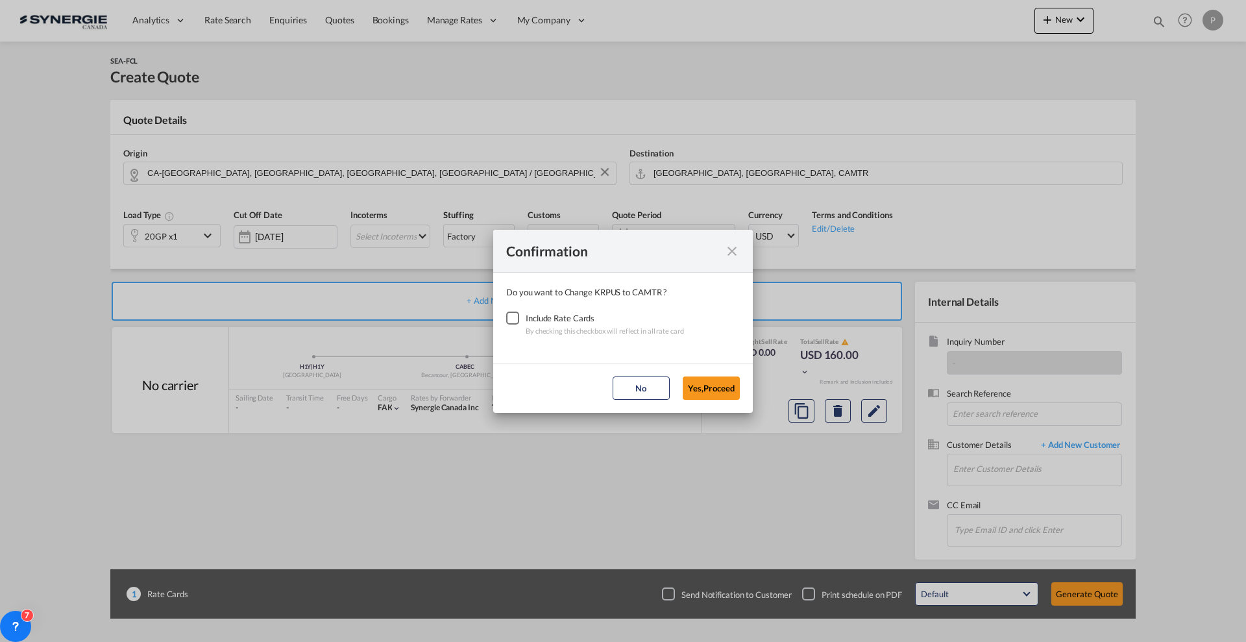
click at [513, 317] on div "Checkbox No Ink" at bounding box center [512, 317] width 13 height 13
click at [710, 413] on div "Confirmation Do you want to Change KRPUS to CAMTR ? Include Rate Cards By check…" at bounding box center [623, 321] width 1246 height 642
click at [708, 393] on button "Yes,Proceed" at bounding box center [711, 387] width 57 height 23
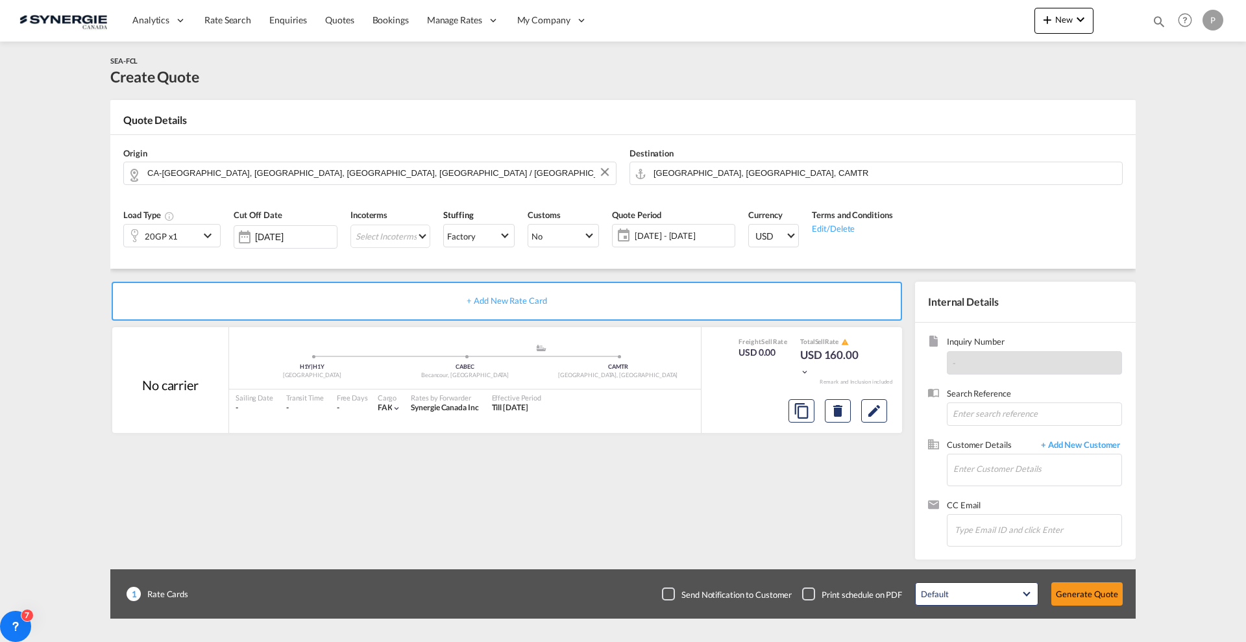
click at [195, 242] on div "20GP x1" at bounding box center [161, 235] width 75 height 22
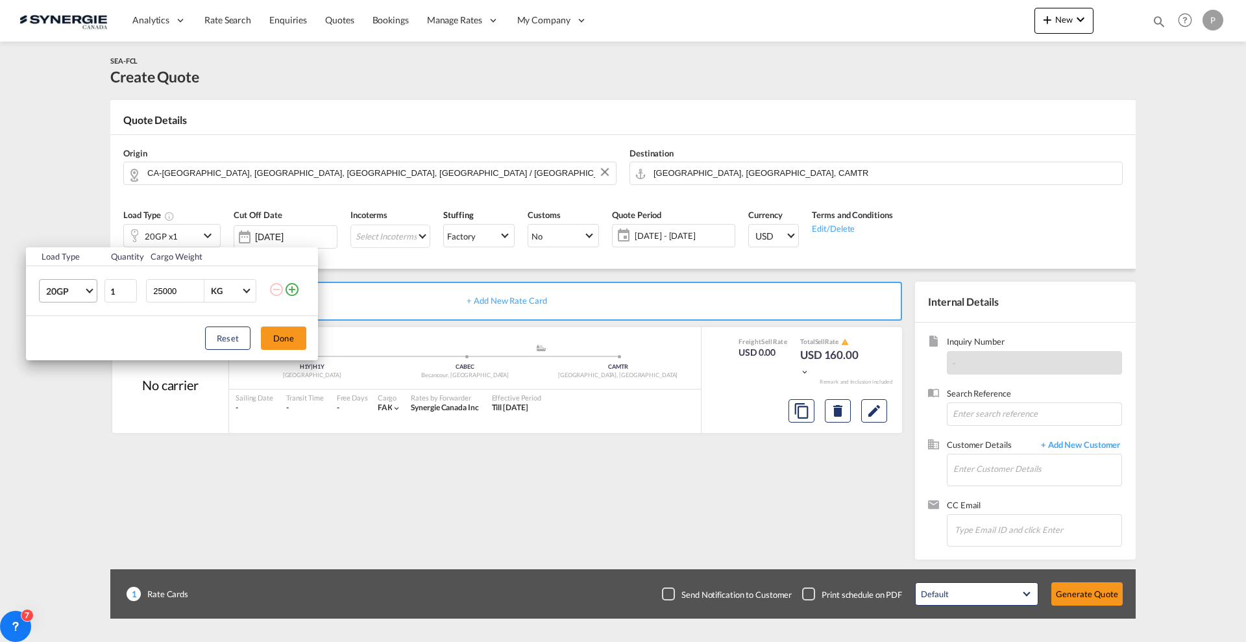
click at [60, 287] on span "20GP" at bounding box center [65, 291] width 38 height 13
click at [69, 356] on div "40HC" at bounding box center [58, 353] width 24 height 13
click at [278, 336] on button "Done" at bounding box center [283, 337] width 45 height 23
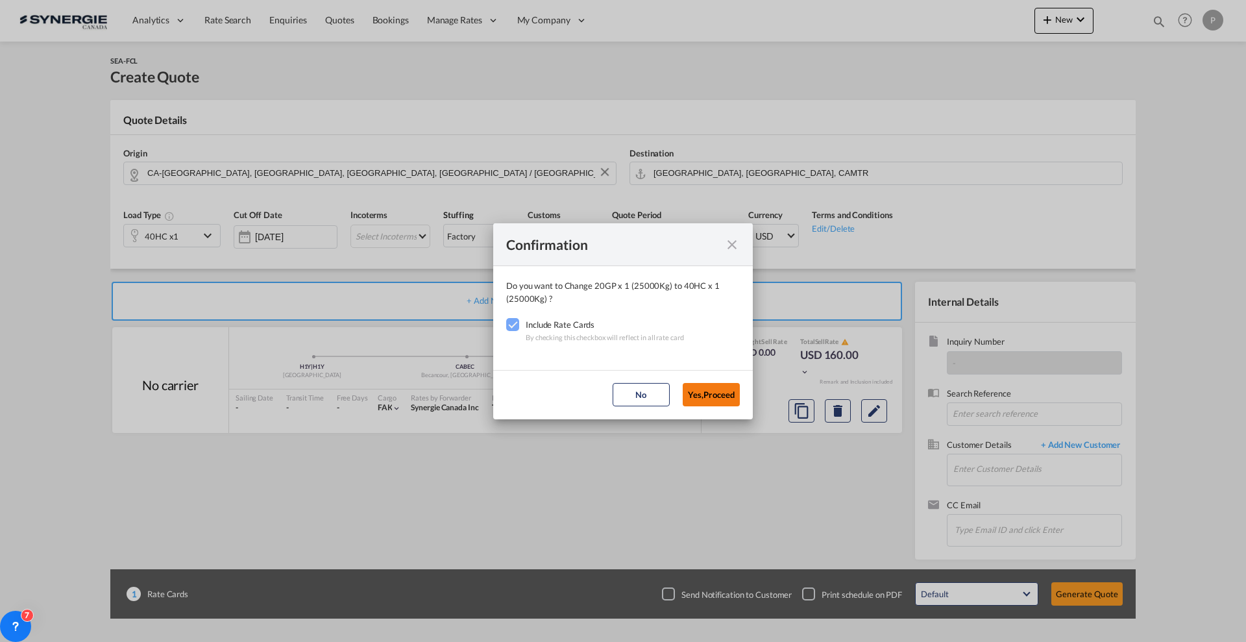
click at [713, 387] on button "Yes,Proceed" at bounding box center [711, 394] width 57 height 23
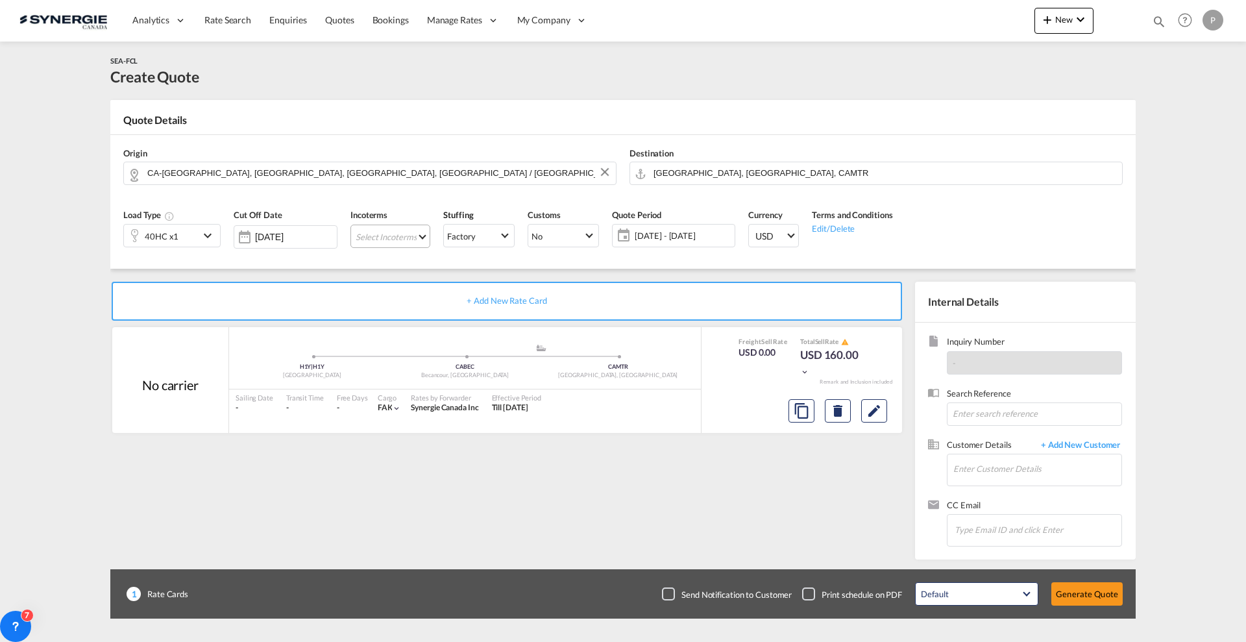
click at [404, 241] on md-select "Select Incoterms FAS - export Free Alongside Ship FAS - import Free Alongside S…" at bounding box center [390, 235] width 80 height 23
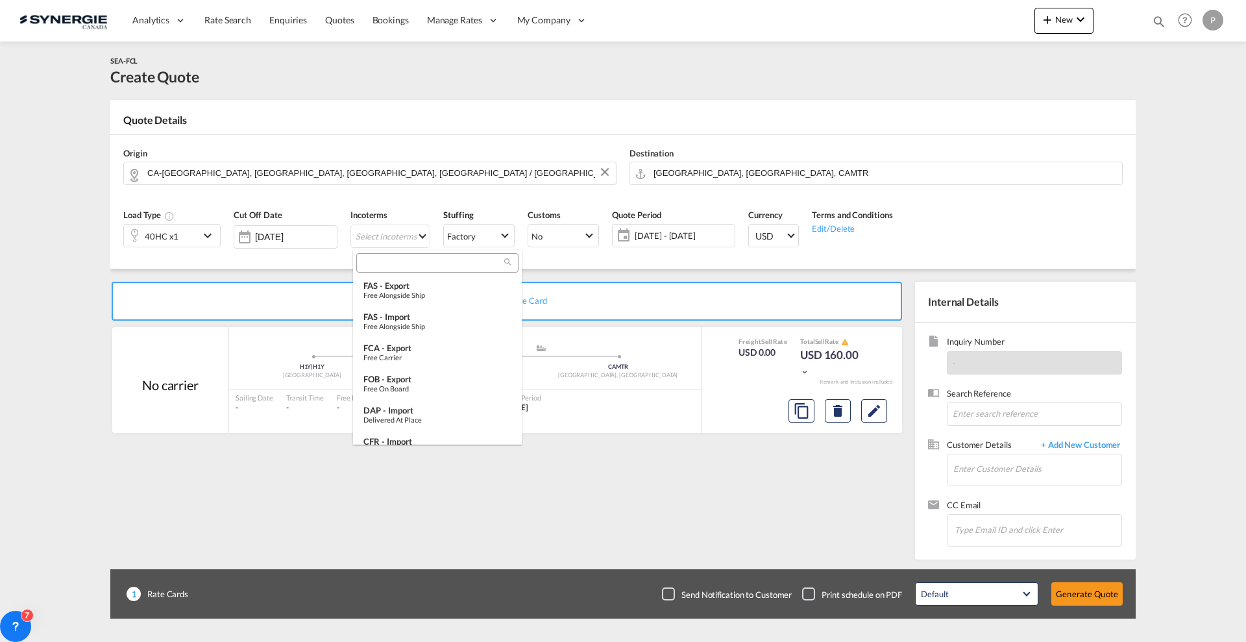
click at [400, 263] on input "search" at bounding box center [432, 263] width 144 height 12
click at [404, 379] on div "FOB - export" at bounding box center [437, 379] width 148 height 10
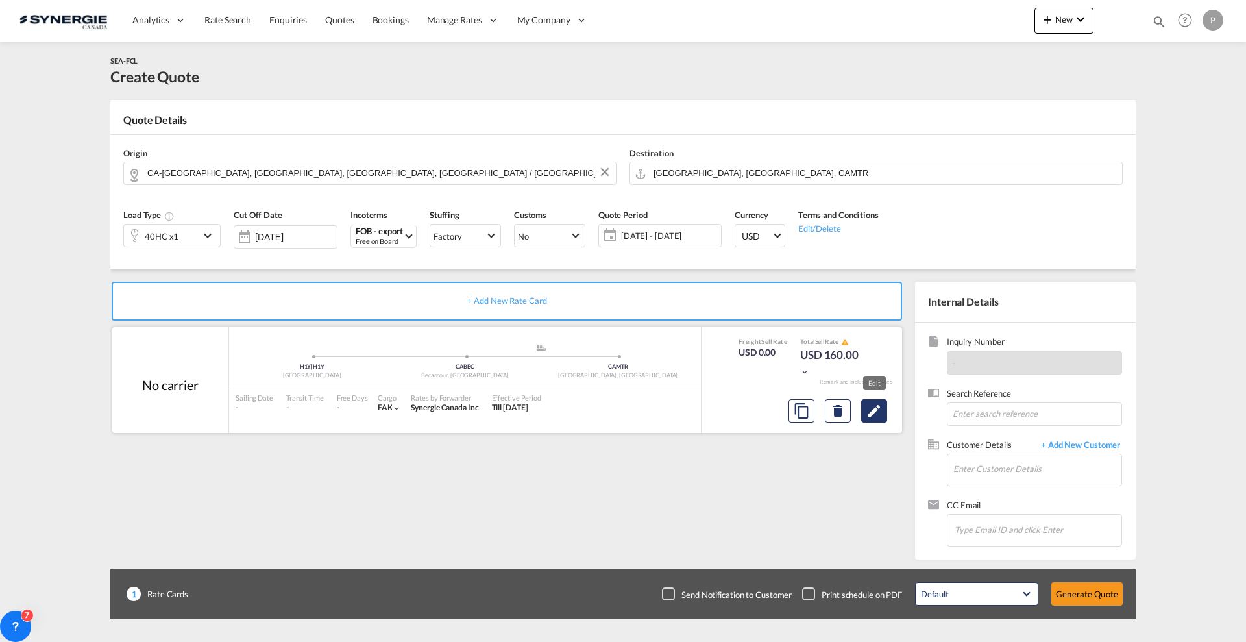
click at [880, 421] on button "Edit" at bounding box center [874, 410] width 26 height 23
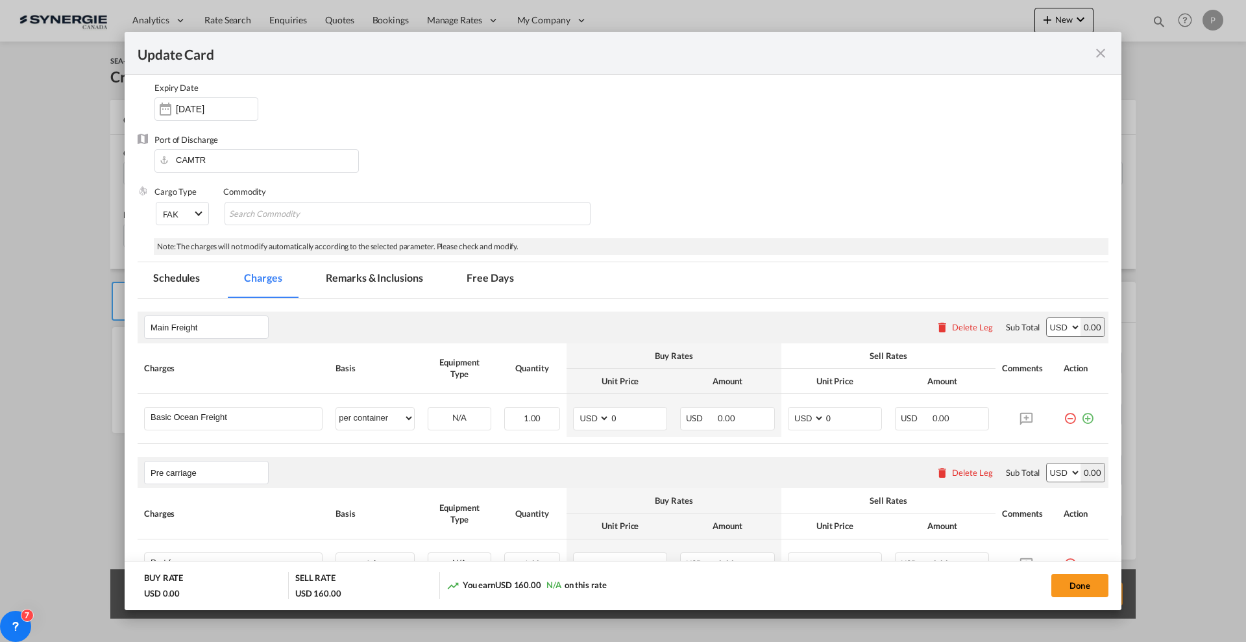
scroll to position [162, 0]
click at [970, 327] on div "Delete Leg" at bounding box center [972, 327] width 41 height 10
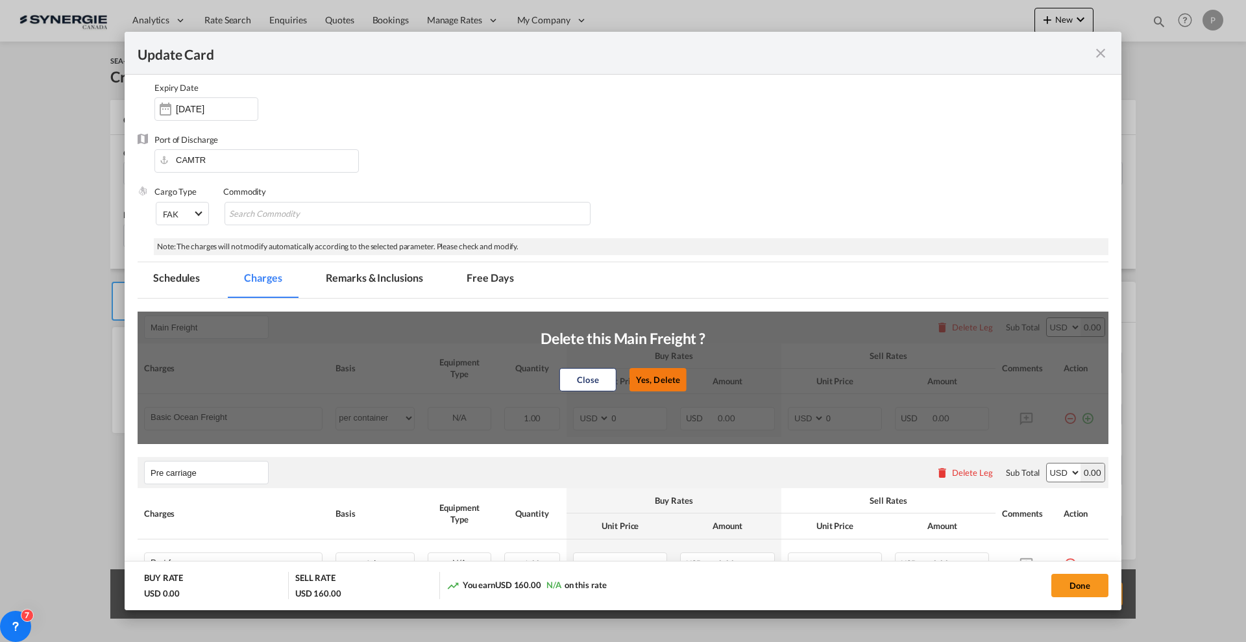
click at [673, 369] on button "Yes, Delete" at bounding box center [657, 378] width 57 height 23
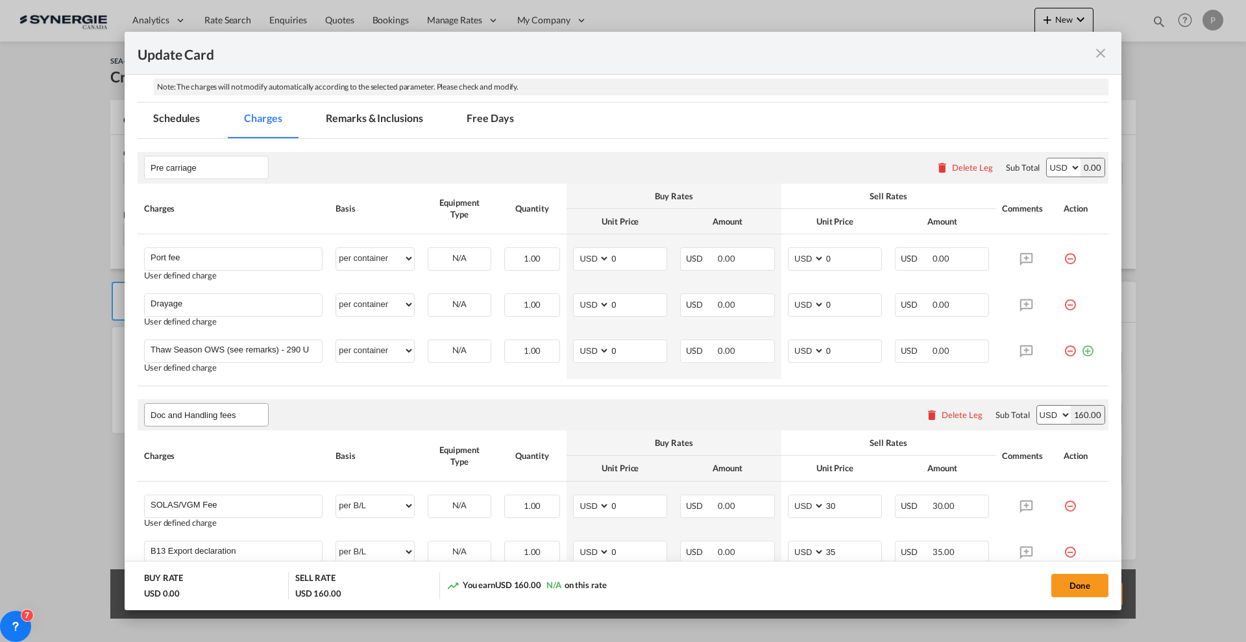
scroll to position [487, 0]
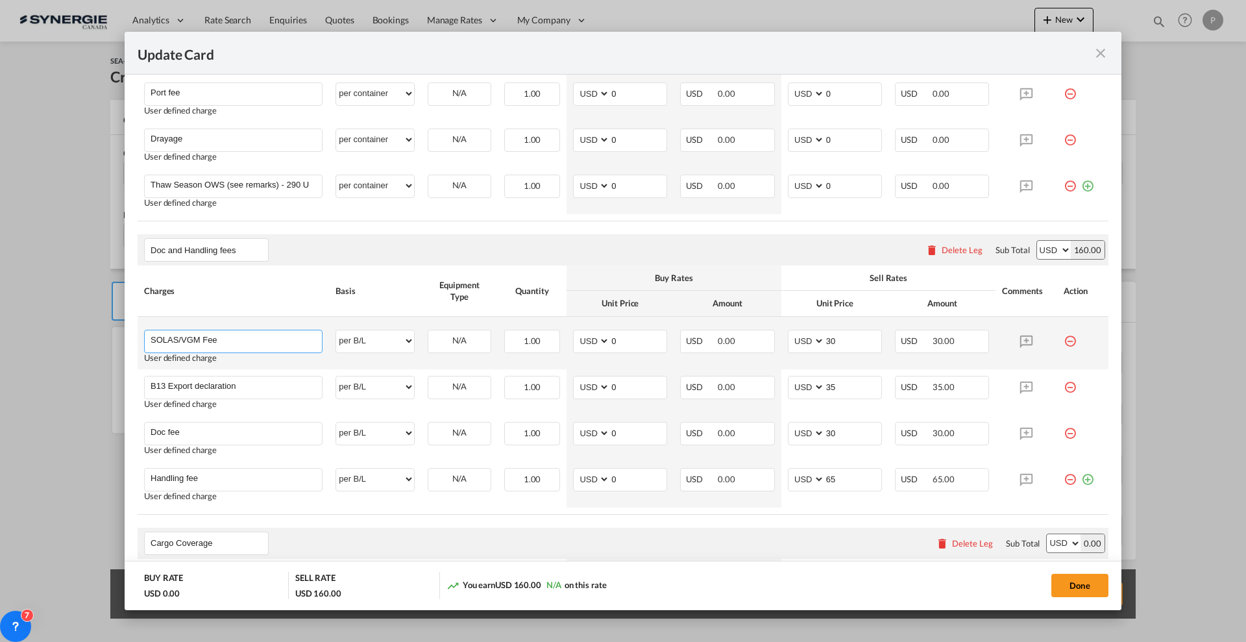
click at [250, 339] on input "SOLAS/VGM Fee" at bounding box center [236, 339] width 171 height 19
click at [265, 339] on input "SOLAS/VGM Fee if applicabel 30 usd" at bounding box center [236, 339] width 171 height 19
drag, startPoint x: 306, startPoint y: 343, endPoint x: 218, endPoint y: 342, distance: 88.2
click at [218, 342] on input "SOLAS/VGM Fee if applicable 30 usd" at bounding box center [236, 339] width 171 height 19
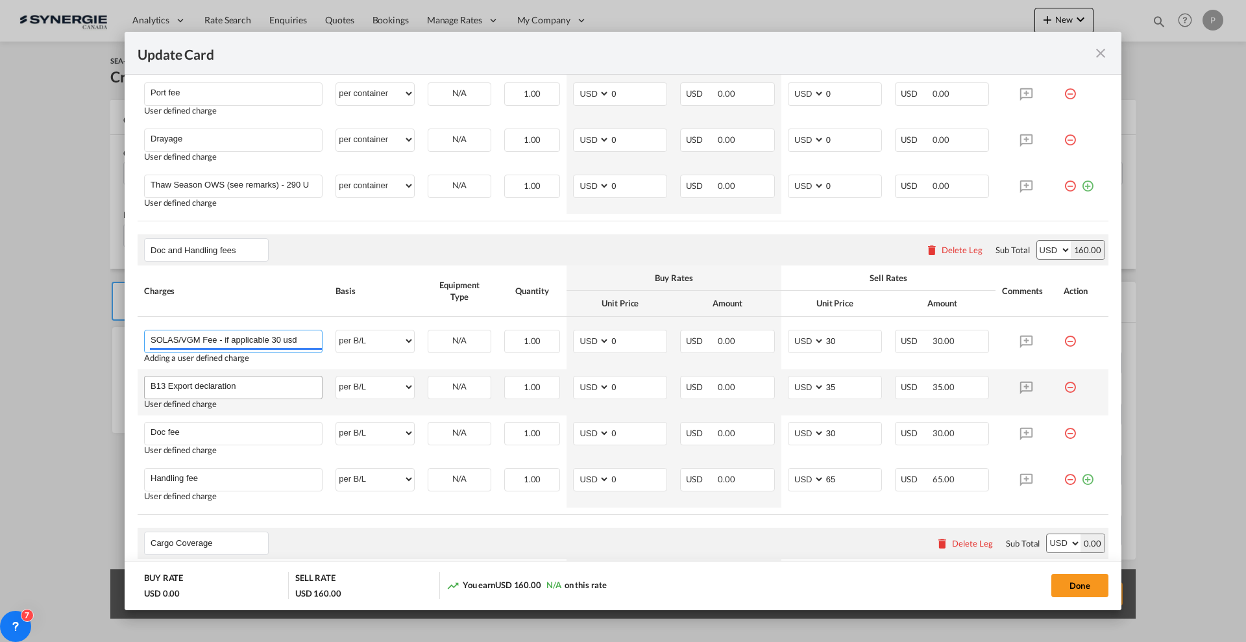
type input "SOLAS/VGM Fee - if applicable 30 usd"
click at [265, 376] on input "B13 Export declaration" at bounding box center [236, 385] width 171 height 19
paste input "if applicable 30 usd"
click at [289, 381] on input "B13 Export declaration - if applicable 30 usd" at bounding box center [236, 385] width 171 height 19
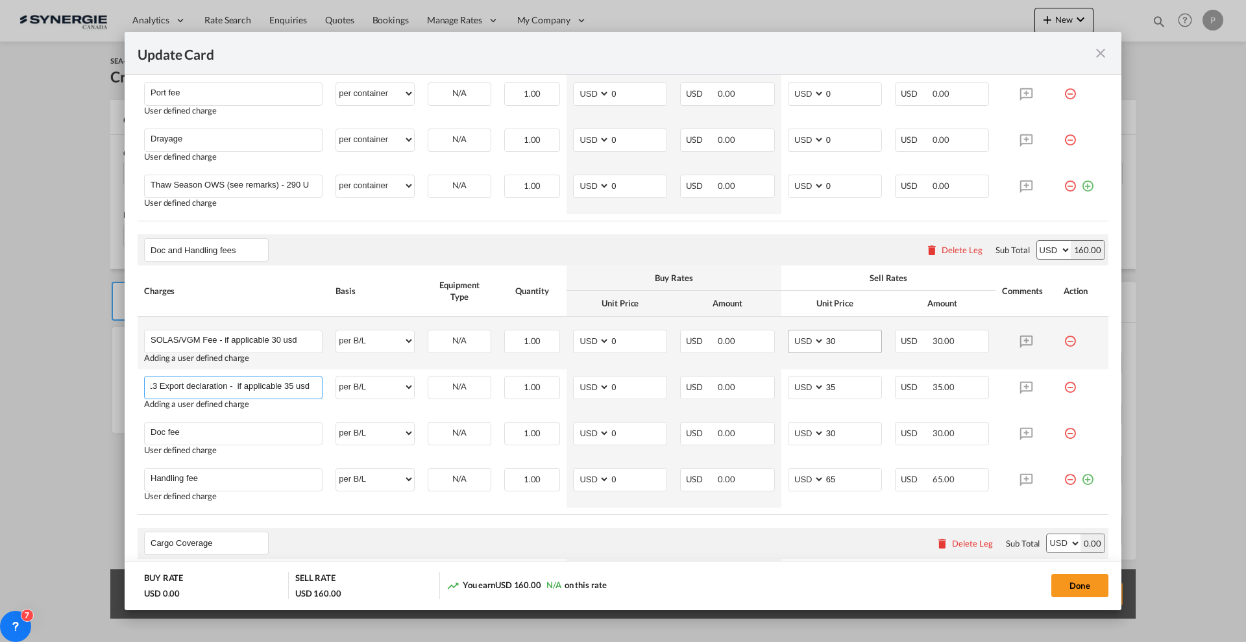
type input "B13 Export declaration - if applicable 35 usd"
click at [811, 344] on select "AED AFN ALL AMD ANG AOA ARS AUD AWG AZN BAM BBD BDT BGN BHD BIF BMD BND BOB BRL…" at bounding box center [807, 341] width 34 height 18
click at [825, 332] on input "30" at bounding box center [853, 339] width 56 height 19
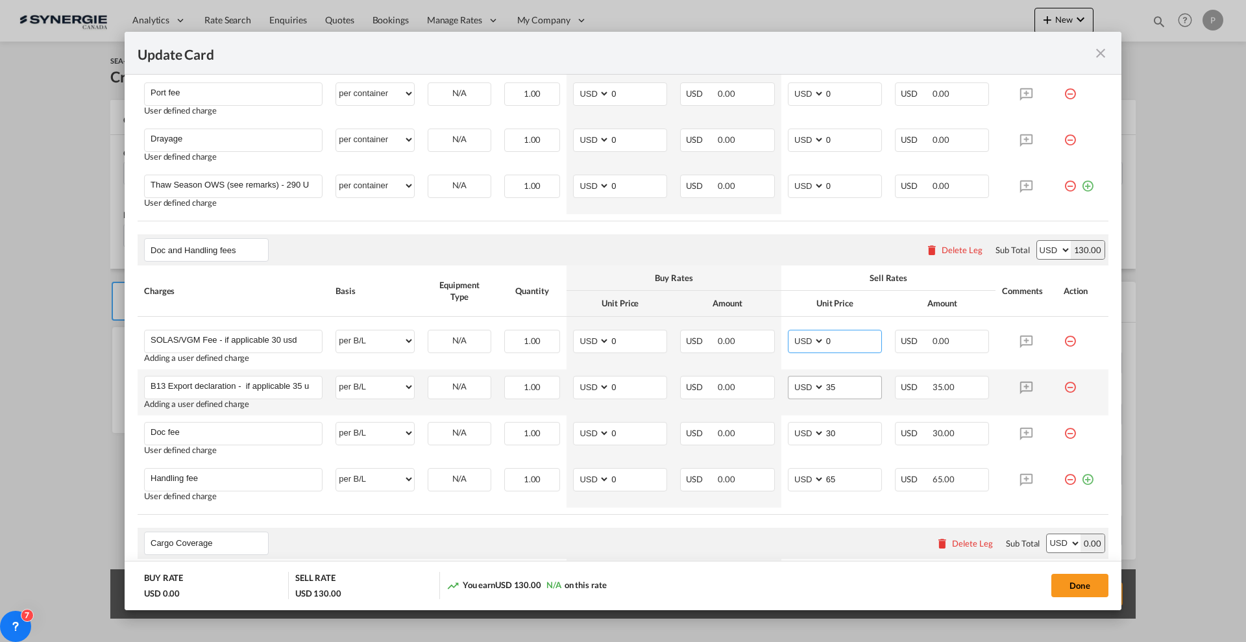
type input "0"
click at [836, 385] on input "35" at bounding box center [853, 385] width 56 height 19
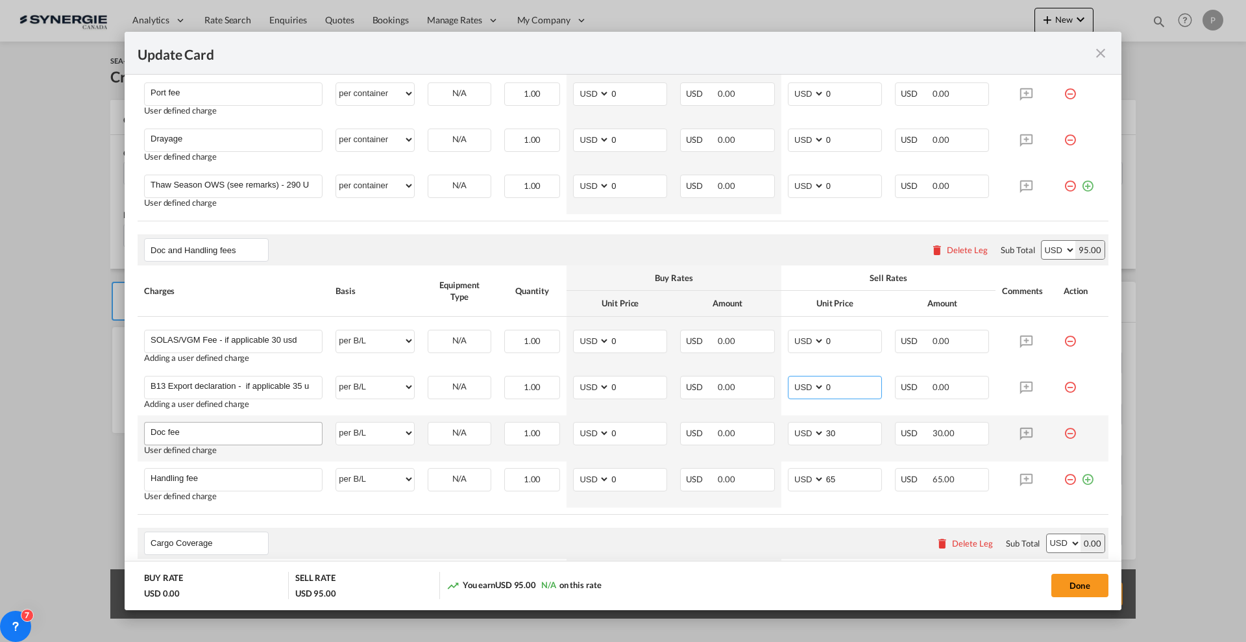
type input "0"
click at [277, 429] on input "Doc fee" at bounding box center [236, 431] width 171 height 19
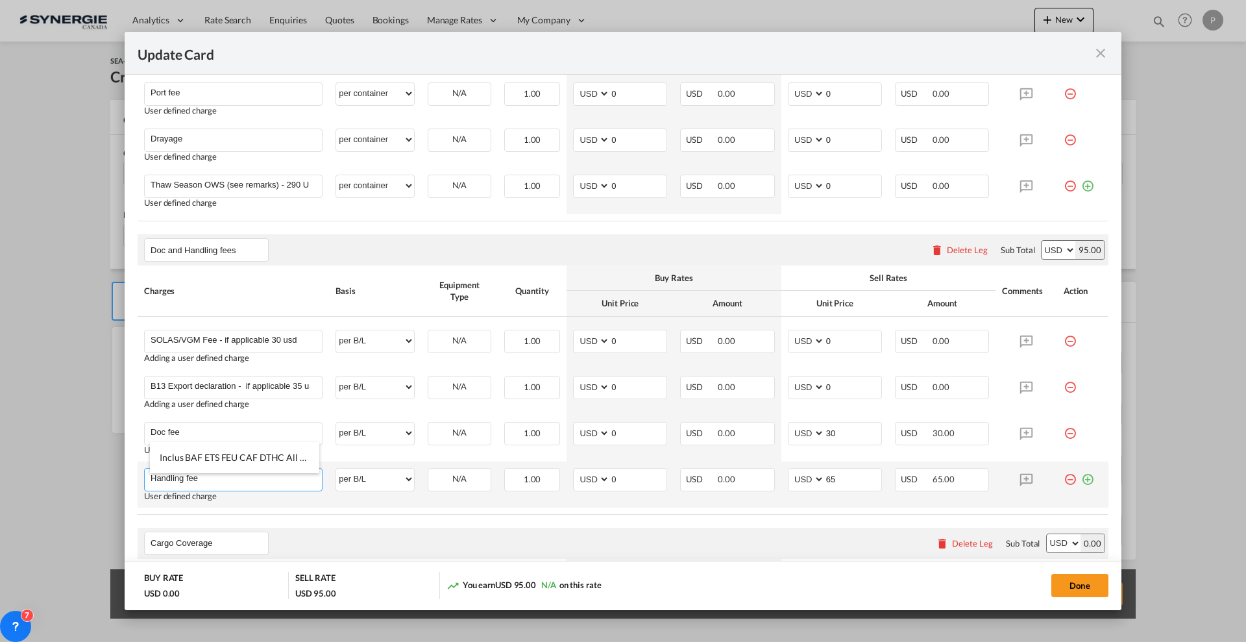
click at [269, 473] on input "Handling fee" at bounding box center [236, 477] width 171 height 19
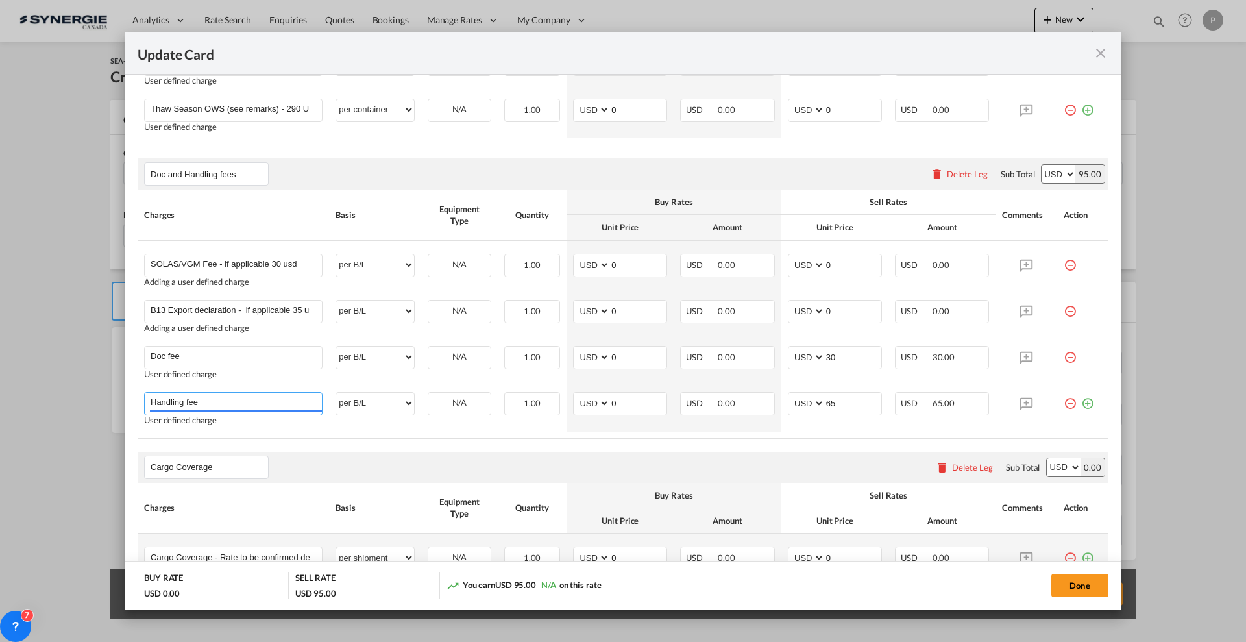
scroll to position [649, 0]
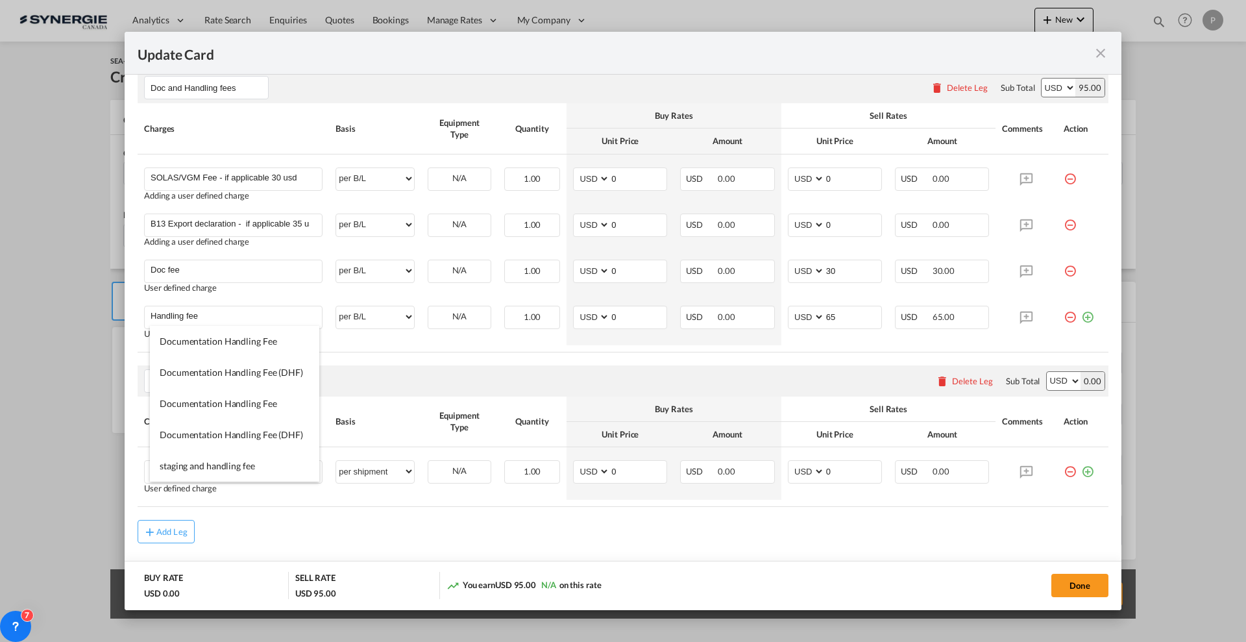
click at [498, 543] on md-content "Pre carriage Please enter leg name Leg Name Already Exists Delete Leg Sub Total…" at bounding box center [623, 211] width 971 height 799
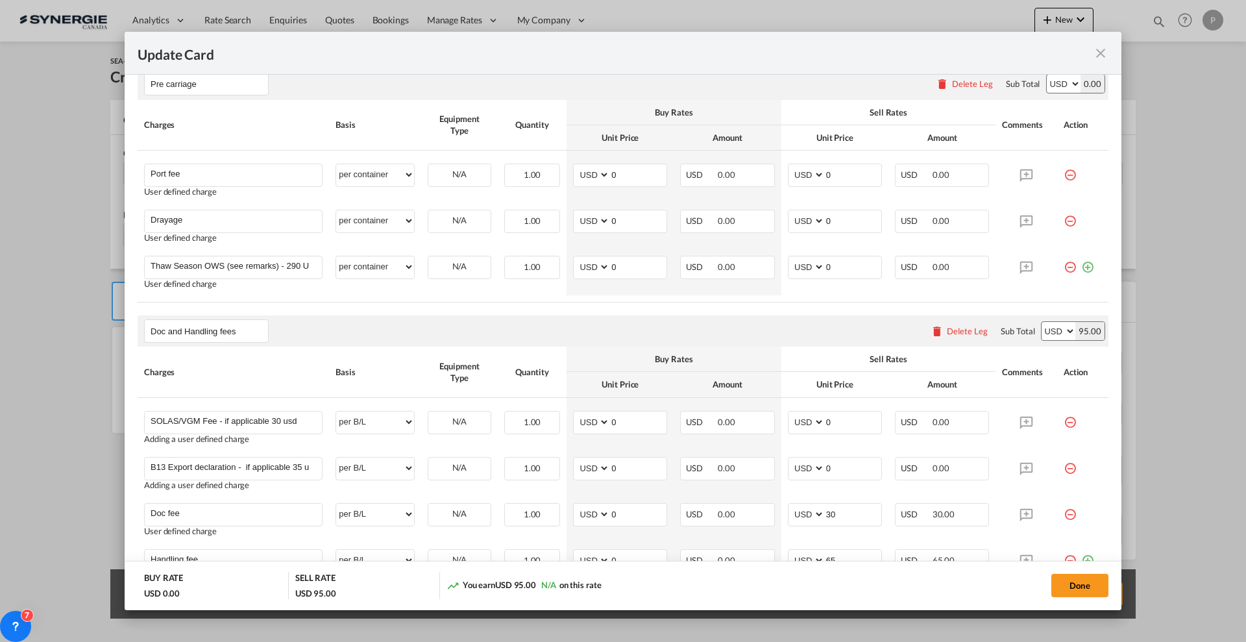
scroll to position [243, 0]
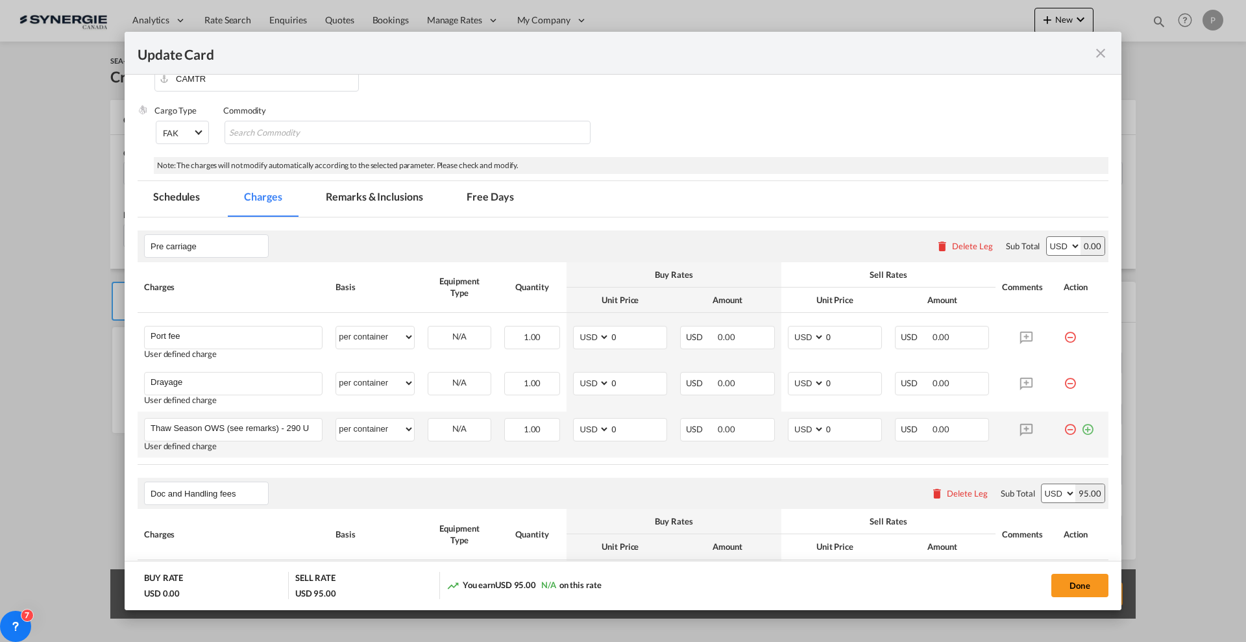
click at [1063, 424] on md-icon "icon-minus-circle-outline red-400-fg" at bounding box center [1069, 424] width 13 height 13
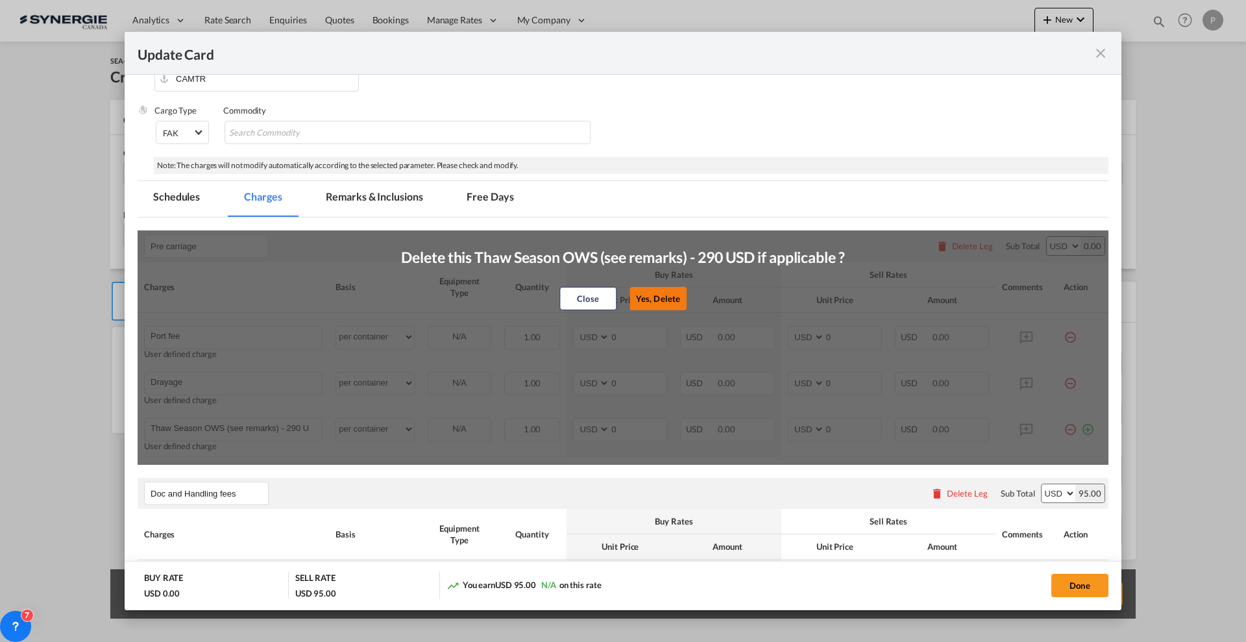
click at [651, 301] on button "Yes, Delete" at bounding box center [657, 297] width 57 height 23
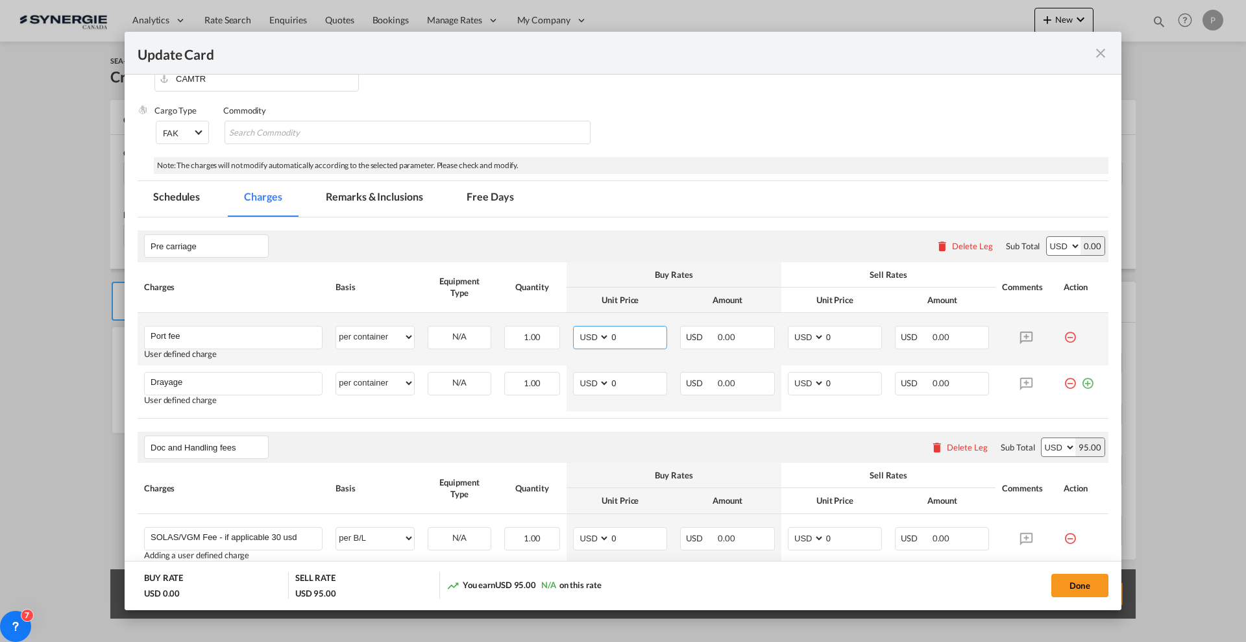
click at [623, 333] on input "0" at bounding box center [638, 335] width 56 height 19
type input "50"
type input "65"
click at [633, 379] on input "0" at bounding box center [638, 381] width 56 height 19
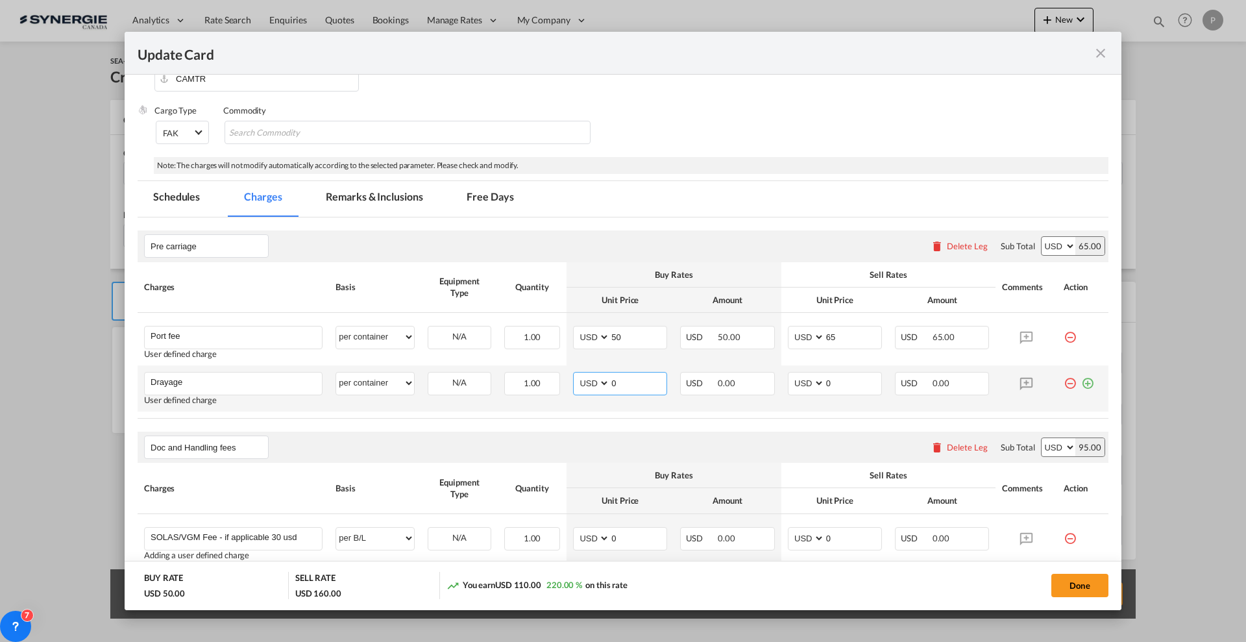
click at [633, 379] on input "0" at bounding box center [638, 381] width 56 height 19
click at [634, 381] on input "0" at bounding box center [638, 381] width 56 height 19
type input "305"
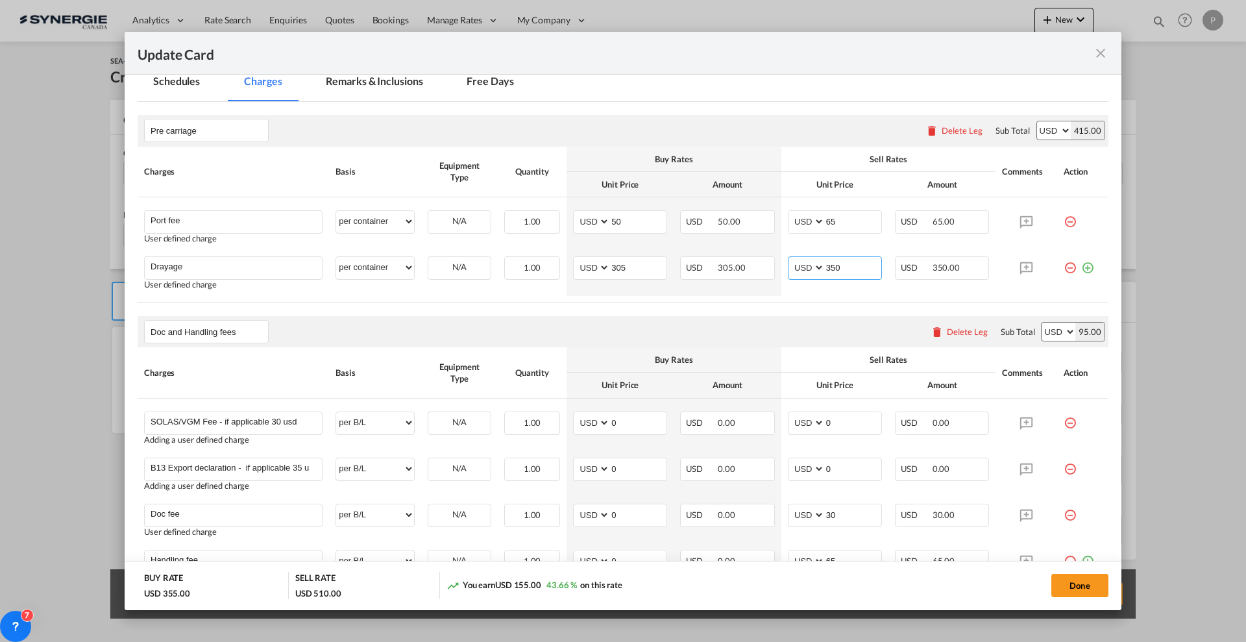
scroll to position [405, 0]
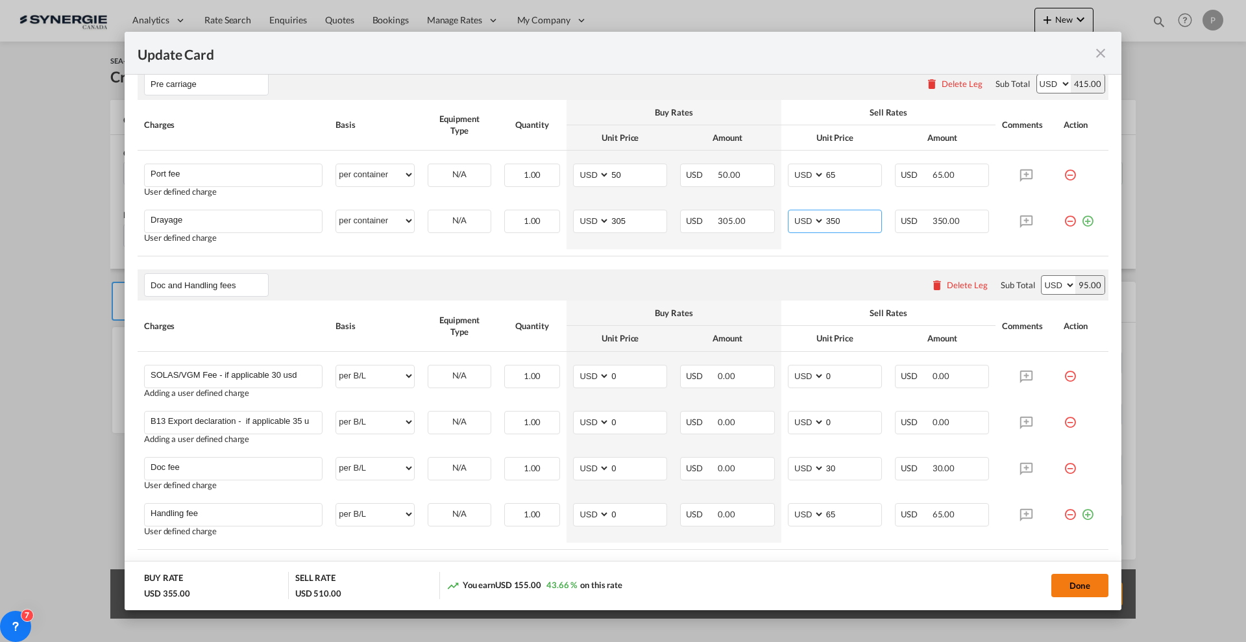
type input "350"
click at [1077, 581] on button "Done" at bounding box center [1079, 585] width 57 height 23
type input "[DATE]"
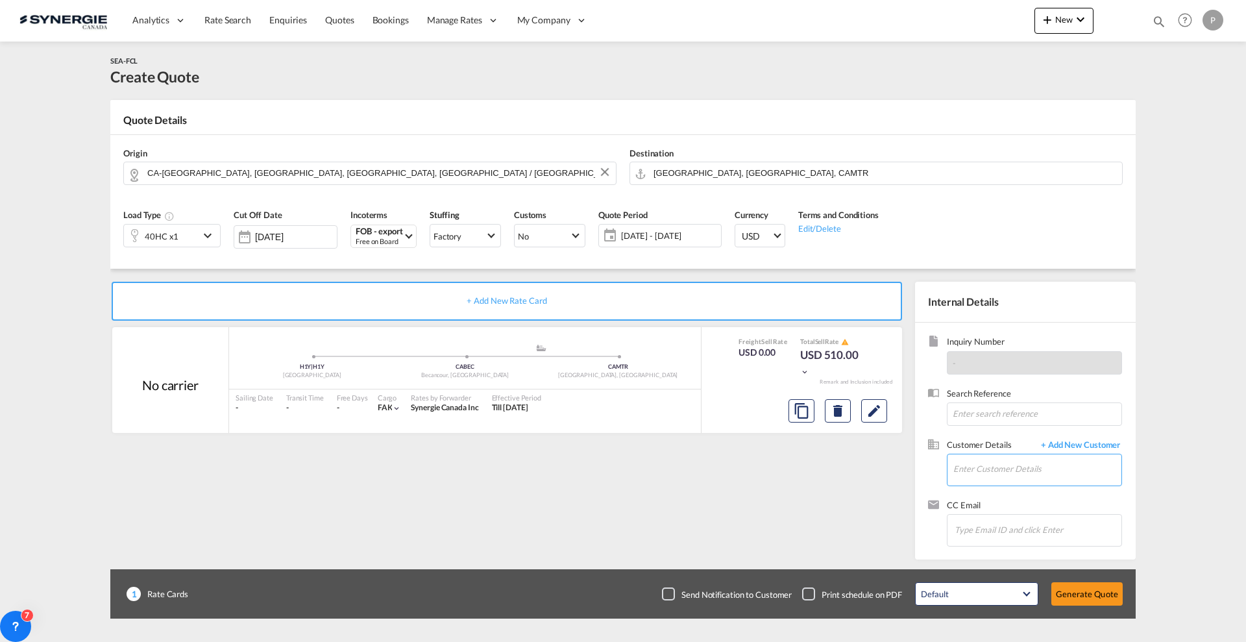
click at [996, 461] on input "Enter Customer Details" at bounding box center [1037, 468] width 168 height 29
paste input "[EMAIL_ADDRESS][DOMAIN_NAME]"
click at [993, 494] on div "[PERSON_NAME] [EMAIL_ADDRESS][DOMAIN_NAME] | Mito Sushi" at bounding box center [1075, 491] width 247 height 35
type input "[PERSON_NAME], [PERSON_NAME], [EMAIL_ADDRESS][DOMAIN_NAME]"
click at [1098, 594] on button "Generate Quote" at bounding box center [1086, 593] width 71 height 23
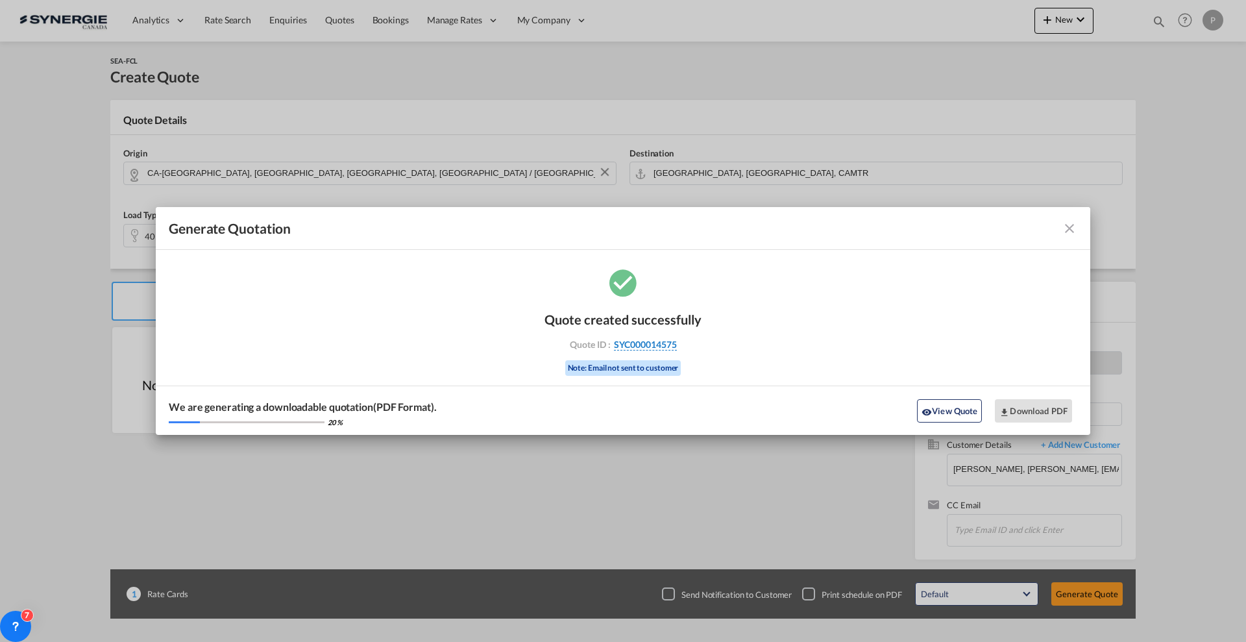
drag, startPoint x: 694, startPoint y: 346, endPoint x: 675, endPoint y: 346, distance: 18.8
click at [675, 346] on div "Quote ID : SYC000014575" at bounding box center [623, 345] width 151 height 12
copy div "SYC000014575"
click at [938, 406] on button "View Quote" at bounding box center [949, 410] width 65 height 23
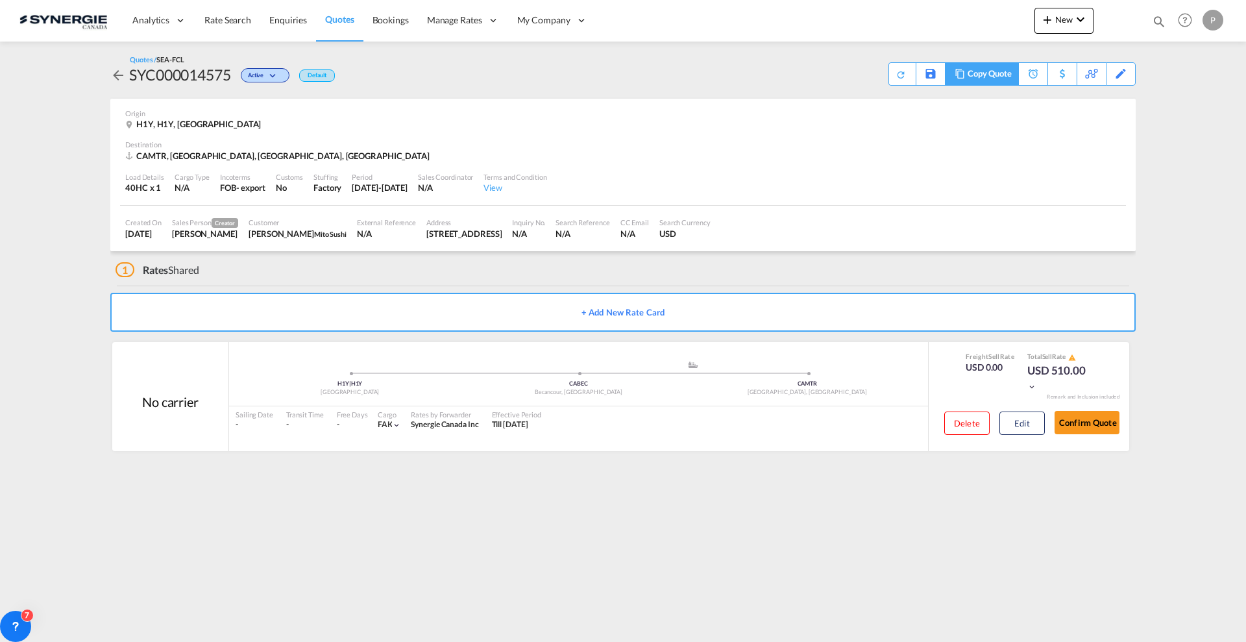
click at [997, 73] on div "Copy Quote" at bounding box center [989, 74] width 44 height 22
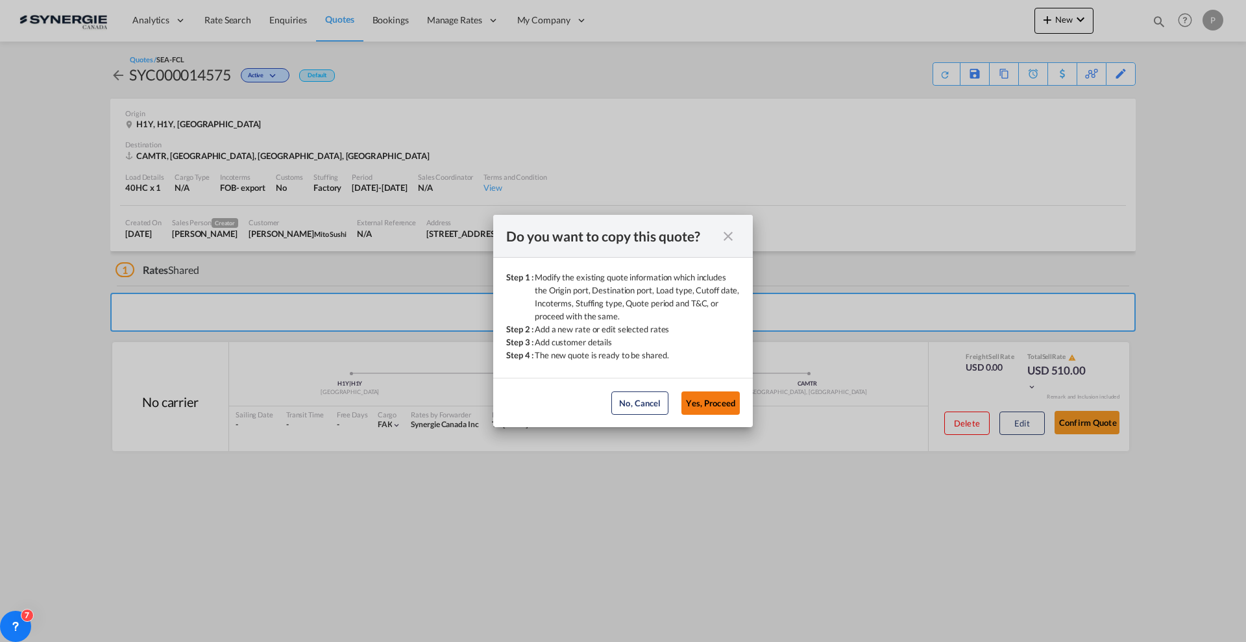
click at [712, 398] on button "Yes, Proceed" at bounding box center [710, 402] width 58 height 23
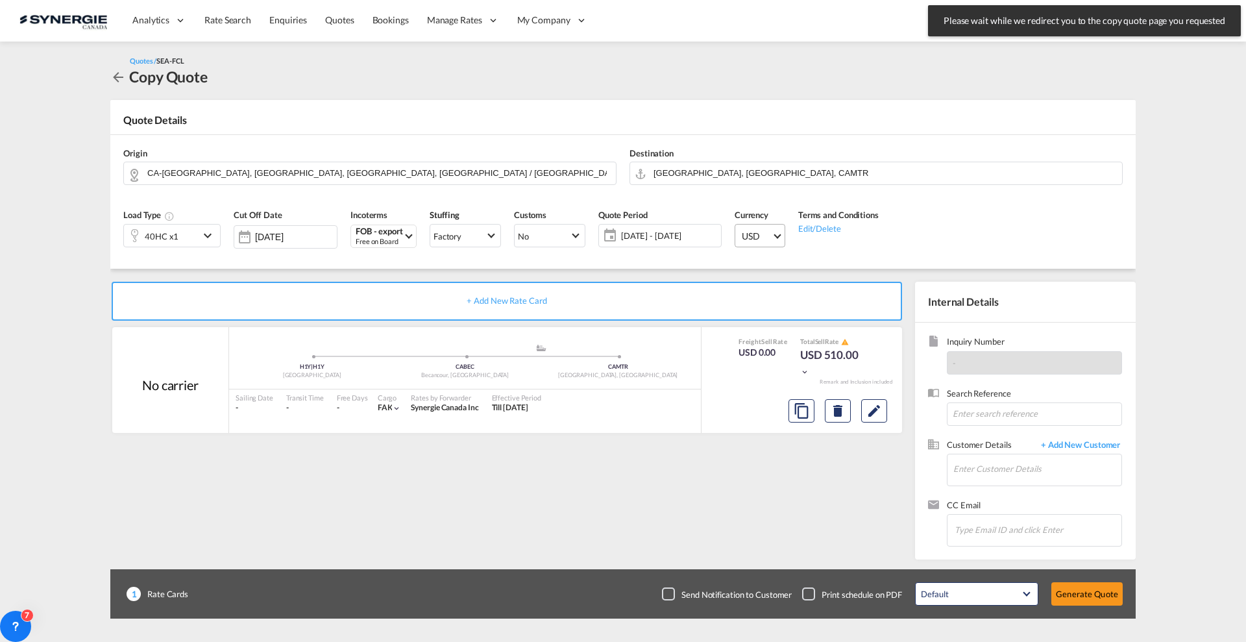
click at [745, 238] on span "USD" at bounding box center [757, 236] width 30 height 13
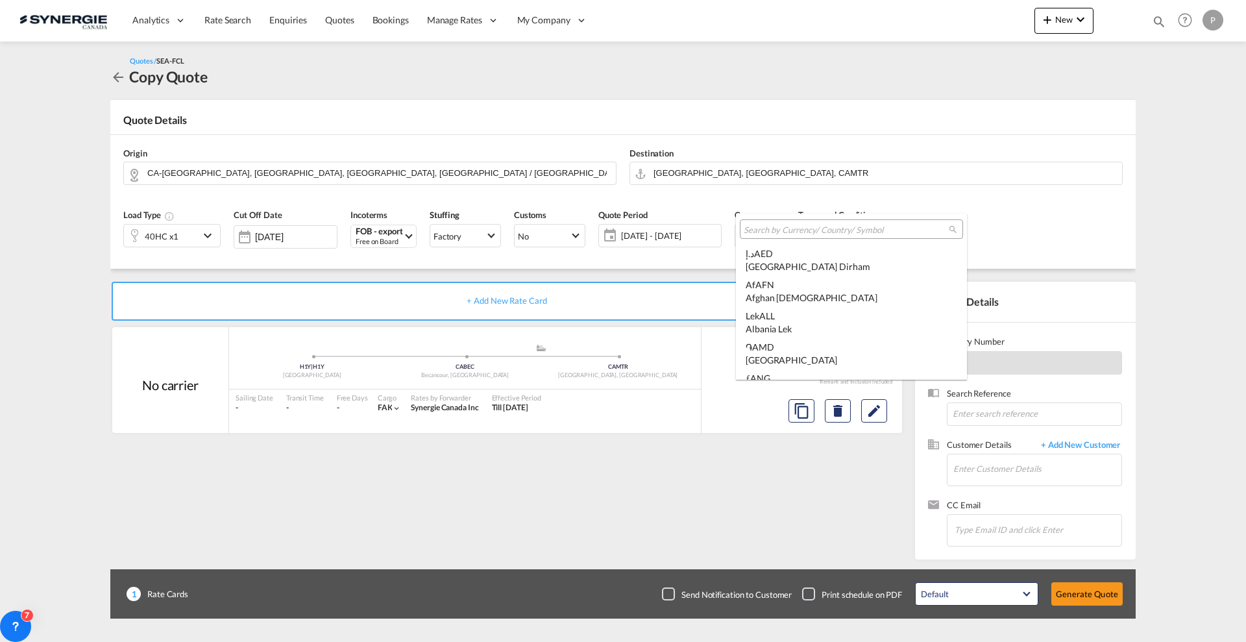
scroll to position [4479, 0]
click at [770, 228] on input "search" at bounding box center [846, 230] width 205 height 12
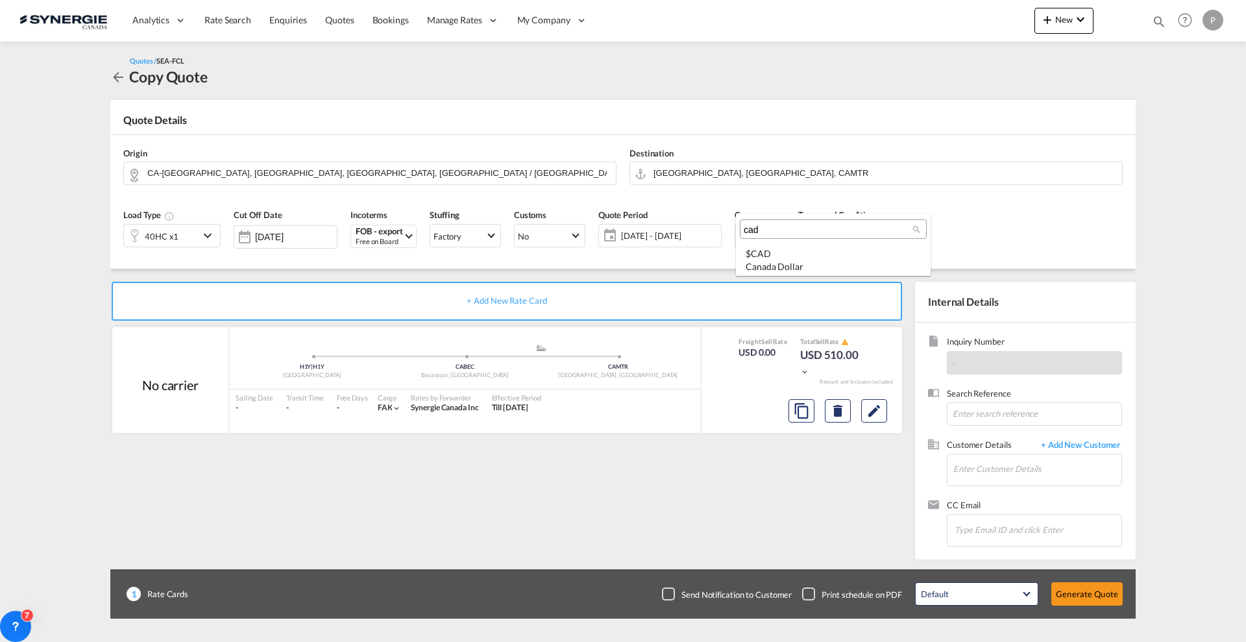
scroll to position [0, 0]
type input "cad"
click at [773, 246] on md-option "$ CAD Canada Dollar" at bounding box center [833, 260] width 195 height 31
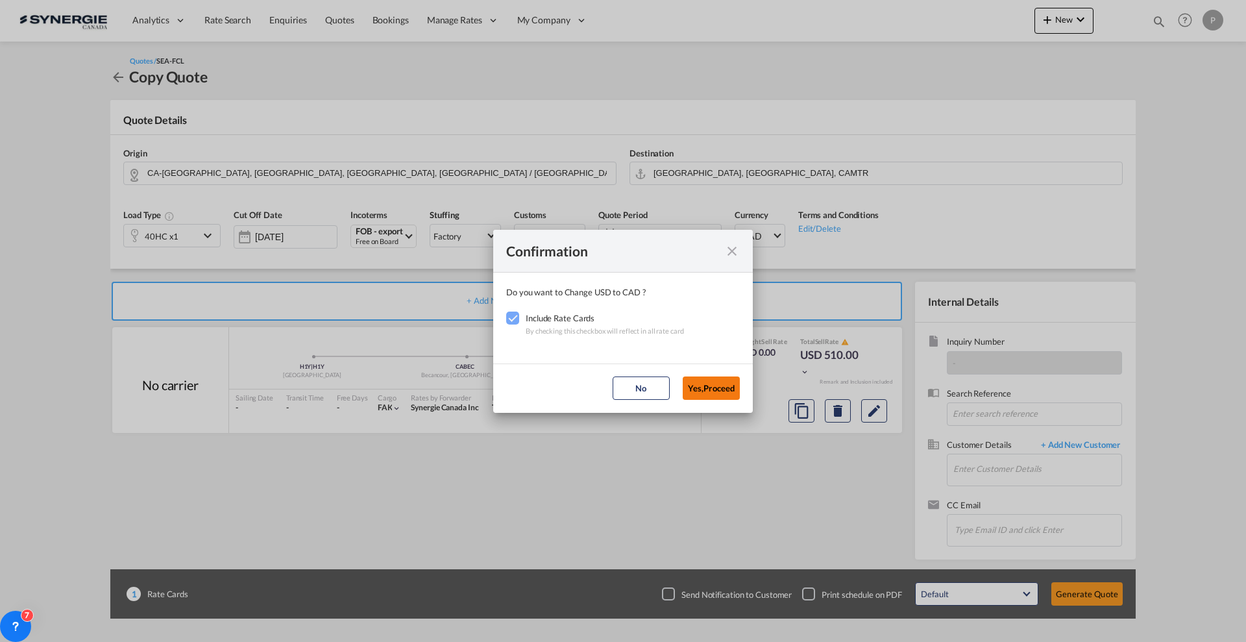
click at [690, 381] on button "Yes,Proceed" at bounding box center [711, 387] width 57 height 23
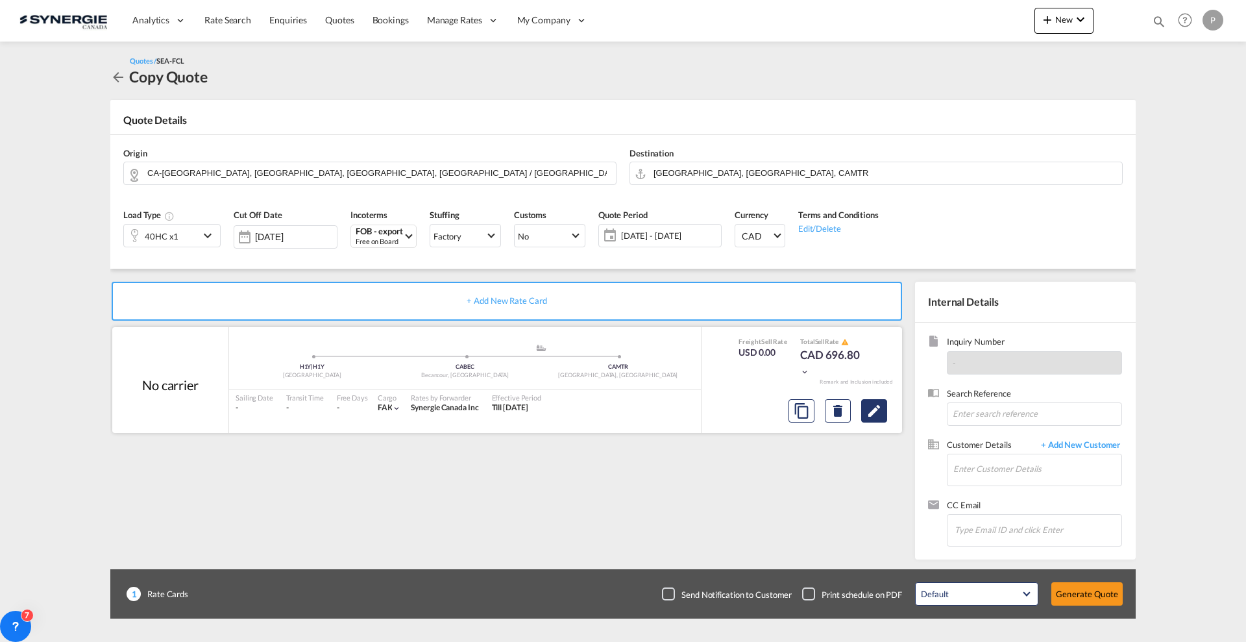
click at [876, 418] on md-icon "Edit" at bounding box center [874, 411] width 16 height 16
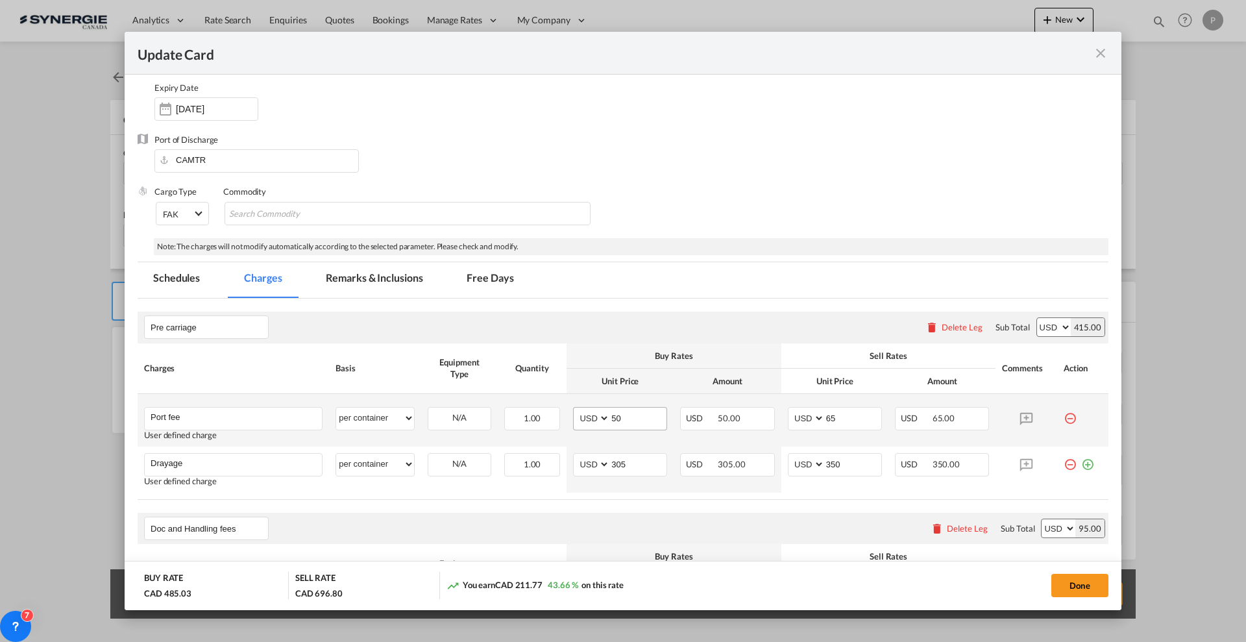
scroll to position [162, 0]
click at [631, 409] on input "50" at bounding box center [638, 416] width 56 height 19
type input "60"
type input "65"
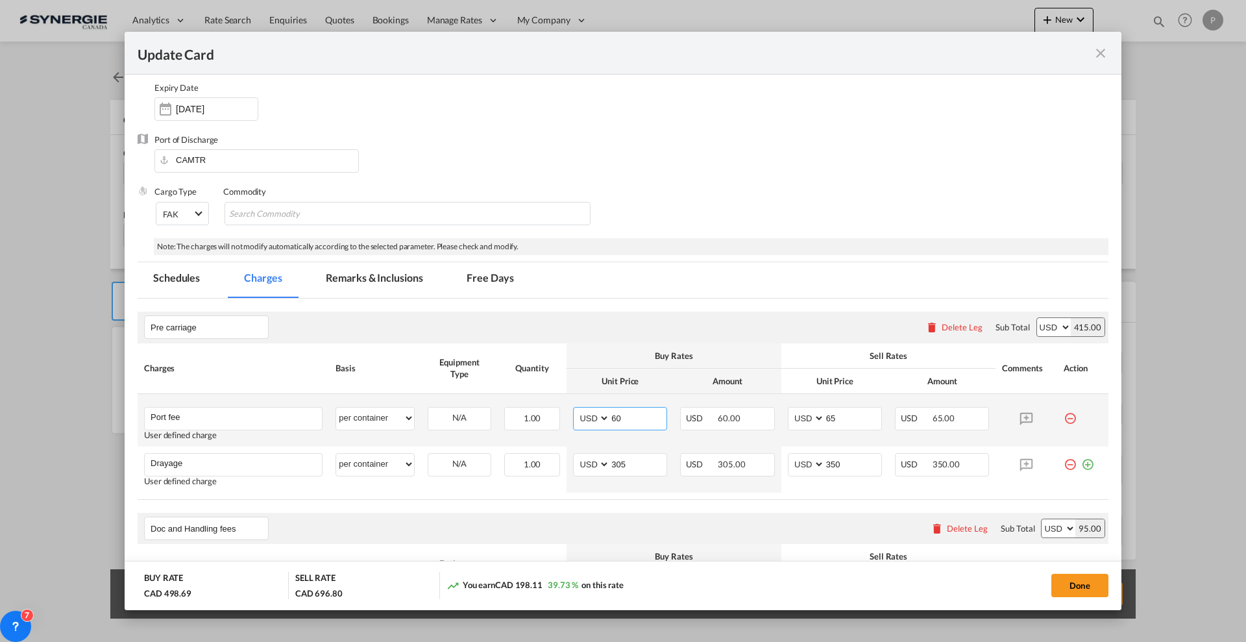
click at [587, 418] on select "AED AFN ALL AMD ANG AOA ARS AUD AWG AZN BAM BBD BDT BGN BHD BIF BMD BND BOB BRL…" at bounding box center [592, 418] width 34 height 18
select select "string:CAD"
click at [802, 418] on div "Pre carriage Please enter leg name Leg Name Already Exists Delete Leg Sub Total…" at bounding box center [623, 405] width 971 height 188
select select "string:CAD"
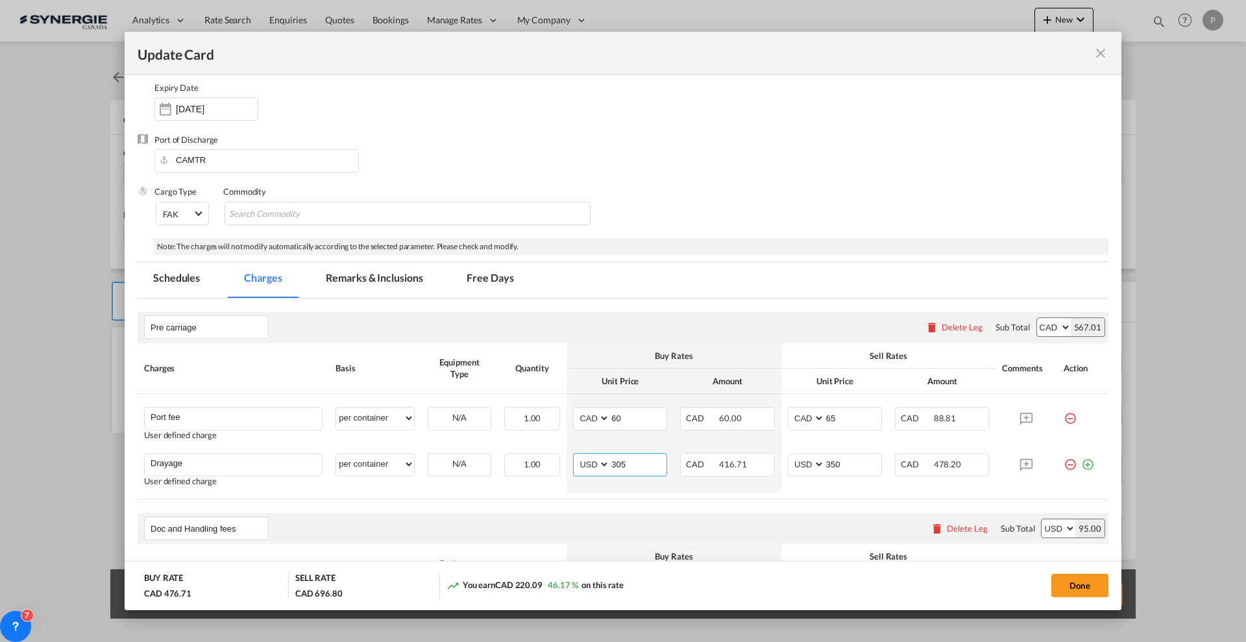
click at [584, 467] on div "Pre carriage Please enter leg name Leg Name Already Exists Delete Leg Sub Total…" at bounding box center [623, 405] width 971 height 188
select select "string:CAD"
click at [616, 464] on div "Pre carriage Please enter leg name Leg Name Already Exists Delete Leg Sub Total…" at bounding box center [623, 405] width 971 height 188
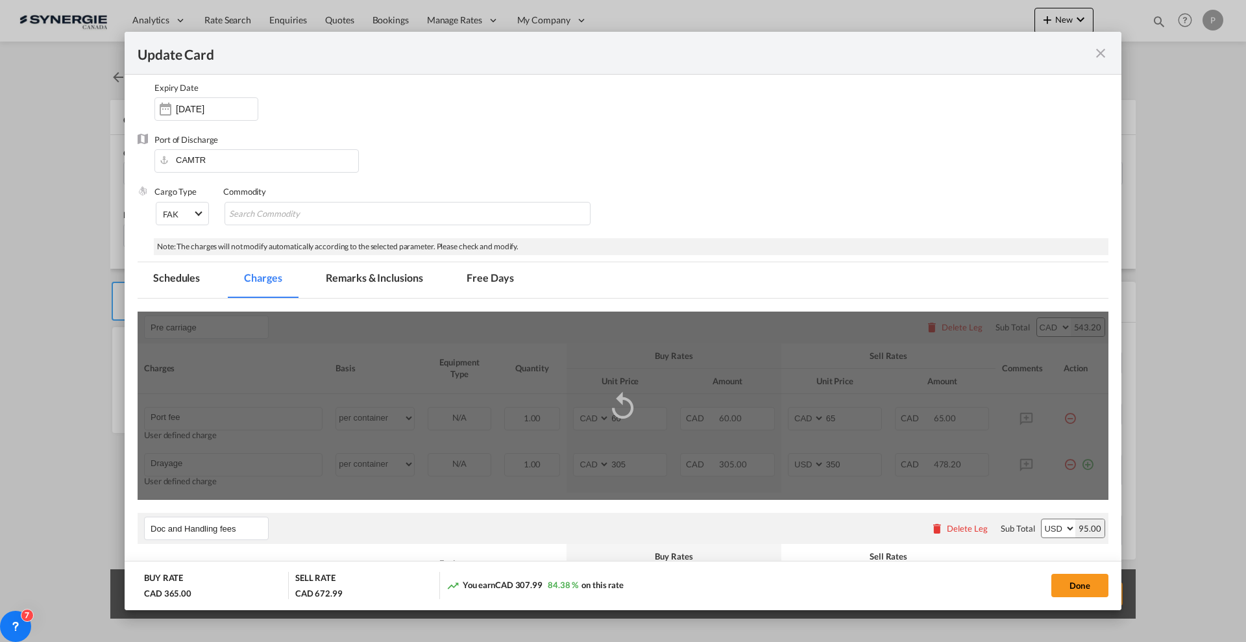
click at [616, 464] on div "Update Card Pickup ..." at bounding box center [623, 405] width 971 height 188
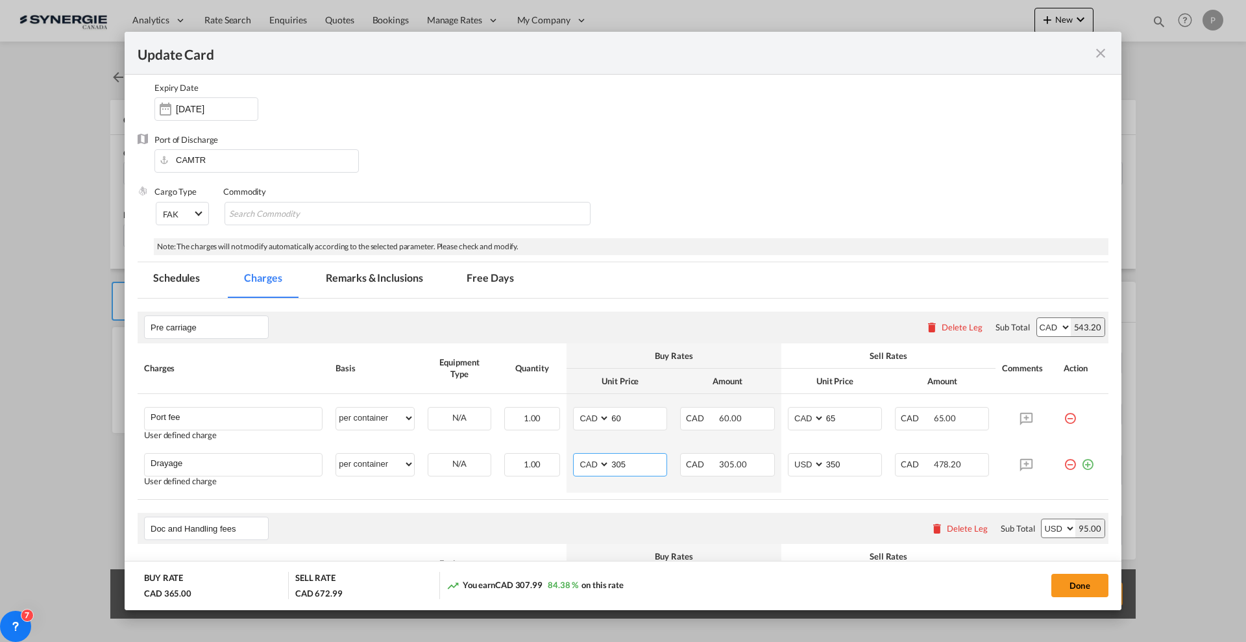
click at [616, 464] on input "305" at bounding box center [638, 463] width 56 height 19
type input "400"
click at [794, 467] on select "AED AFN ALL AMD ANG AOA ARS AUD AWG AZN BAM BBD BDT BGN BHD BIF BMD BND BOB BRL…" at bounding box center [807, 464] width 34 height 18
select select "string:CAD"
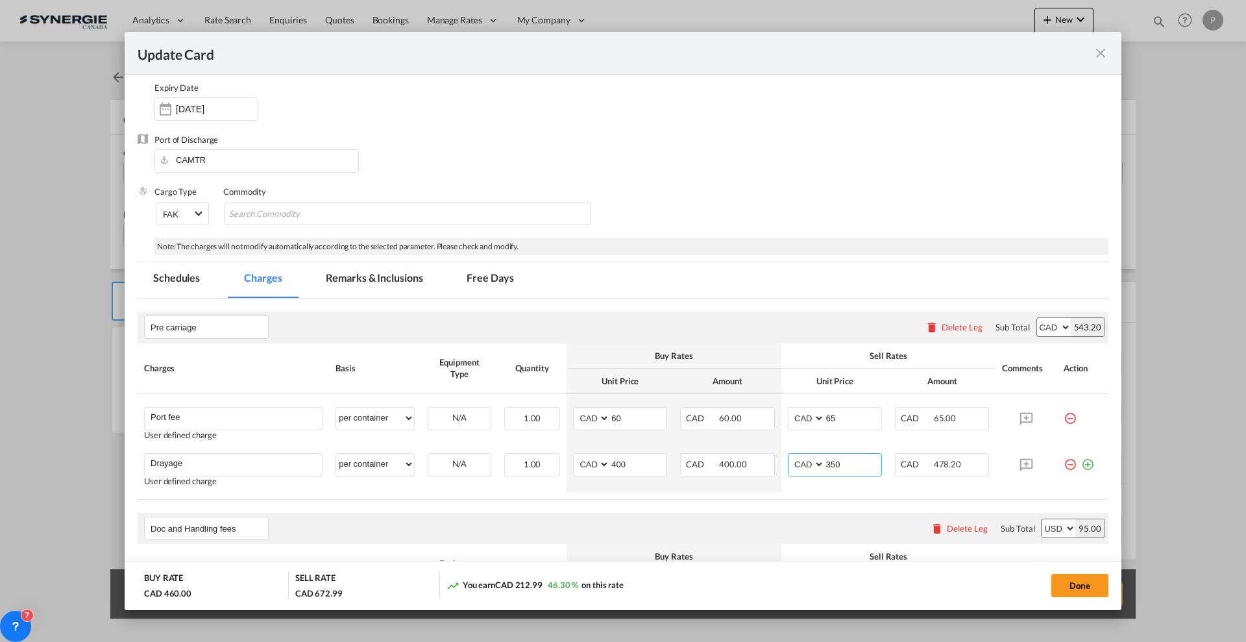
click at [826, 466] on div "Pre carriage Please enter leg name Leg Name Already Exists Delete Leg Sub Total…" at bounding box center [623, 405] width 971 height 188
click at [826, 466] on input "350" at bounding box center [853, 463] width 56 height 19
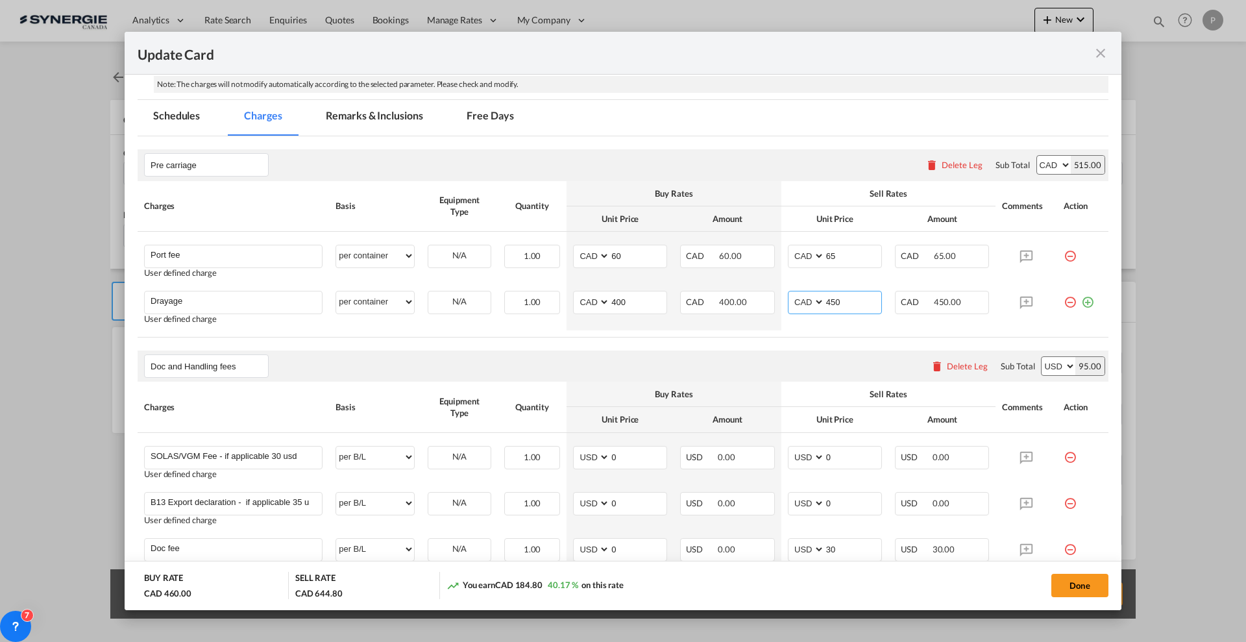
scroll to position [487, 0]
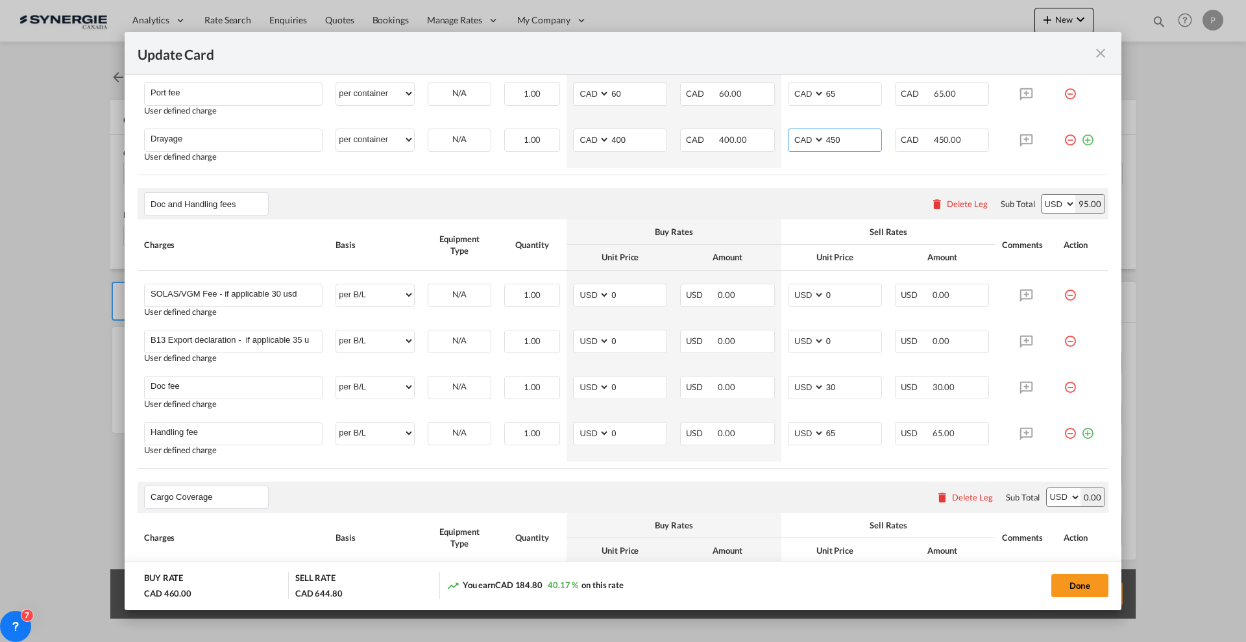
type input "450"
click at [1041, 199] on select "AED AFN ALL AMD ANG AOA ARS AUD AWG AZN BAM BBD BDT BGN BHD BIF BMD BND BOB BRL…" at bounding box center [1058, 204] width 34 height 18
select select "string:CAD"
click at [1041, 195] on select "AED AFN ALL AMD ANG AOA ARS AUD AWG AZN BAM BBD BDT BGN BHD BIF BMD BND BOB BRL…" at bounding box center [1058, 204] width 34 height 18
click at [846, 380] on input "30" at bounding box center [853, 385] width 56 height 19
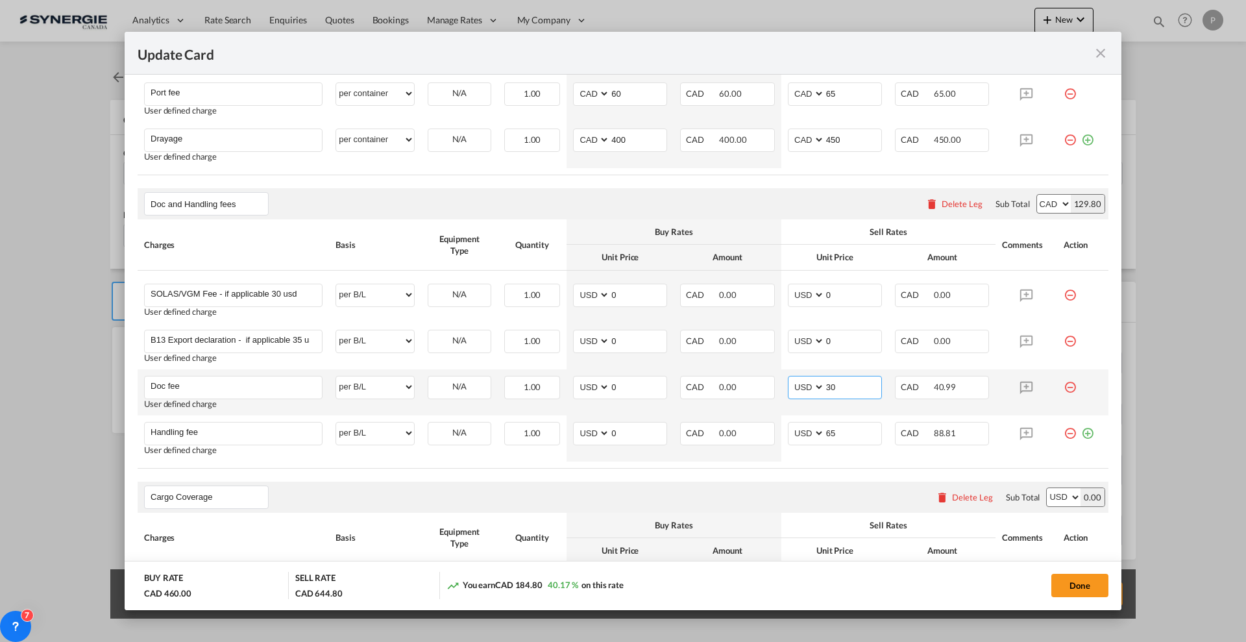
click at [846, 380] on input "30" at bounding box center [853, 385] width 56 height 19
type input "40"
click at [803, 389] on select "AED AFN ALL AMD ANG AOA ARS AUD AWG AZN BAM BBD BDT BGN BHD BIF BMD BND BOB BRL…" at bounding box center [807, 387] width 34 height 18
select select "string:CAD"
click at [830, 431] on div "Doc and Handling fees Please enter leg name Leg Name Already Exists Delete Leg …" at bounding box center [623, 328] width 971 height 280
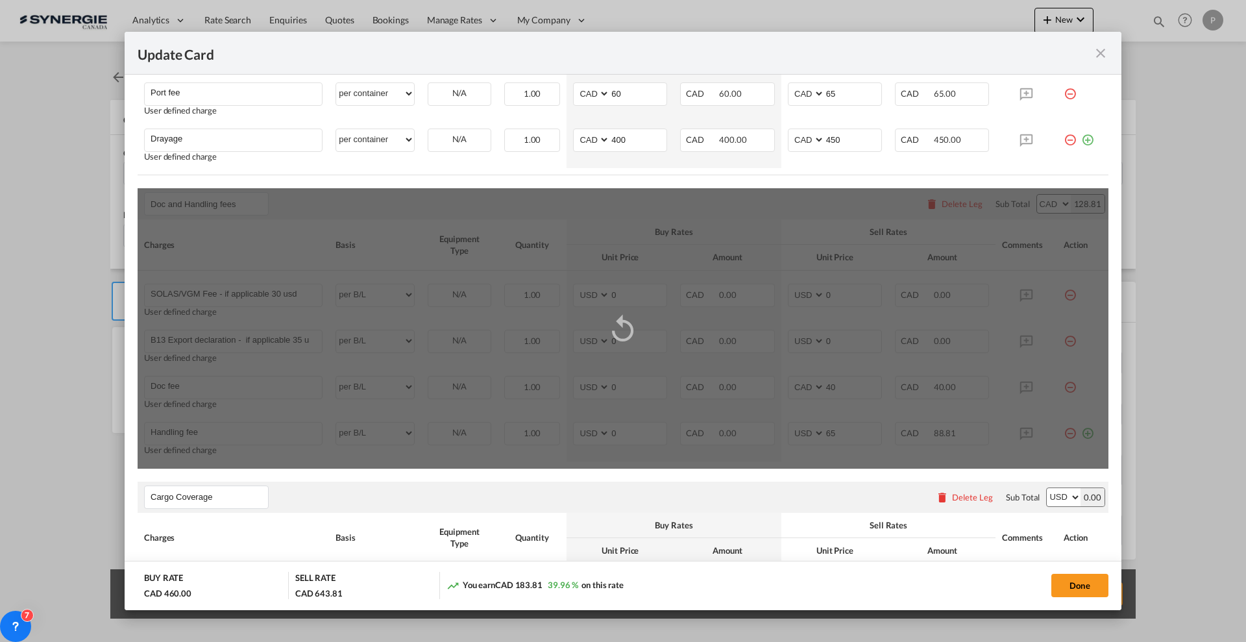
click at [830, 431] on div "Update Card Pickup ..." at bounding box center [623, 328] width 971 height 280
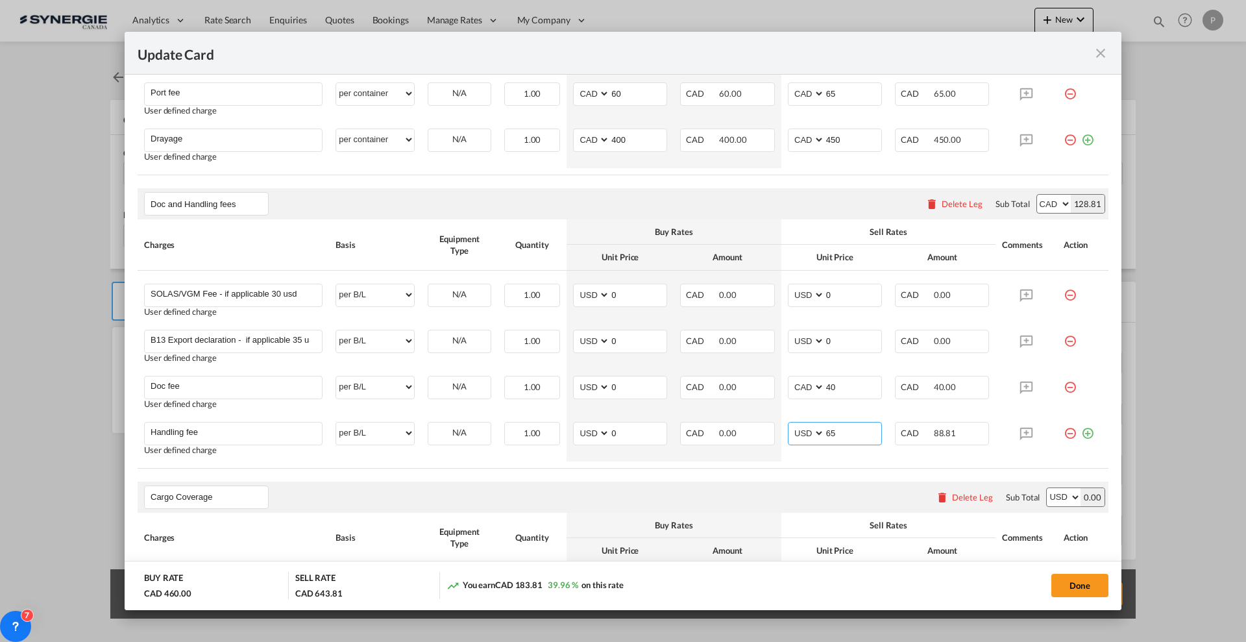
click at [830, 431] on input "65" at bounding box center [853, 431] width 56 height 19
type input "90"
click at [802, 433] on select "AED AFN ALL AMD ANG AOA ARS AUD AWG AZN BAM BBD BDT BGN BHD BIF BMD BND BOB BRL…" at bounding box center [807, 433] width 34 height 18
select select "string:CAD"
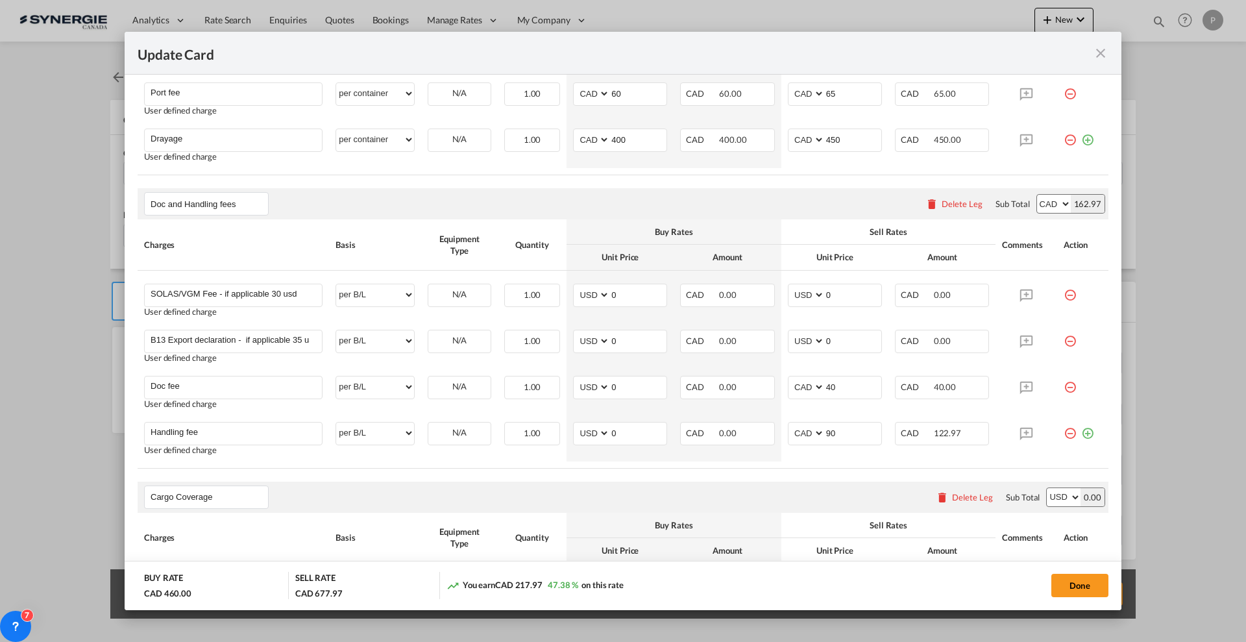
click at [875, 466] on div "Doc and Handling fees Please enter leg name Leg Name Already Exists Delete Leg …" at bounding box center [623, 328] width 971 height 280
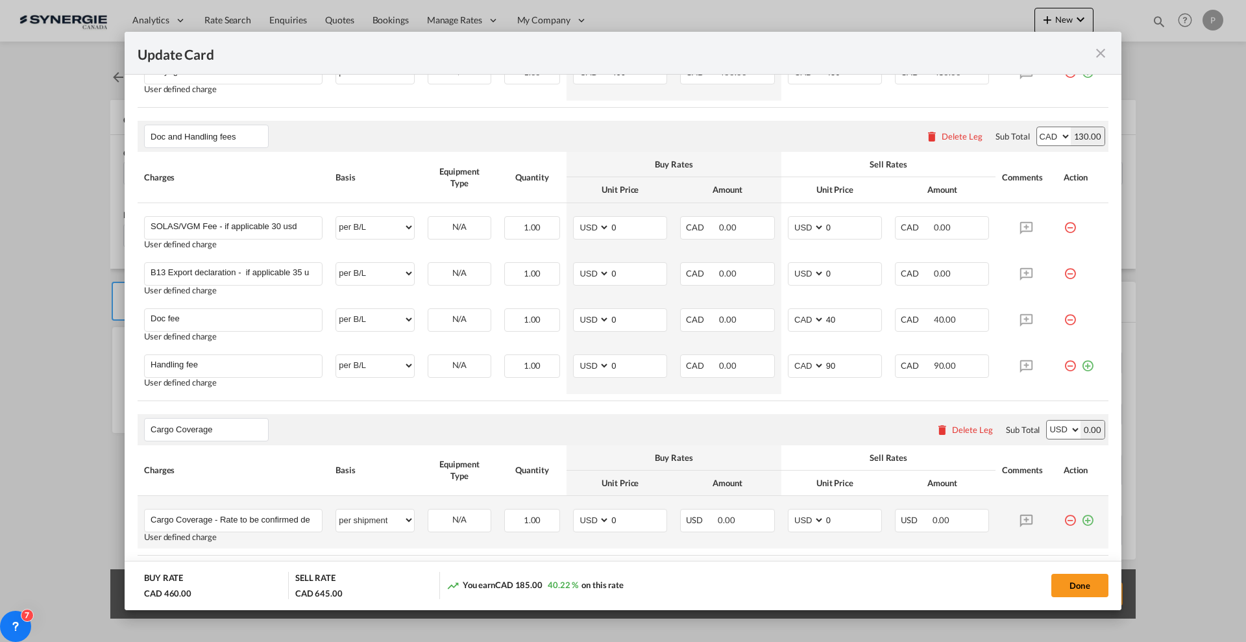
scroll to position [473, 0]
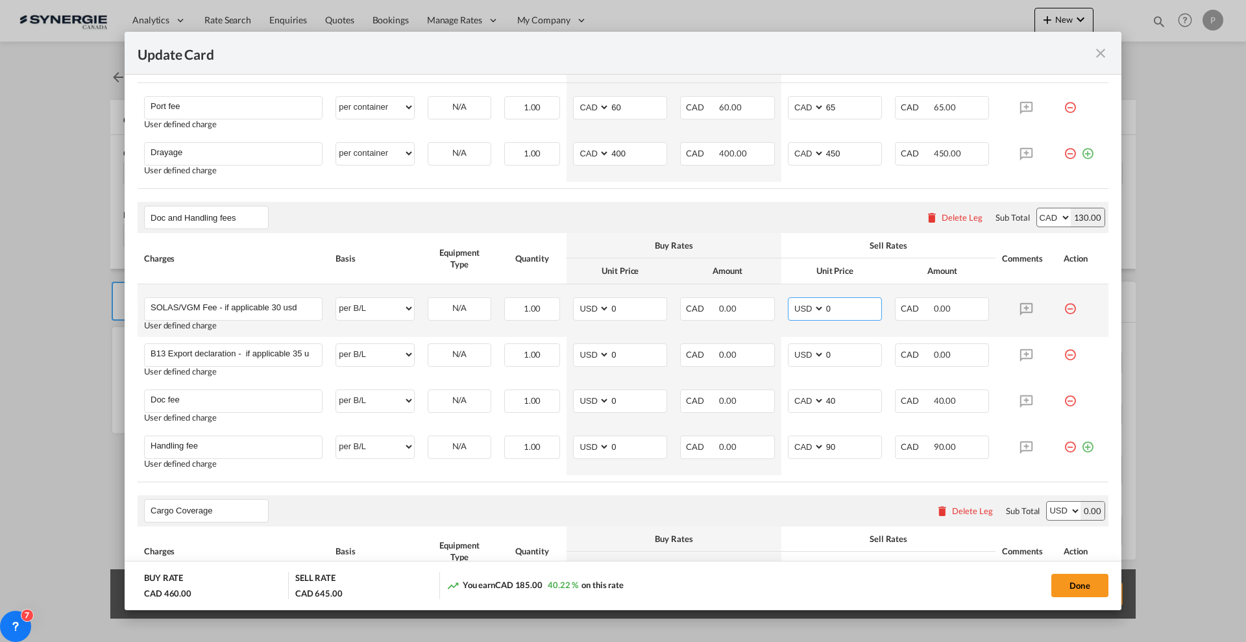
click at [843, 308] on input "0" at bounding box center [853, 307] width 56 height 19
click at [272, 302] on input "SOLAS/VGM Fee - if applicable 30 usd" at bounding box center [236, 307] width 171 height 19
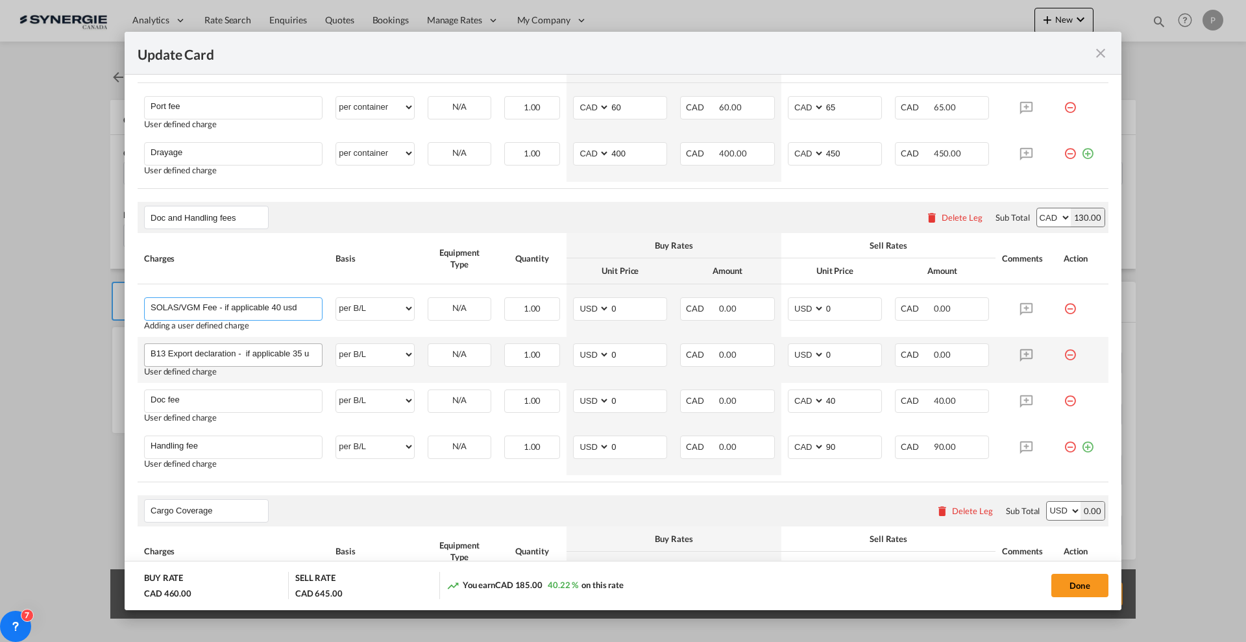
type input "SOLAS/VGM Fee - if applicable 40 usd"
click at [293, 349] on input "B13 Export declaration - if applicable 35 usd" at bounding box center [236, 353] width 171 height 19
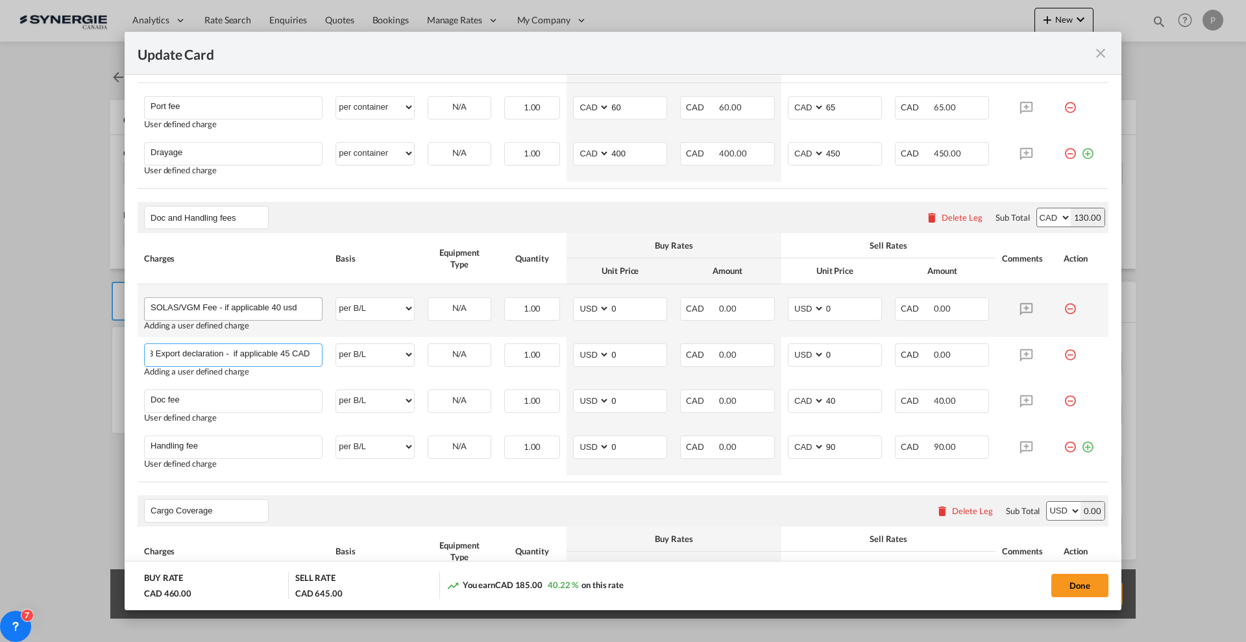
type input "B13 Export declaration - if applicable 45 CAD"
drag, startPoint x: 298, startPoint y: 305, endPoint x: 282, endPoint y: 301, distance: 16.1
click at [282, 301] on input "SOLAS/VGM Fee - if applicable 40 usd" at bounding box center [236, 307] width 171 height 19
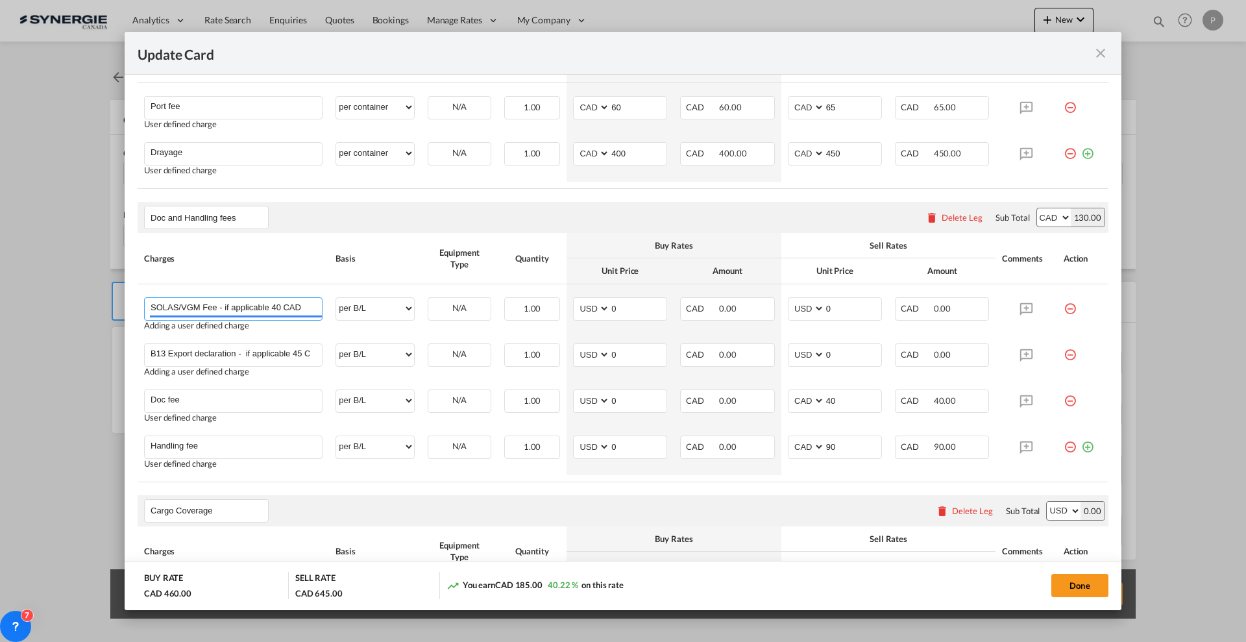
type input "SOLAS/VGM Fee - if applicable 40 CAD"
click at [449, 254] on div "Equipment Type" at bounding box center [460, 258] width 64 height 23
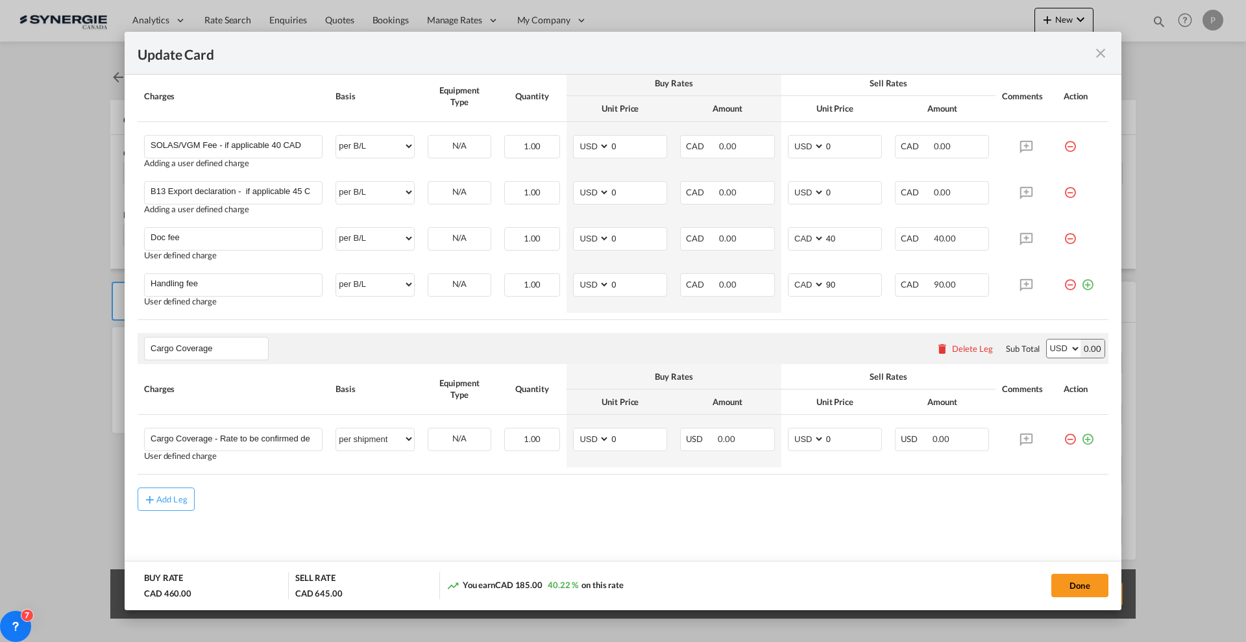
click at [1059, 352] on select "AED AFN ALL AMD ANG AOA ARS AUD AWG AZN BAM BBD BDT BGN BHD BIF BMD BND BOB BRL…" at bounding box center [1063, 348] width 34 height 18
select select "string:CAD"
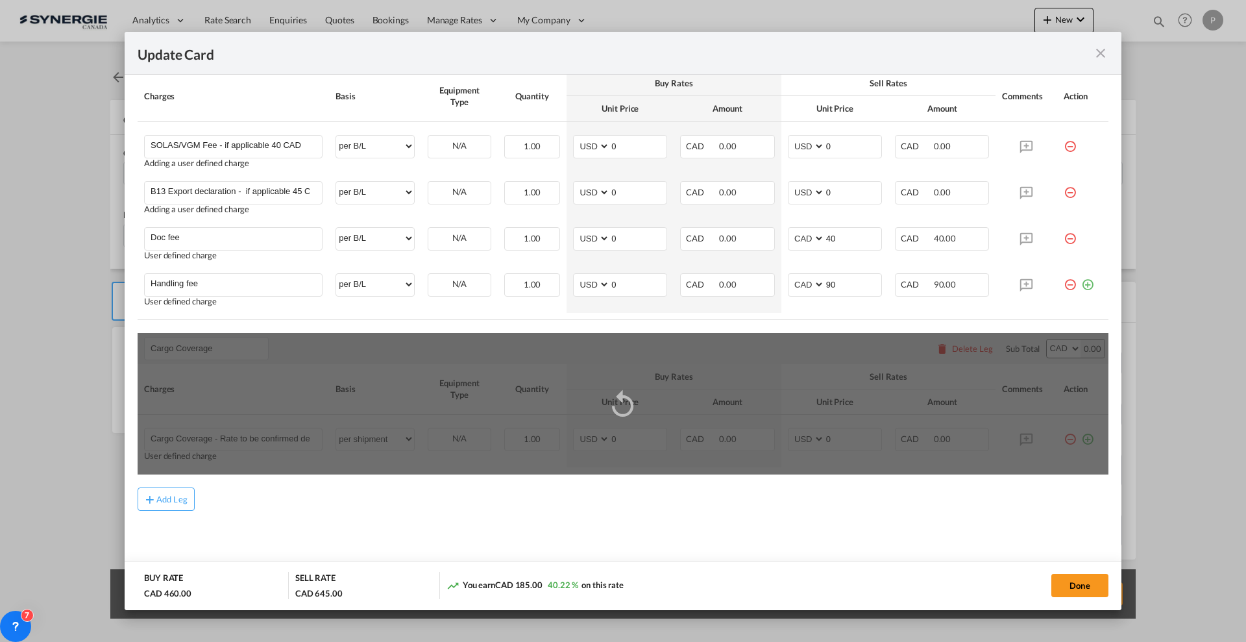
click at [893, 518] on md-content "Pre carriage Please enter leg name Leg Name Already Exists Delete Leg Sub Total…" at bounding box center [623, 201] width 971 height 753
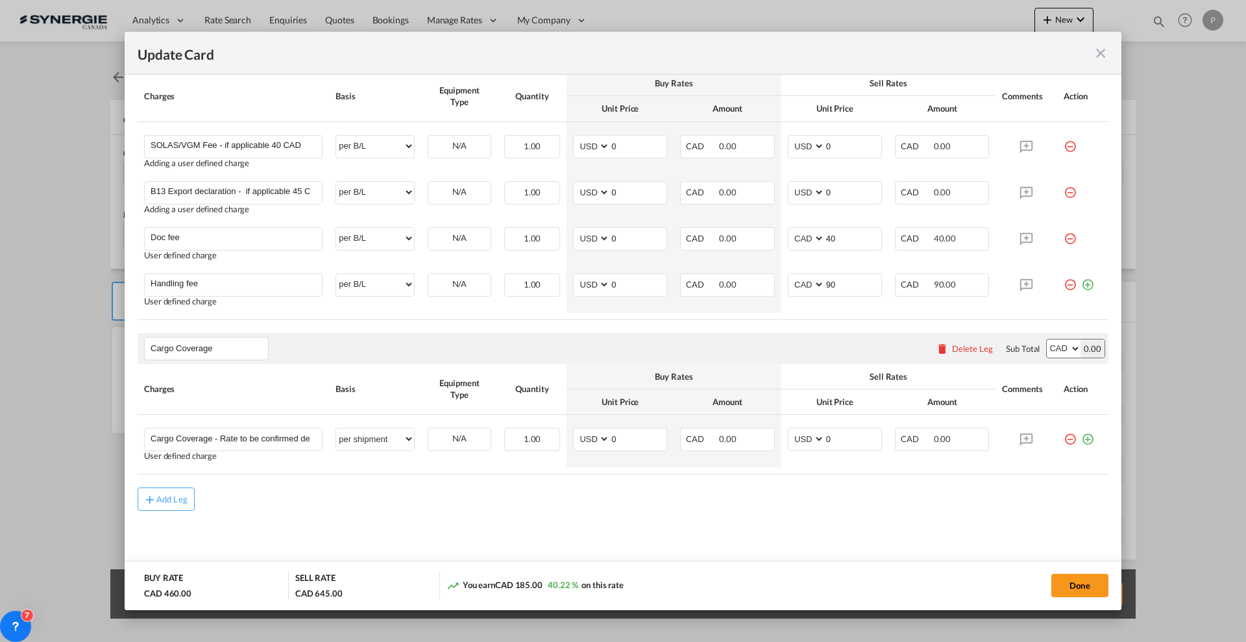
scroll to position [473, 0]
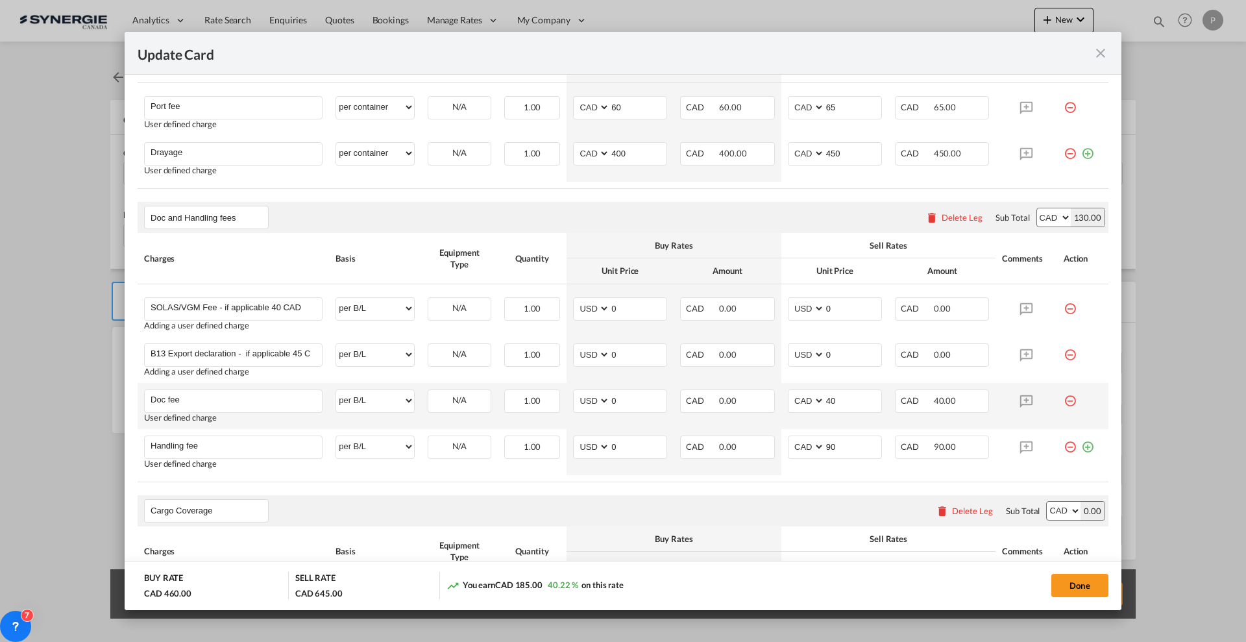
click at [1063, 401] on md-icon "icon-minus-circle-outline red-400-fg" at bounding box center [1069, 395] width 13 height 13
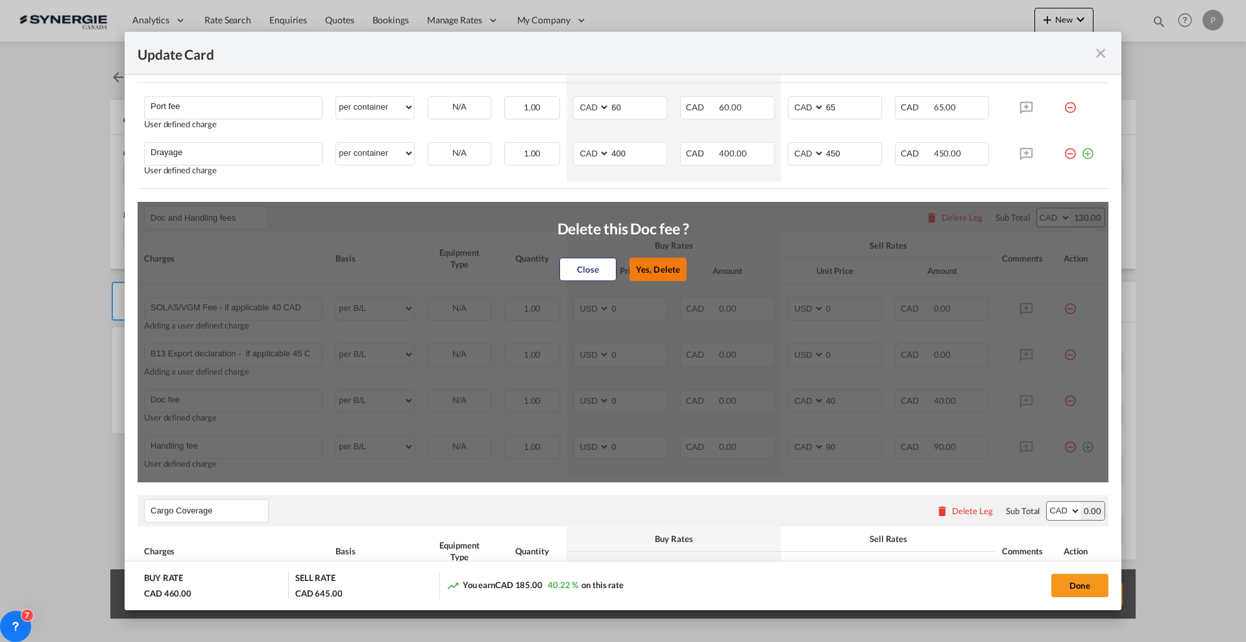
click at [665, 269] on button "Yes, Delete" at bounding box center [657, 269] width 57 height 23
type input "Handling fee"
type input "90"
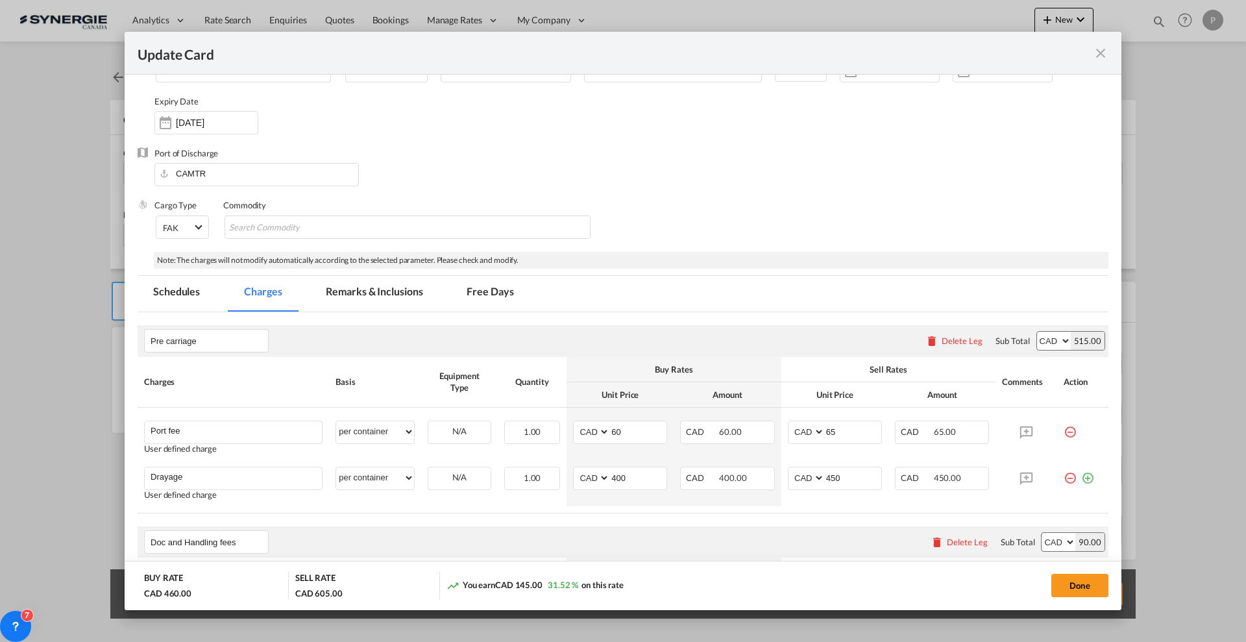
scroll to position [0, 0]
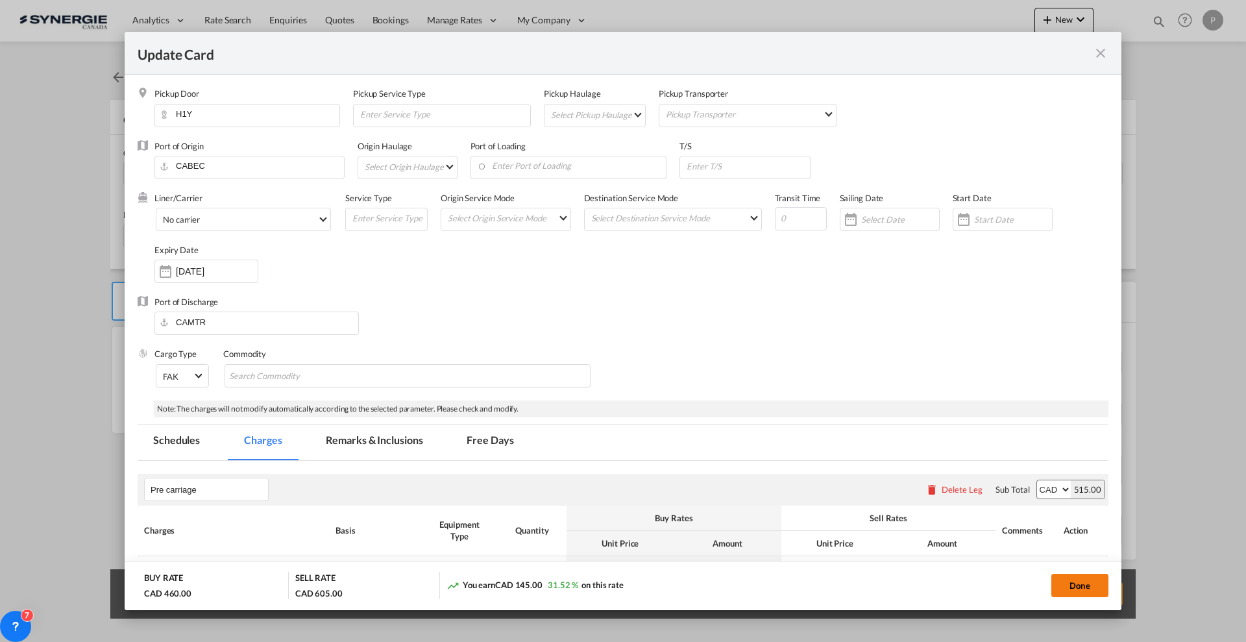
click at [1064, 578] on button "Done" at bounding box center [1079, 585] width 57 height 23
type input "[DATE]"
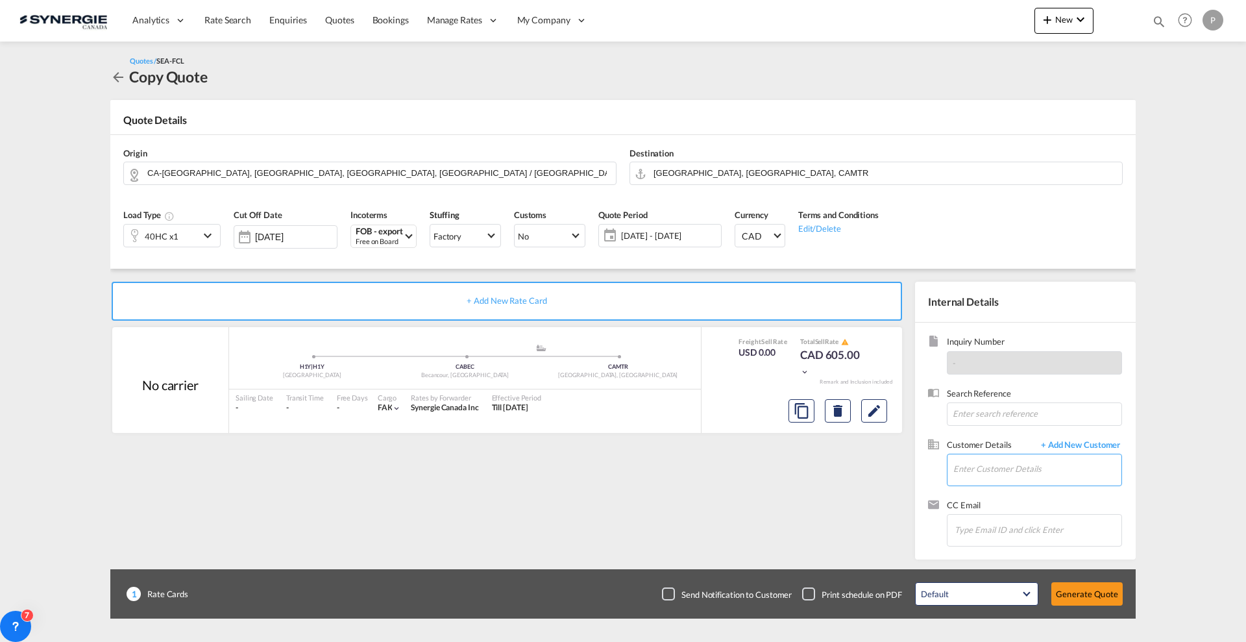
click at [1008, 472] on input "Enter Customer Details" at bounding box center [1037, 468] width 168 height 29
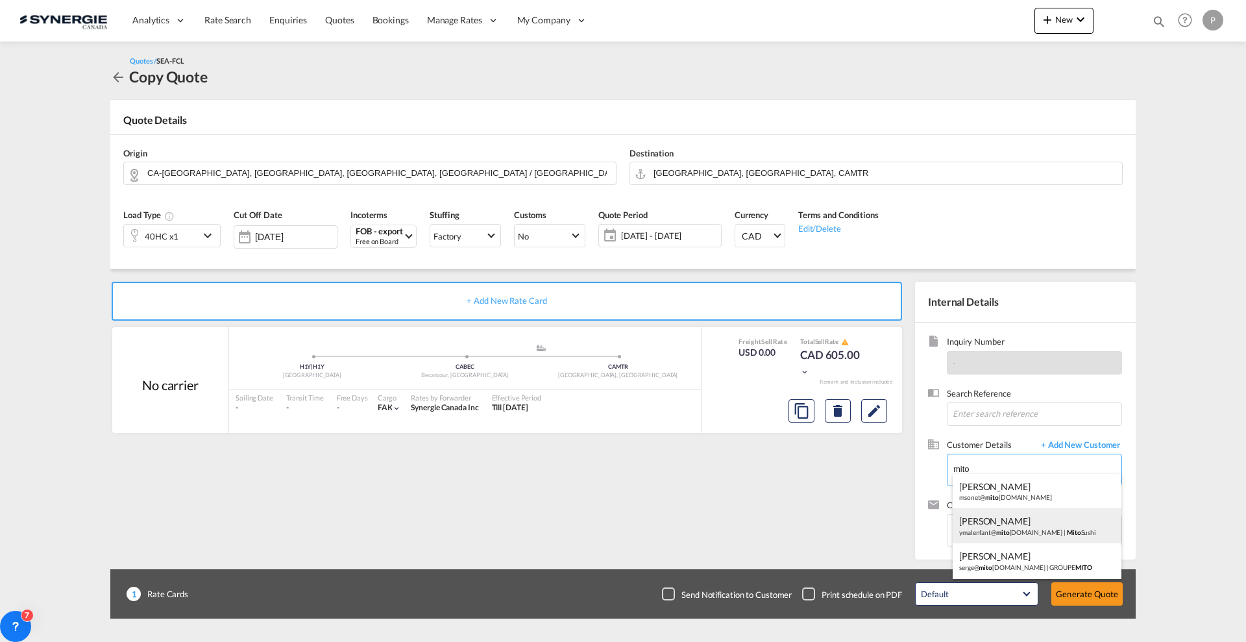
click at [1032, 535] on div "[PERSON_NAME] ymalenfant@ mito [DOMAIN_NAME] | Mito Sushi" at bounding box center [1036, 525] width 169 height 35
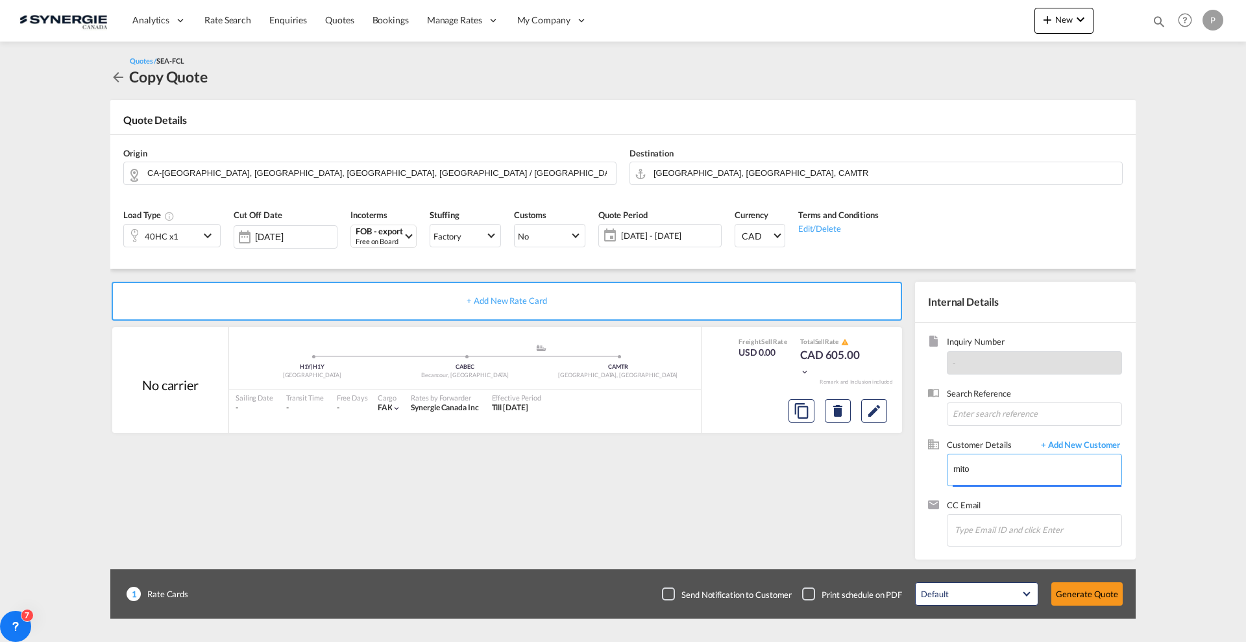
type input "[PERSON_NAME], [PERSON_NAME], [EMAIL_ADDRESS][DOMAIN_NAME]"
click at [1100, 598] on button "Generate Quote" at bounding box center [1086, 593] width 71 height 23
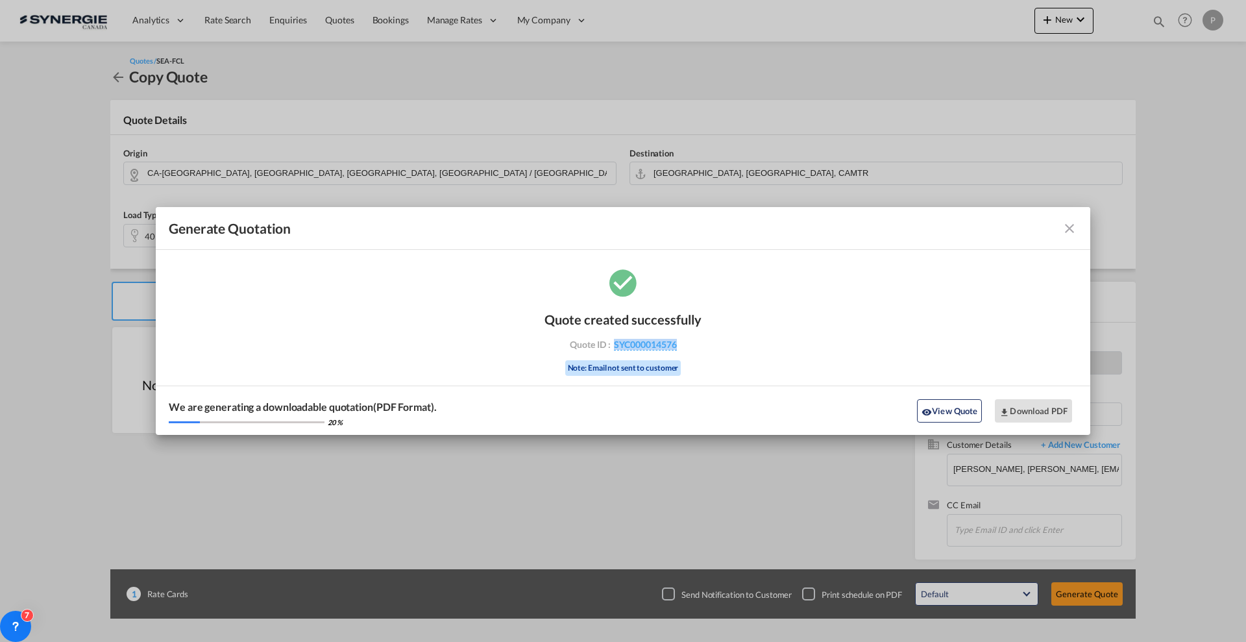
drag, startPoint x: 714, startPoint y: 354, endPoint x: 612, endPoint y: 352, distance: 101.2
click at [612, 352] on div "Quote created successfully Quote ID : SYC000014576 Note: Email not sent to cust…" at bounding box center [623, 350] width 934 height 169
copy span "SYC000014576"
click at [1012, 414] on button "Download PDF" at bounding box center [1033, 410] width 77 height 23
click at [1063, 223] on md-icon "icon-close fg-AAA8AD cursor m-0" at bounding box center [1069, 229] width 16 height 16
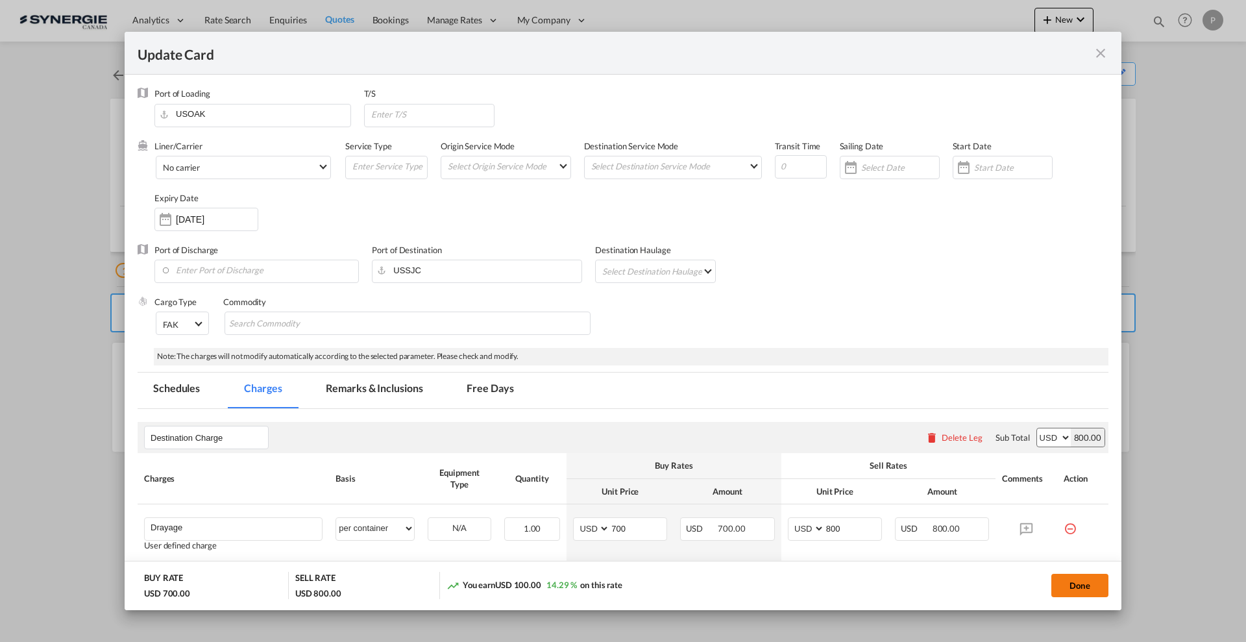
click at [1073, 585] on button "Done" at bounding box center [1079, 585] width 57 height 23
type input "[DATE]"
